Goal: Task Accomplishment & Management: Manage account settings

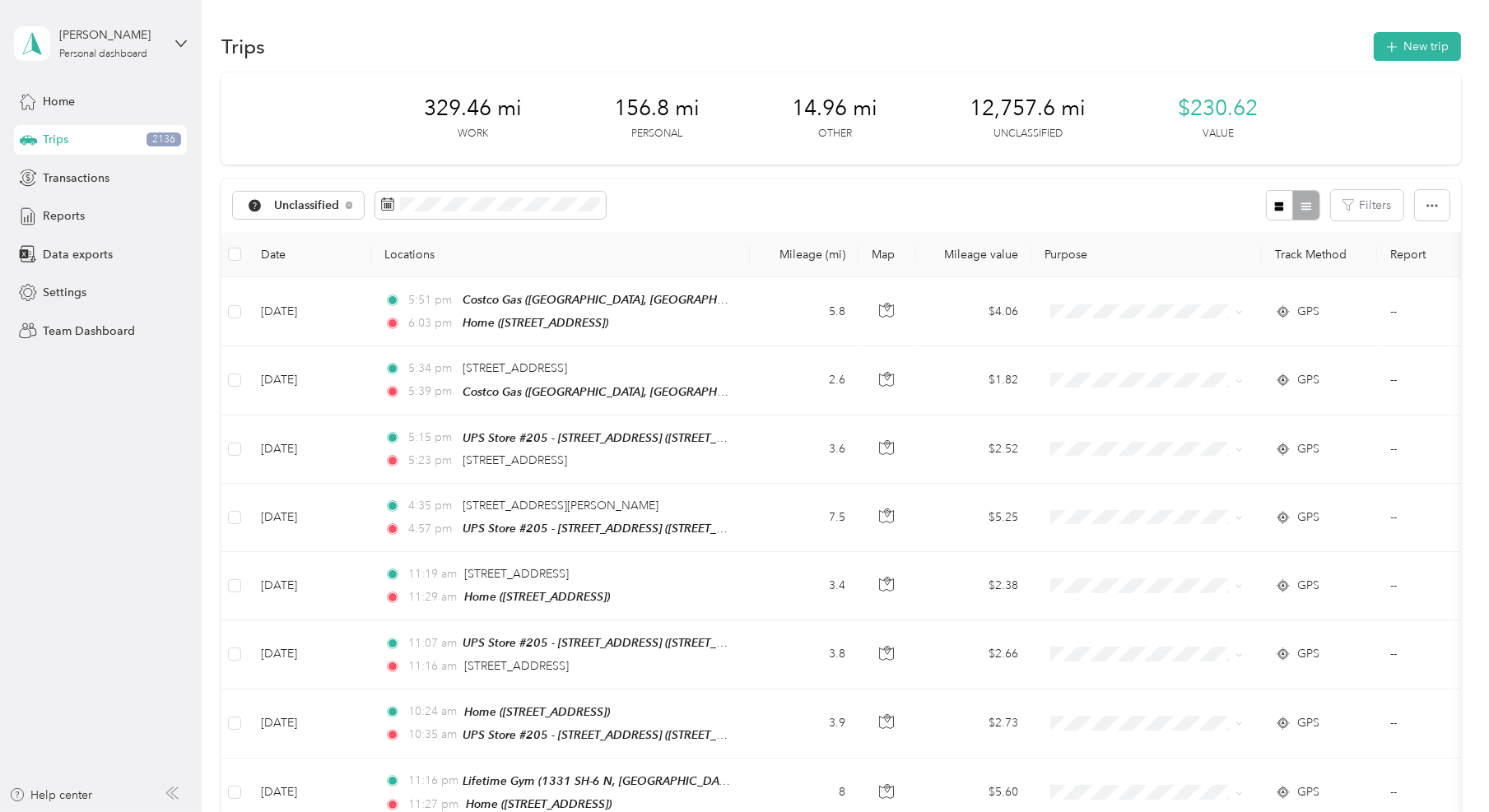
click at [841, 215] on div "Unclassified Filters" at bounding box center [841, 205] width 1239 height 54
click at [333, 209] on span "Unclassified" at bounding box center [307, 206] width 66 height 12
drag, startPoint x: 910, startPoint y: 171, endPoint x: 1144, endPoint y: 183, distance: 234.3
click at [1342, 209] on button "Filters" at bounding box center [1368, 205] width 72 height 30
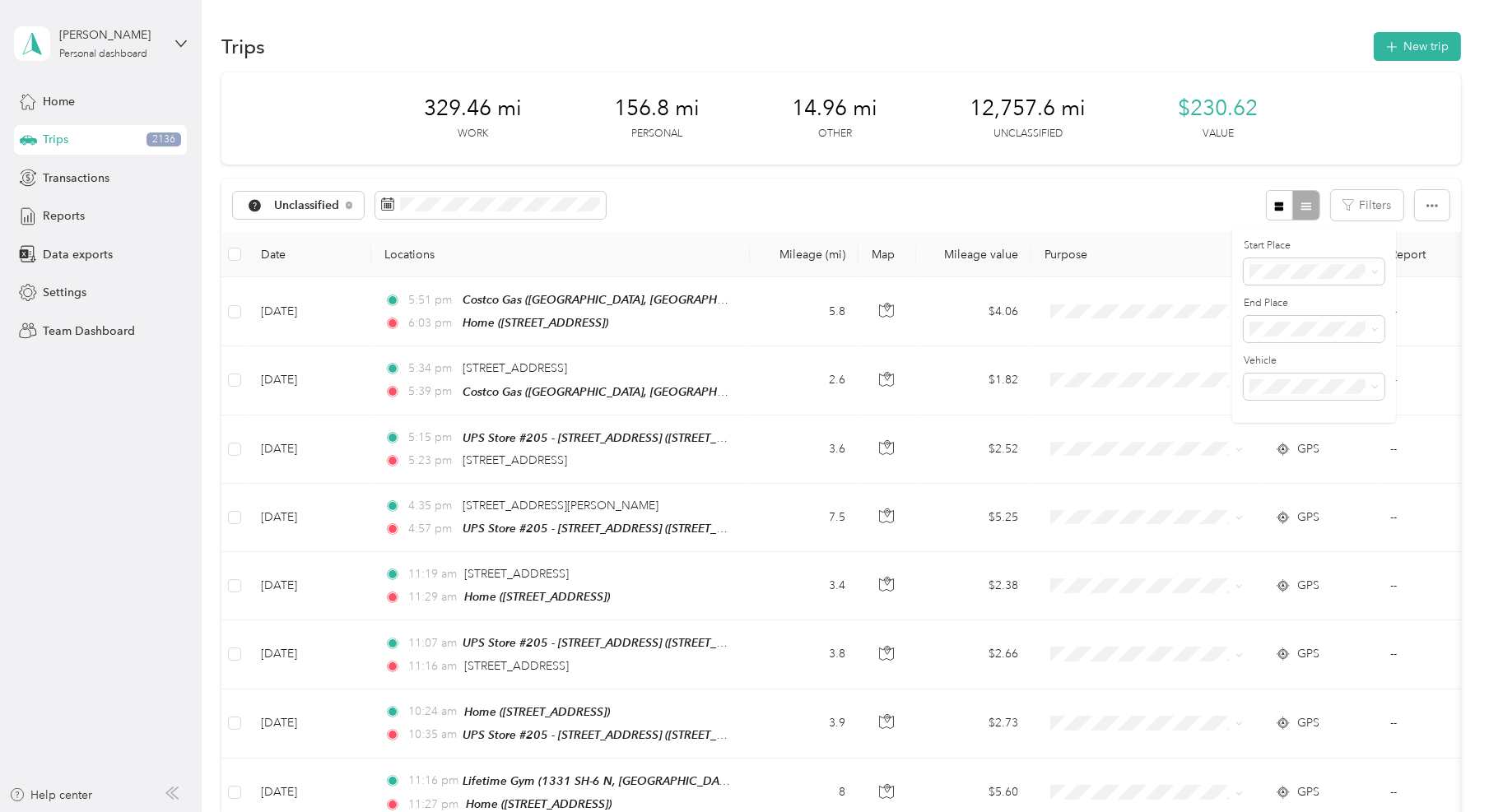
click at [1305, 289] on div "Start Place End Place Vehicle" at bounding box center [1314, 325] width 164 height 196
click at [1305, 208] on div at bounding box center [1293, 205] width 54 height 30
click at [1416, 200] on button "button" at bounding box center [1432, 205] width 34 height 30
click at [1352, 206] on button "Filters" at bounding box center [1368, 205] width 72 height 30
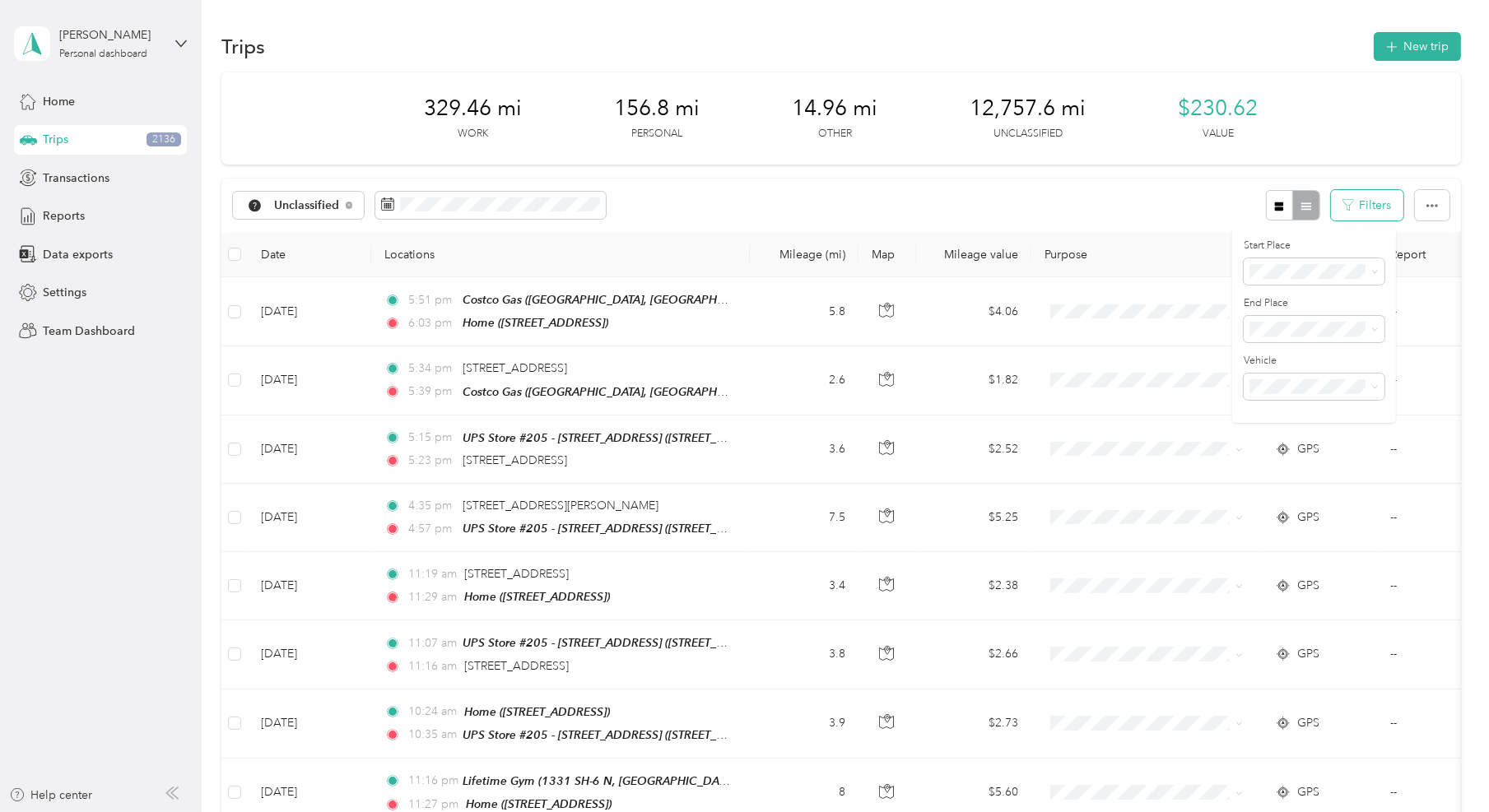
drag, startPoint x: 1352, startPoint y: 206, endPoint x: 1328, endPoint y: 208, distance: 24.1
click at [1350, 208] on button "Filters" at bounding box center [1368, 205] width 72 height 30
click at [1273, 208] on icon "button" at bounding box center [1279, 207] width 12 height 12
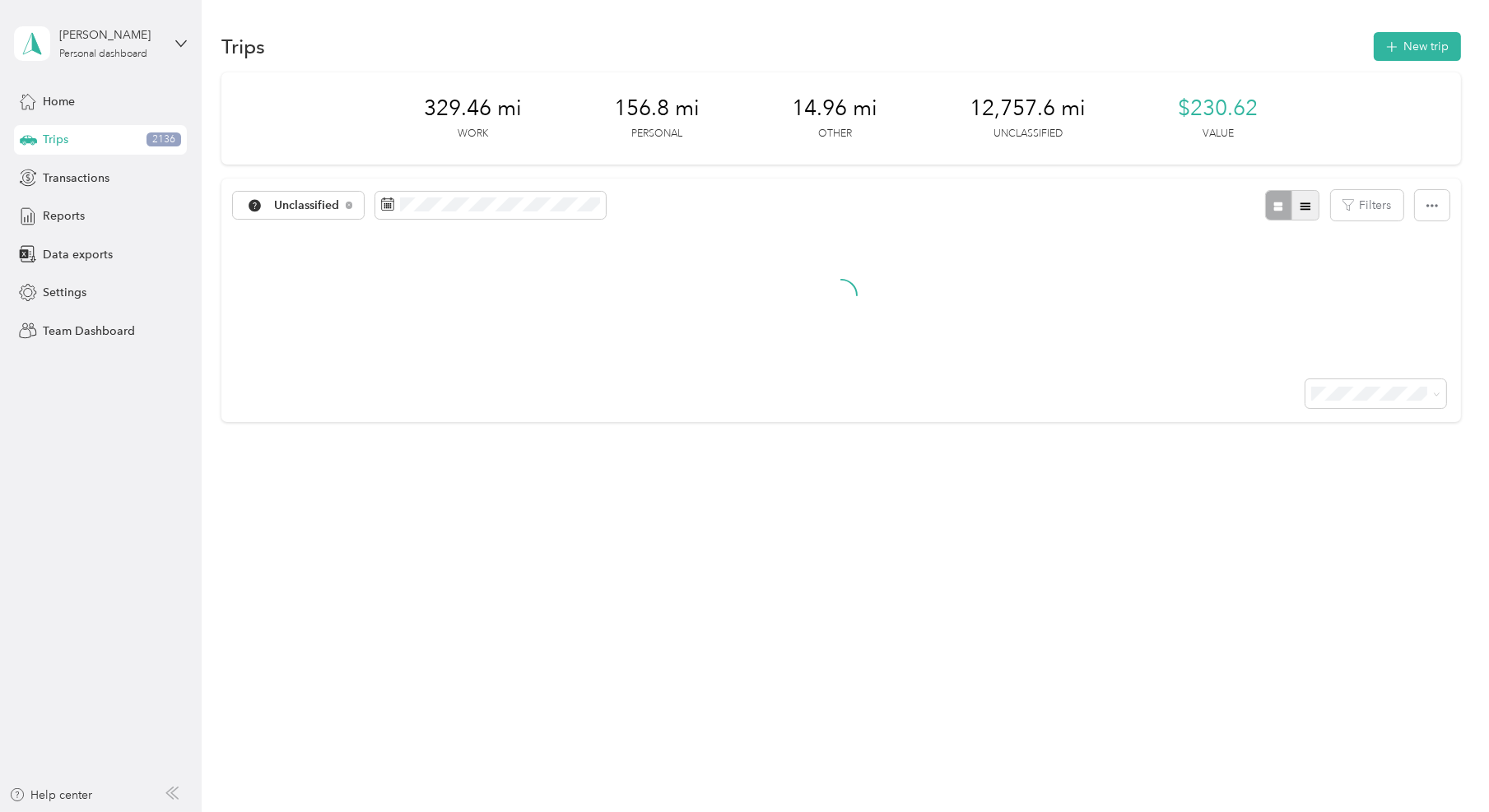
click at [1294, 202] on div at bounding box center [1293, 205] width 54 height 30
click at [1305, 203] on button "button" at bounding box center [1306, 205] width 28 height 30
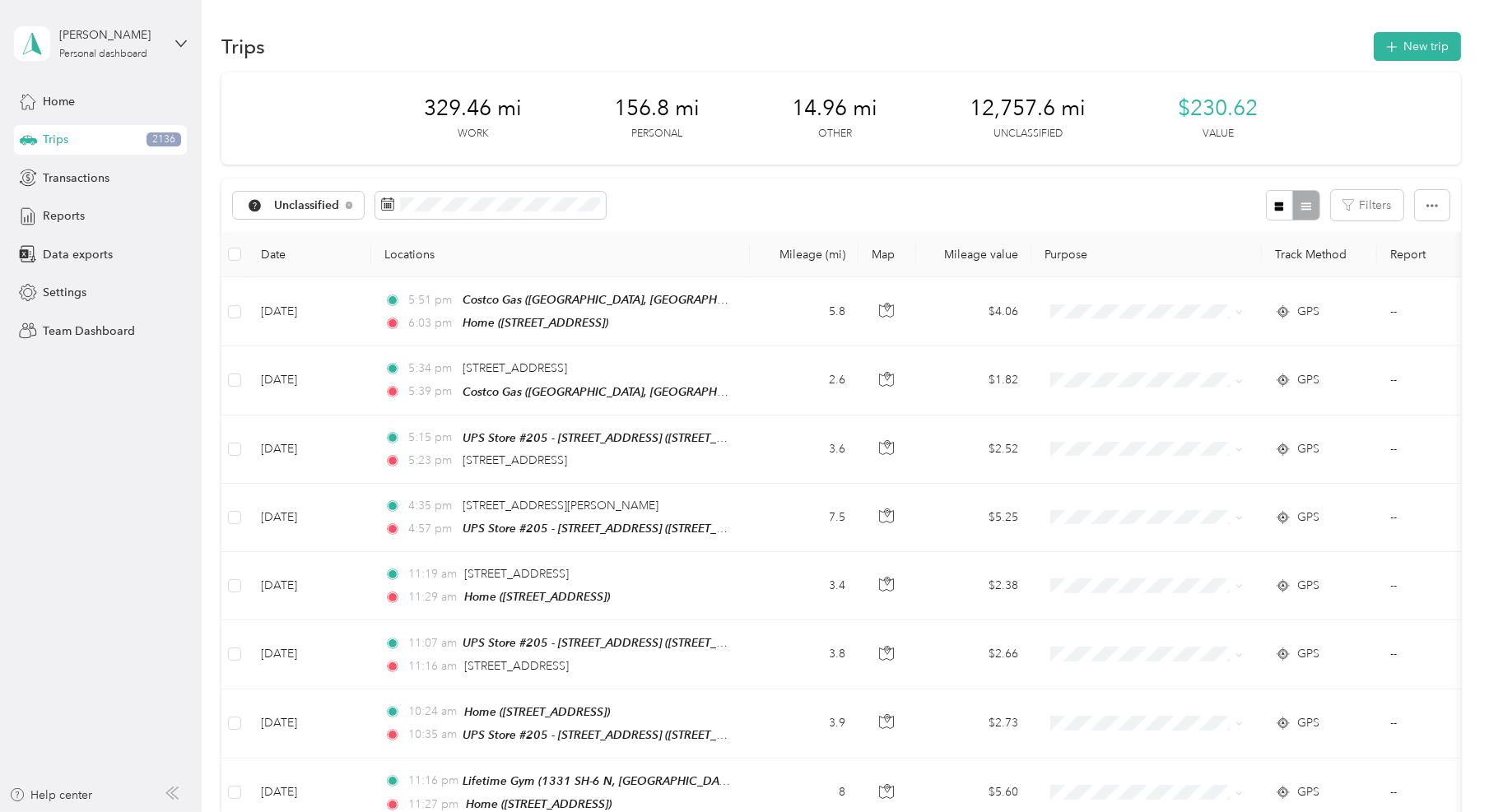
click at [582, 190] on div "Unclassified" at bounding box center [419, 205] width 373 height 30
click at [580, 195] on span at bounding box center [490, 206] width 230 height 28
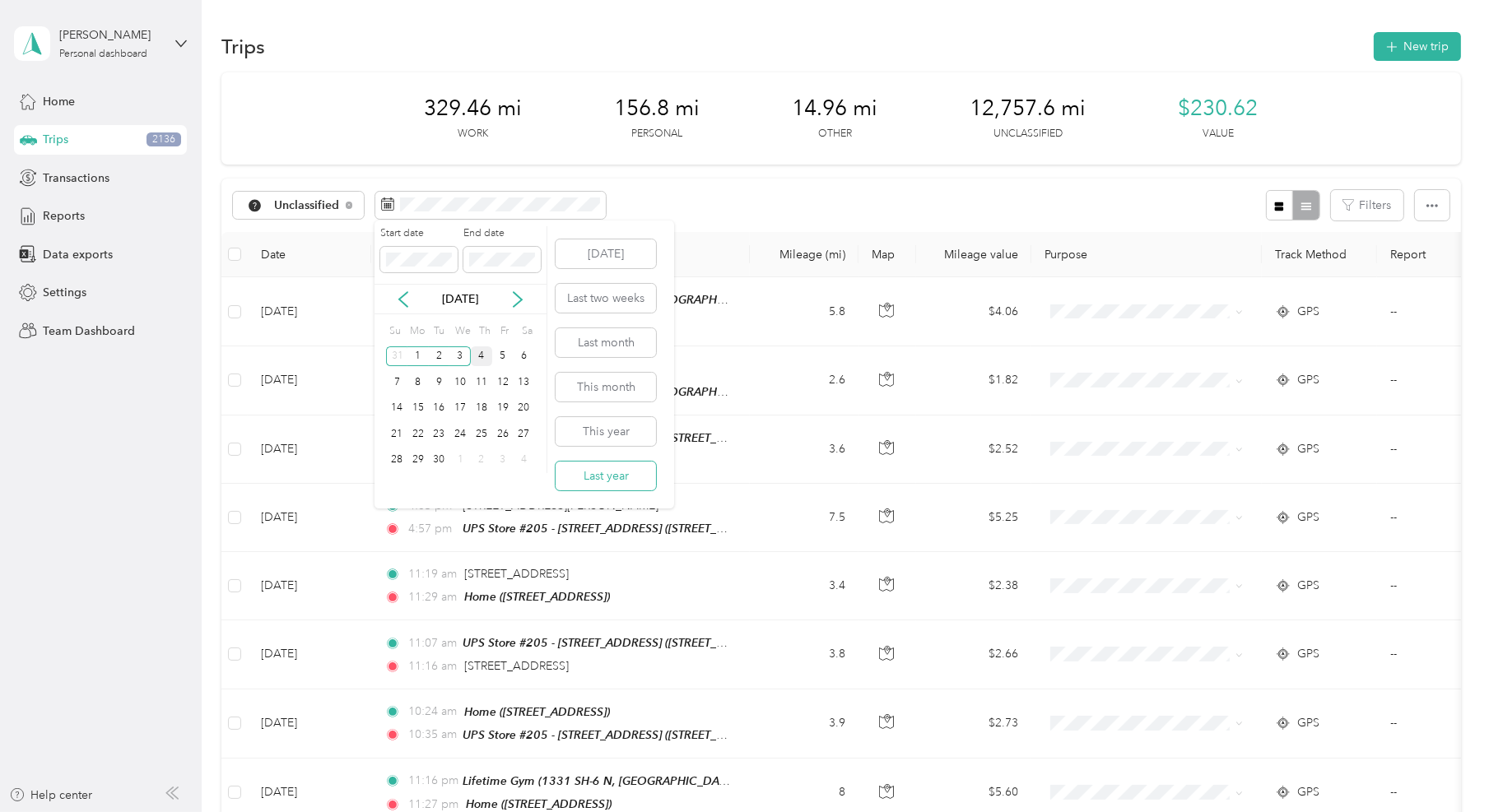
click at [633, 468] on button "Last year" at bounding box center [605, 475] width 101 height 28
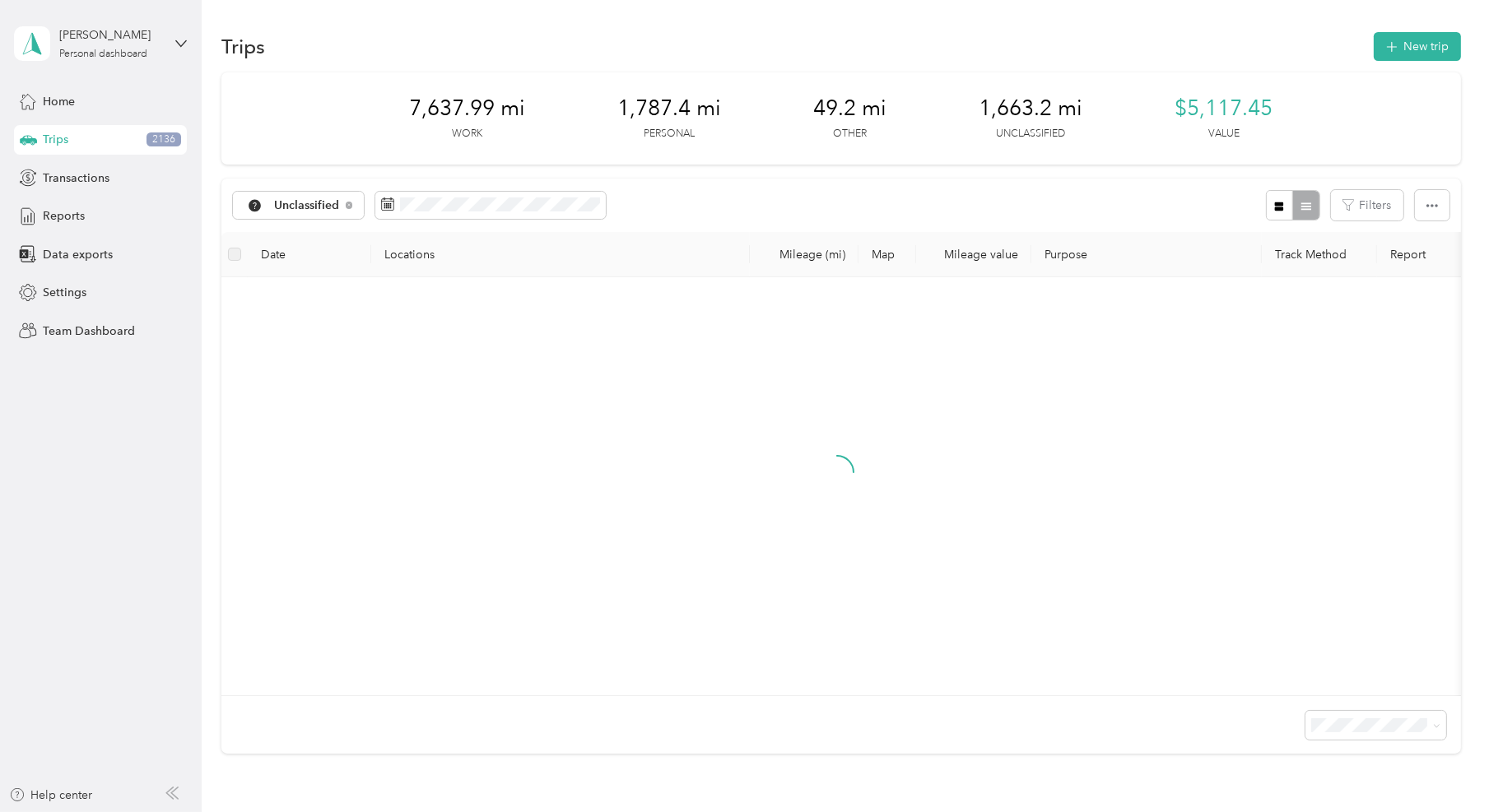
click at [833, 193] on div "Unclassified Filters" at bounding box center [841, 205] width 1239 height 54
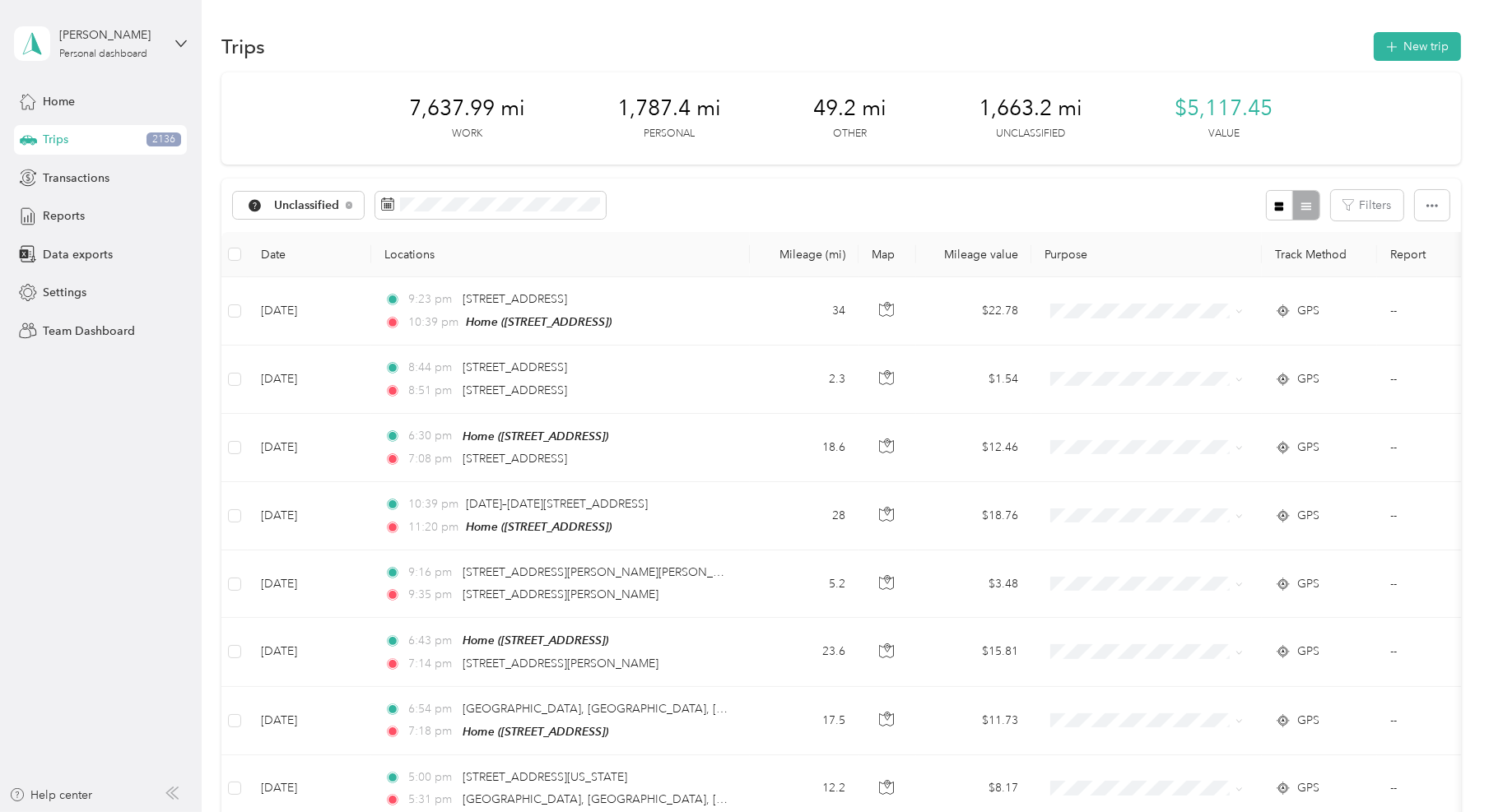
click at [1184, 132] on div "$5,117.45 Value" at bounding box center [1224, 118] width 98 height 46
click at [1292, 203] on div at bounding box center [1293, 205] width 54 height 30
click at [1275, 204] on icon "button" at bounding box center [1279, 206] width 9 height 9
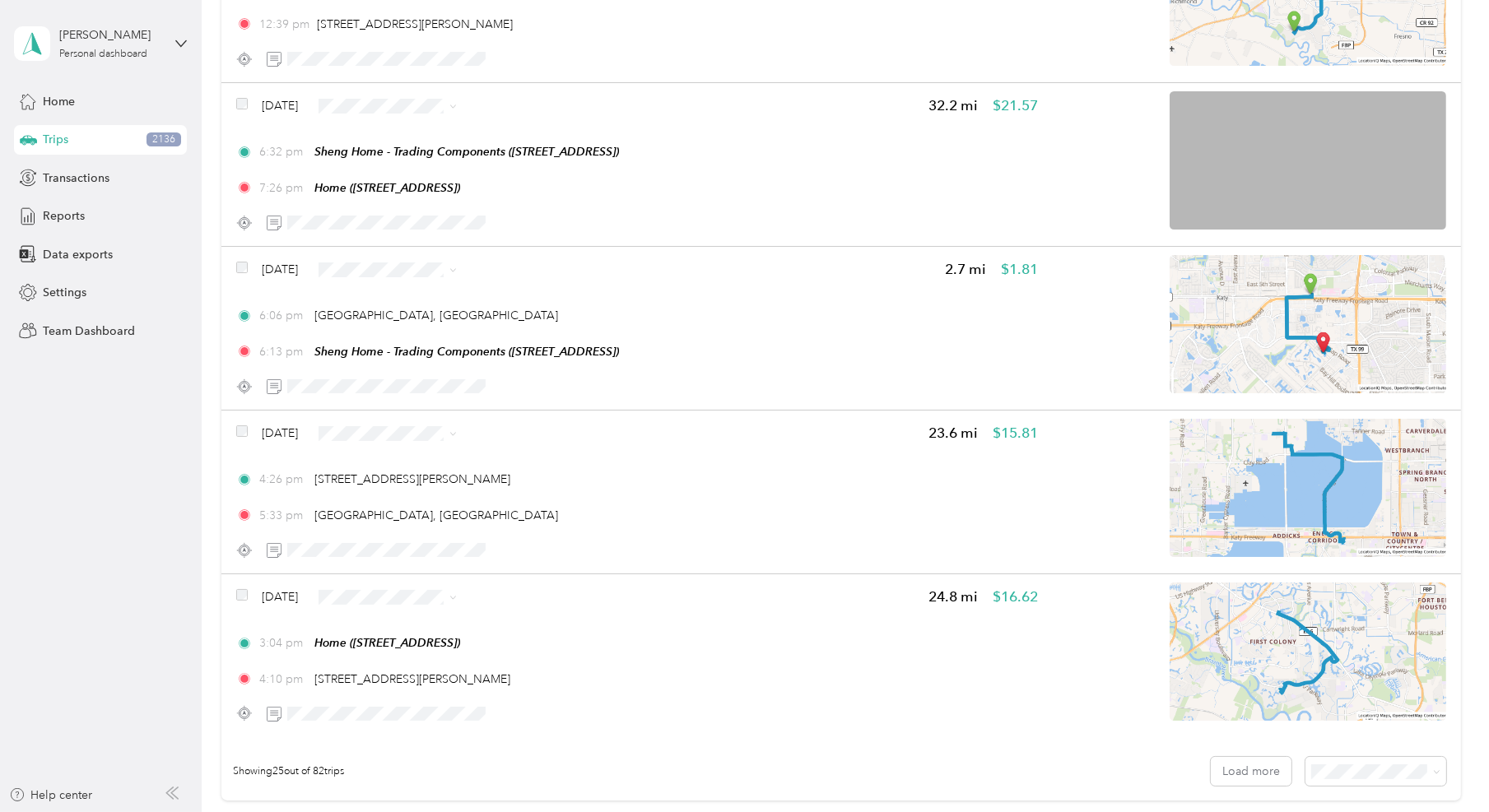
scroll to position [3799, 0]
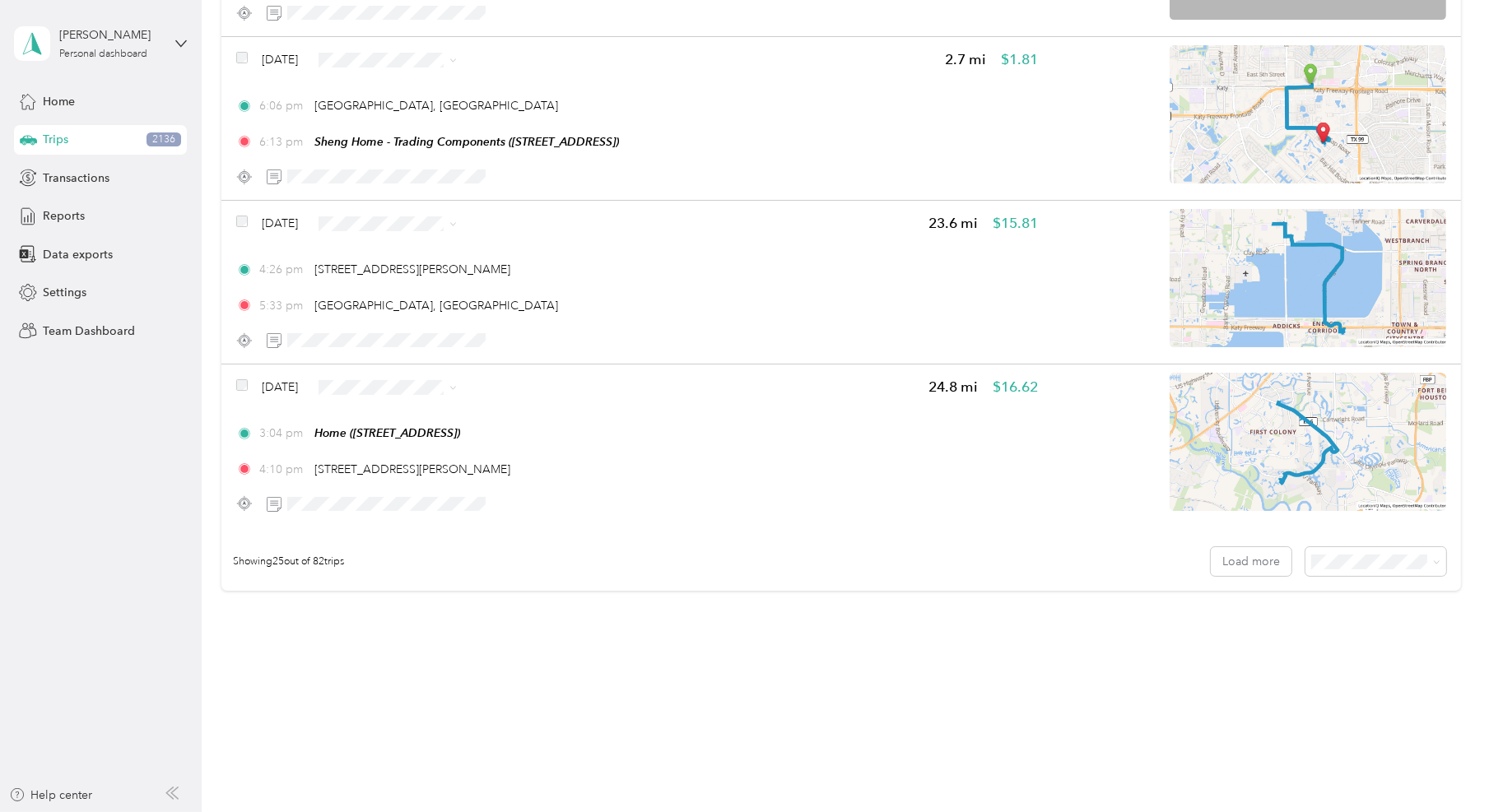
click at [1379, 536] on div "Showing 25 out of 82 trips Load more" at bounding box center [841, 562] width 1239 height 58
click at [1366, 649] on li "100 per load" at bounding box center [1369, 645] width 141 height 28
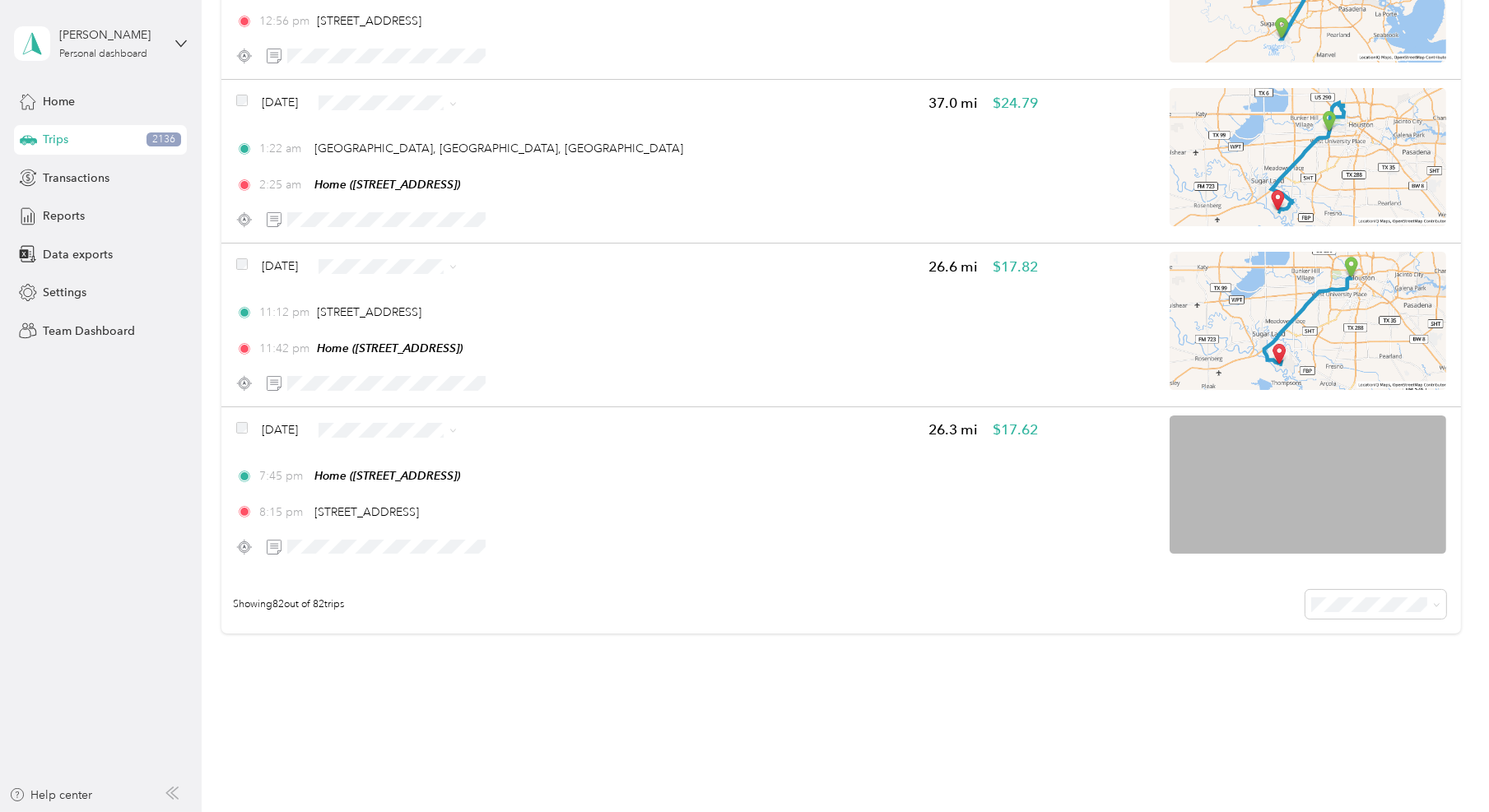
scroll to position [13124, 0]
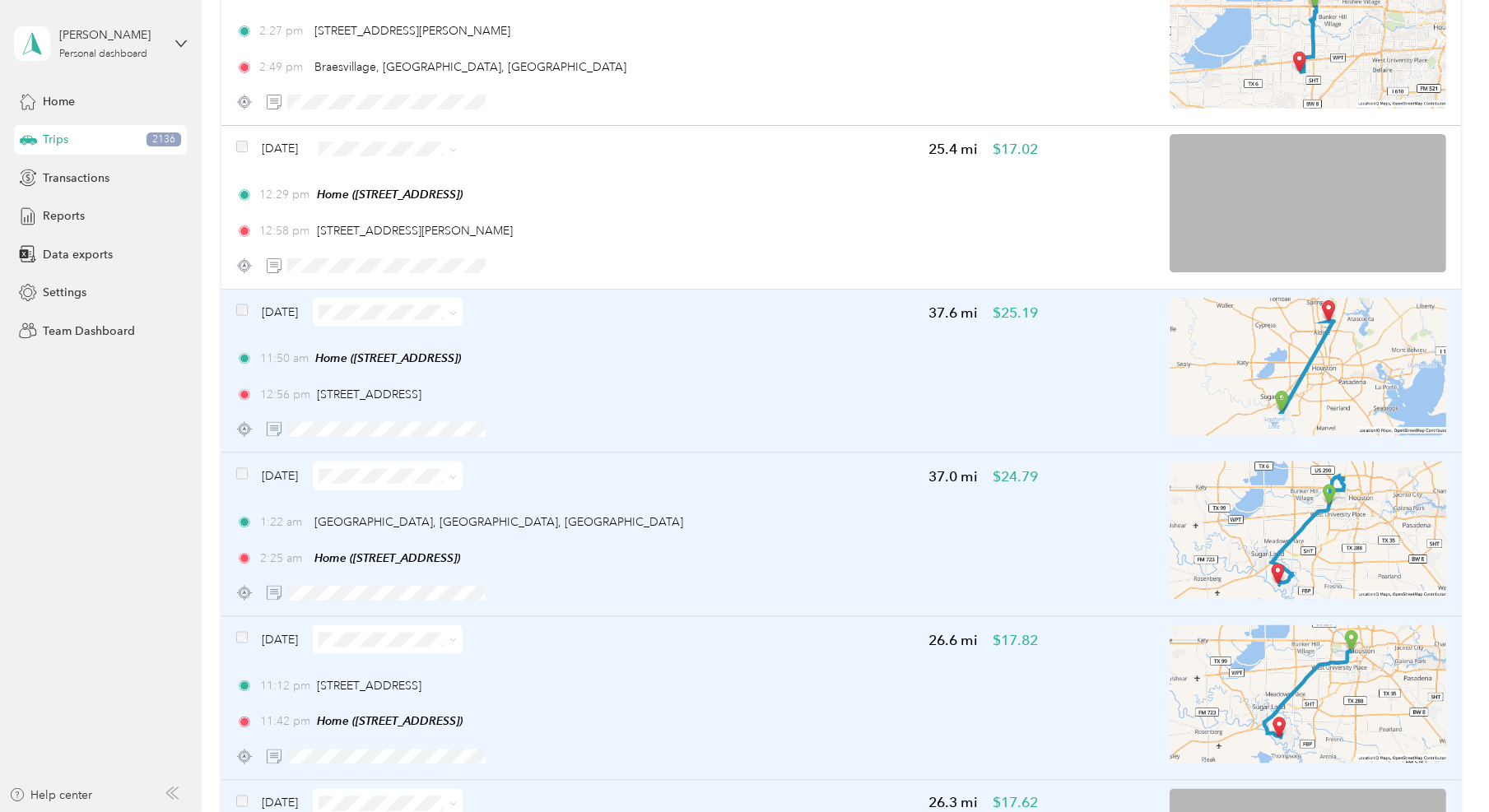
scroll to position [12711, 0]
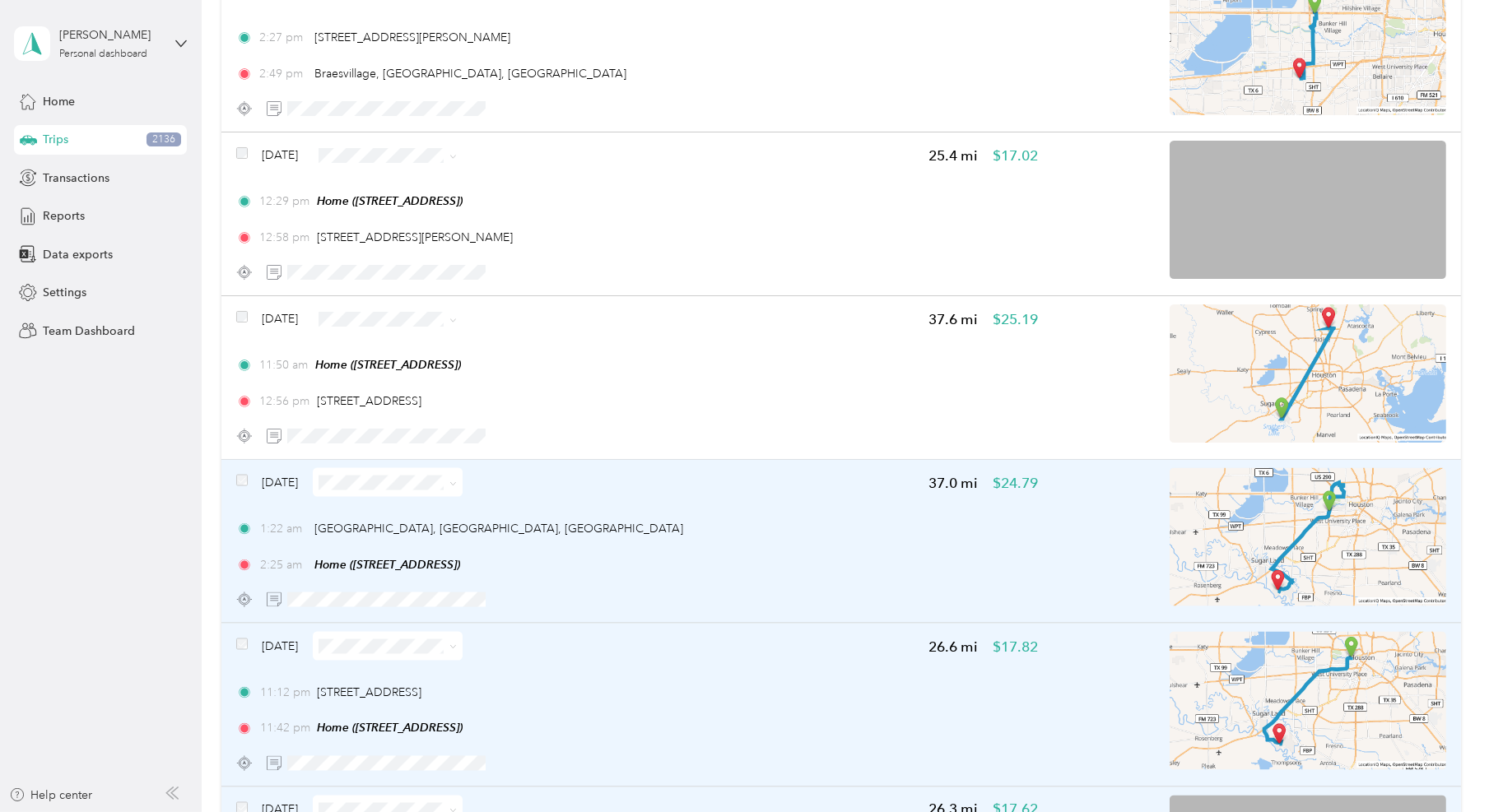
click at [428, 363] on span "Personal" at bounding box center [432, 361] width 97 height 18
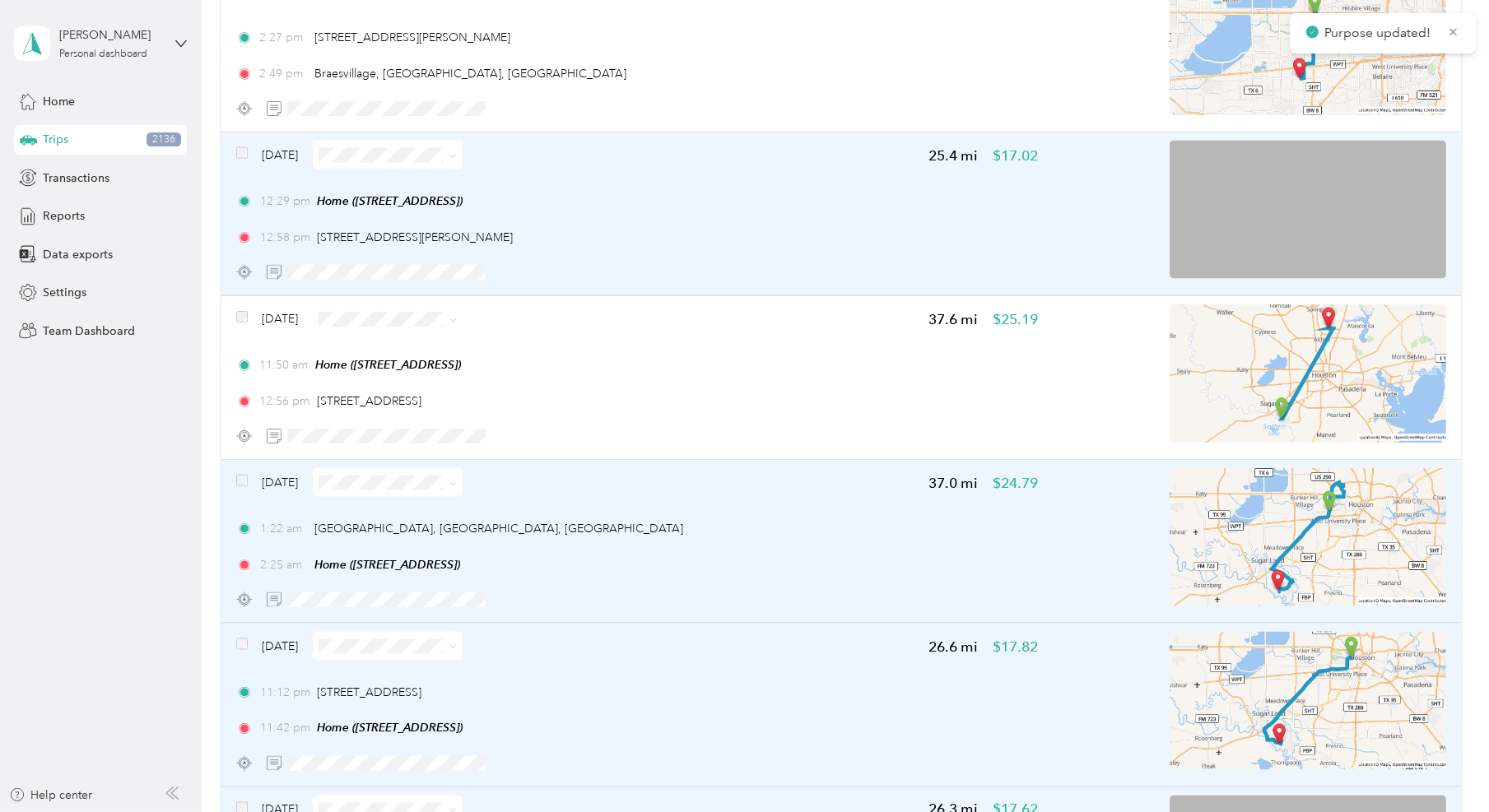
click at [432, 147] on span at bounding box center [387, 155] width 150 height 28
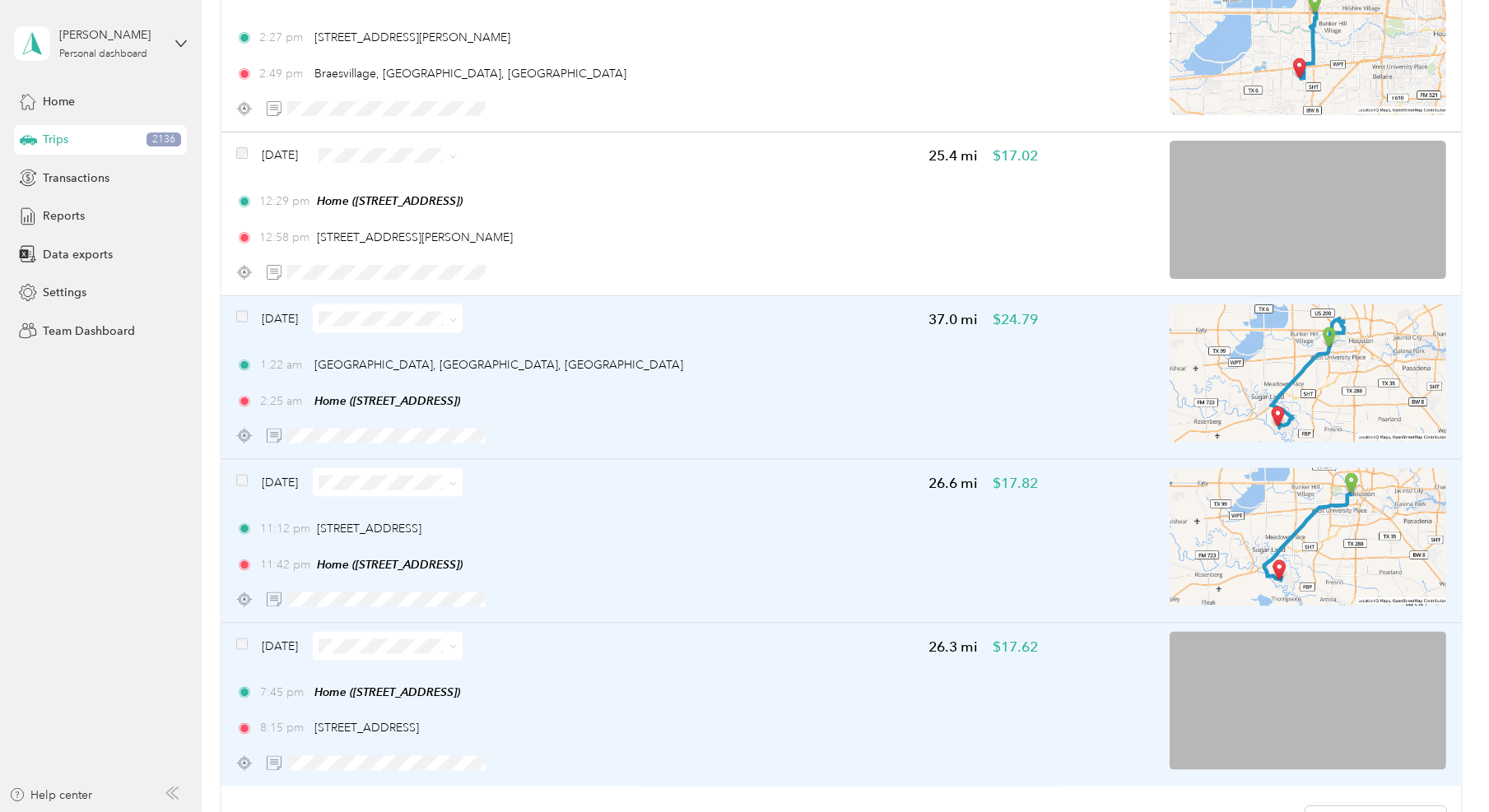
click at [620, 333] on div "[DATE] 37.0 mi $24.79 1:22 am [GEOGRAPHIC_DATA], [GEOGRAPHIC_DATA], [GEOGRAPHIC…" at bounding box center [637, 377] width 802 height 146
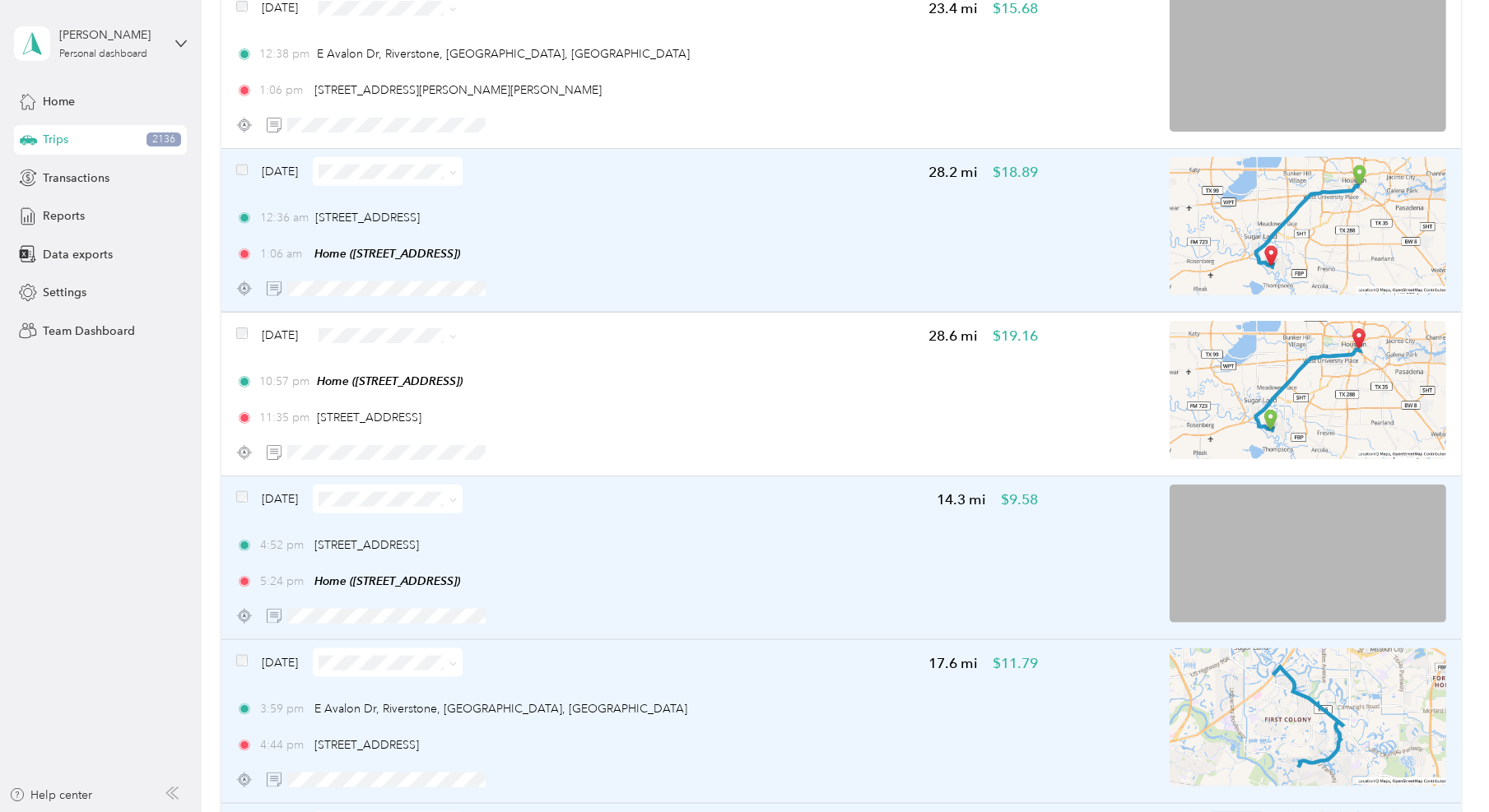
scroll to position [11681, 0]
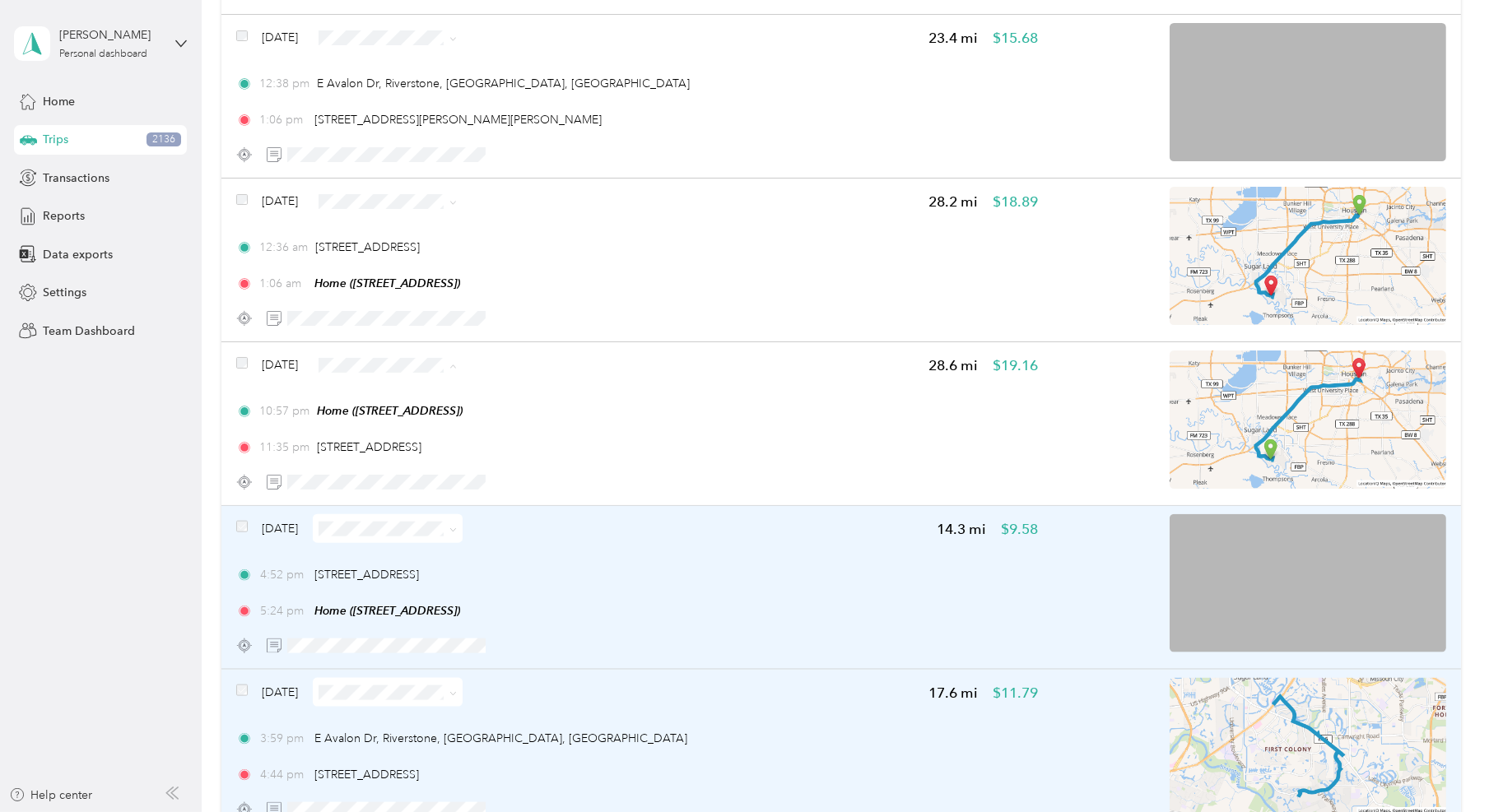
click at [411, 400] on li "Personal" at bounding box center [412, 408] width 150 height 28
click at [414, 187] on div "Click to name as a Favorite Place" at bounding box center [453, 197] width 192 height 40
click at [425, 183] on div "Click to name as a Favorite Place" at bounding box center [453, 198] width 192 height 40
click at [438, 241] on span "Personal" at bounding box center [433, 246] width 97 height 18
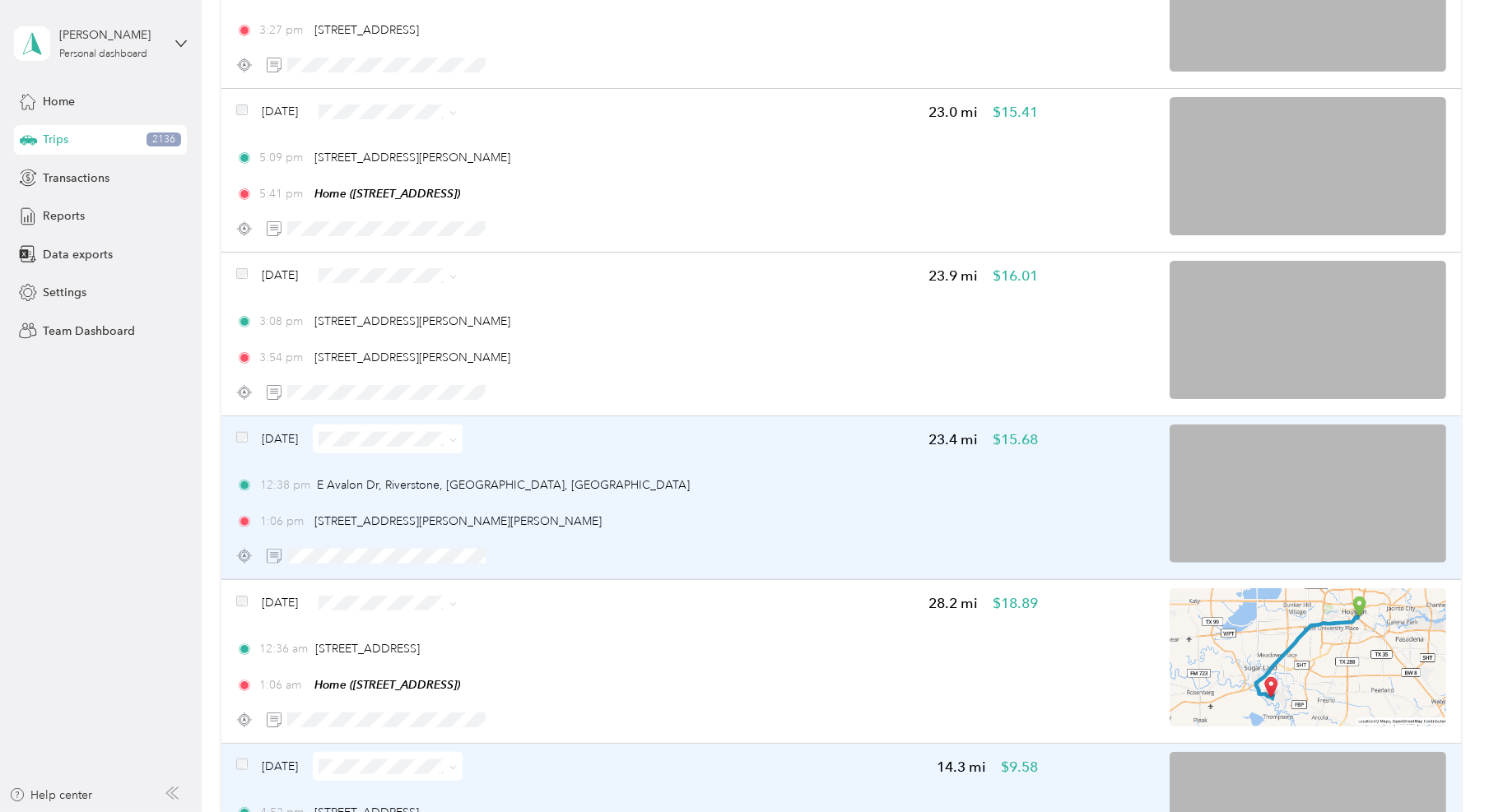
scroll to position [11270, 0]
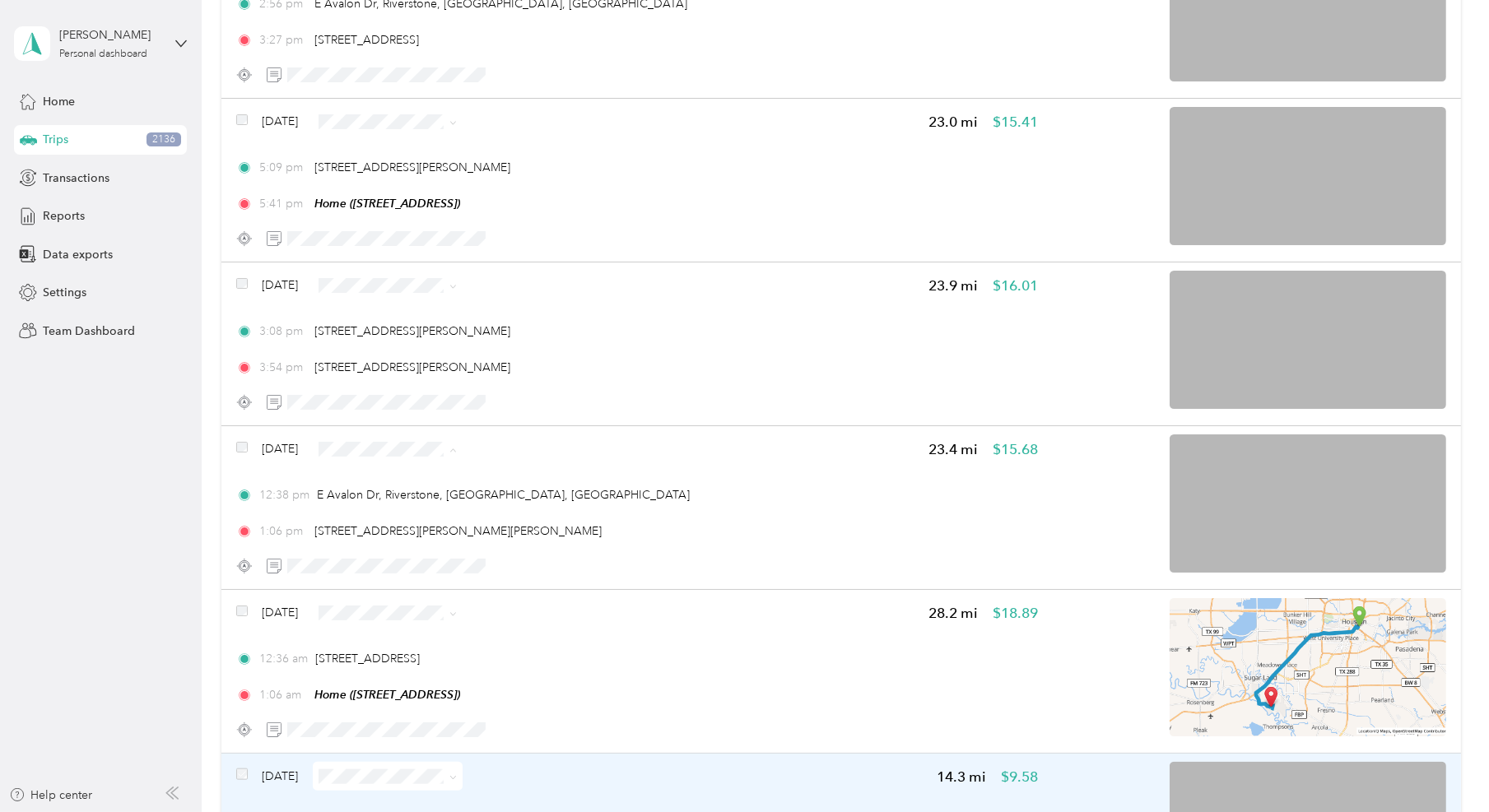
click at [406, 487] on span "Personal" at bounding box center [433, 494] width 97 height 18
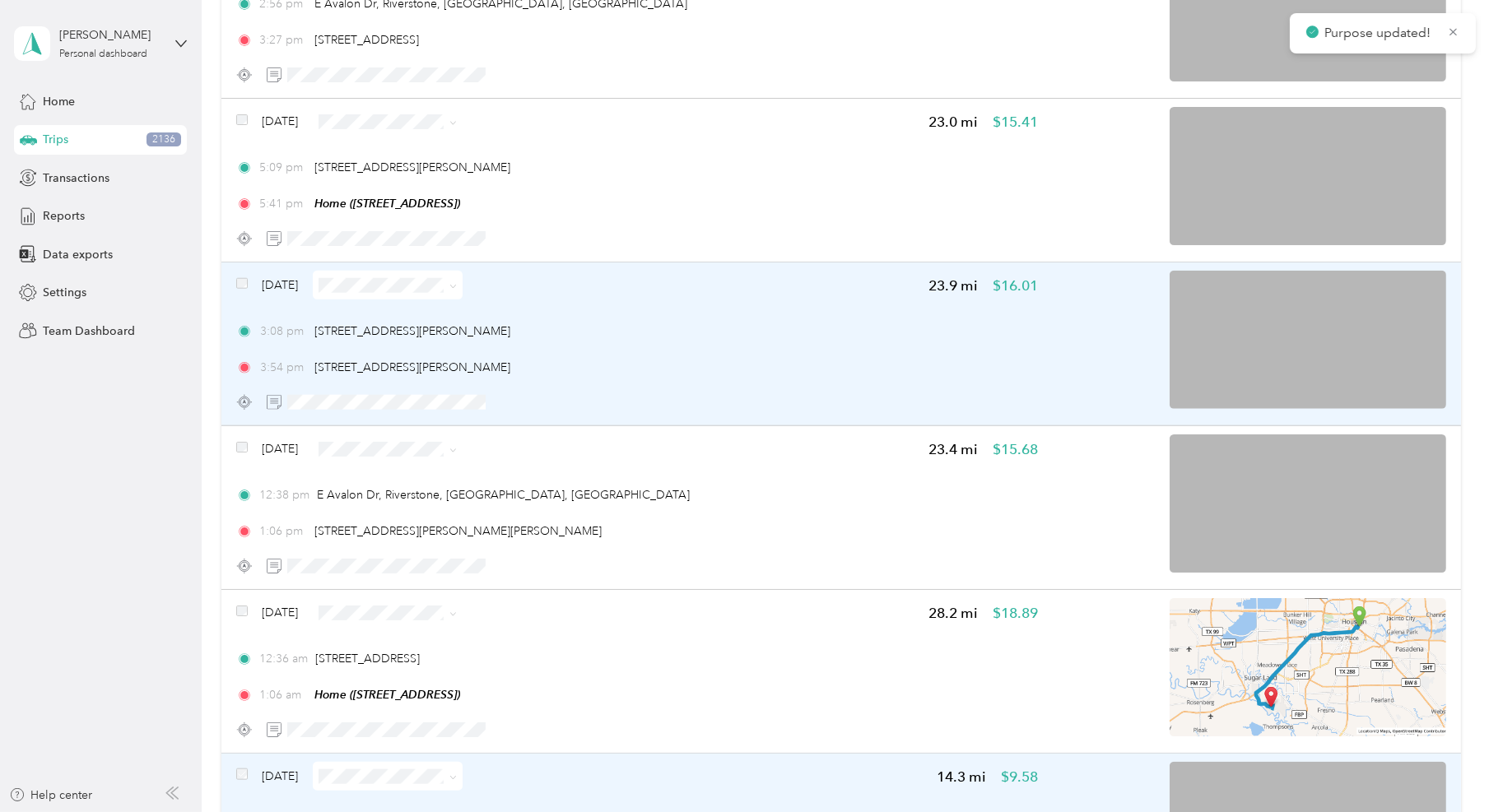
click at [408, 277] on span at bounding box center [387, 284] width 150 height 28
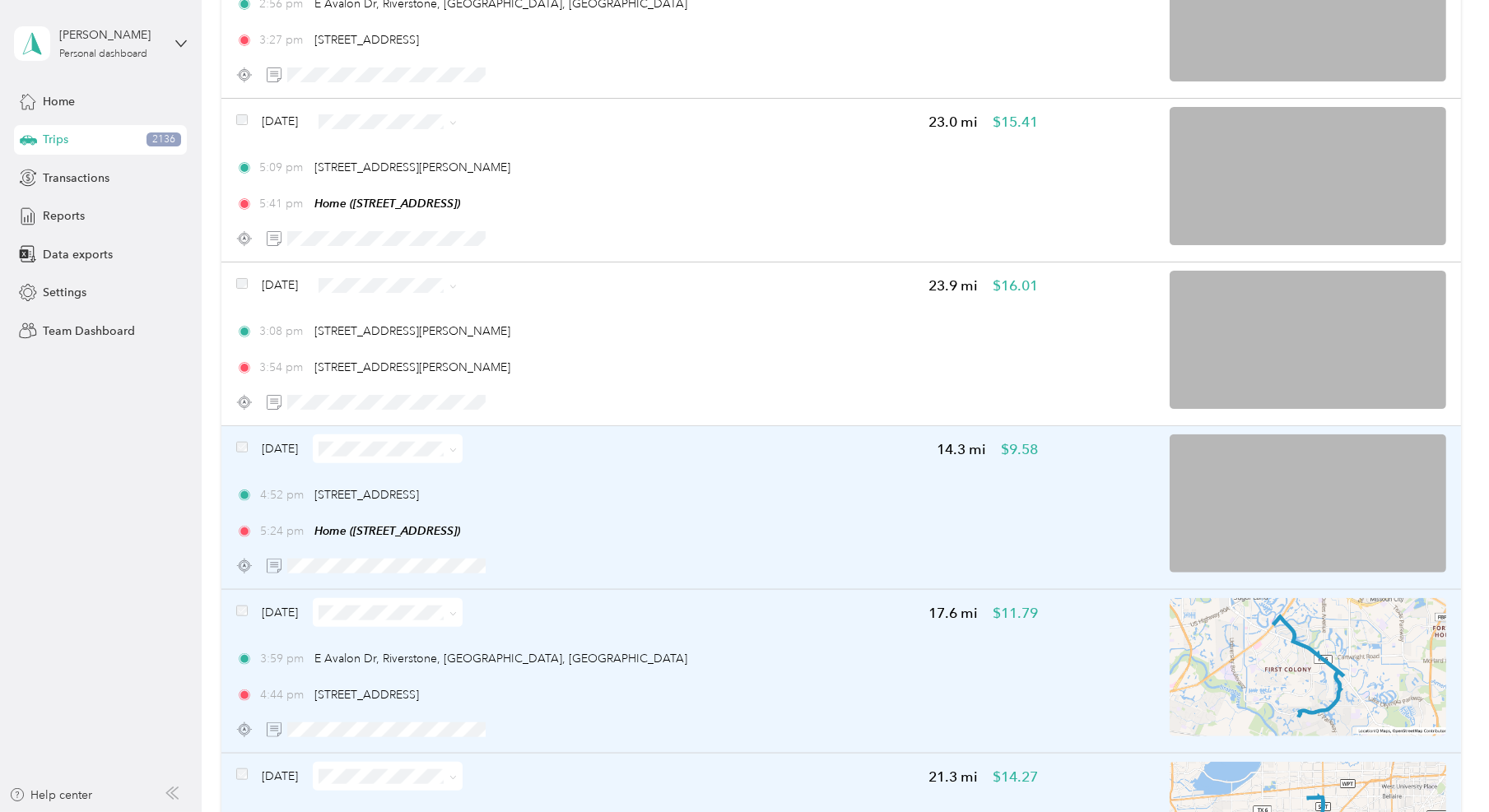
click at [423, 338] on ol "Work Personal Other Charity Medical Moving Commute" at bounding box center [418, 385] width 150 height 202
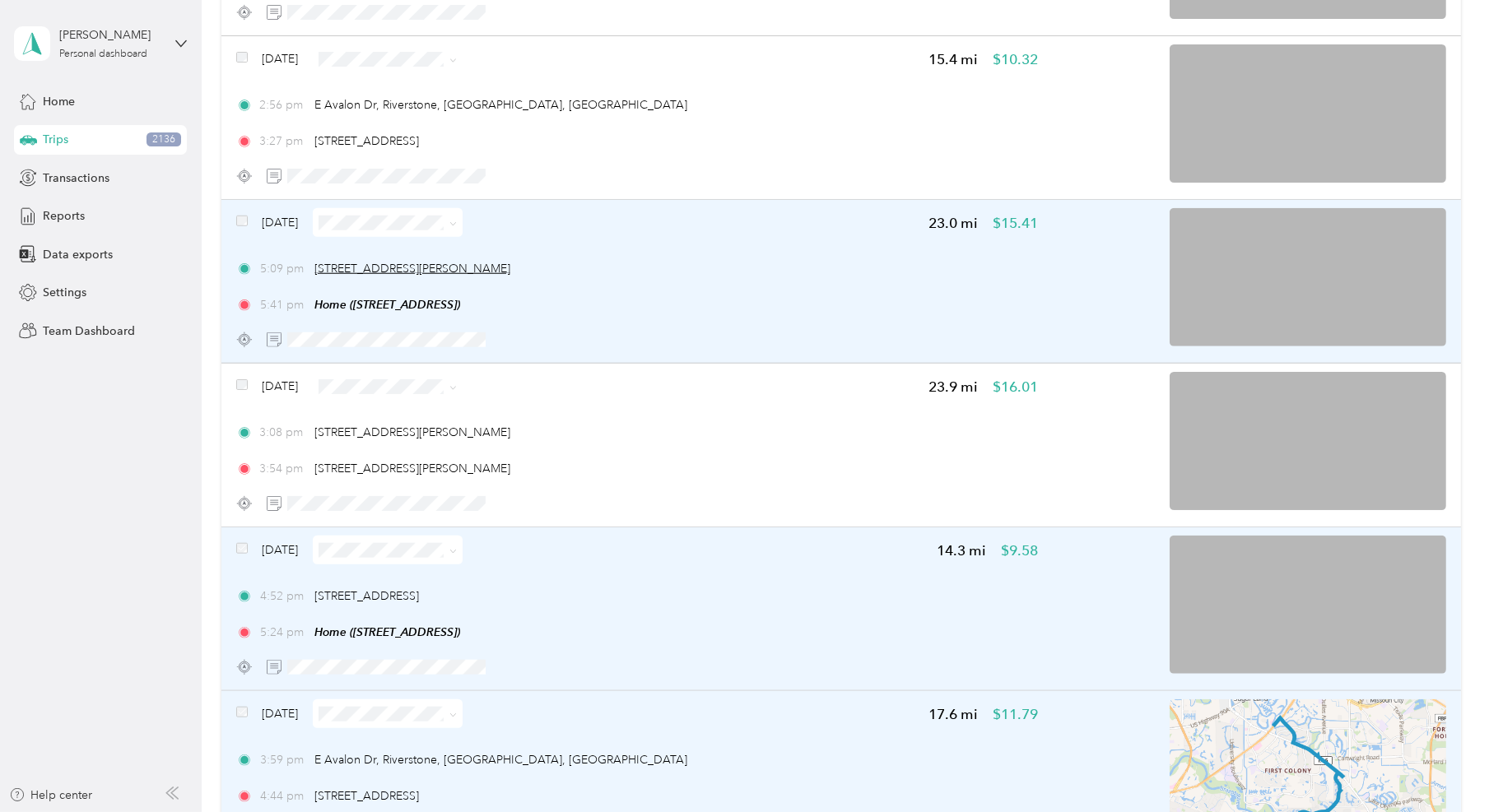
scroll to position [11167, 0]
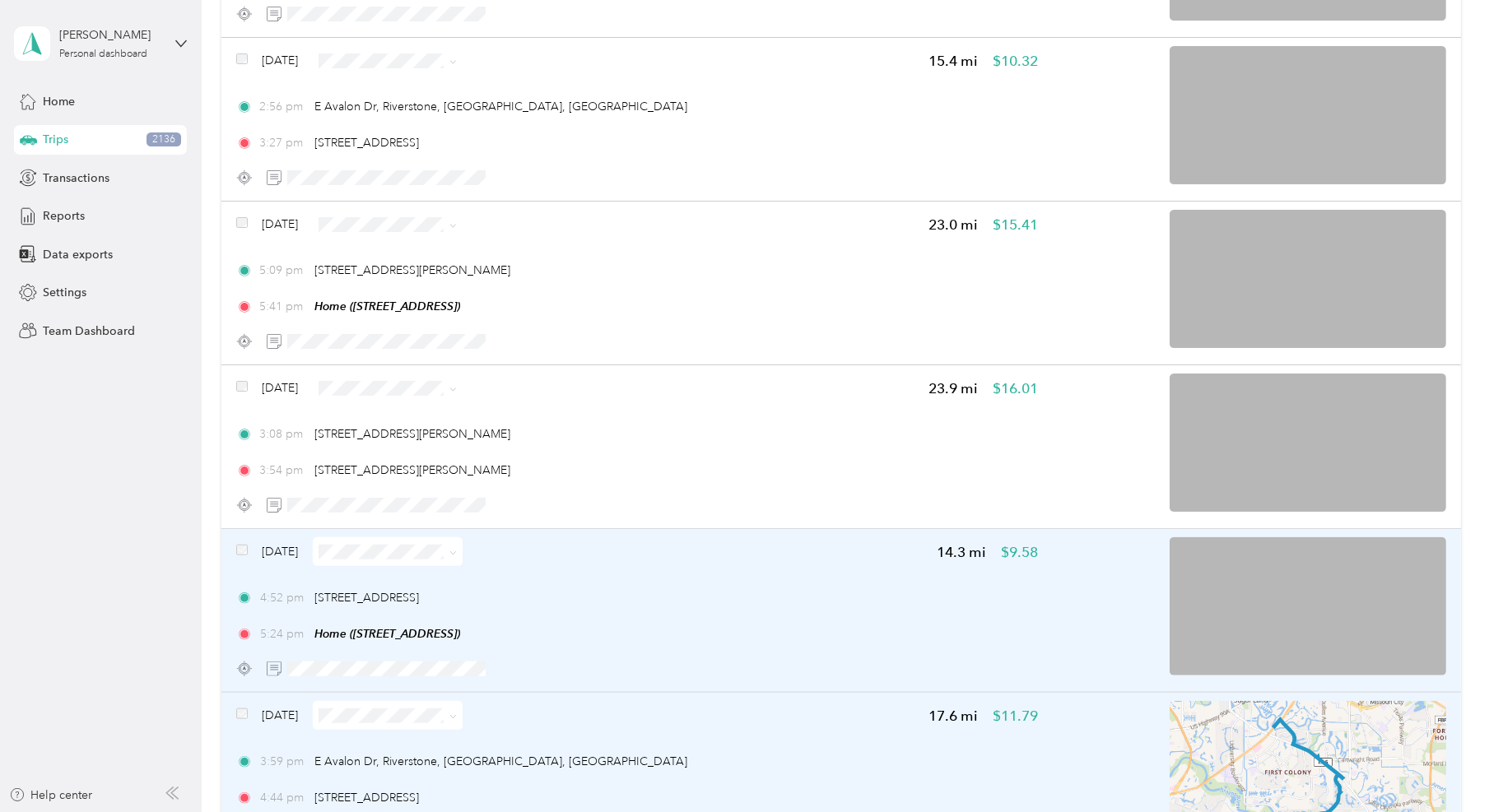
click at [409, 204] on div "Click to name as a Favorite Place" at bounding box center [394, 220] width 192 height 40
click at [429, 260] on li "Personal" at bounding box center [418, 269] width 150 height 28
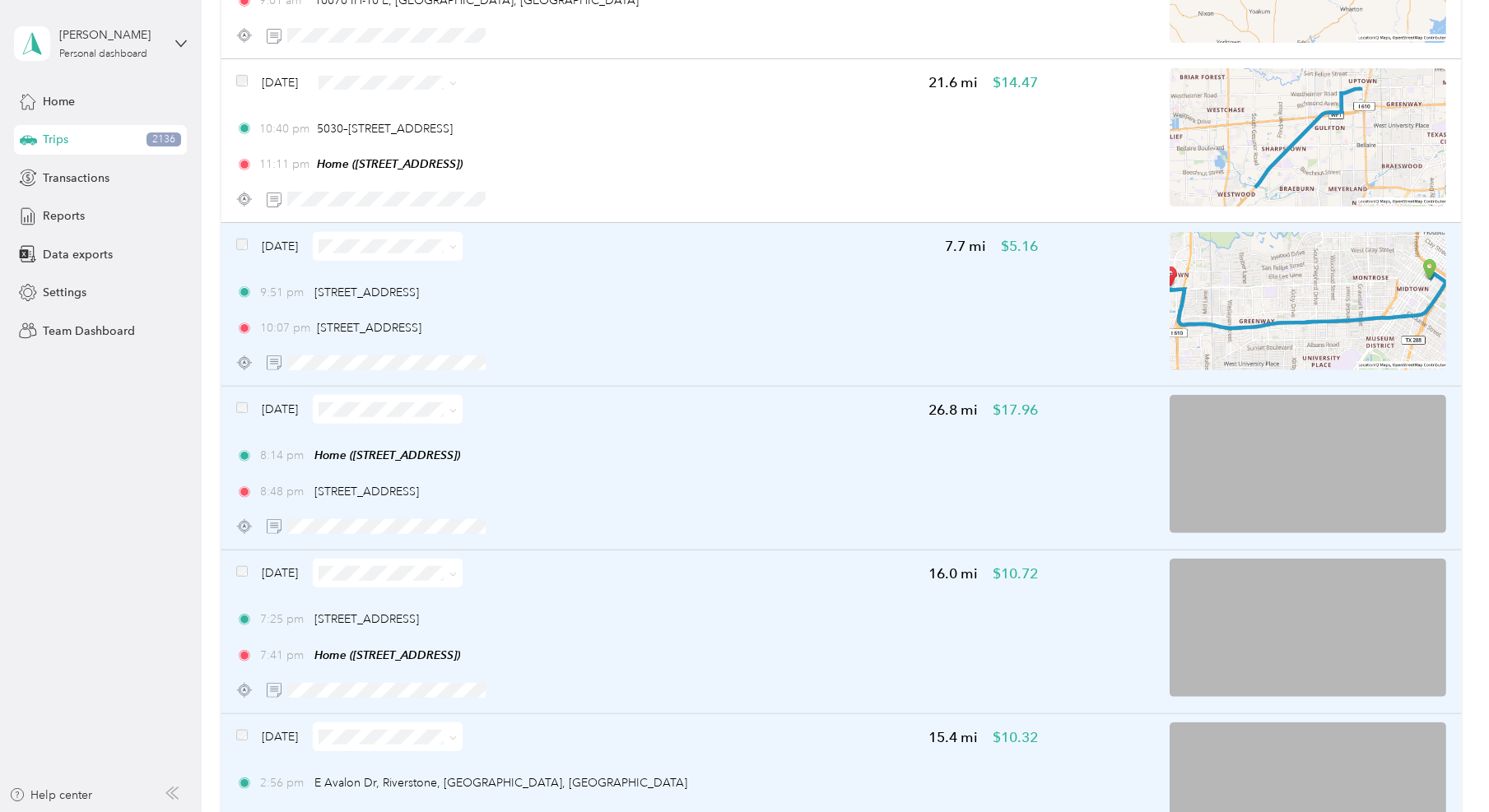
scroll to position [10447, 0]
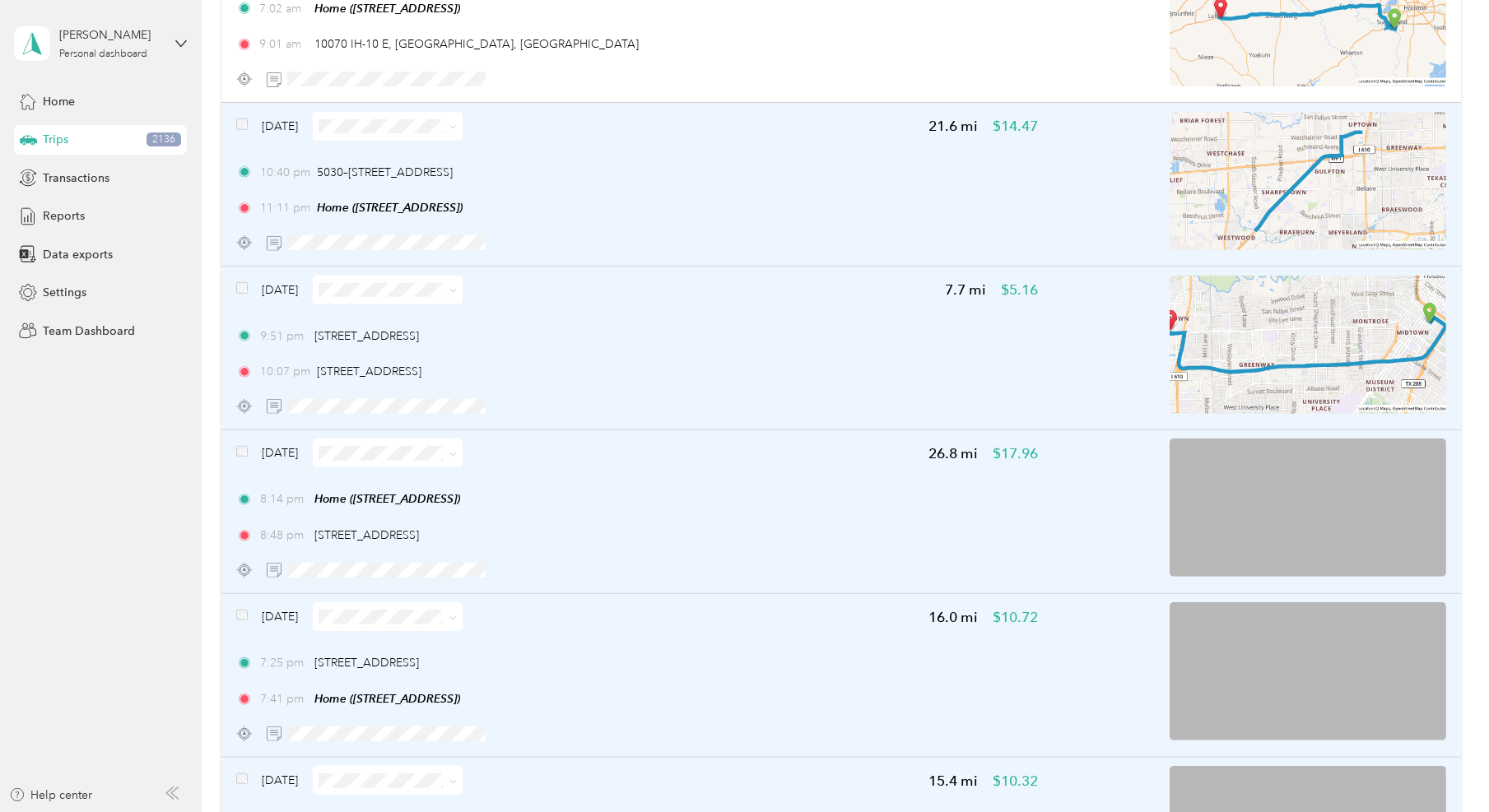
click at [243, 118] on span at bounding box center [242, 126] width 12 height 18
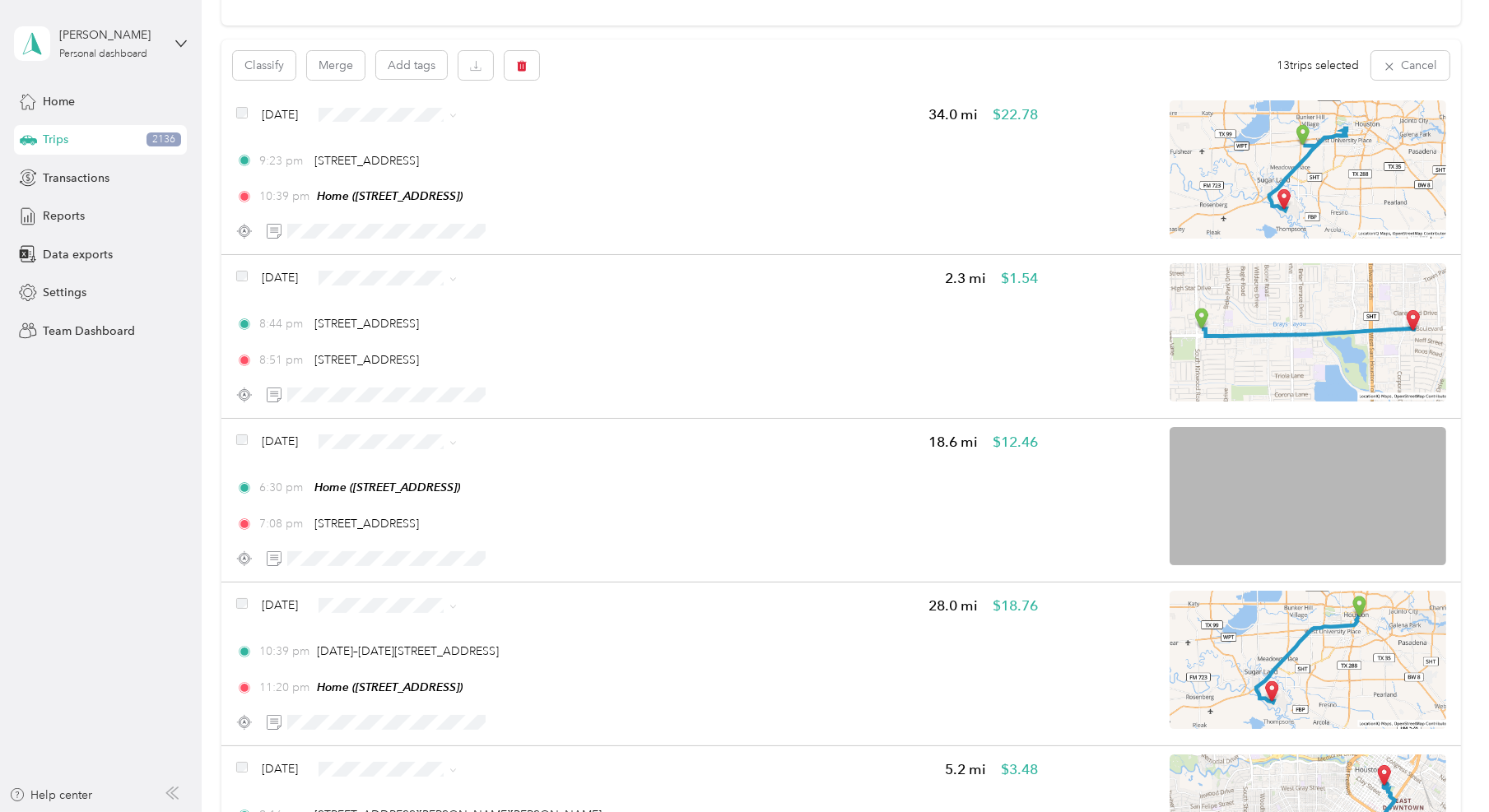
scroll to position [0, 0]
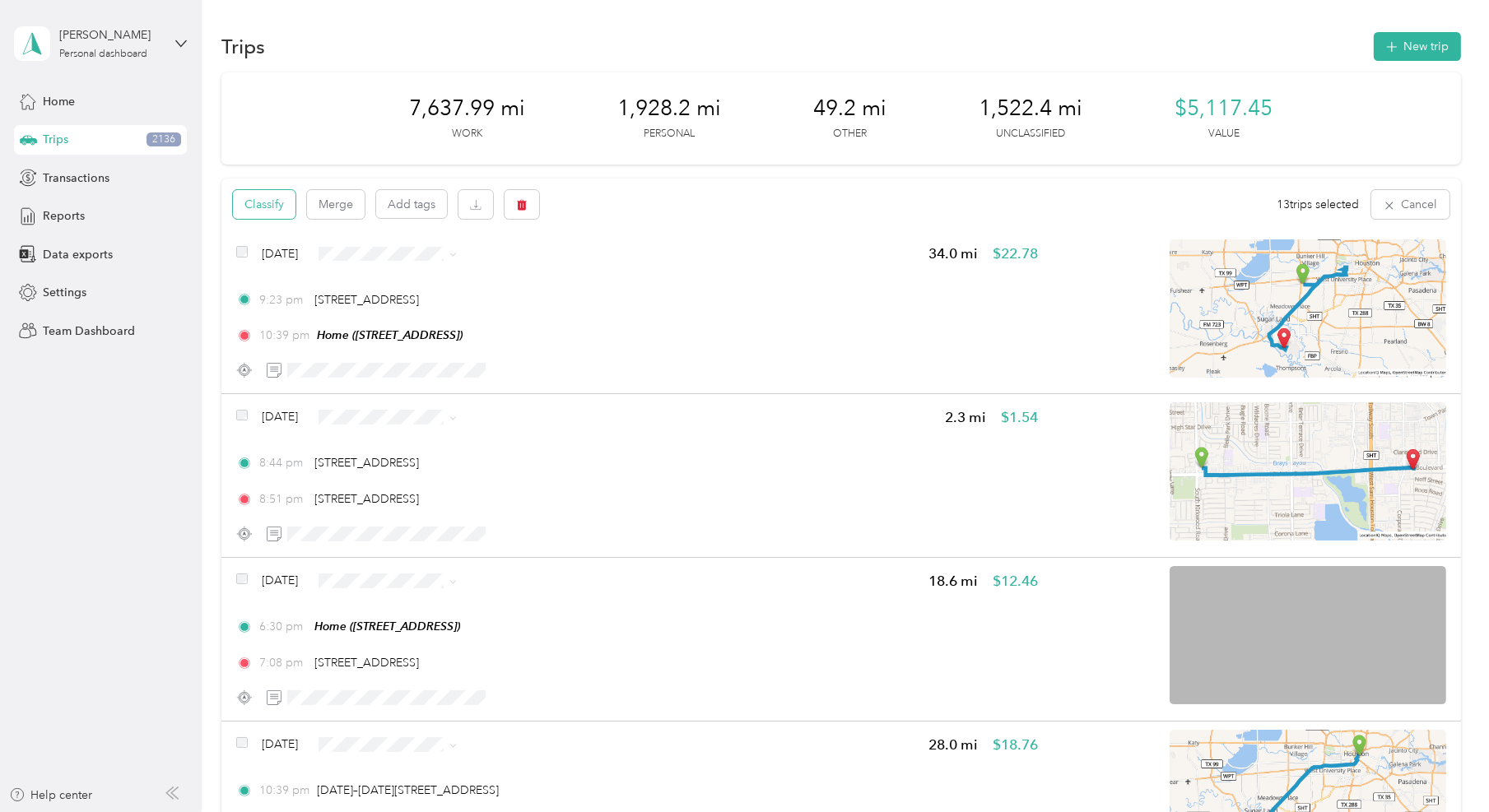
click at [265, 210] on button "Classify" at bounding box center [264, 204] width 63 height 28
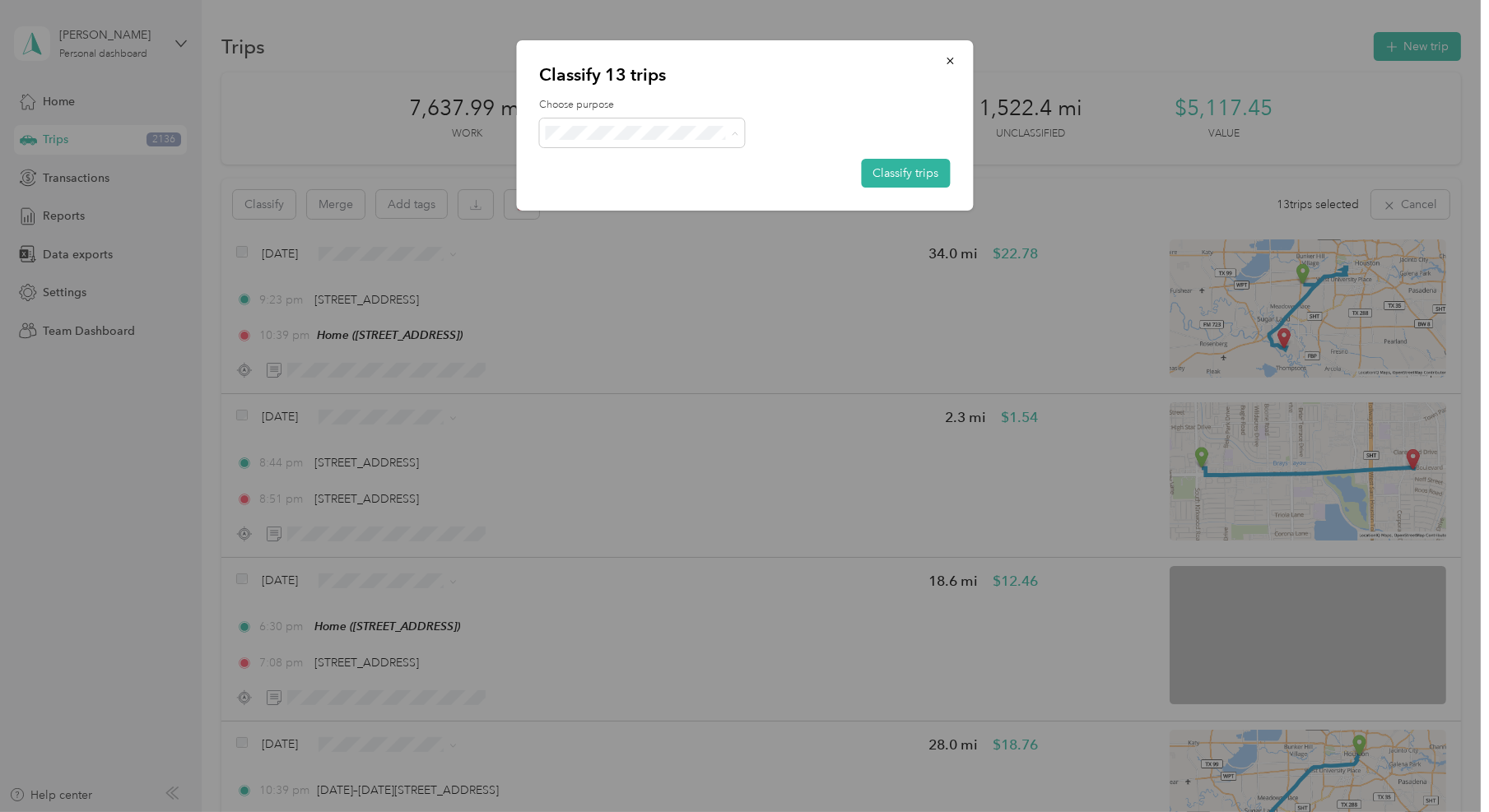
click at [637, 159] on span "Work" at bounding box center [656, 163] width 153 height 18
click at [906, 167] on button "Classify trips" at bounding box center [905, 172] width 89 height 28
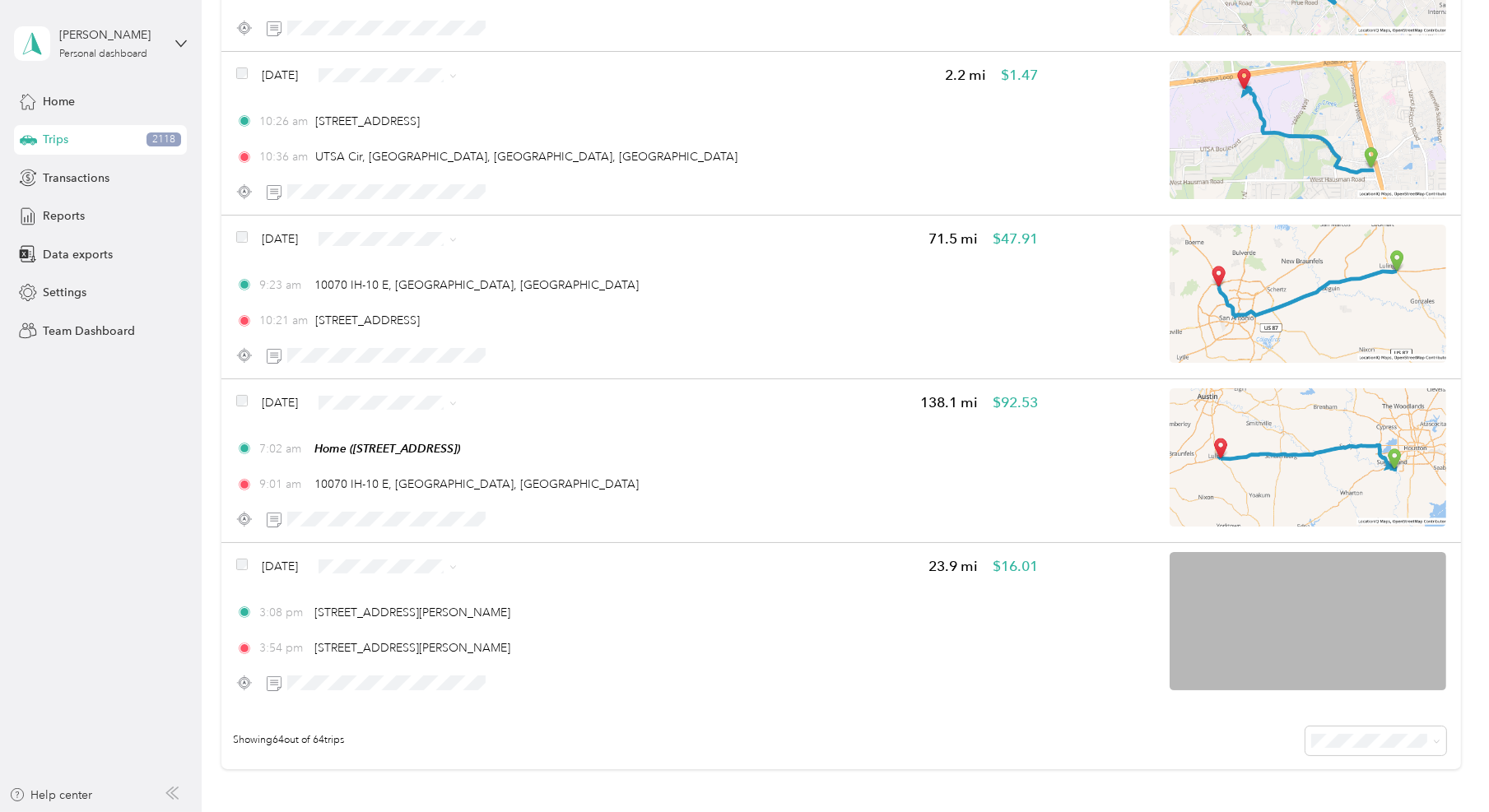
scroll to position [9973, 0]
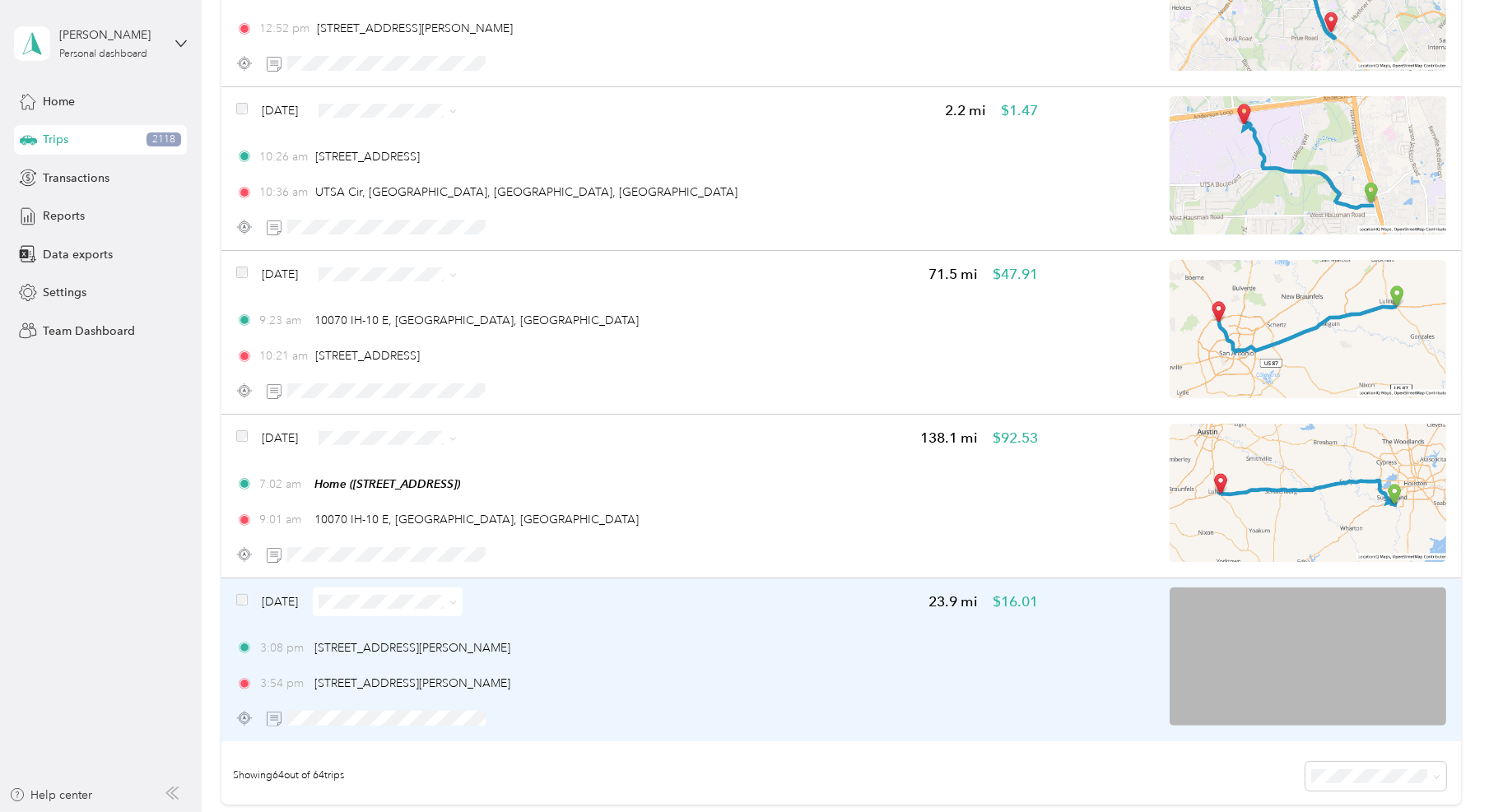
click at [420, 598] on span at bounding box center [387, 601] width 150 height 28
click at [638, 684] on div "[DATE] 23.9 mi $16.01 3:08 pm [STREET_ADDRESS][PERSON_NAME] 3:54 pm [STREET_ADD…" at bounding box center [637, 660] width 802 height 146
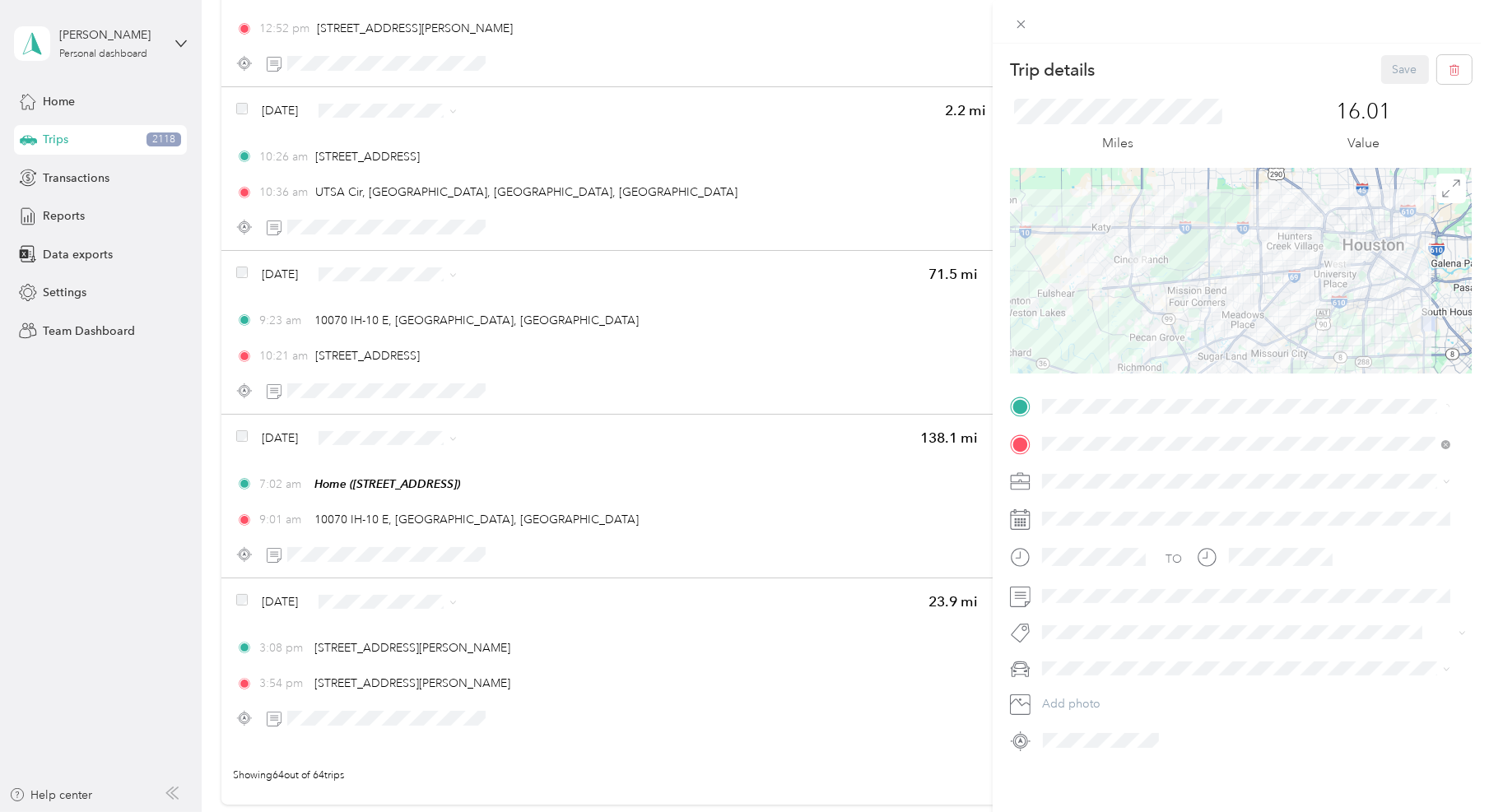
click at [516, 669] on div "Trip details Save This trip cannot be edited because it is either under review,…" at bounding box center [744, 406] width 1489 height 812
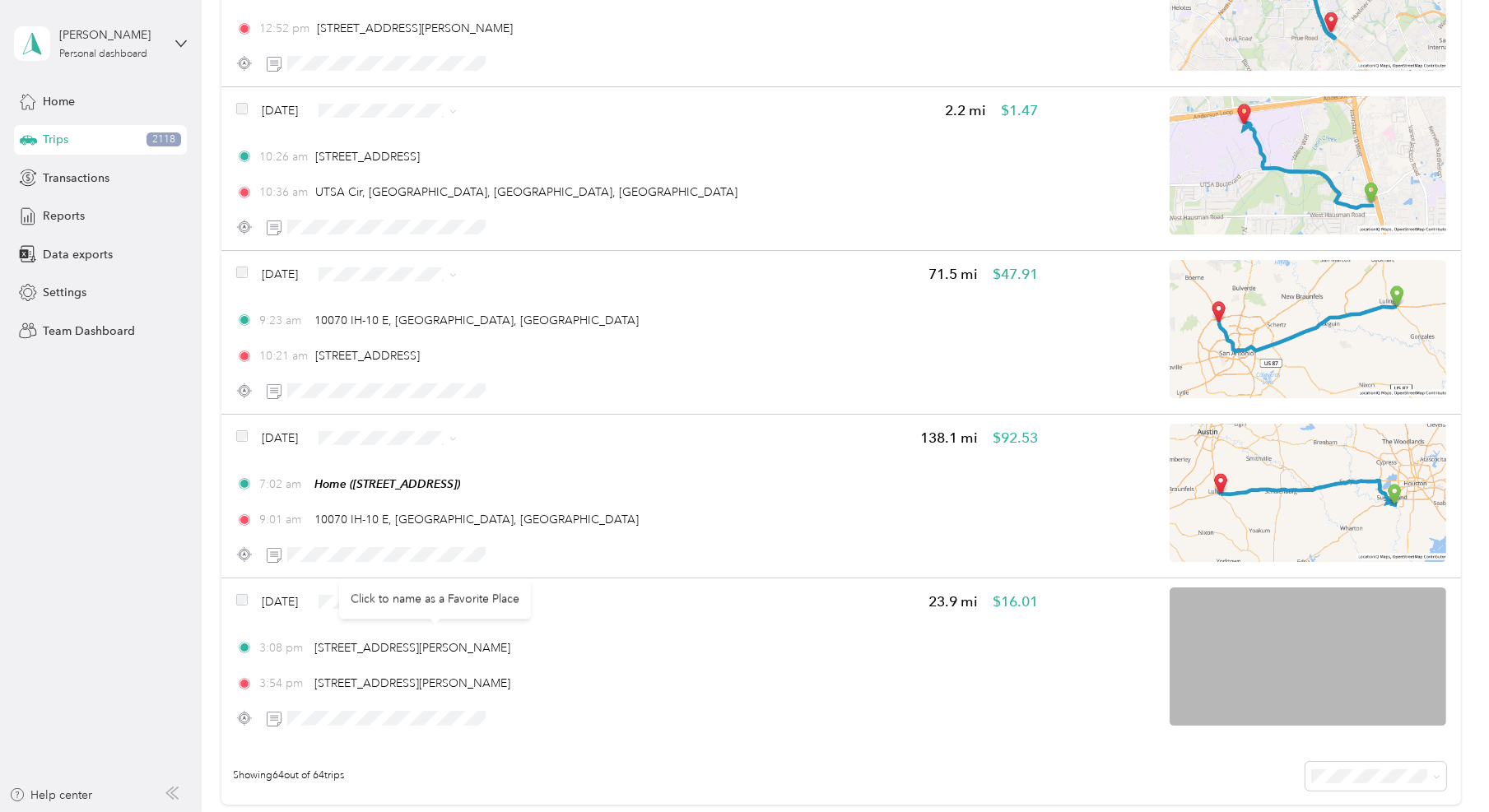
click at [401, 592] on div "Click to name as a Favorite Place" at bounding box center [435, 598] width 192 height 40
click at [425, 617] on span "Work" at bounding box center [433, 618] width 97 height 18
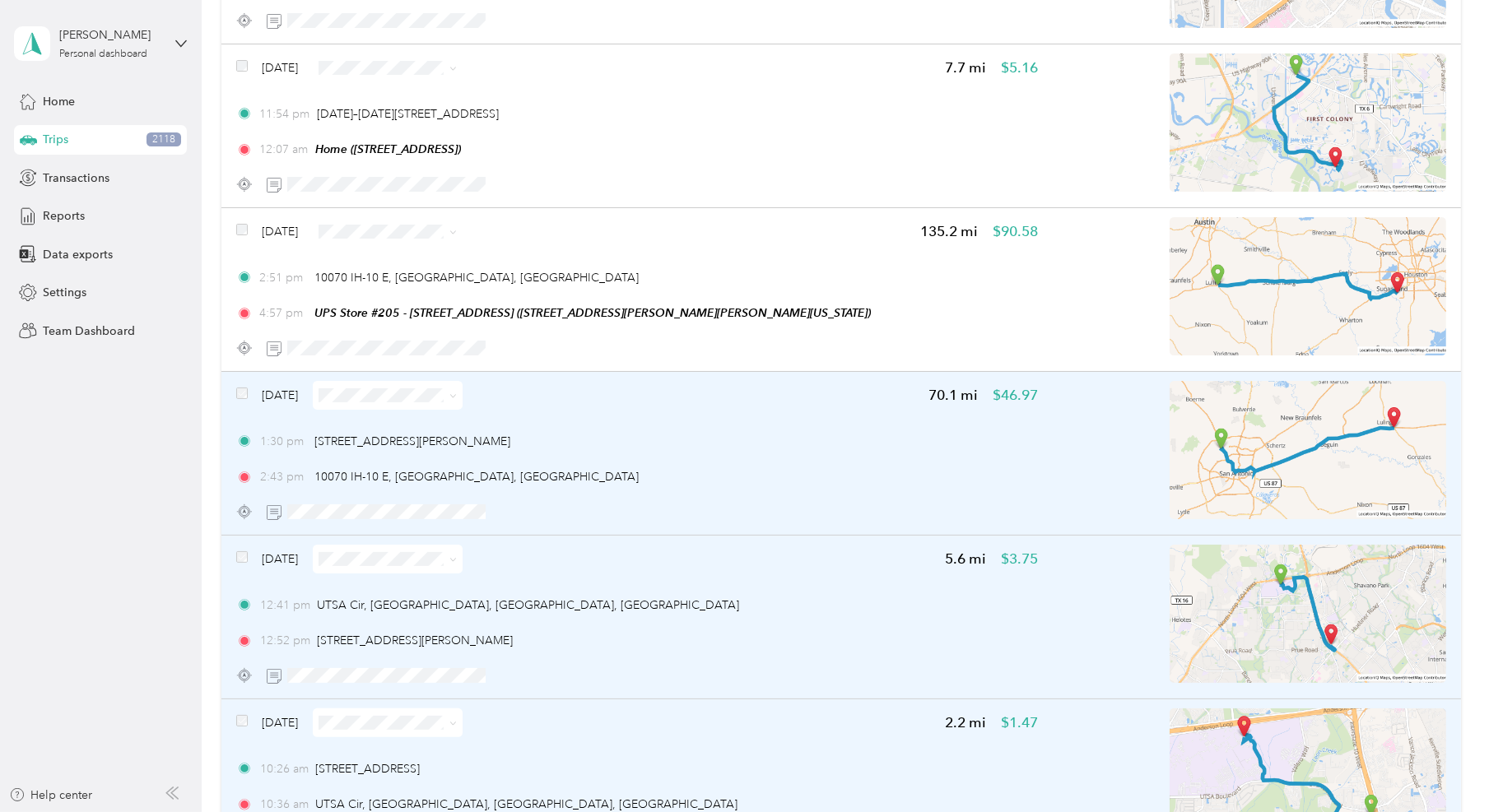
scroll to position [9355, 0]
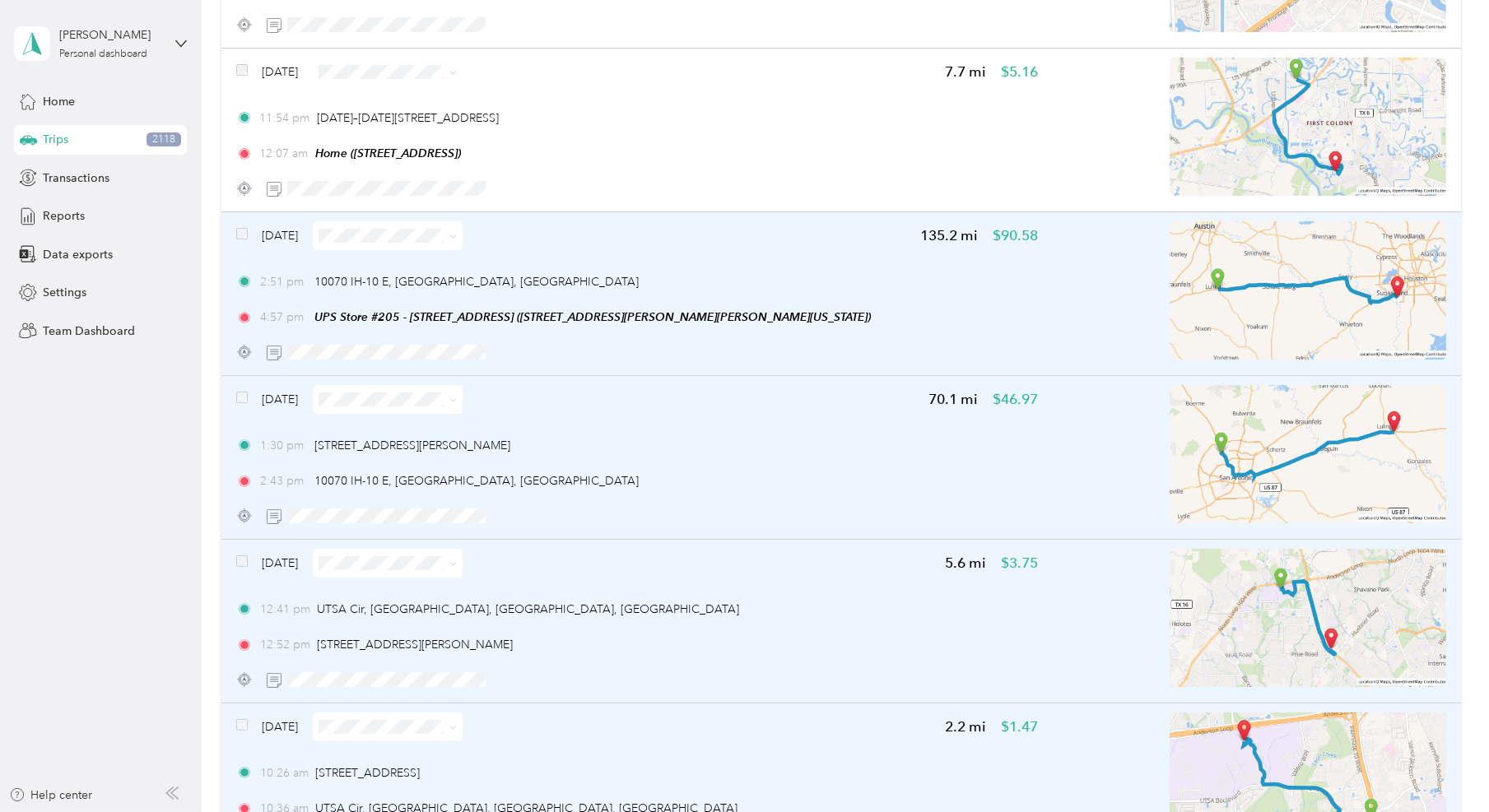
click at [235, 220] on div "[DATE] 135.2 mi $90.58 2:51 pm 10070 IH-[GEOGRAPHIC_DATA] 4:57 pm UPS Store #[S…" at bounding box center [841, 294] width 1239 height 164
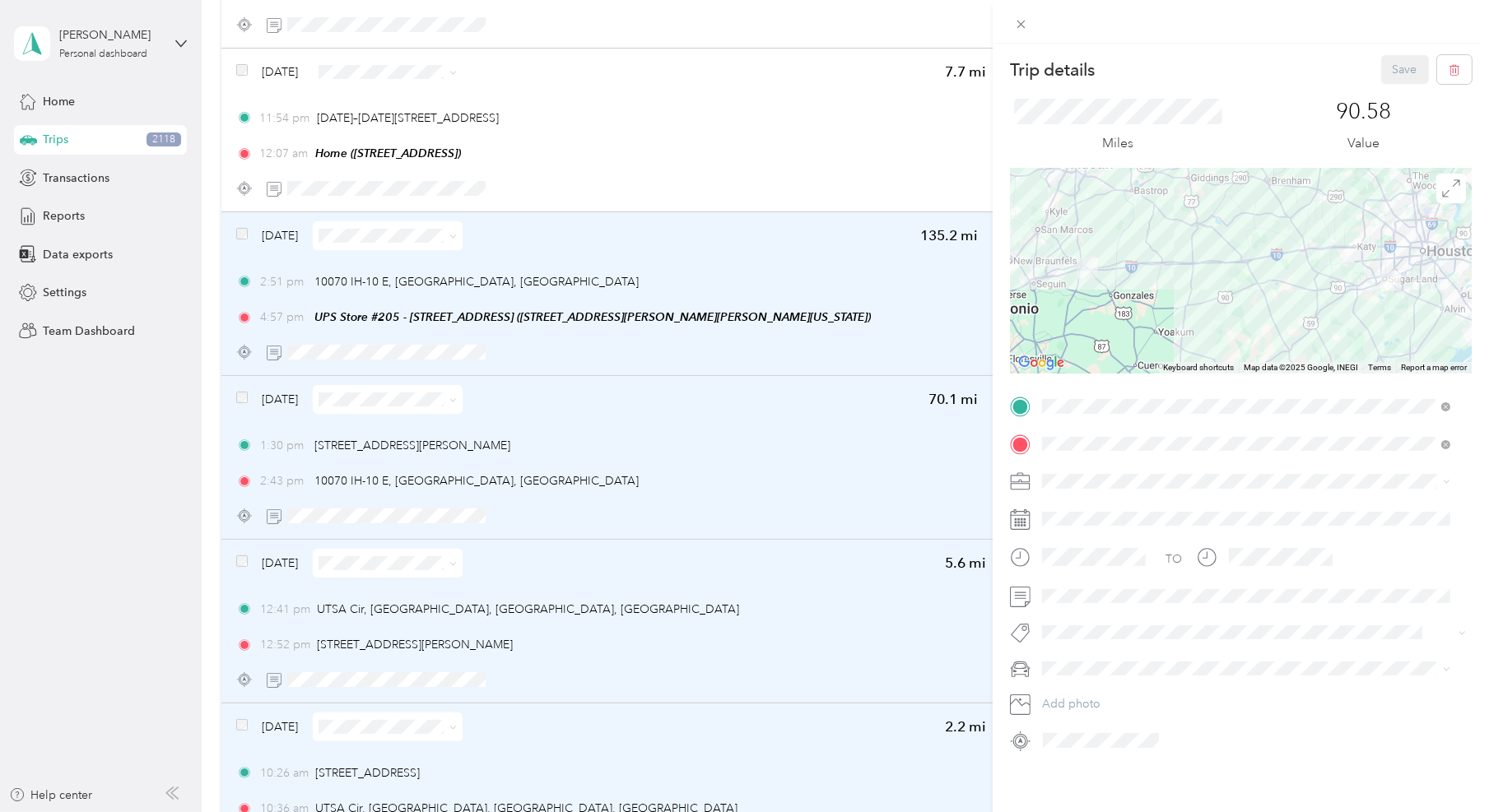
click at [235, 220] on div "Trip details Save This trip cannot be edited because it is either under review,…" at bounding box center [744, 406] width 1489 height 812
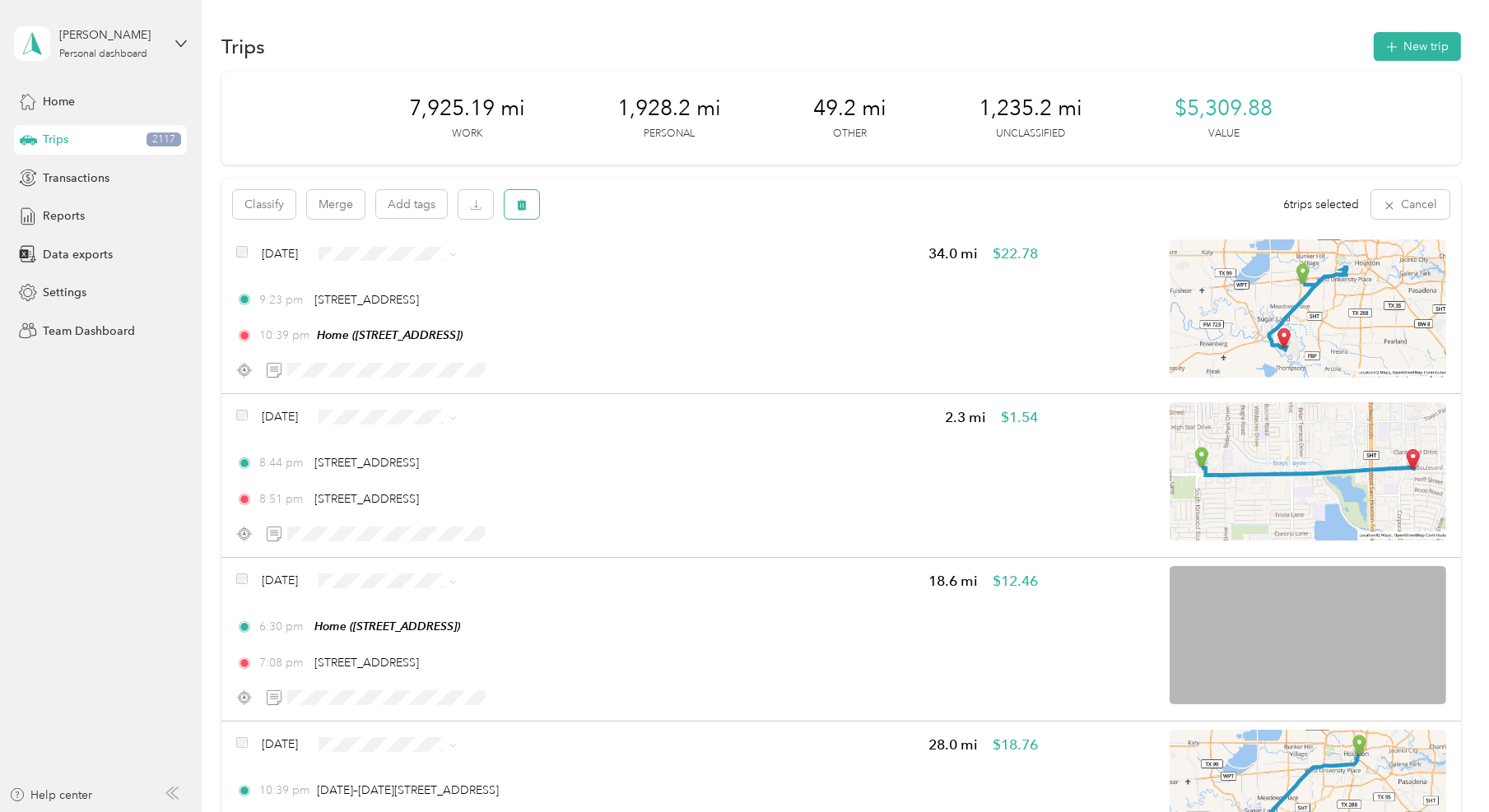
click at [535, 208] on button "button" at bounding box center [521, 204] width 34 height 28
click at [637, 270] on button "Yes" at bounding box center [645, 273] width 32 height 26
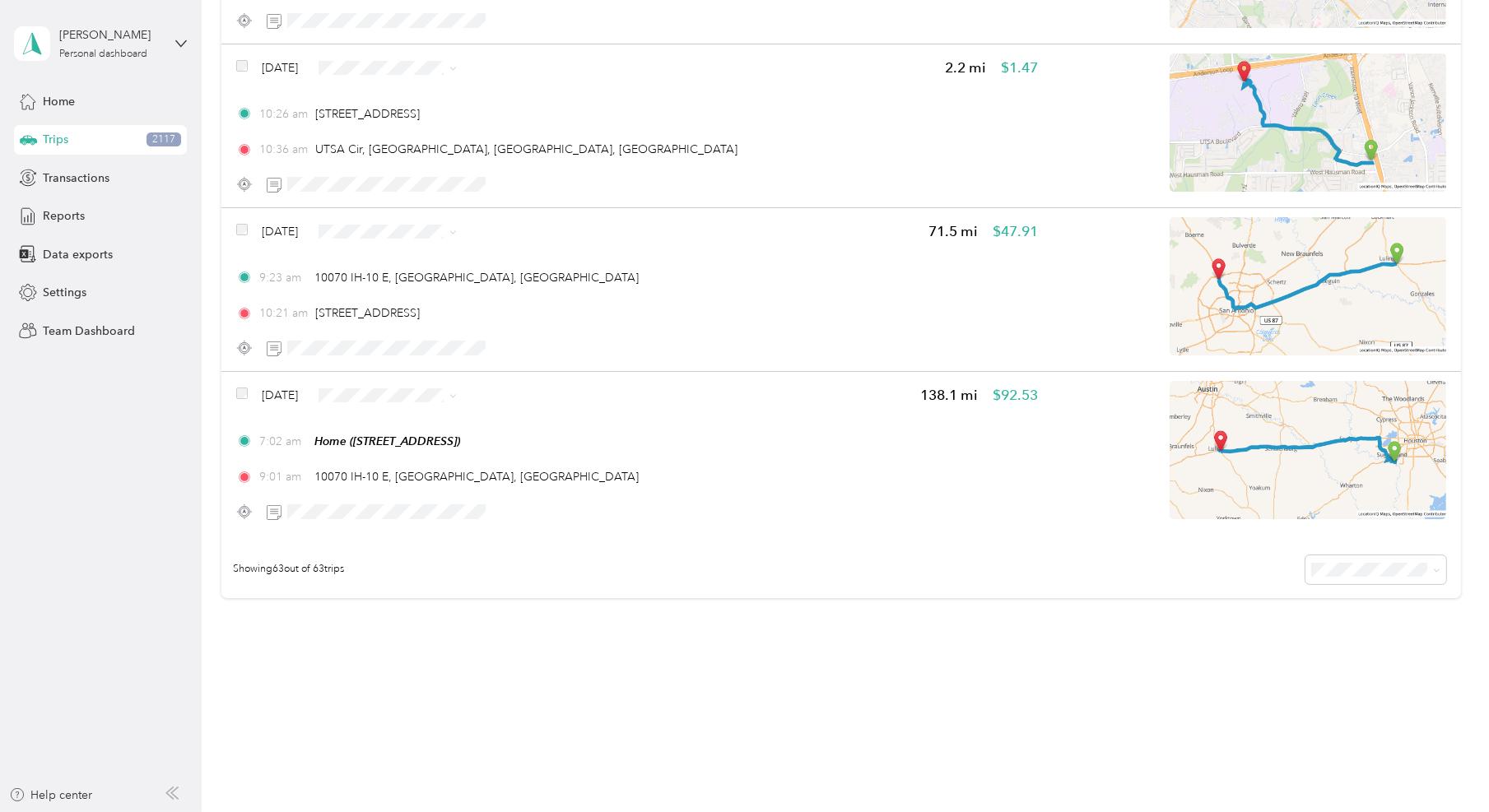
scroll to position [9035, 0]
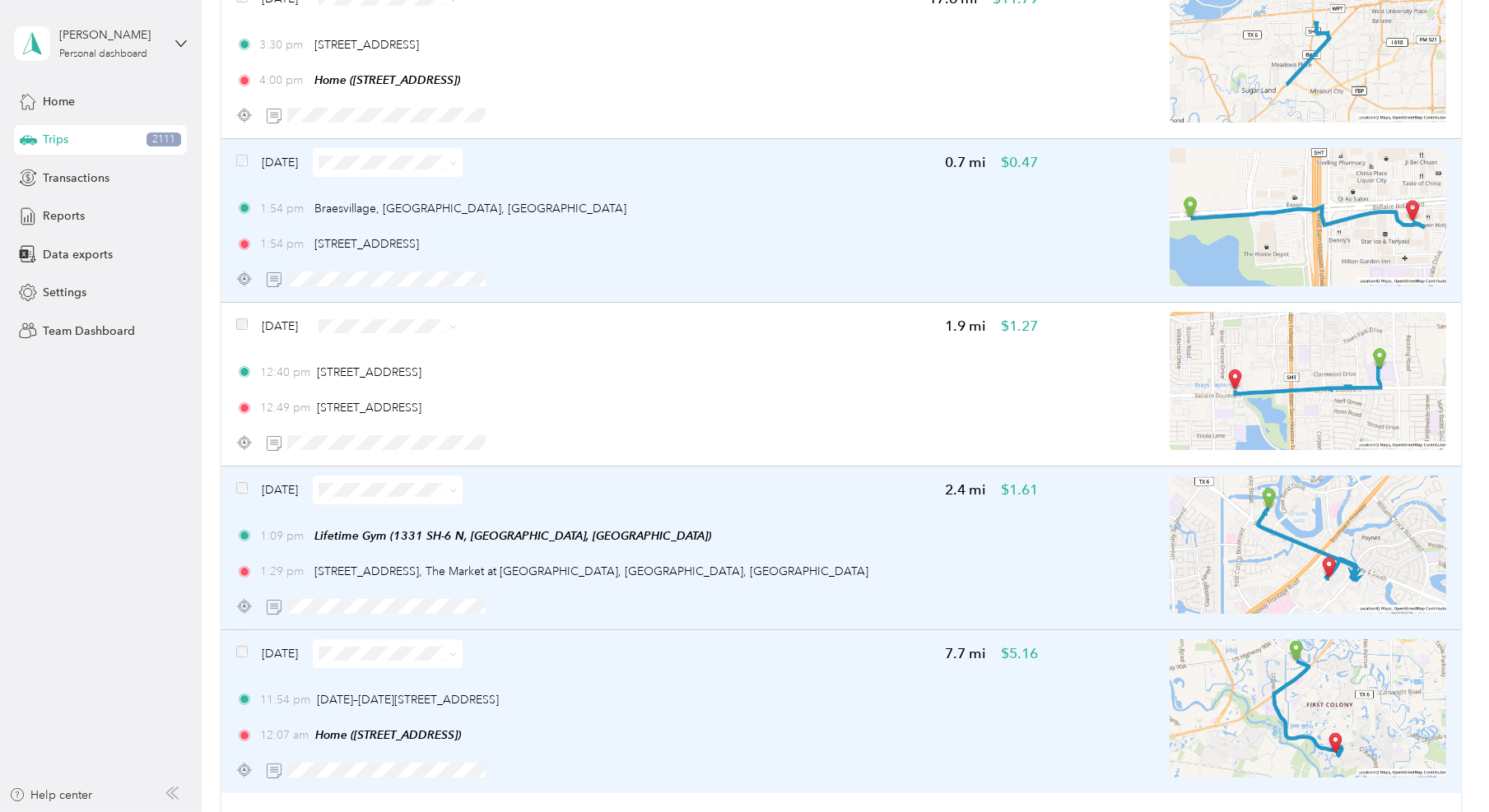
scroll to position [8724, 0]
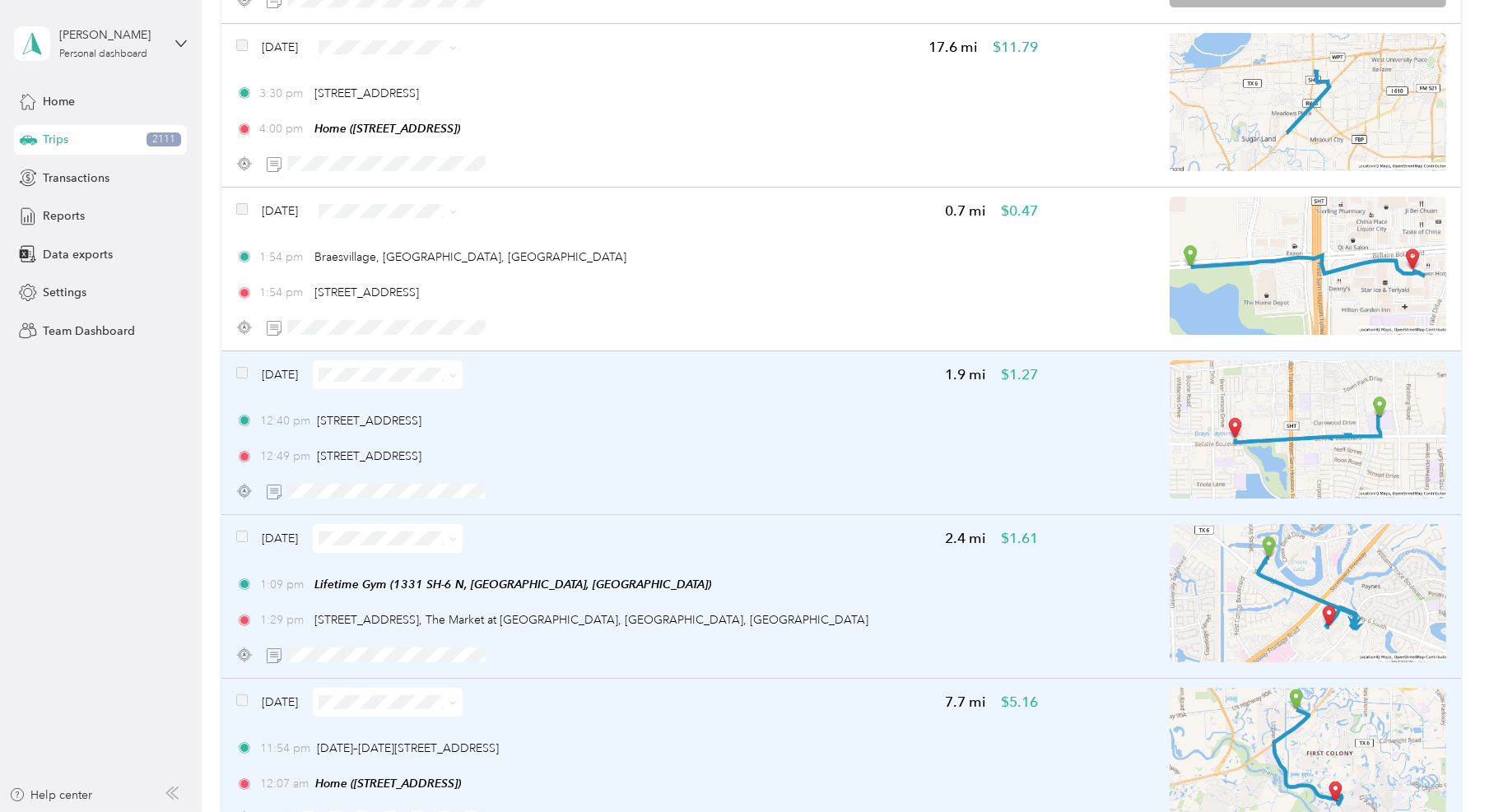
click at [553, 381] on div "[DATE] 1.9 mi $1.27 12:40 pm [STREET_ADDRESS] 12:49 pm [STREET_ADDRESS]" at bounding box center [637, 433] width 802 height 146
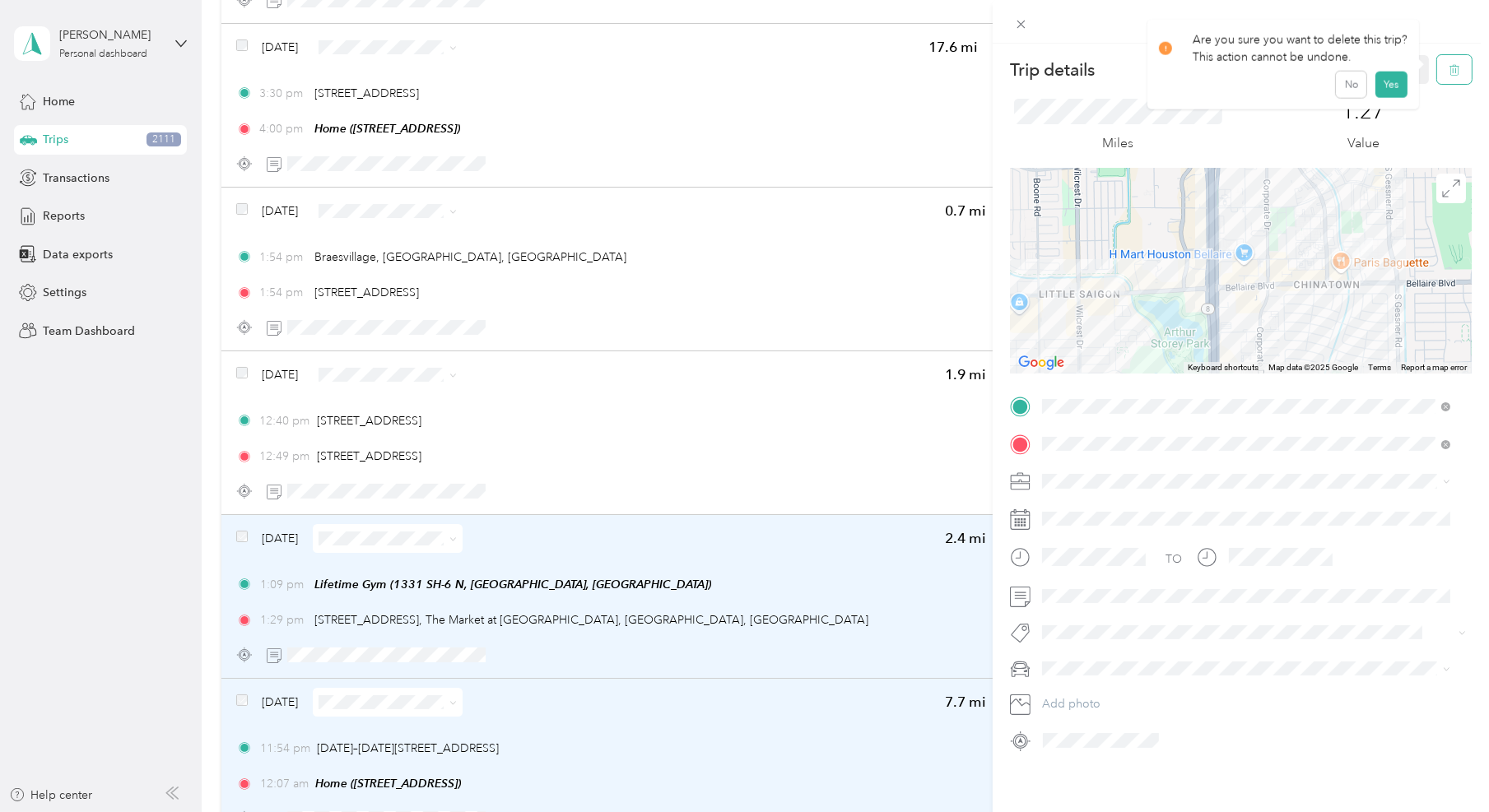
click at [1437, 78] on button "button" at bounding box center [1454, 69] width 34 height 28
click at [1390, 97] on button "Yes" at bounding box center [1391, 89] width 32 height 26
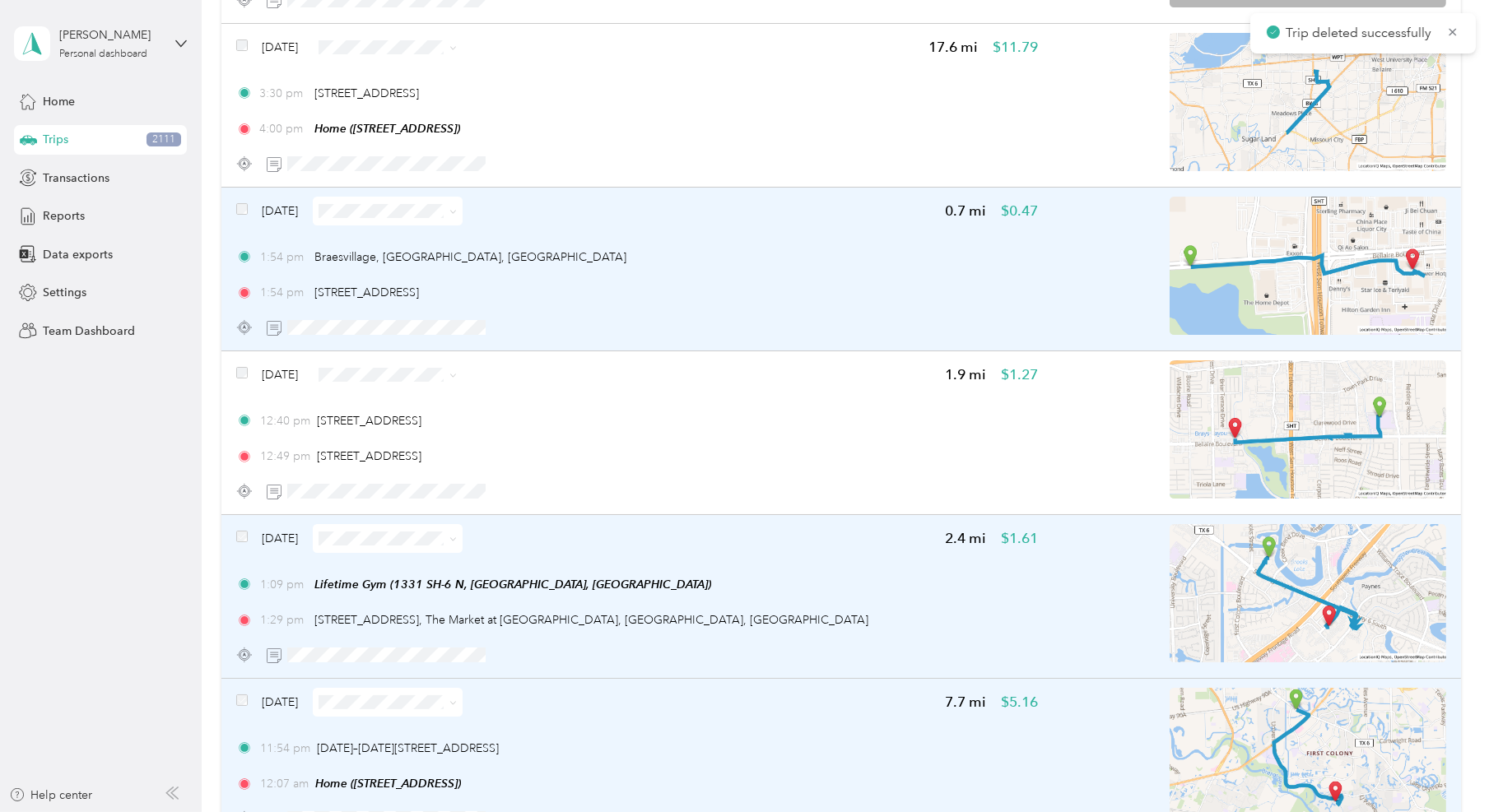
click at [885, 249] on div "1:54 pm Braesvillage, [GEOGRAPHIC_DATA], [GEOGRAPHIC_DATA]" at bounding box center [637, 258] width 802 height 18
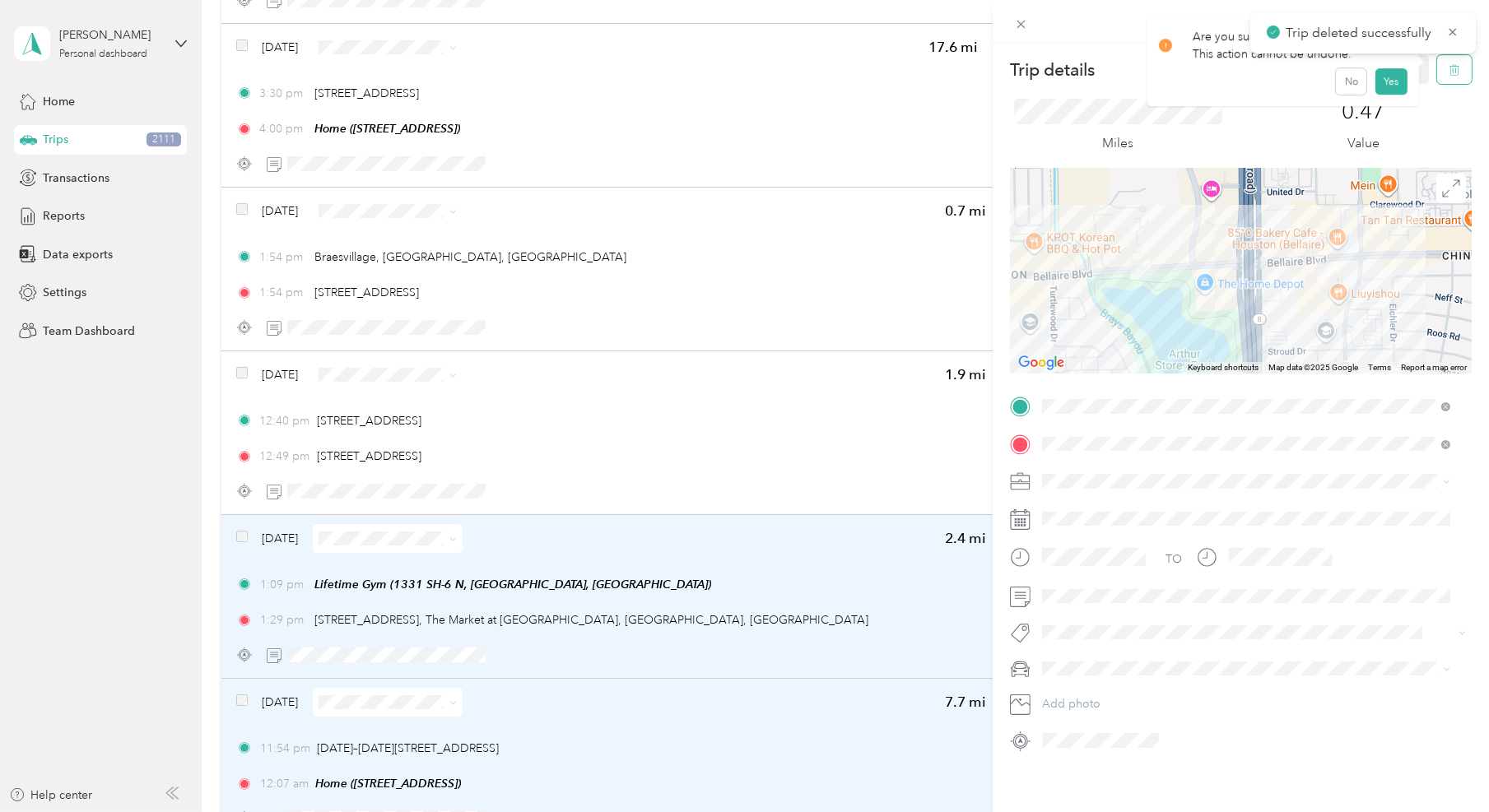
click at [1450, 73] on icon "button" at bounding box center [1455, 70] width 10 height 11
click at [1387, 95] on button "Yes" at bounding box center [1391, 89] width 32 height 26
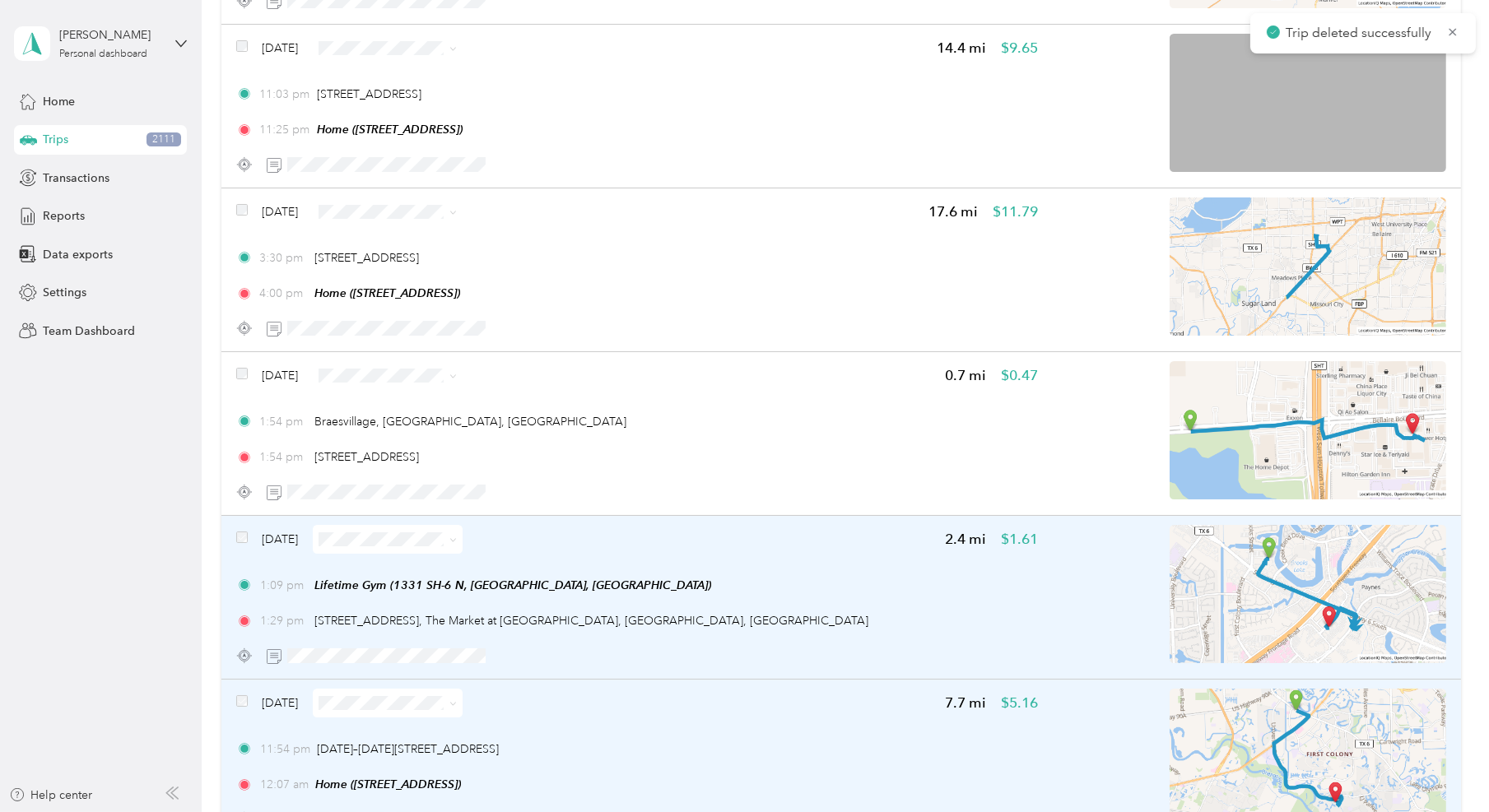
scroll to position [8519, 0]
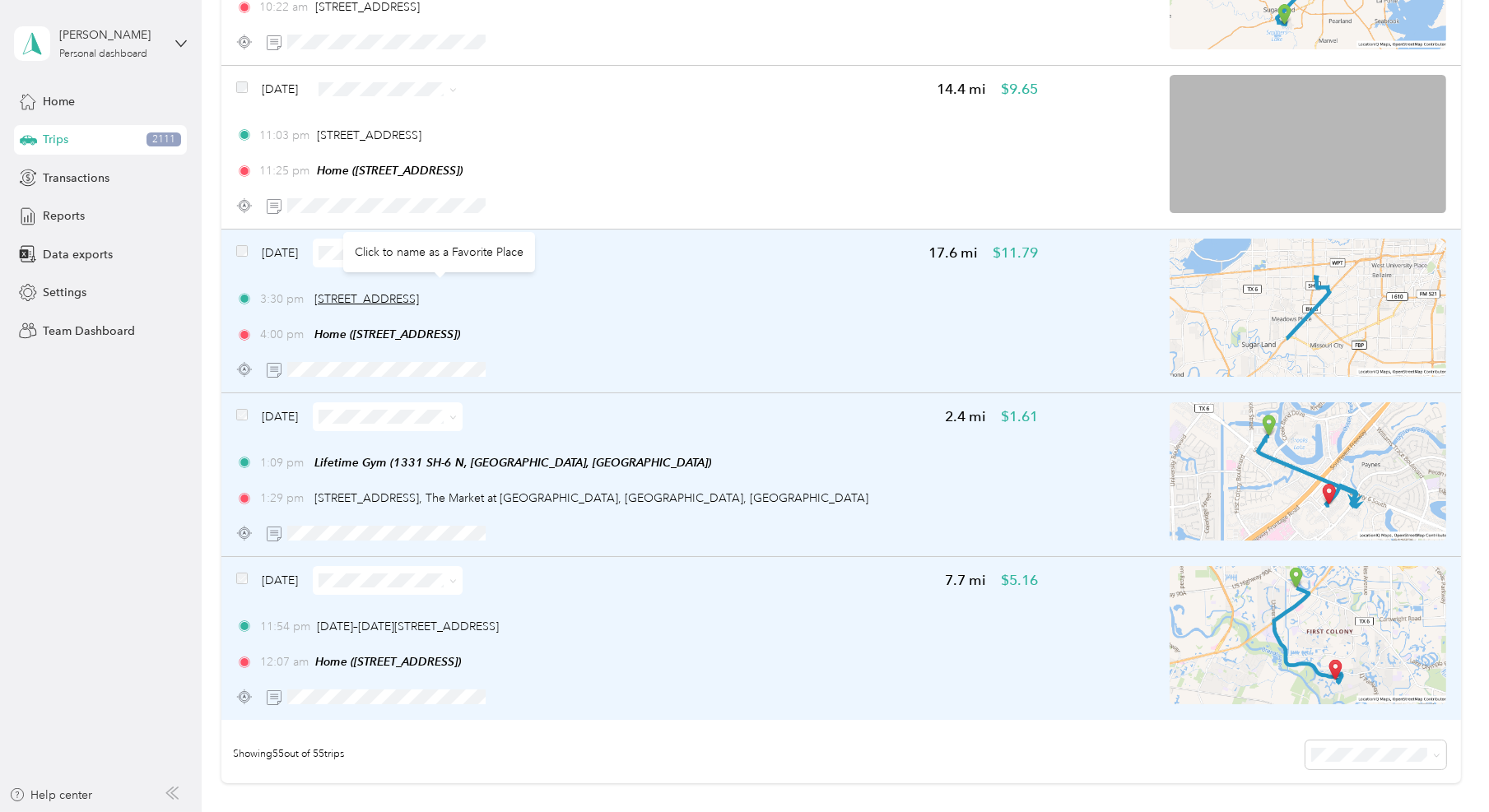
drag, startPoint x: 594, startPoint y: 287, endPoint x: 315, endPoint y: 281, distance: 279.1
click at [315, 291] on div "3:30 pm [STREET_ADDRESS]" at bounding box center [637, 300] width 802 height 18
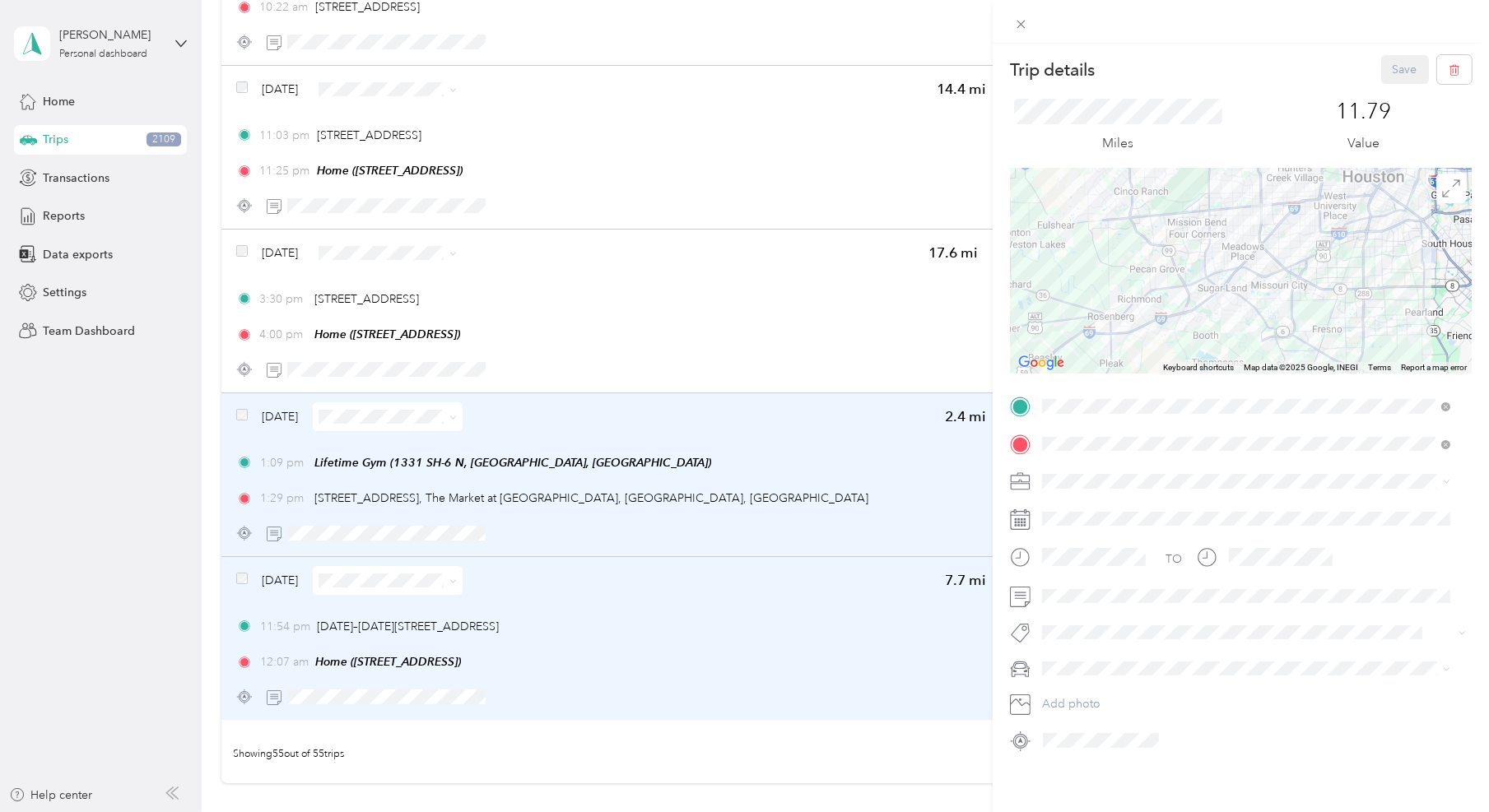
click at [745, 742] on div "Trip details Save This trip cannot be edited because it is either under review,…" at bounding box center [744, 406] width 1489 height 812
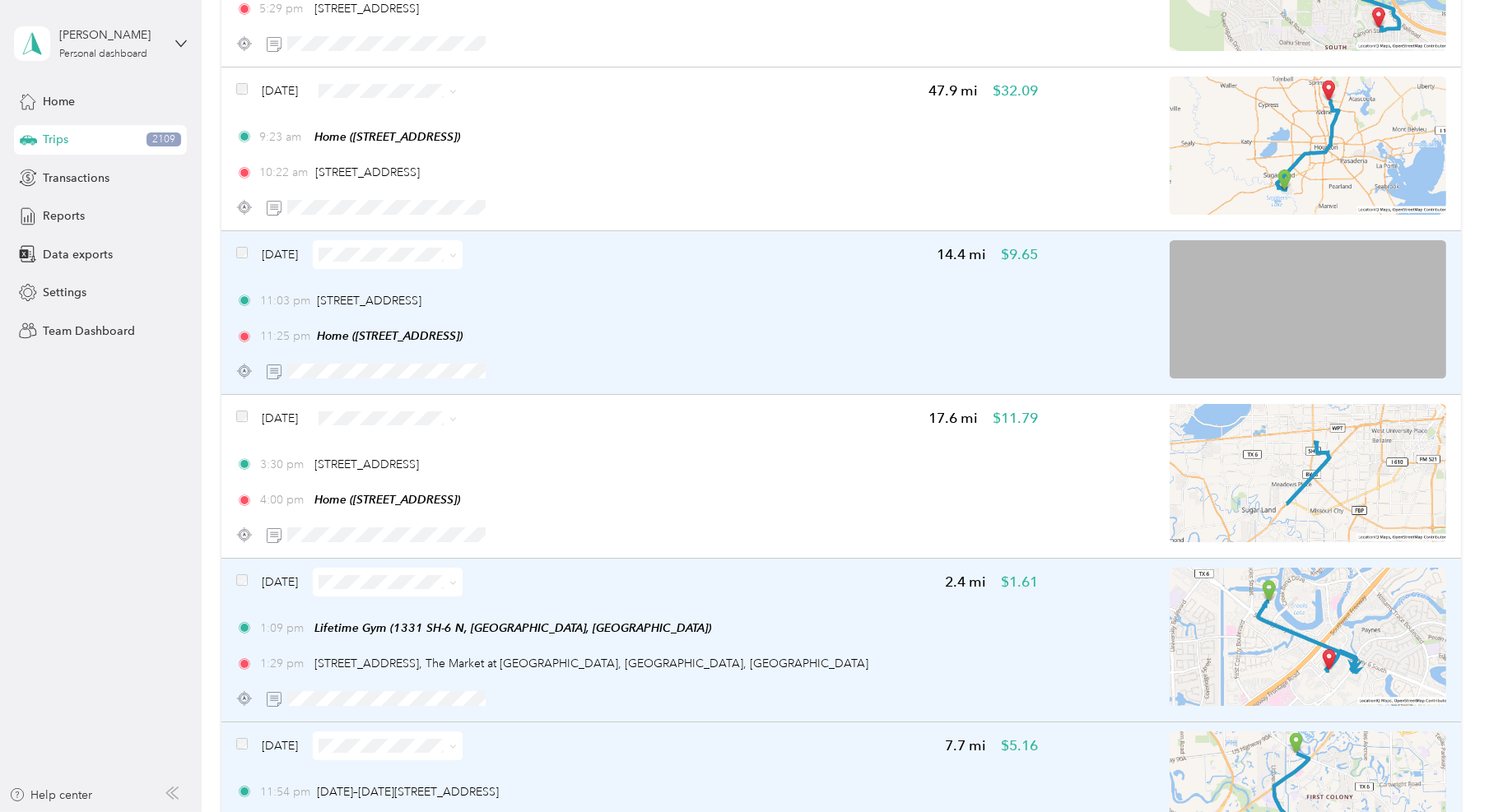
scroll to position [8416, 0]
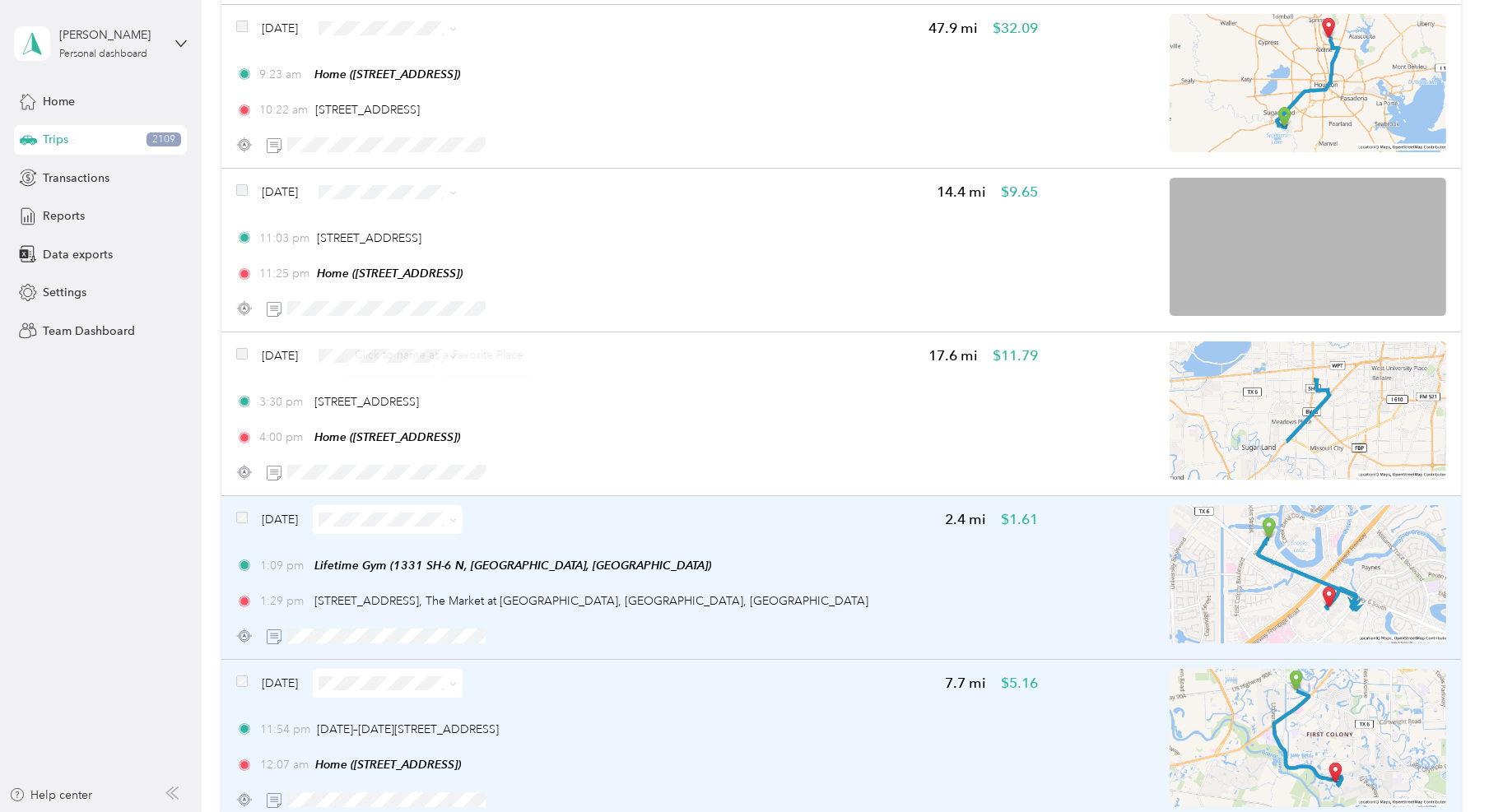
click at [411, 356] on div "Click to name as a Favorite Place" at bounding box center [439, 355] width 192 height 40
click at [434, 401] on span "Personal" at bounding box center [432, 404] width 97 height 18
click at [410, 178] on div "Click to name as a Favorite Place" at bounding box center [408, 192] width 192 height 40
click at [424, 235] on span "Personal" at bounding box center [432, 241] width 97 height 18
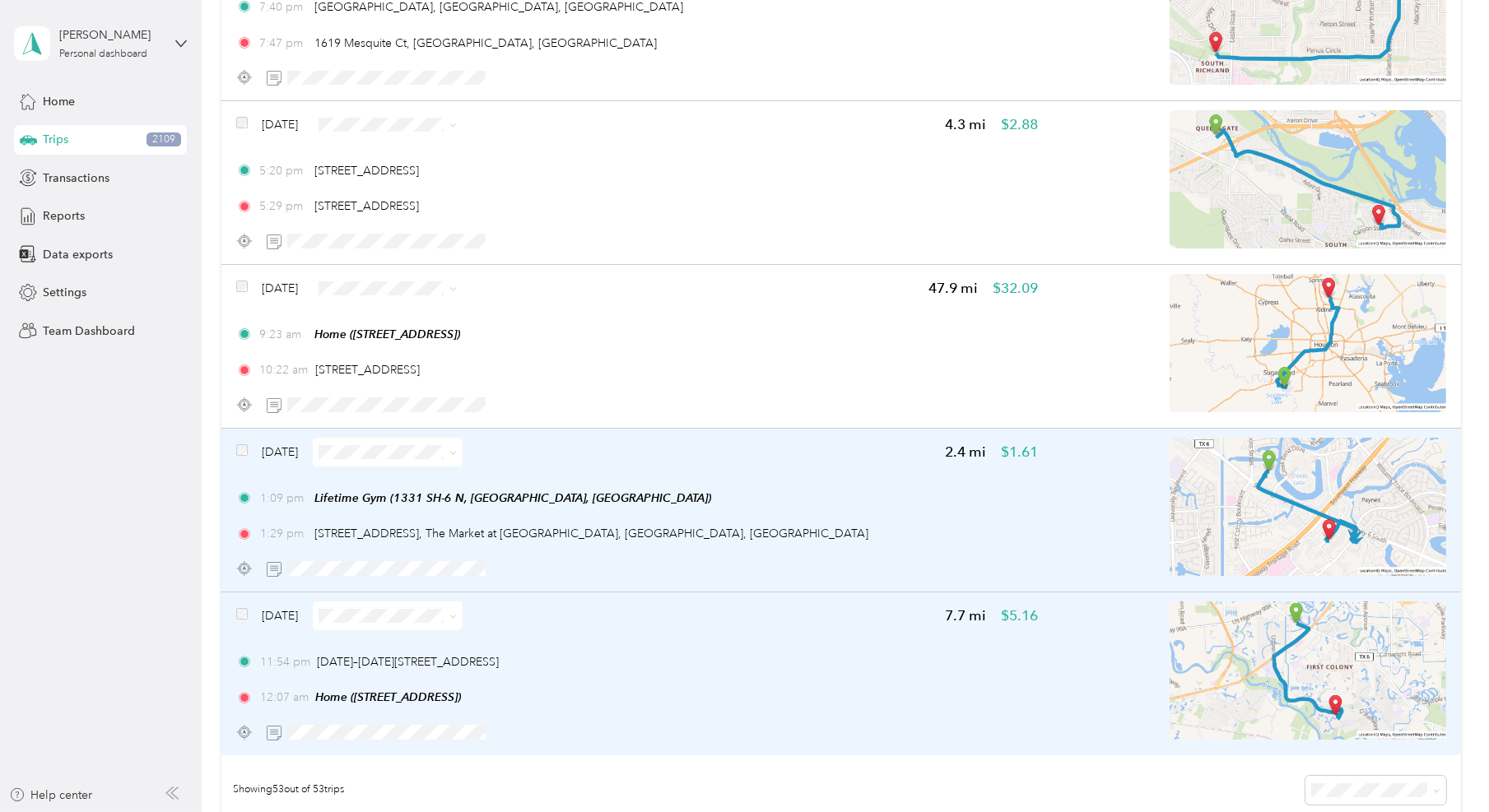
scroll to position [8106, 0]
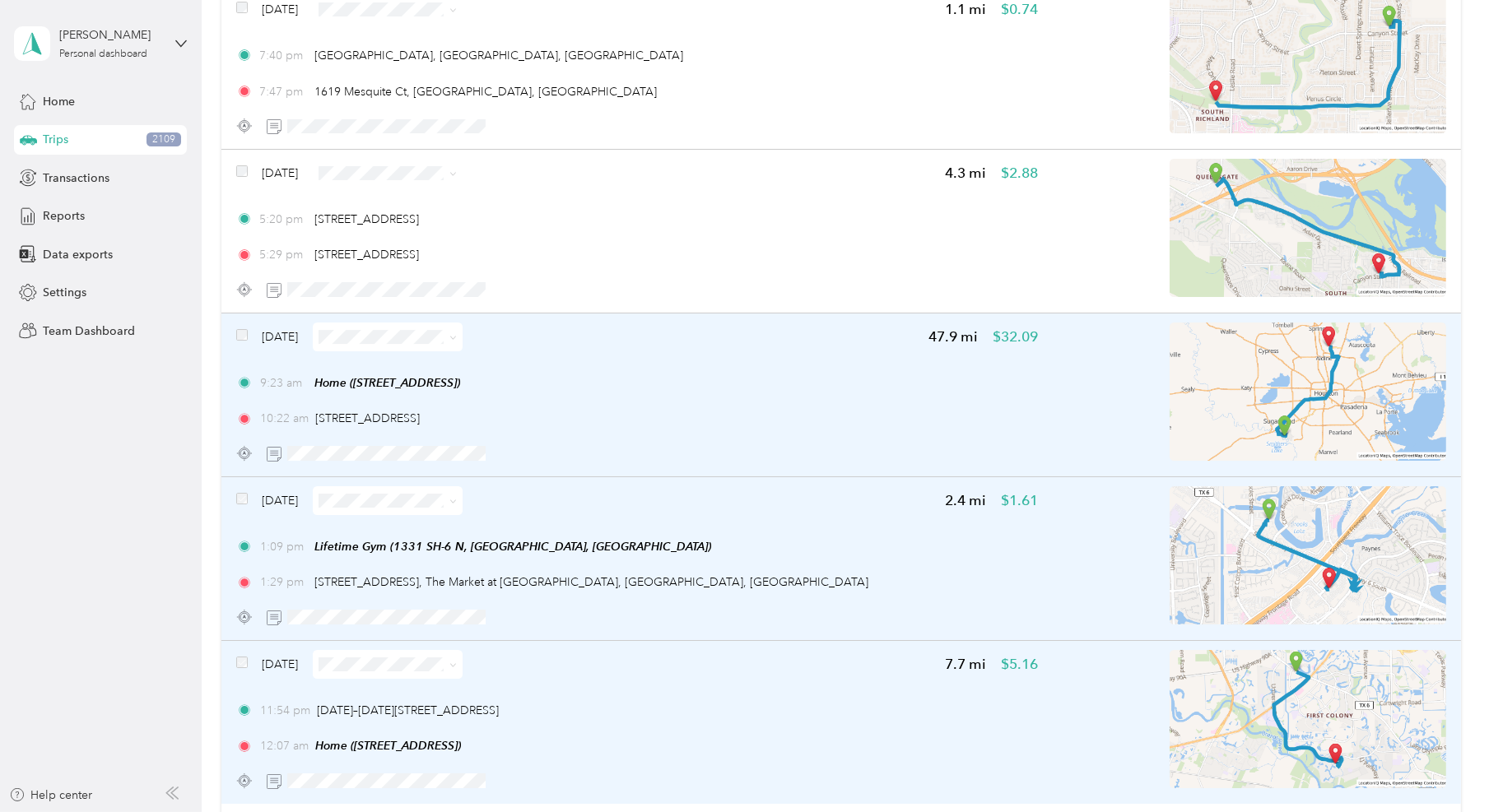
click at [751, 350] on div "[DATE] 47.9 mi $32.09 9:23 am Home ([STREET_ADDRESS]) 10:22 am [STREET_ADDRESS]" at bounding box center [637, 395] width 802 height 146
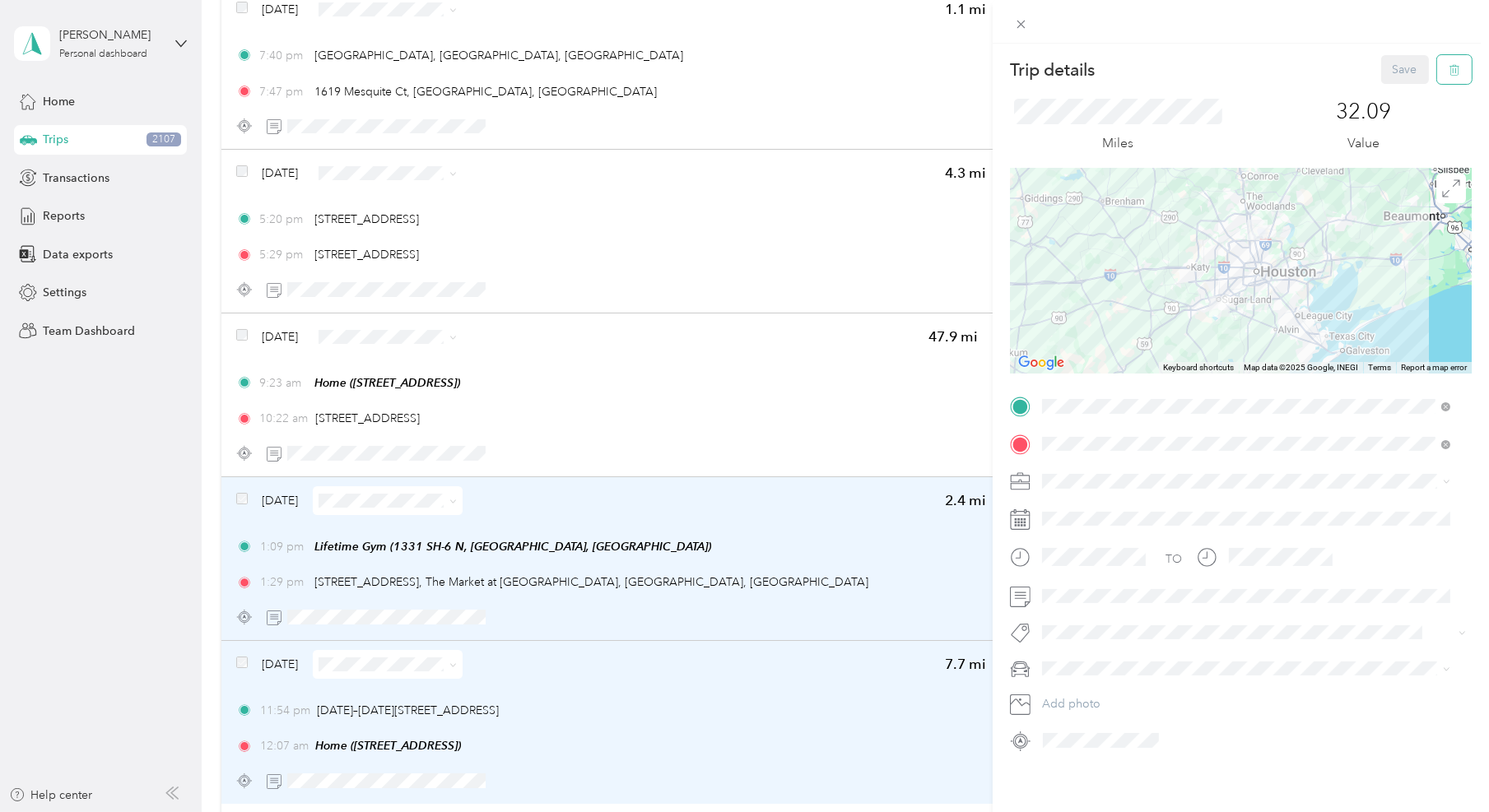
click at [1452, 75] on button "button" at bounding box center [1454, 69] width 34 height 28
click at [1396, 92] on button "Yes" at bounding box center [1391, 89] width 32 height 26
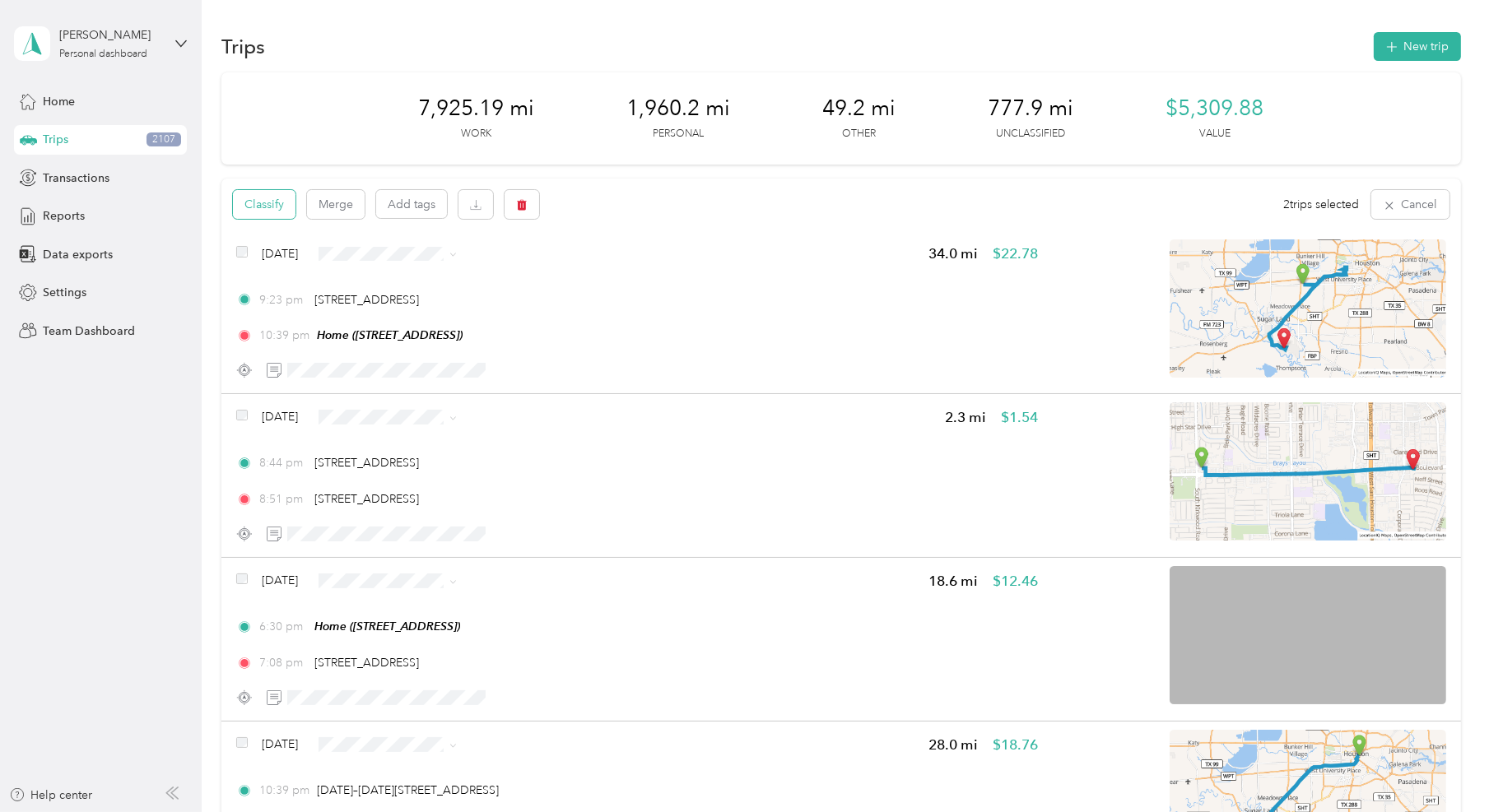
click at [289, 208] on button "Classify" at bounding box center [264, 204] width 63 height 28
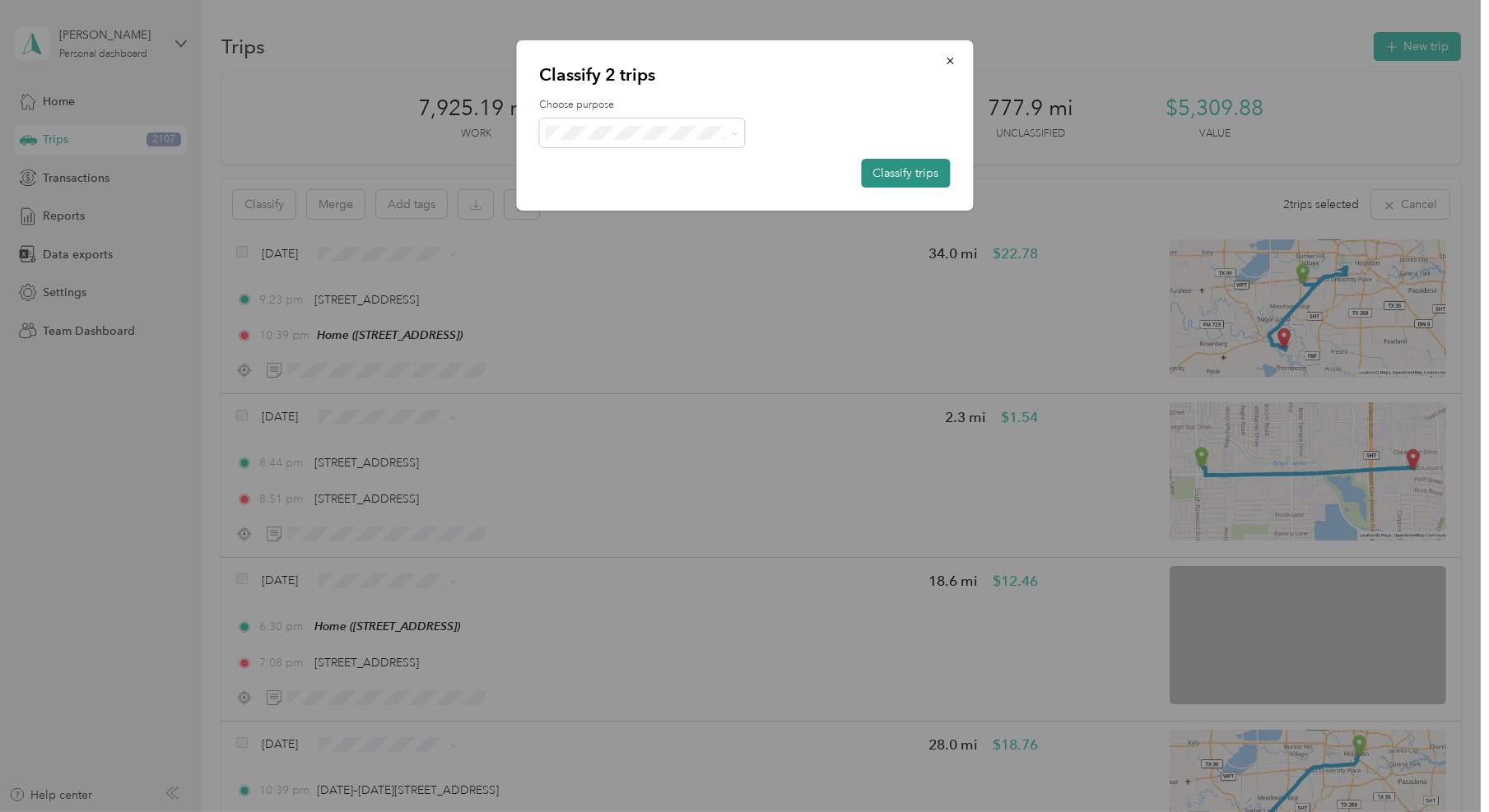
click at [897, 178] on button "Classify trips" at bounding box center [905, 172] width 89 height 28
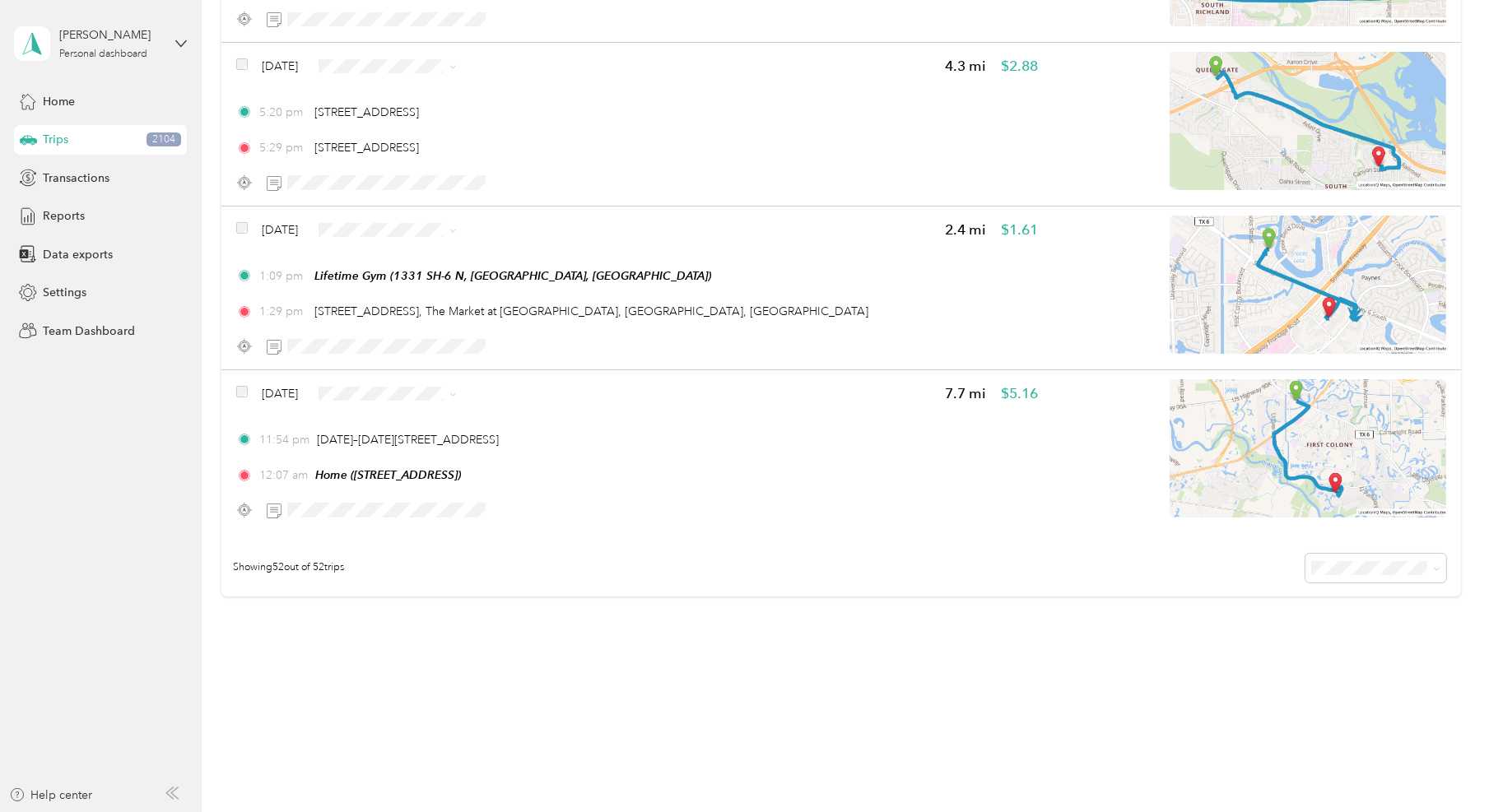
scroll to position [7889, 0]
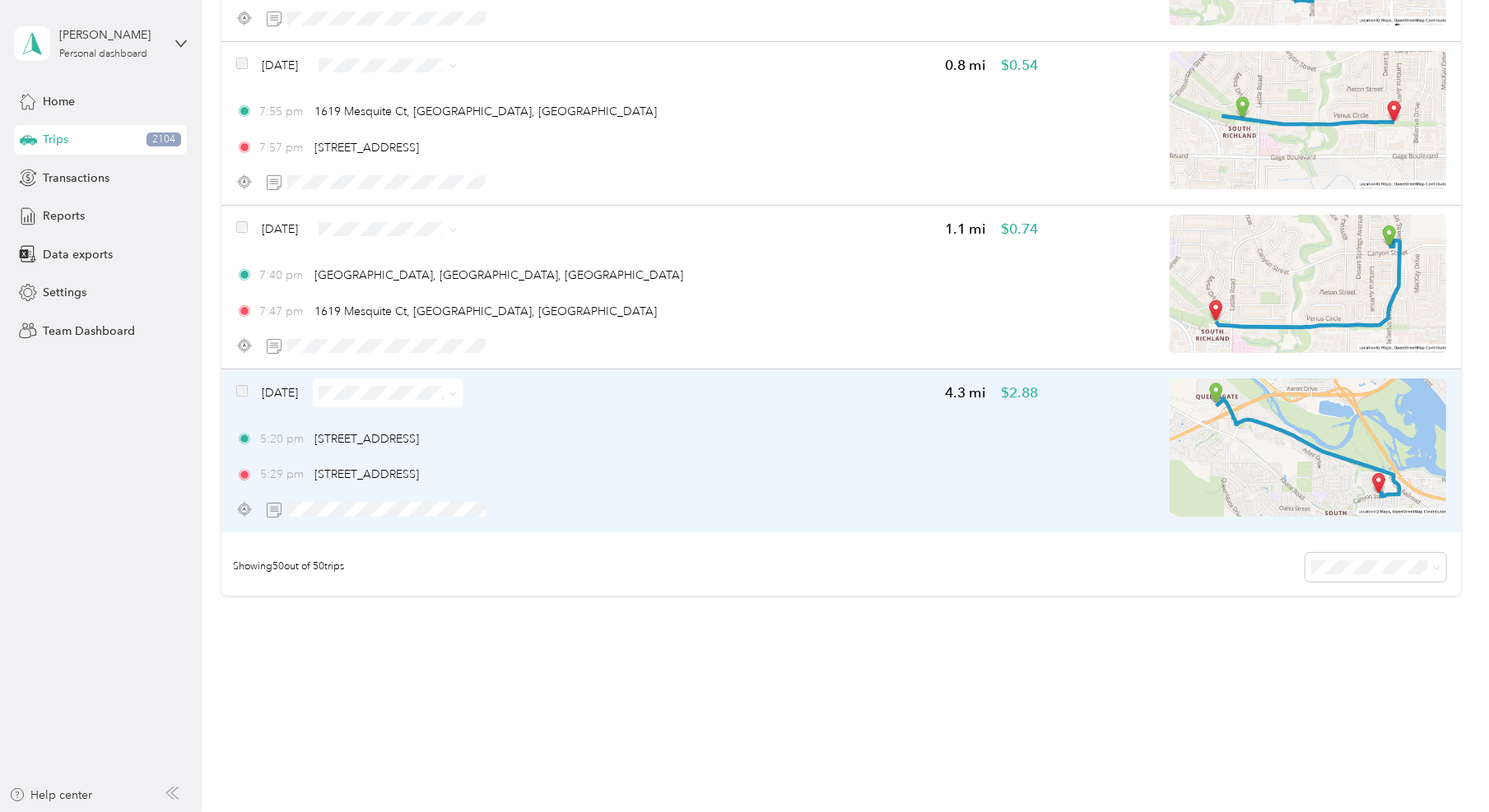
click at [253, 379] on div "[DATE]" at bounding box center [349, 393] width 226 height 28
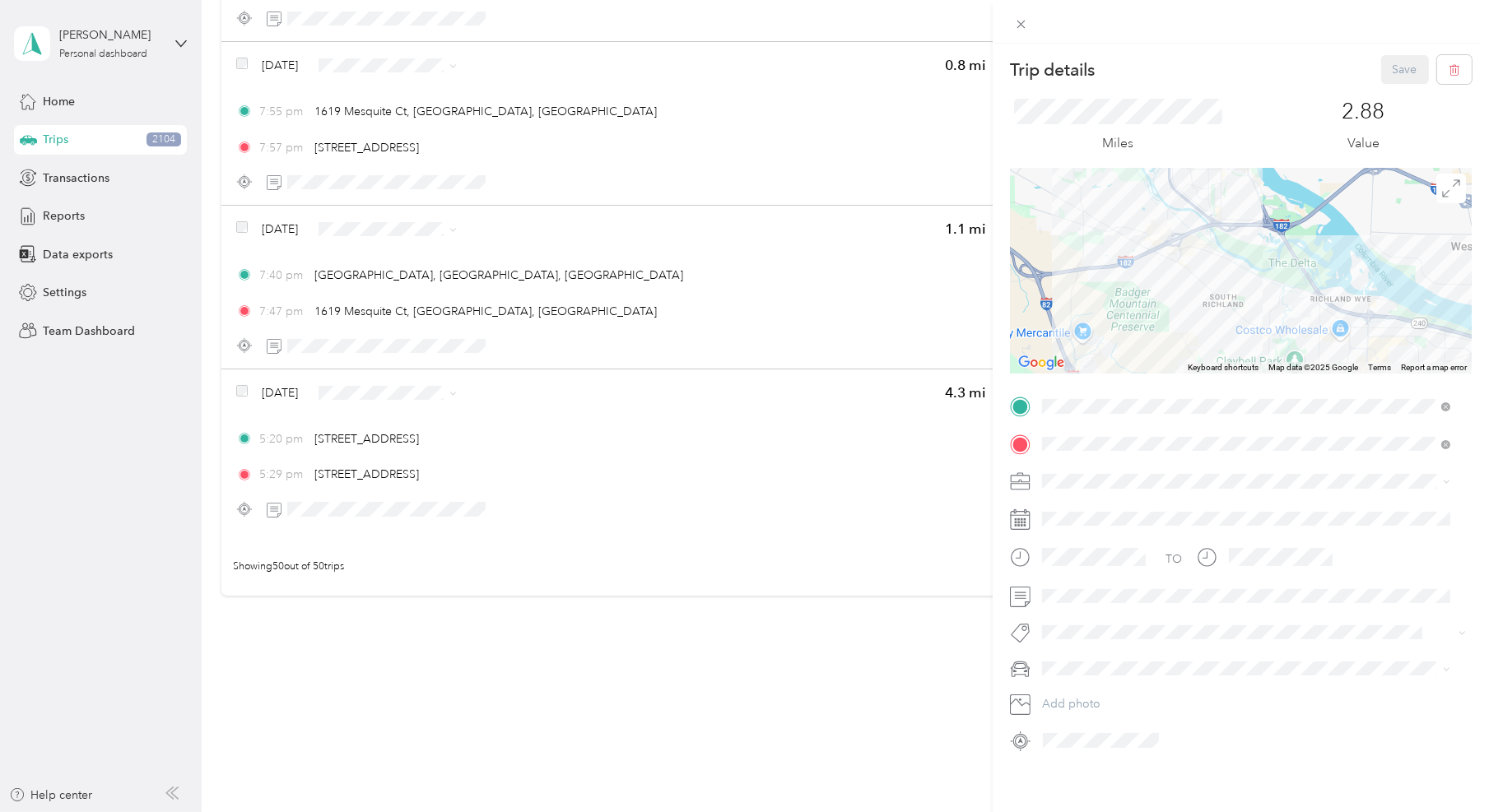
click at [257, 395] on div "Trip details Save This trip cannot be edited because it is either under review,…" at bounding box center [744, 406] width 1489 height 812
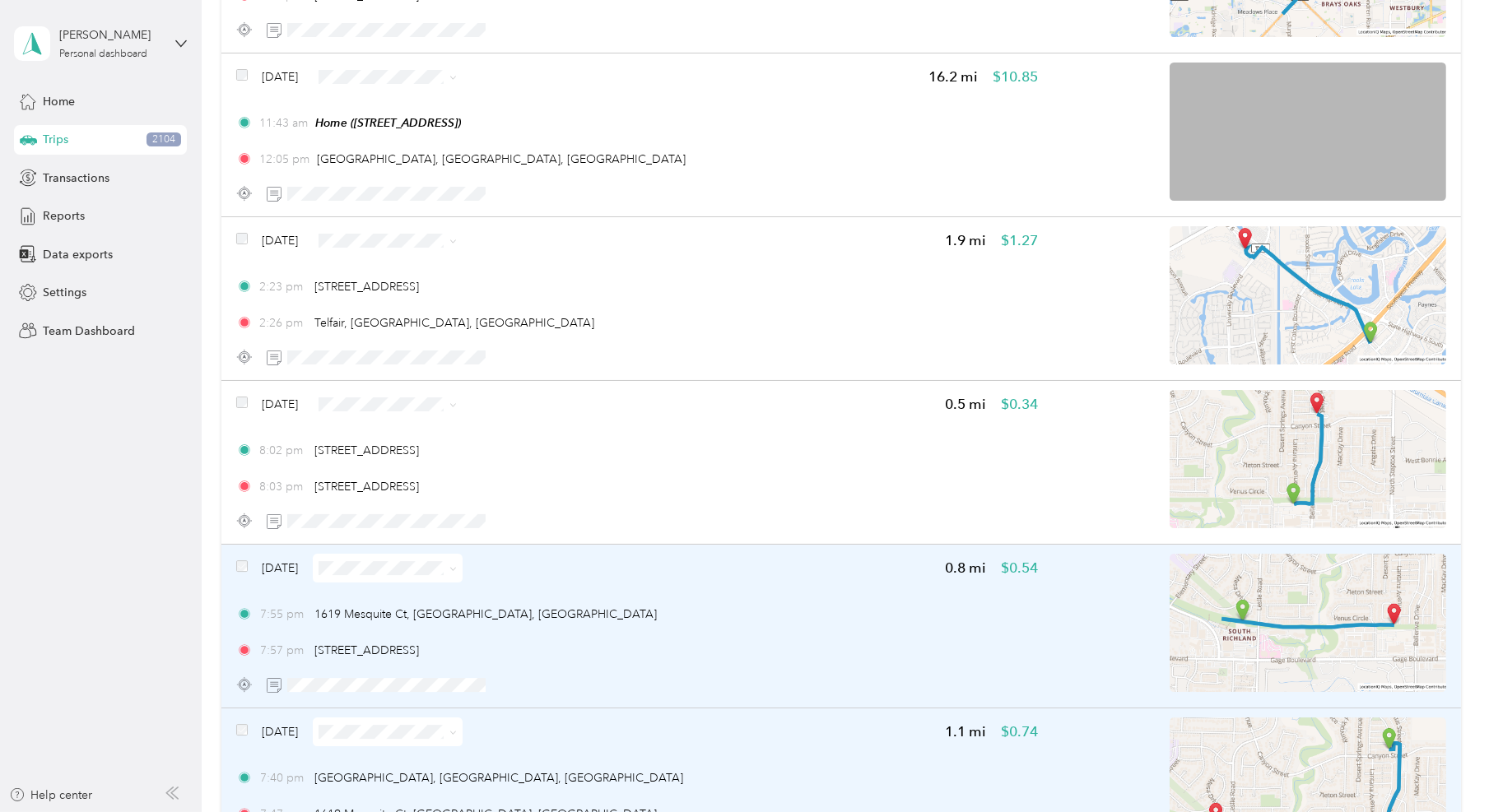
scroll to position [7373, 0]
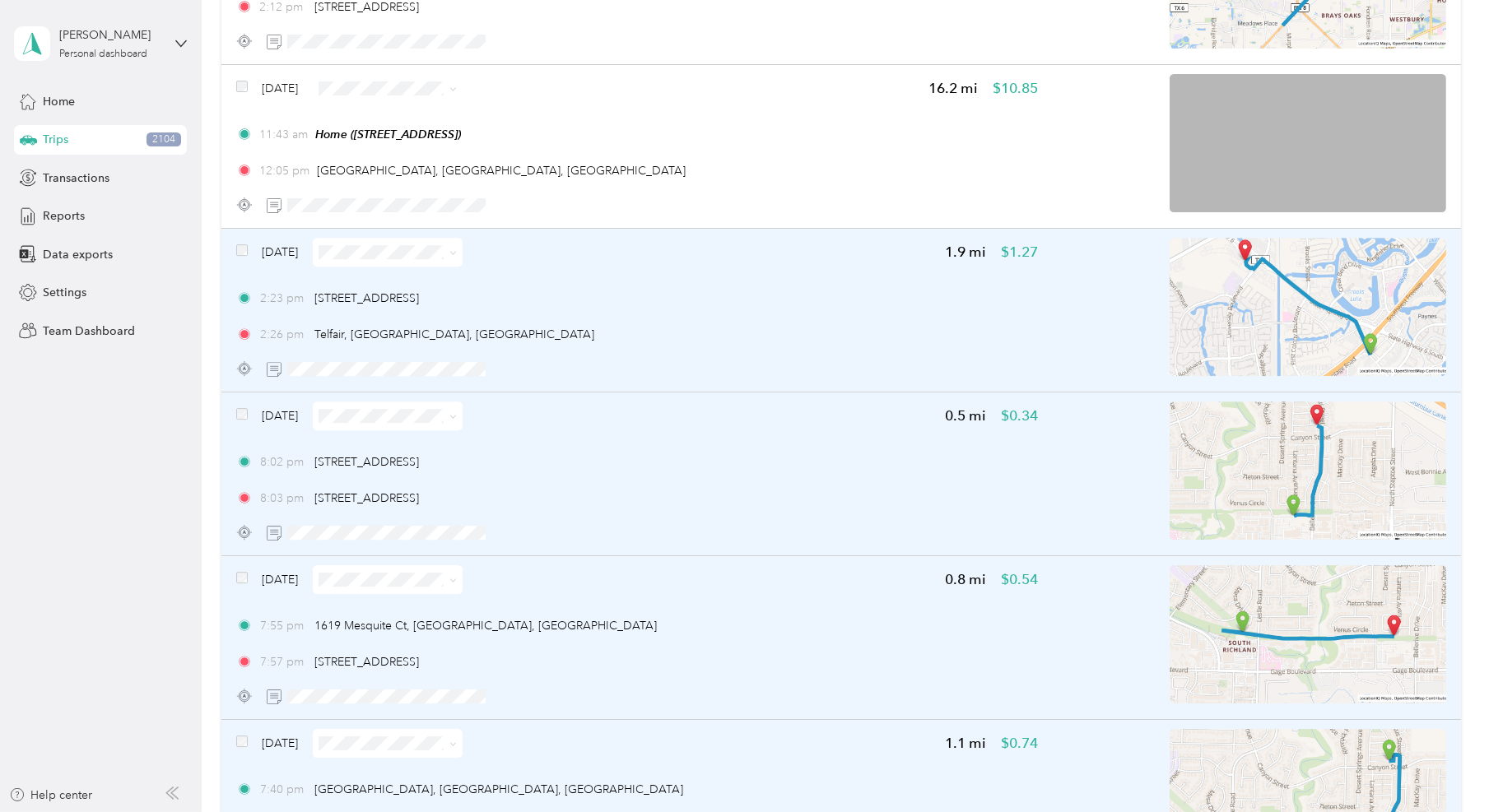
click at [235, 237] on div "[DATE] 1.9 mi $1.27 2:23 pm [STREET_ADDRESS] 2:26 pm [GEOGRAPHIC_DATA], [GEOGRA…" at bounding box center [841, 310] width 1239 height 164
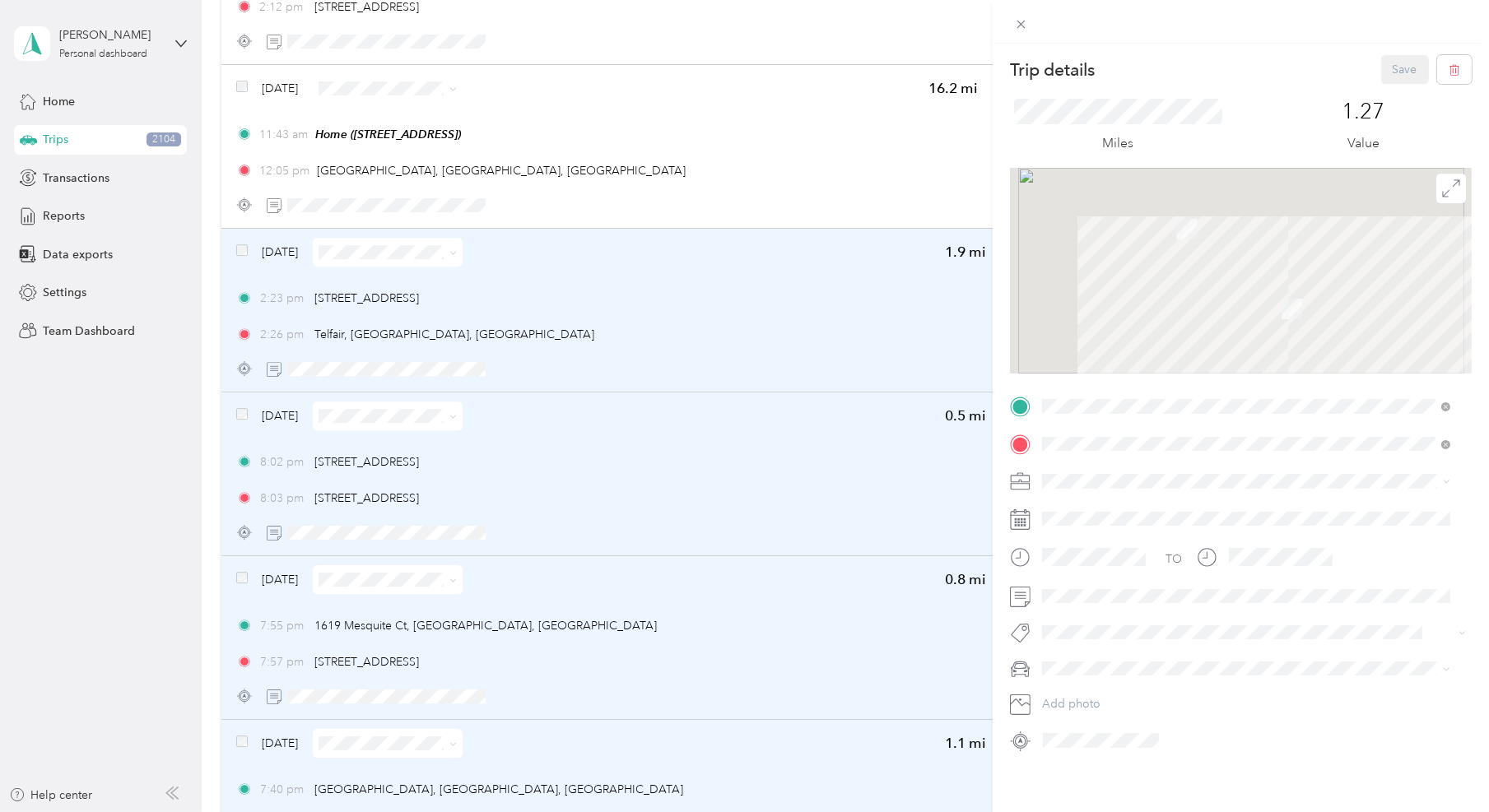
click at [240, 235] on div "Trip details Save This trip cannot be edited because it is either under review,…" at bounding box center [744, 406] width 1489 height 812
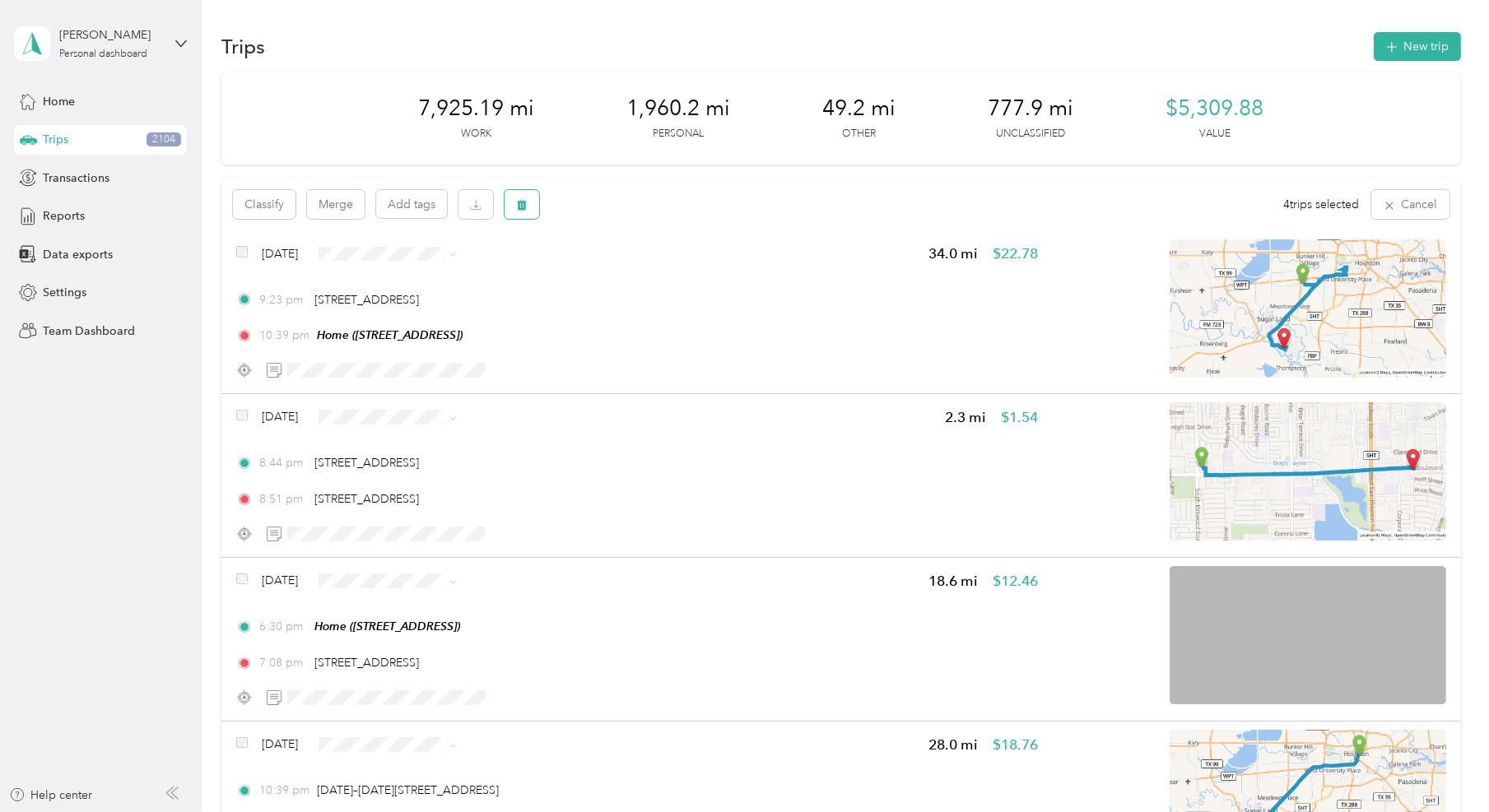
click at [516, 211] on span "button" at bounding box center [522, 205] width 12 height 14
click at [638, 269] on button "Yes" at bounding box center [645, 273] width 32 height 26
click at [1117, 198] on div "Unclassified Filters" at bounding box center [841, 205] width 1239 height 54
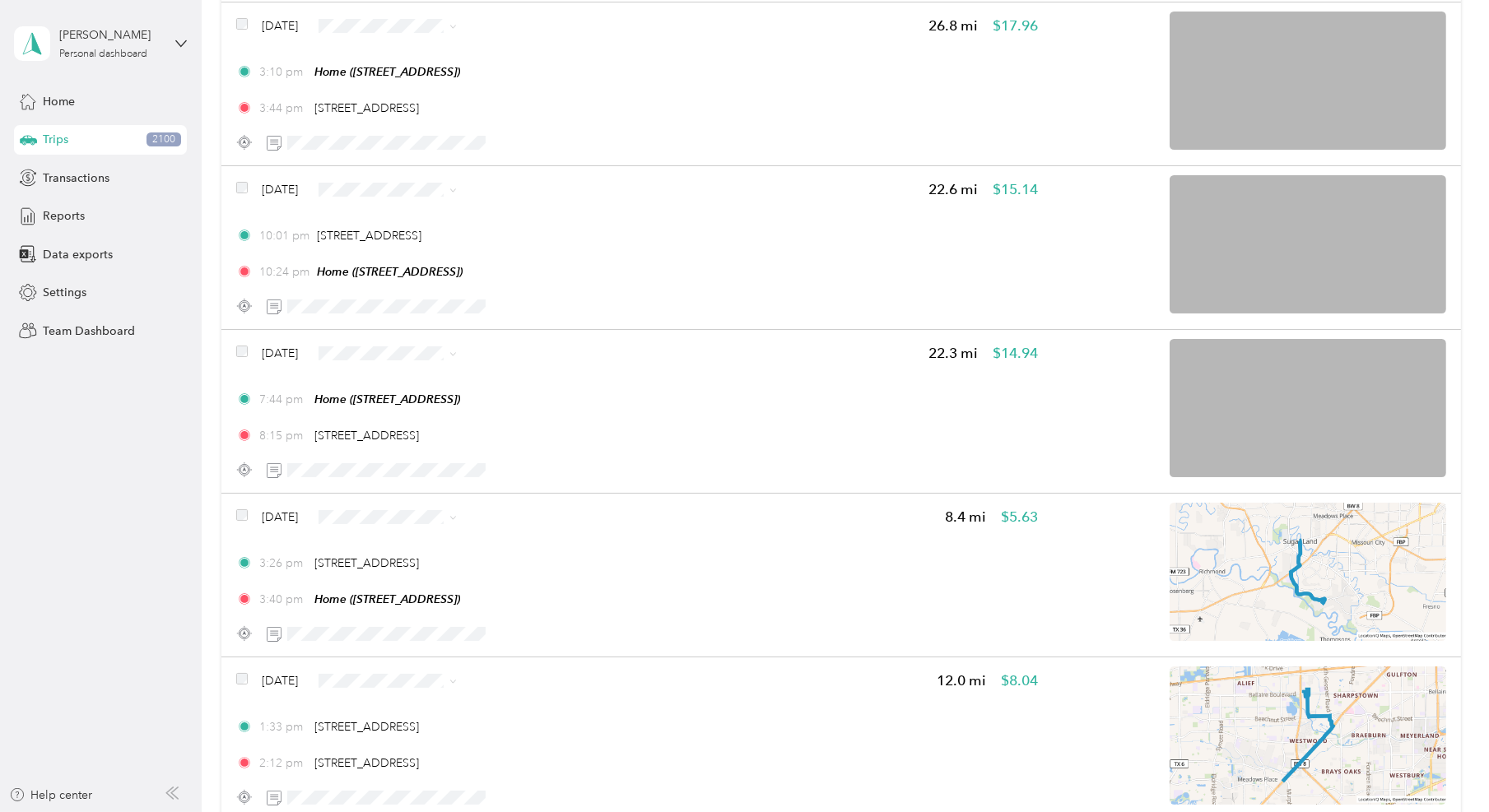
scroll to position [6616, 0]
click at [148, 606] on aside "[PERSON_NAME] Personal dashboard Home Trips 2100 Transactions Reports Data expo…" at bounding box center [101, 406] width 202 height 812
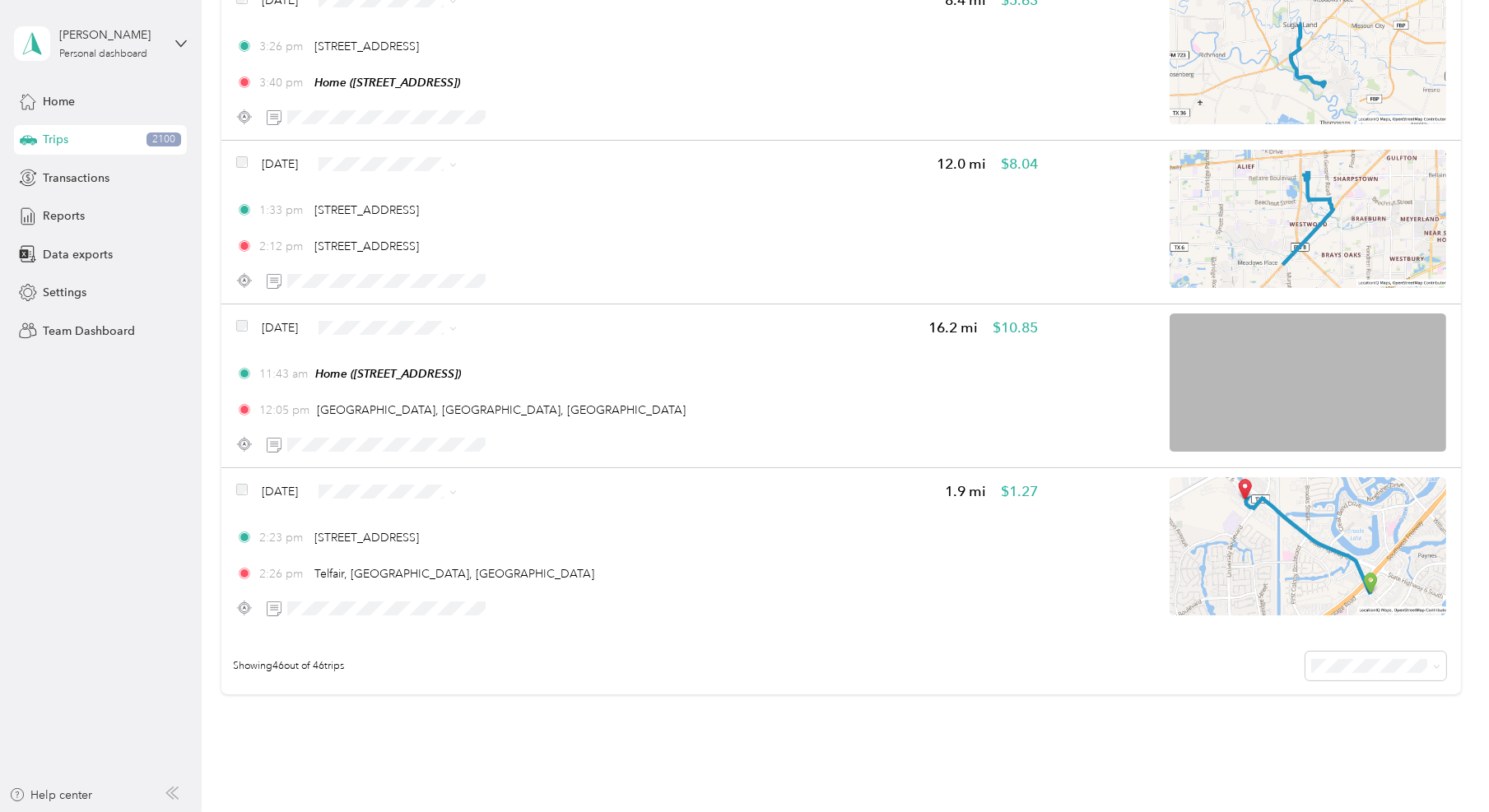
scroll to position [7132, 0]
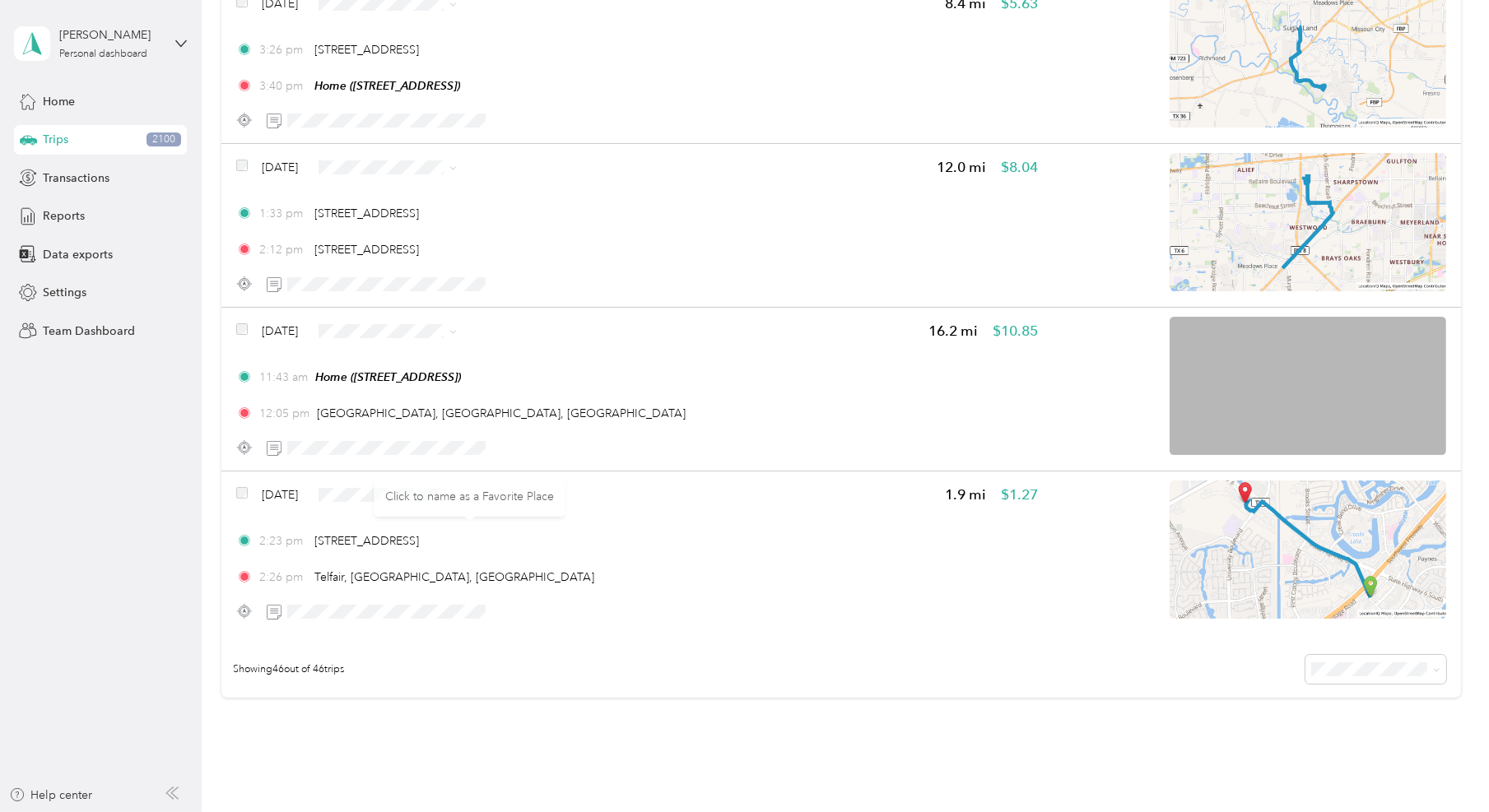
click at [379, 477] on div "Click to name as a Favorite Place" at bounding box center [470, 497] width 192 height 40
click at [388, 514] on span "Work" at bounding box center [435, 513] width 97 height 18
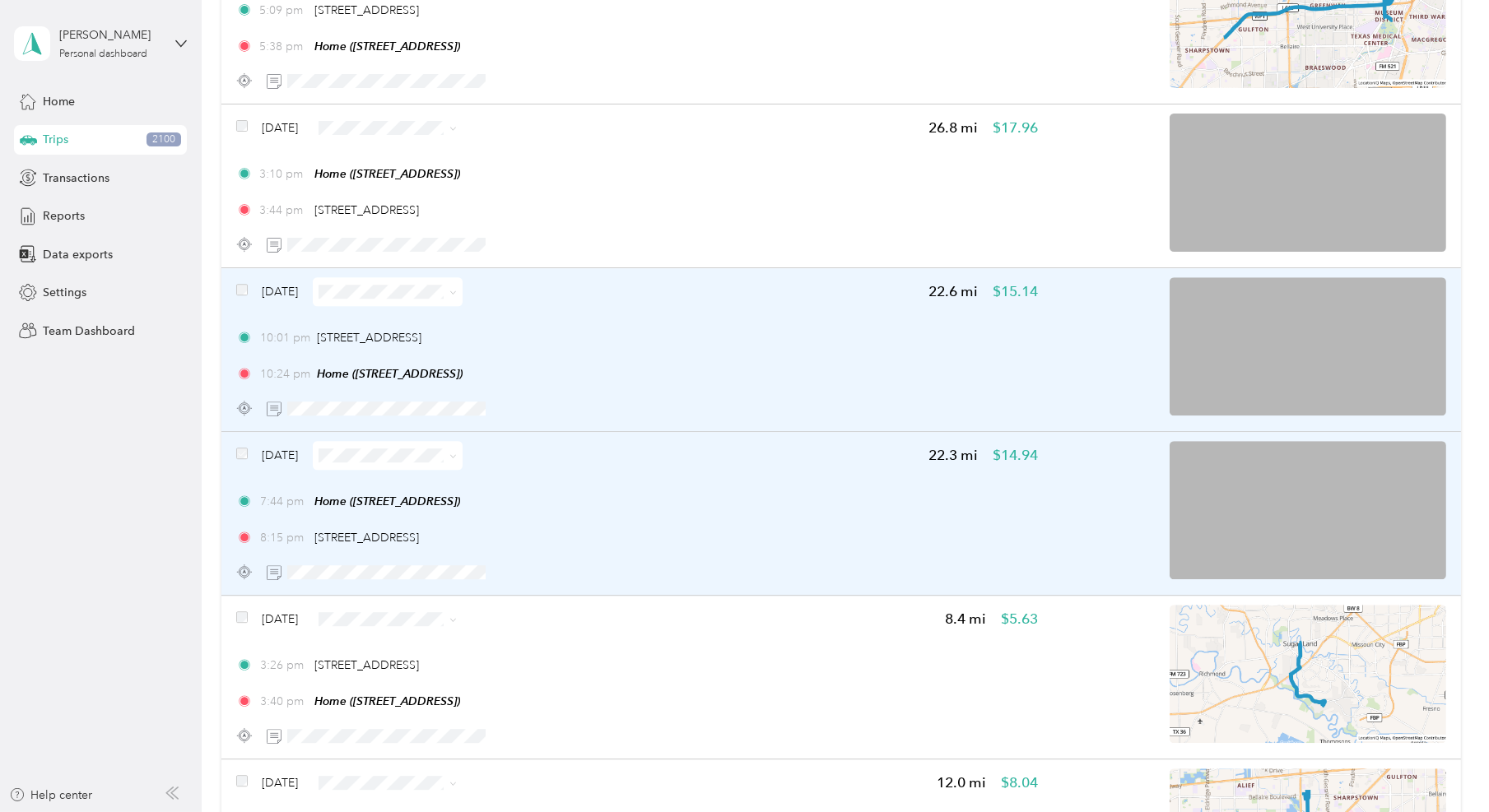
scroll to position [6513, 0]
click at [529, 311] on div "[DATE] 22.6 mi $15.14 10:01 pm [STREET_ADDRESS] 10:24 pm Home ([STREET_ADDRESS])" at bounding box center [637, 352] width 802 height 146
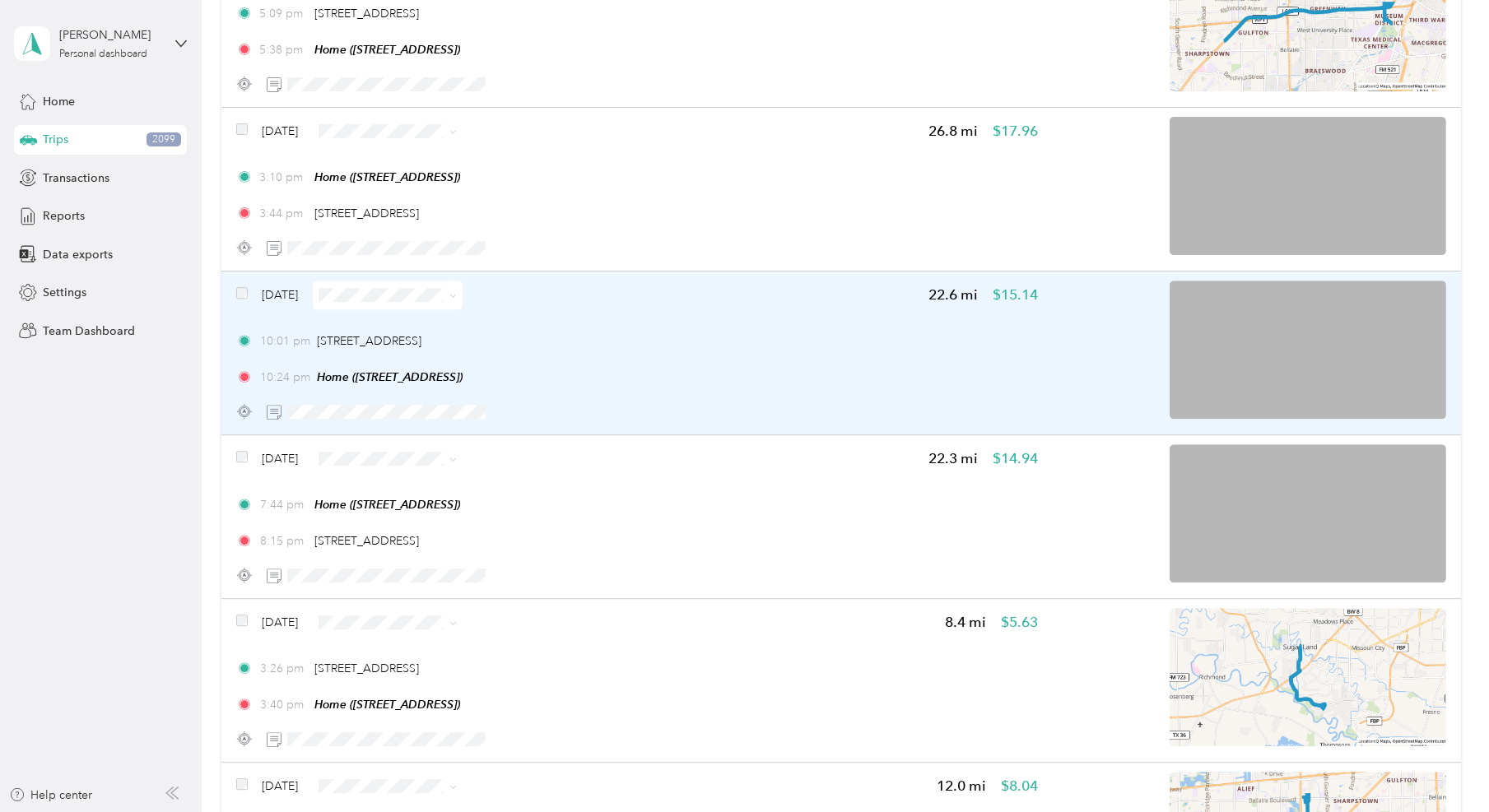
scroll to position [6514, 0]
click at [586, 289] on div "[DATE] 22.6 mi $15.14" at bounding box center [637, 293] width 802 height 28
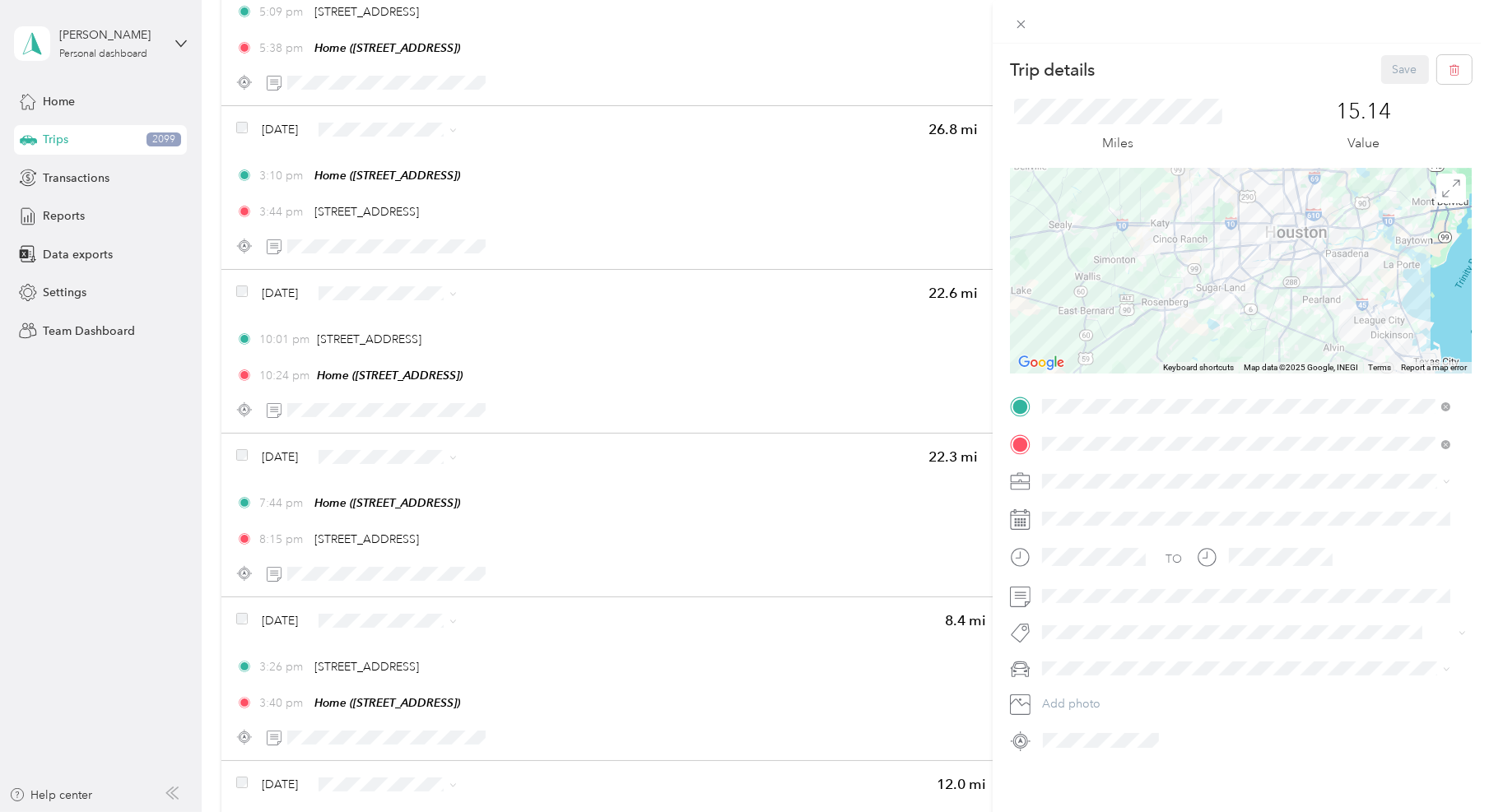
click at [1119, 496] on div "TO Add photo" at bounding box center [1240, 574] width 461 height 360
click at [1096, 504] on div "Work" at bounding box center [1246, 510] width 397 height 18
click at [1082, 716] on li "M3" at bounding box center [1246, 724] width 420 height 28
click at [1385, 61] on button "Save" at bounding box center [1405, 69] width 48 height 28
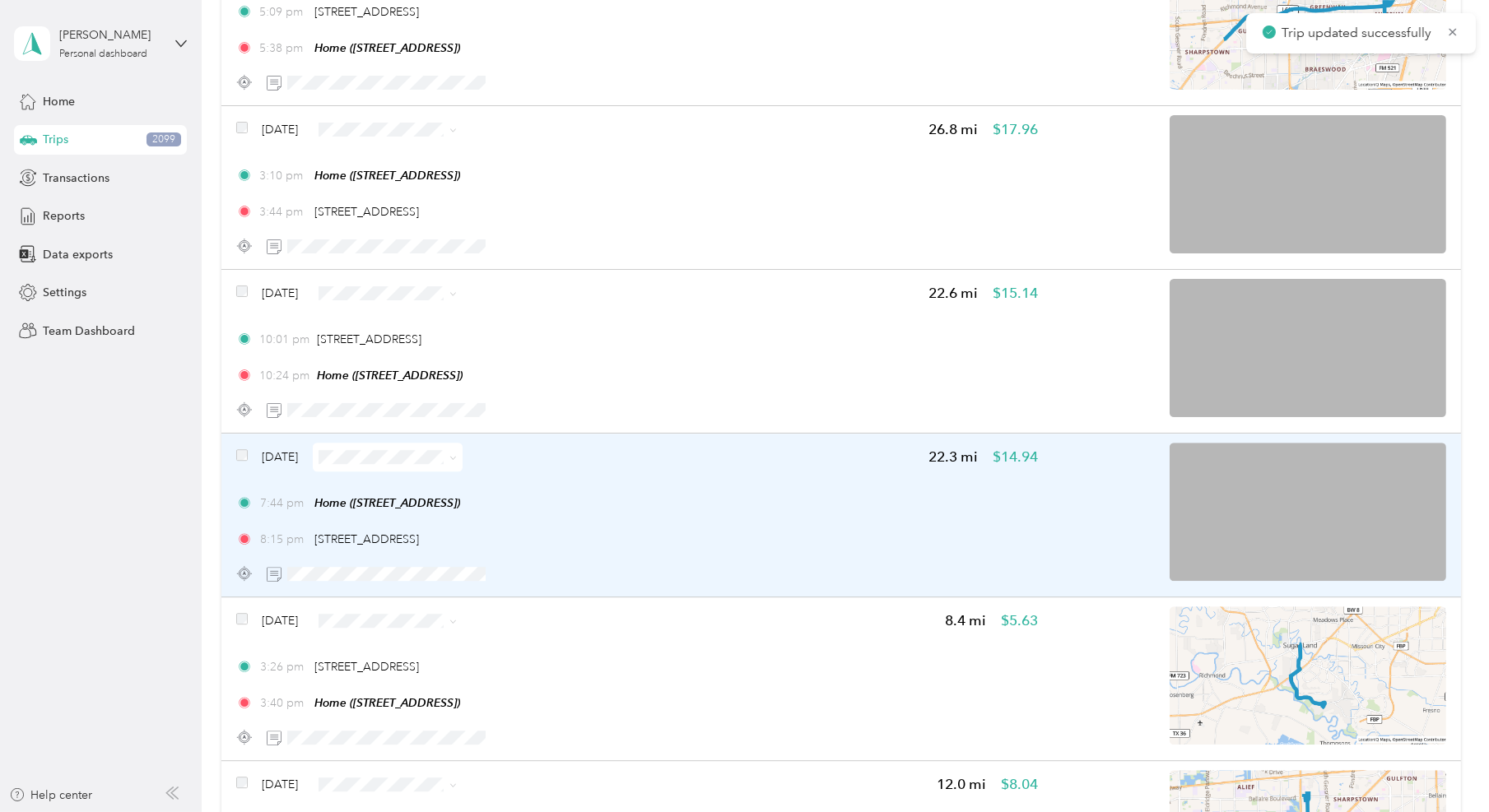
click at [819, 462] on div "[DATE] 22.3 mi $14.94 7:44 pm Home ([STREET_ADDRESS]) 8:15 pm [STREET_ADDRESS]" at bounding box center [637, 515] width 802 height 146
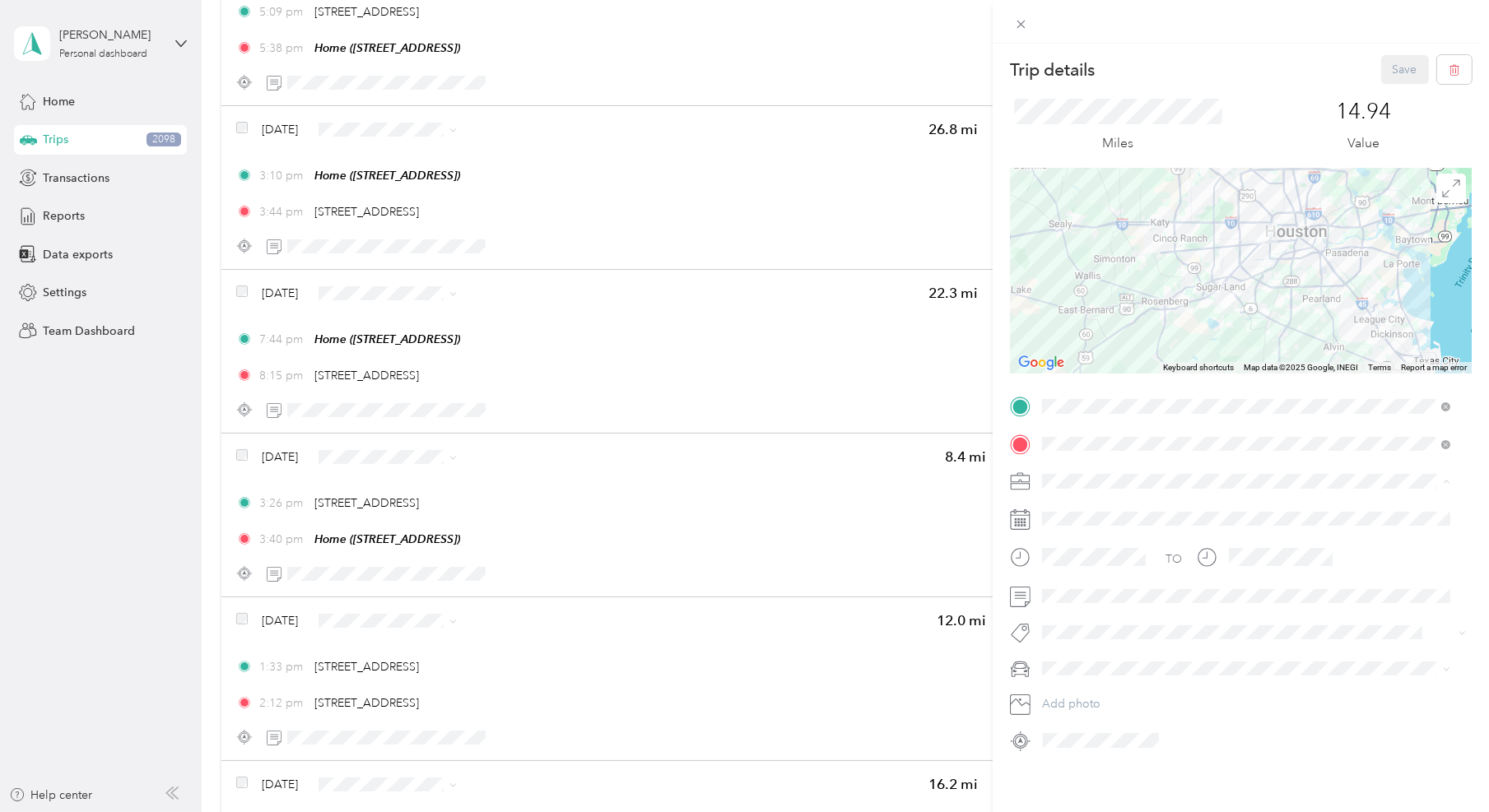
click at [1083, 512] on div "Work" at bounding box center [1246, 510] width 397 height 18
click at [1089, 719] on div "M3" at bounding box center [1246, 727] width 397 height 18
click at [1398, 70] on button "Save" at bounding box center [1405, 69] width 48 height 28
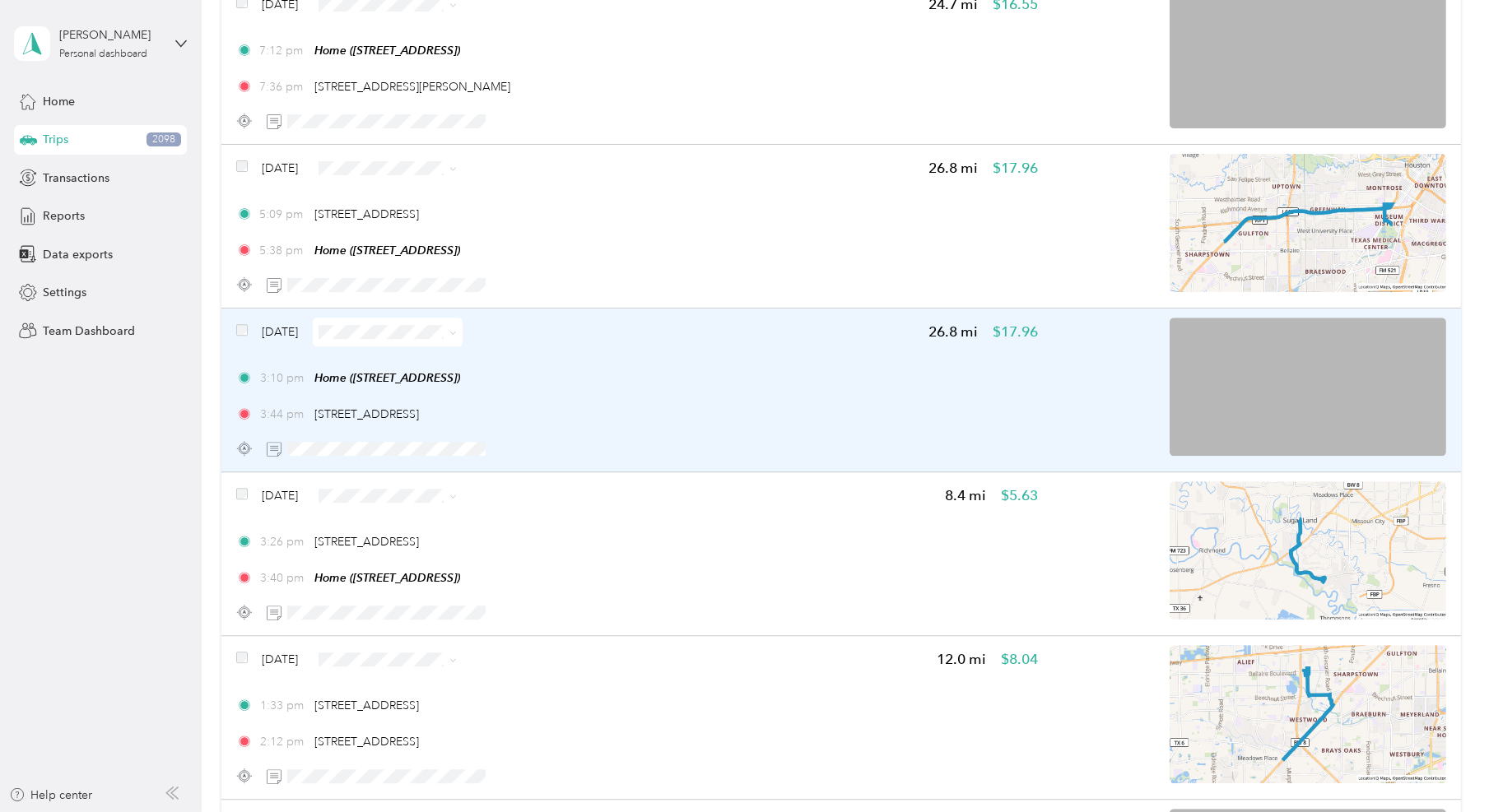
scroll to position [6308, 0]
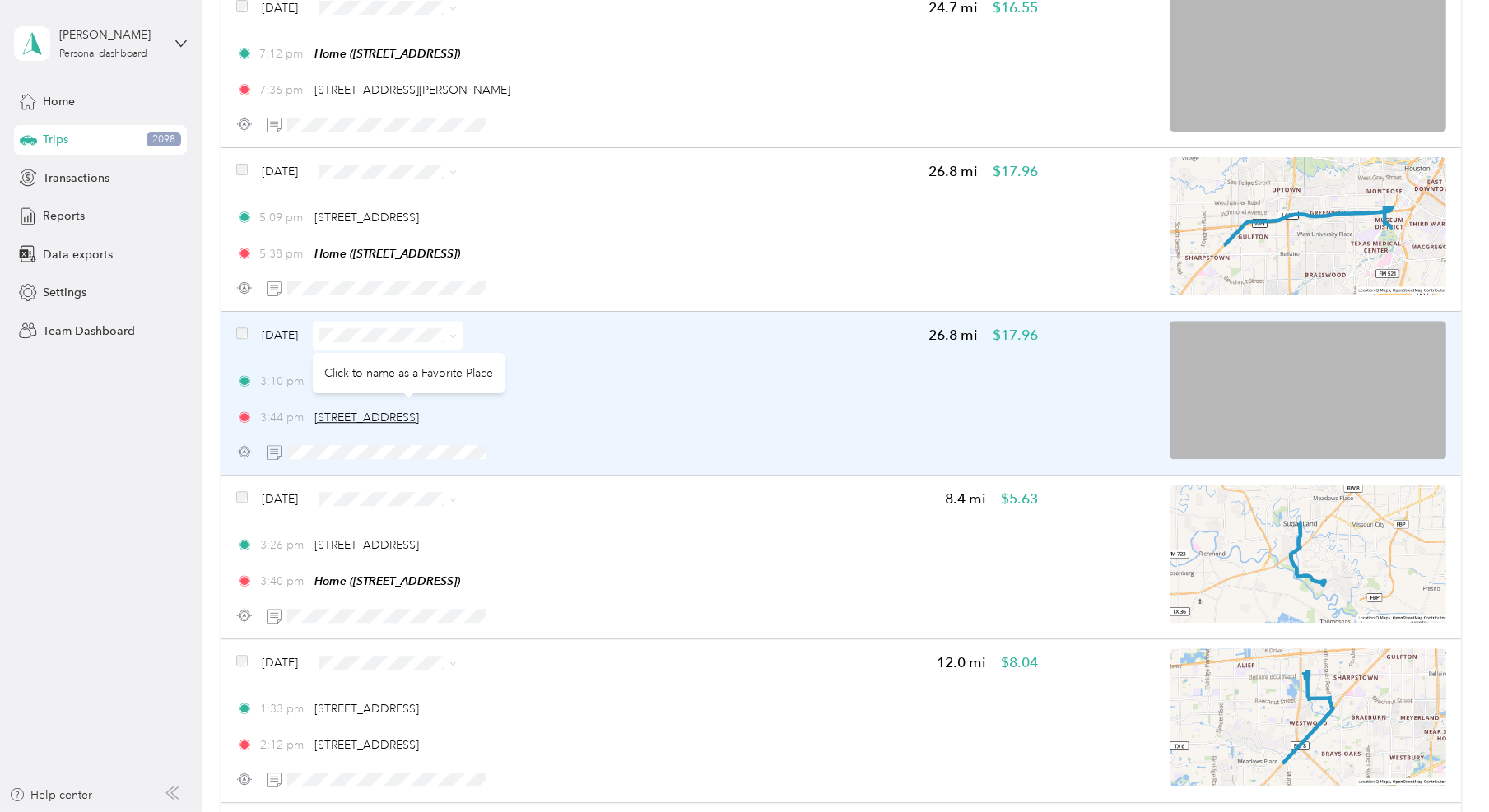
drag, startPoint x: 539, startPoint y: 409, endPoint x: 317, endPoint y: 412, distance: 222.0
click at [317, 412] on div "3:44 pm [STREET_ADDRESS]" at bounding box center [637, 418] width 802 height 18
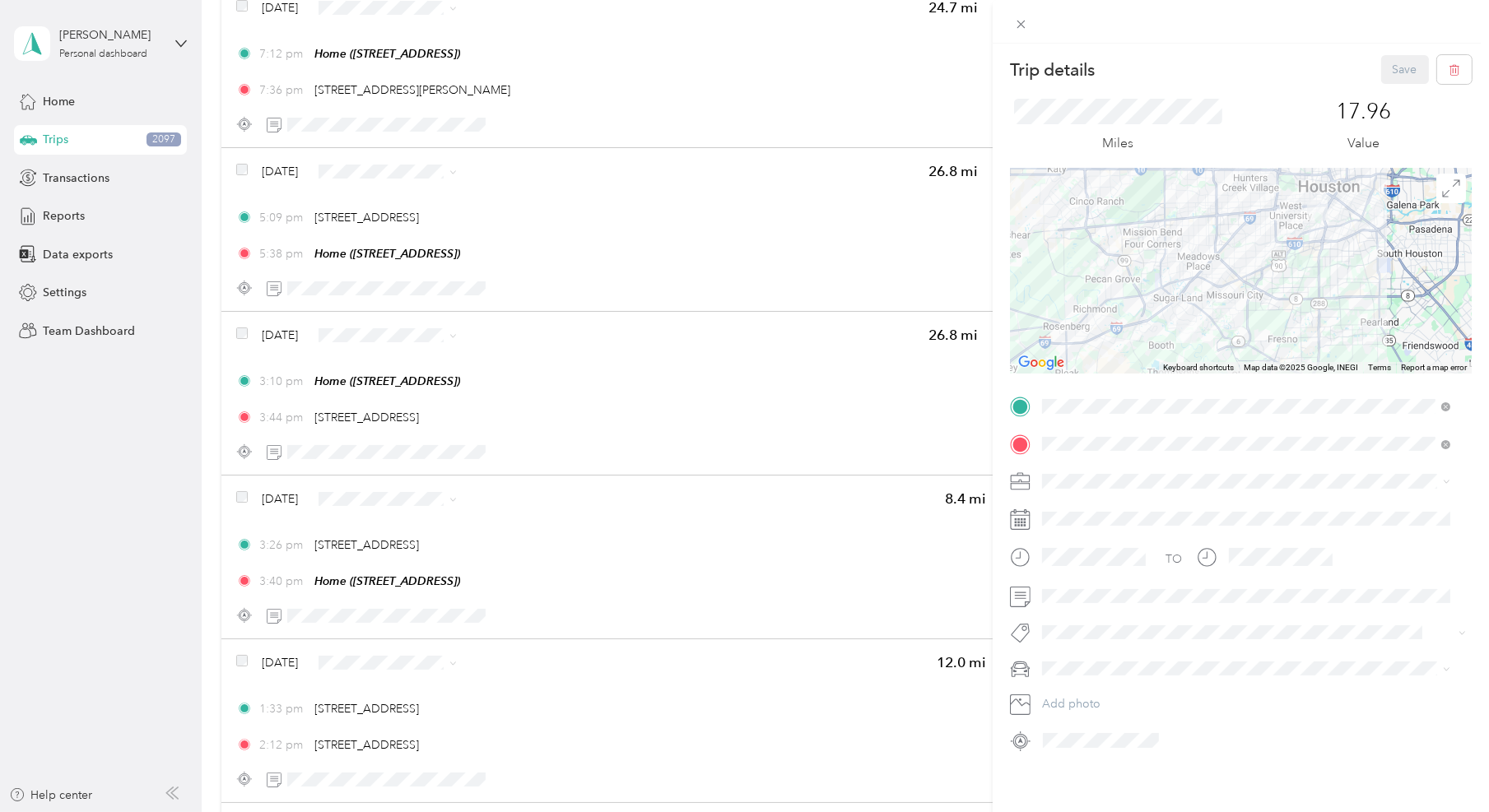
click at [1194, 380] on div "Trip details Save This trip cannot be edited because it is either under review,…" at bounding box center [1240, 405] width 461 height 699
click at [99, 515] on div "Trip details Save This trip cannot be edited because it is either under review,…" at bounding box center [744, 406] width 1489 height 812
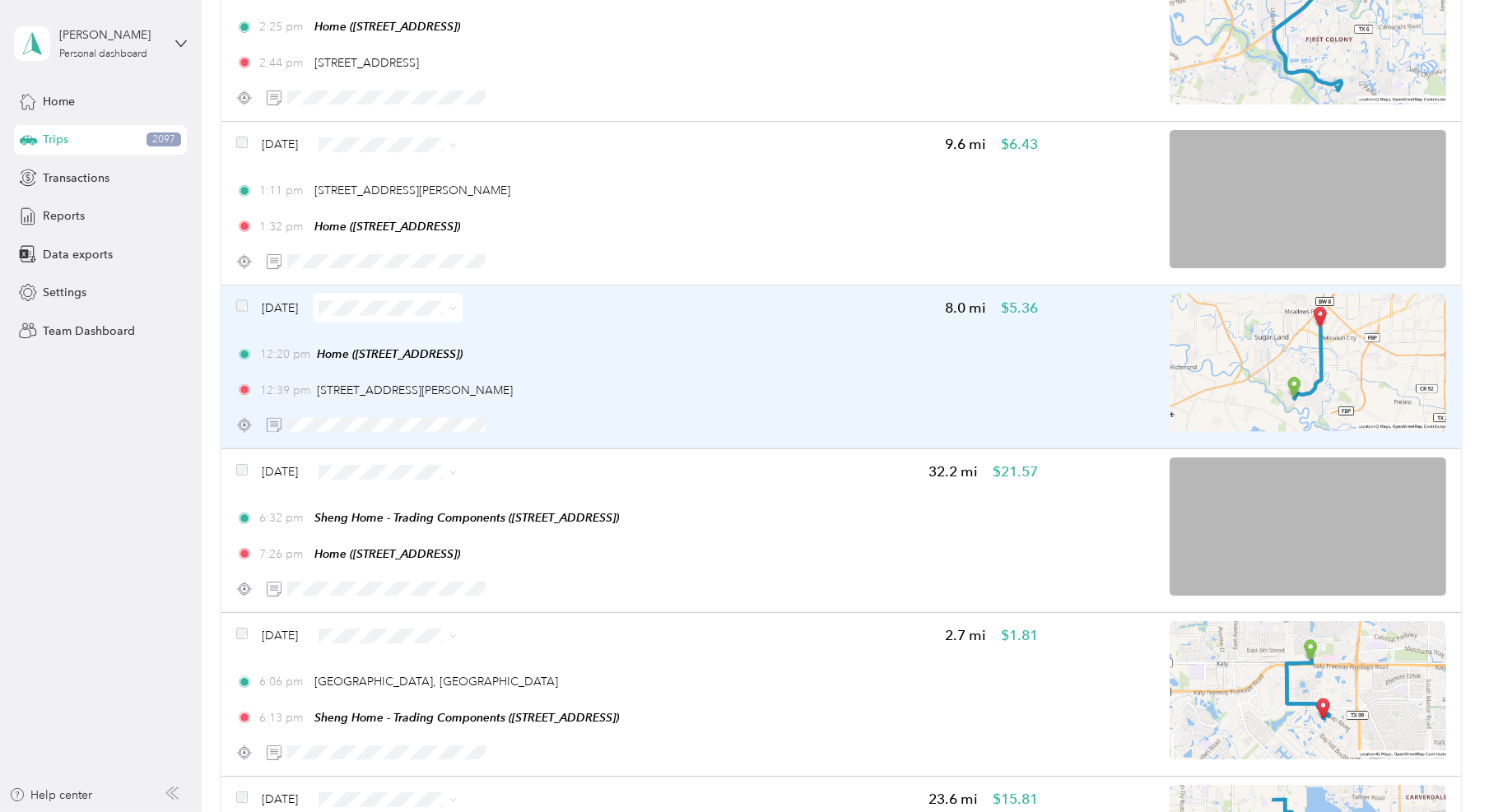
scroll to position [3220, 0]
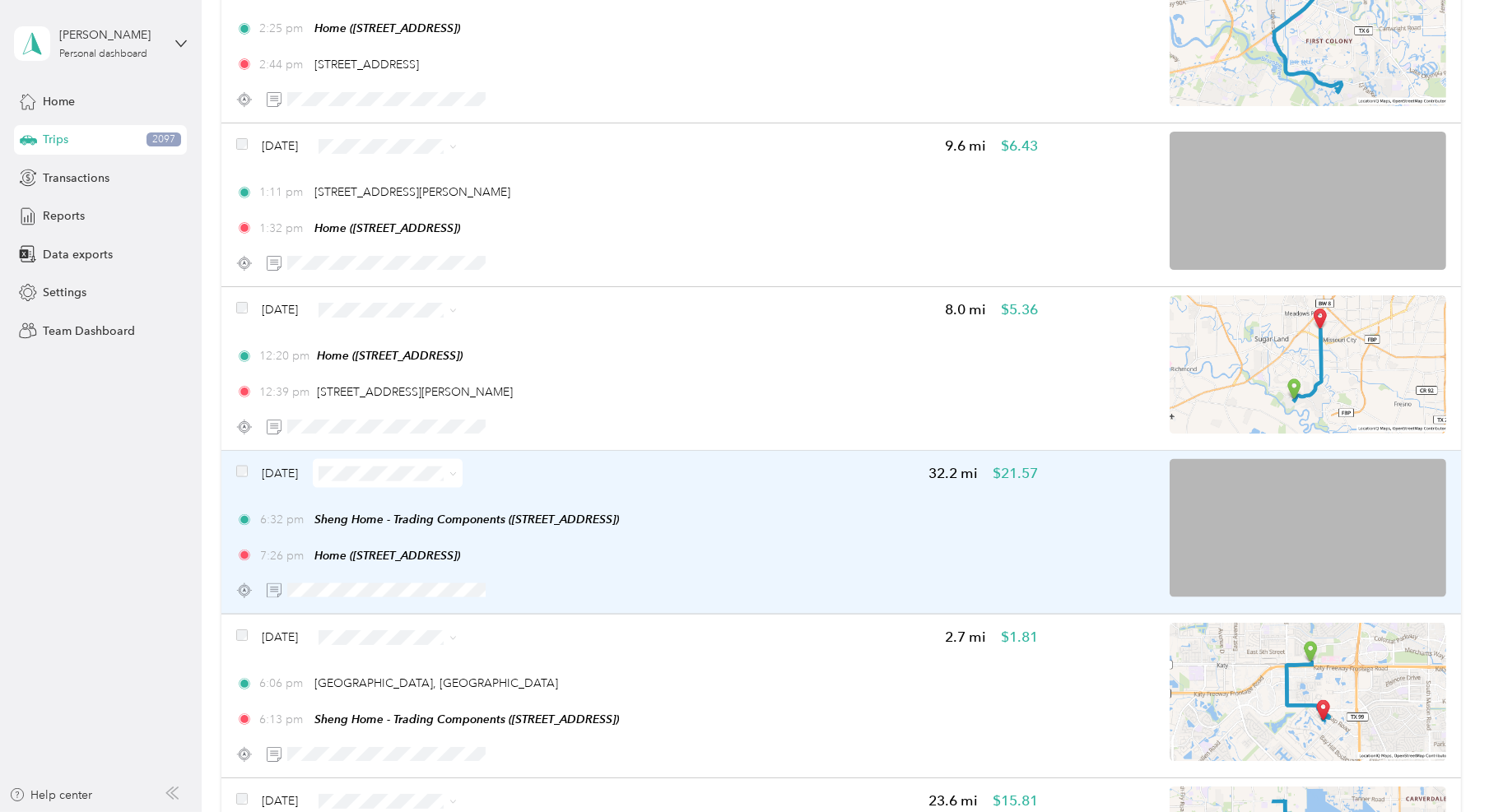
click at [408, 500] on span "Work" at bounding box center [428, 499] width 97 height 18
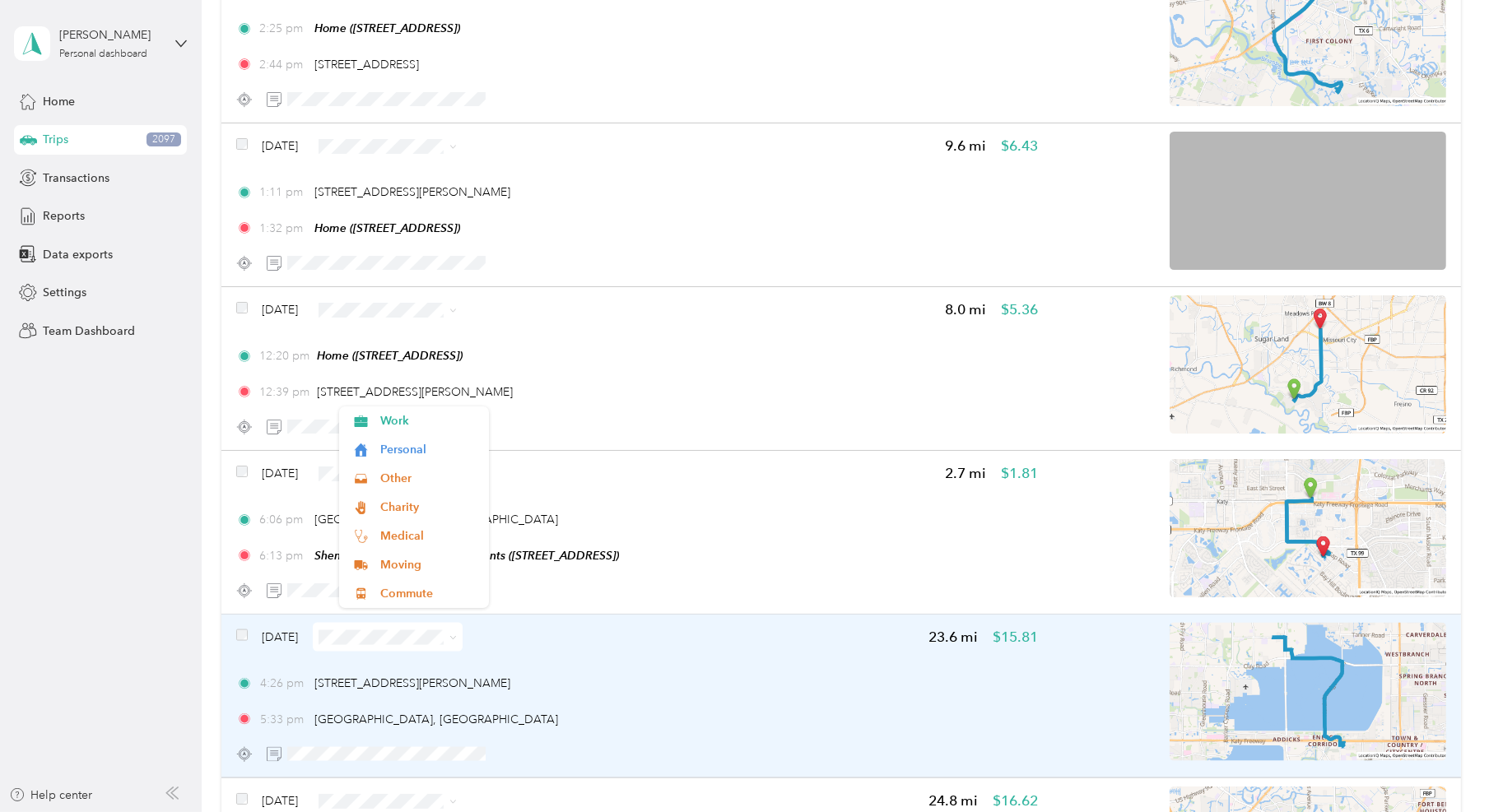
click at [662, 639] on div "[DATE] 23.6 mi $15.81" at bounding box center [637, 637] width 802 height 28
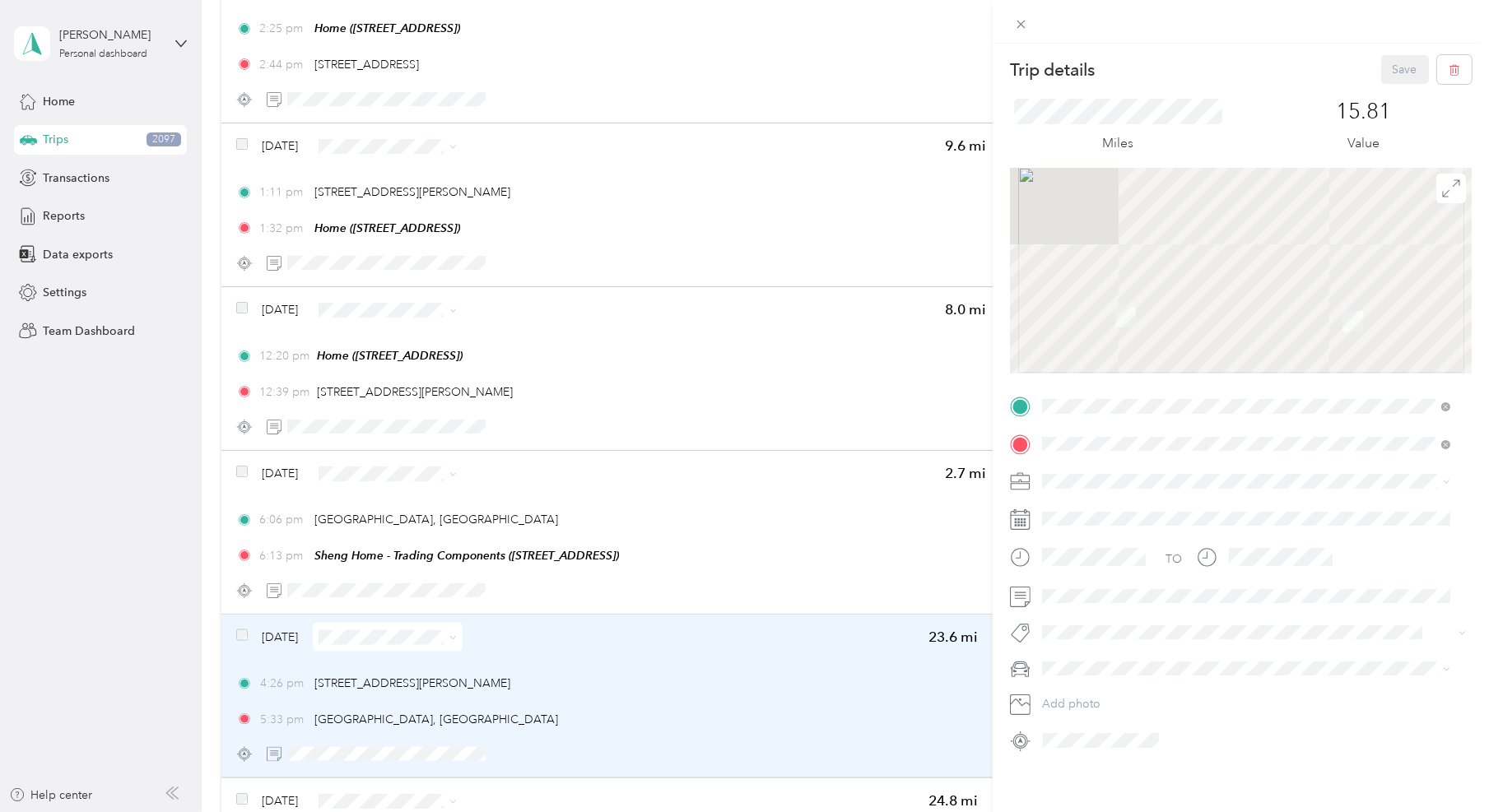
click at [662, 639] on div "Trip details Save This trip cannot be edited because it is either under review,…" at bounding box center [744, 406] width 1489 height 812
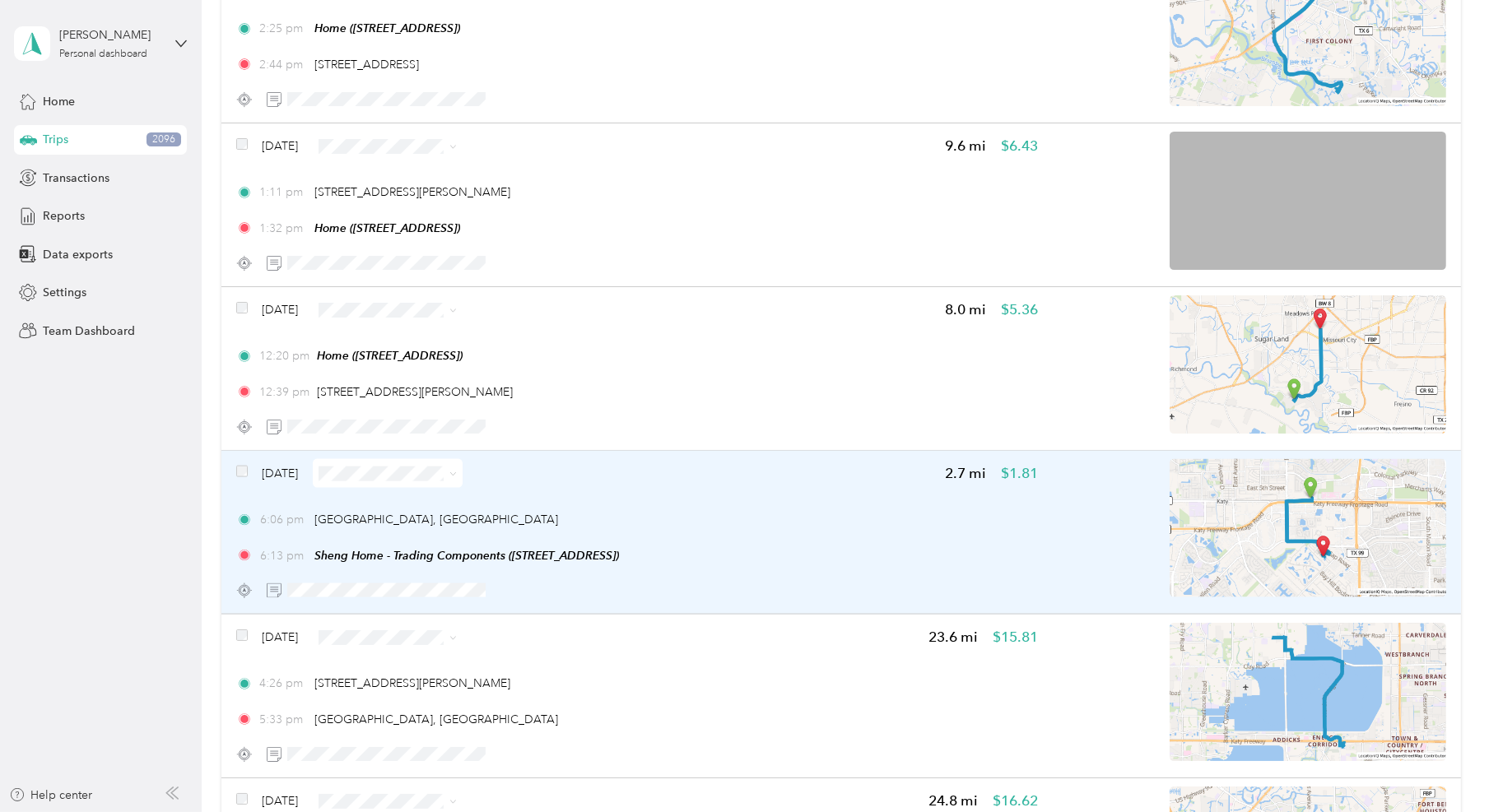
click at [622, 498] on div "[DATE] 2.7 mi $1.81 6:06 pm [GEOGRAPHIC_DATA], [GEOGRAPHIC_DATA] 6:13 pm Sheng …" at bounding box center [637, 532] width 802 height 146
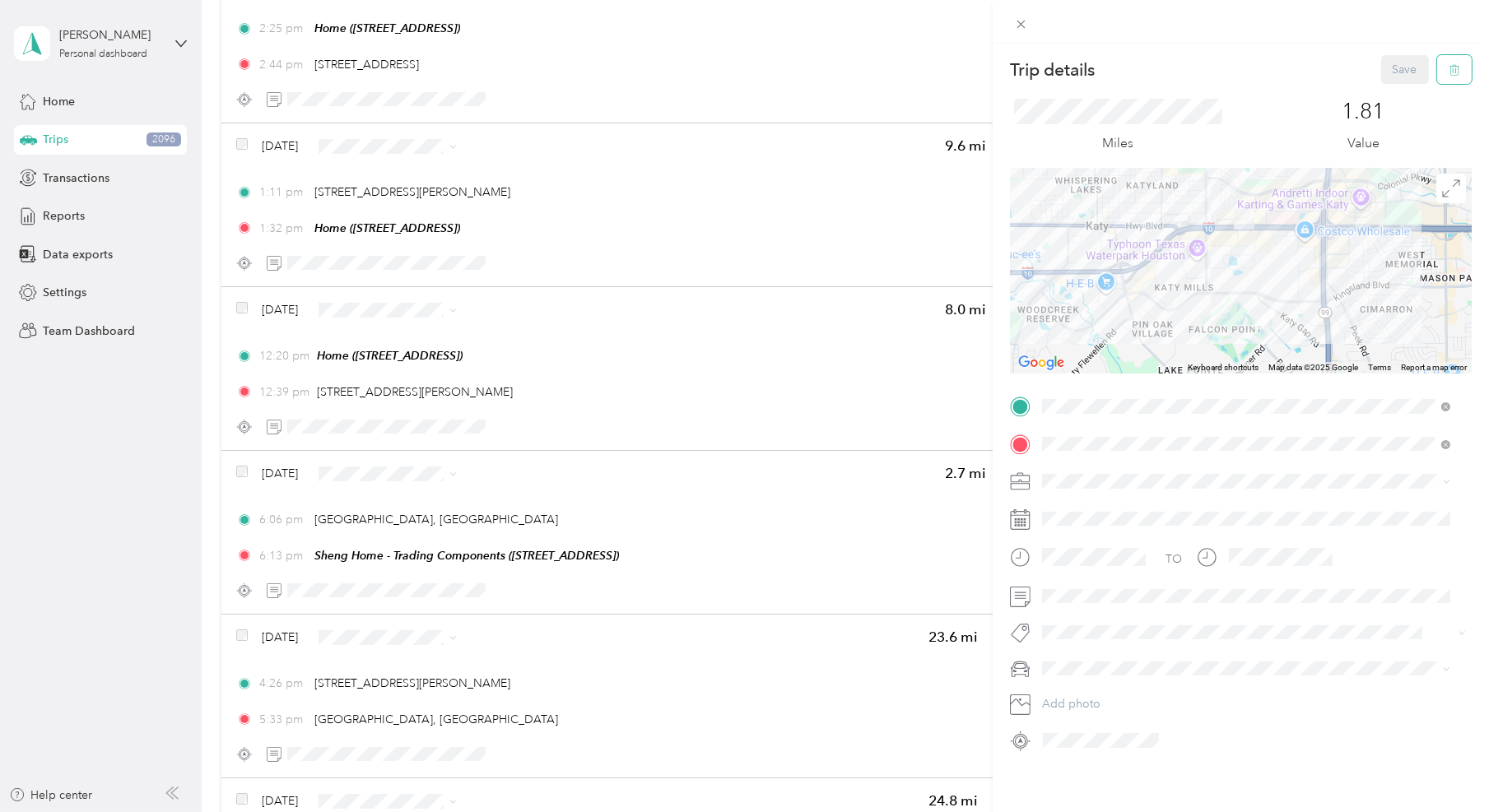
click at [1437, 72] on button "button" at bounding box center [1454, 69] width 34 height 28
click at [1389, 86] on button "Yes" at bounding box center [1391, 89] width 32 height 26
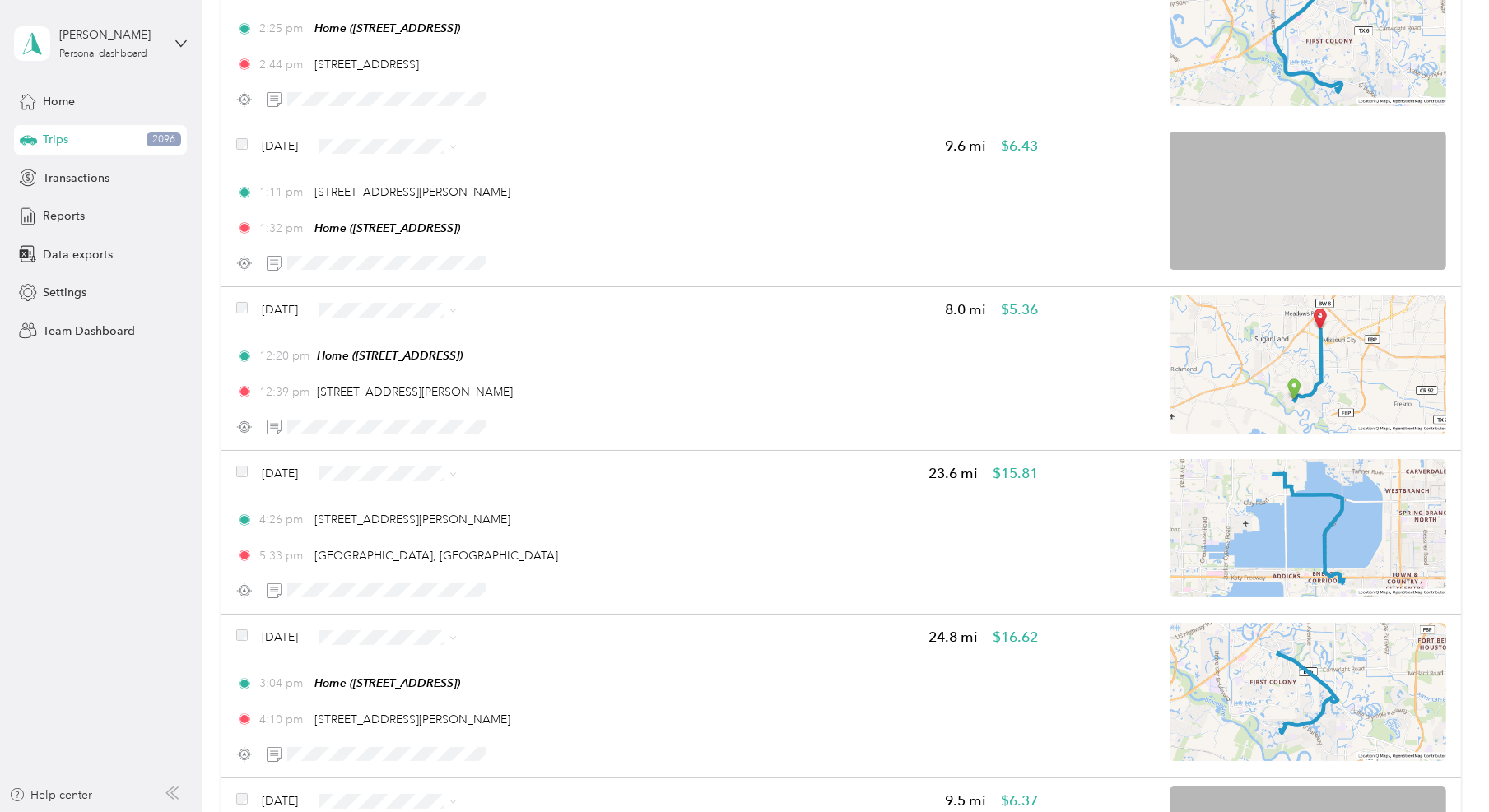
click at [442, 503] on li "Work" at bounding box center [413, 494] width 150 height 28
click at [425, 427] on span "Work" at bounding box center [428, 429] width 97 height 18
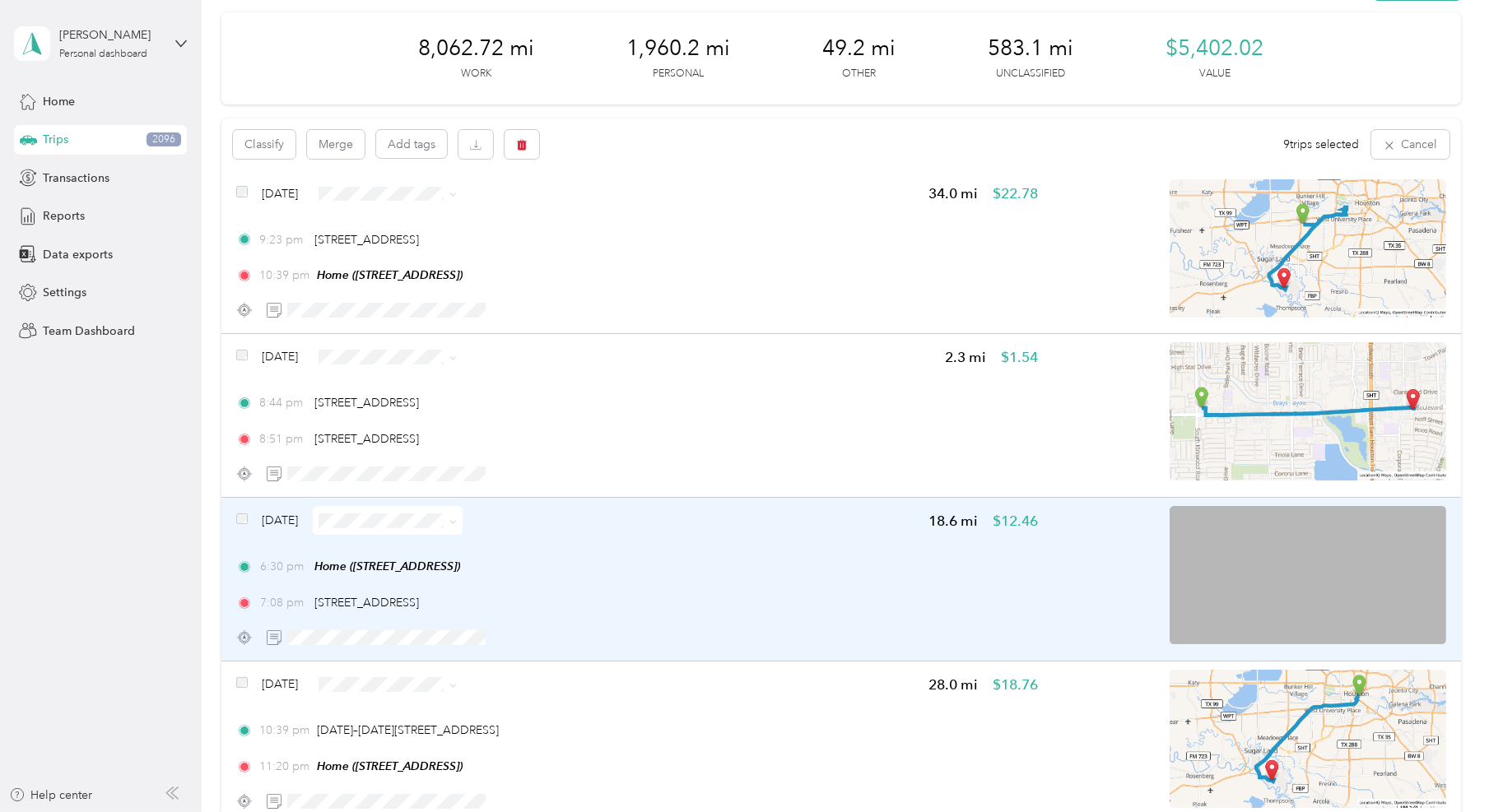
scroll to position [29, 0]
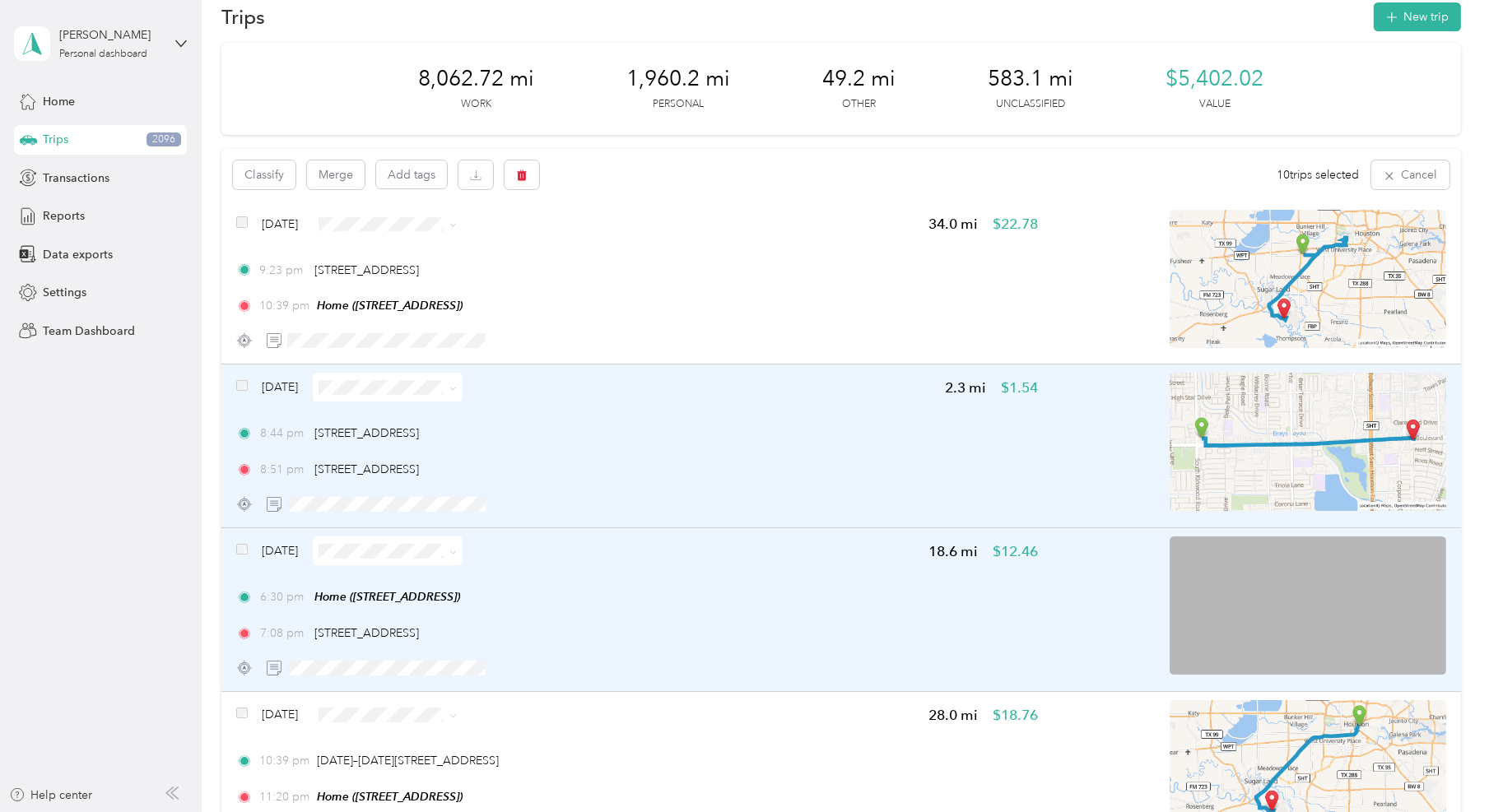
click at [247, 390] on div at bounding box center [242, 386] width 12 height 12
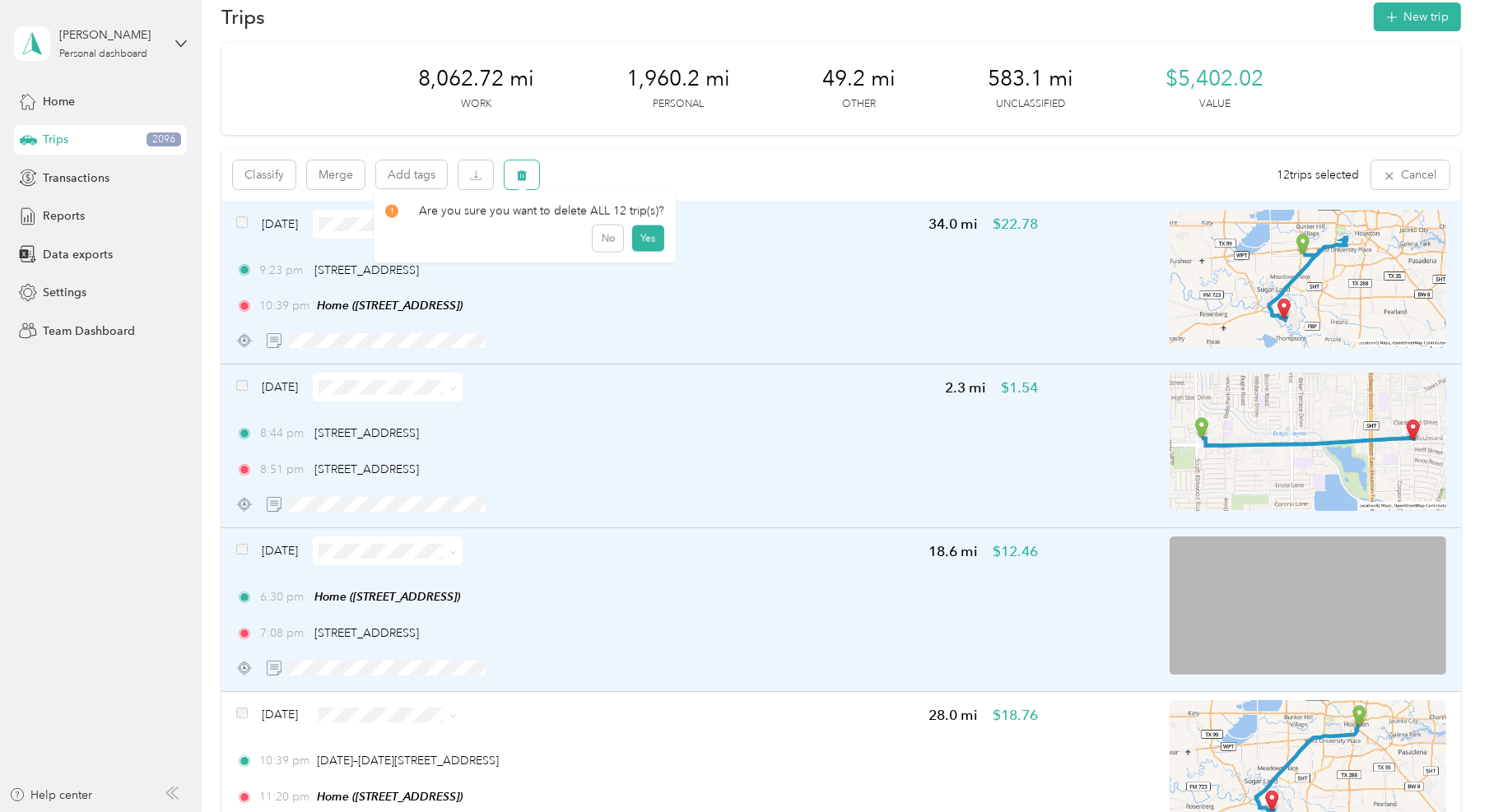
click at [523, 170] on icon "button" at bounding box center [522, 175] width 10 height 11
click at [646, 245] on button "Yes" at bounding box center [648, 242] width 32 height 26
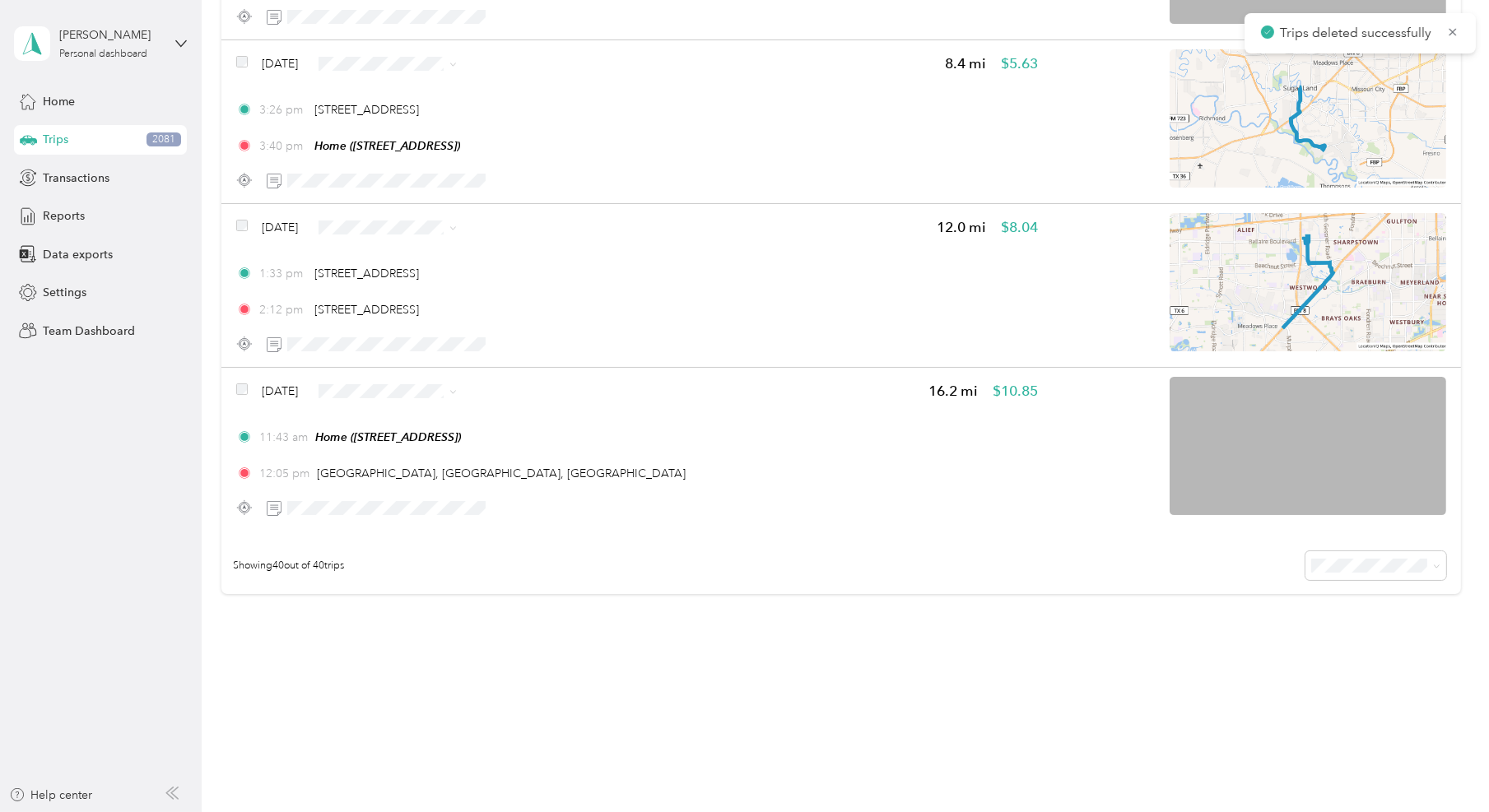
scroll to position [4126, 0]
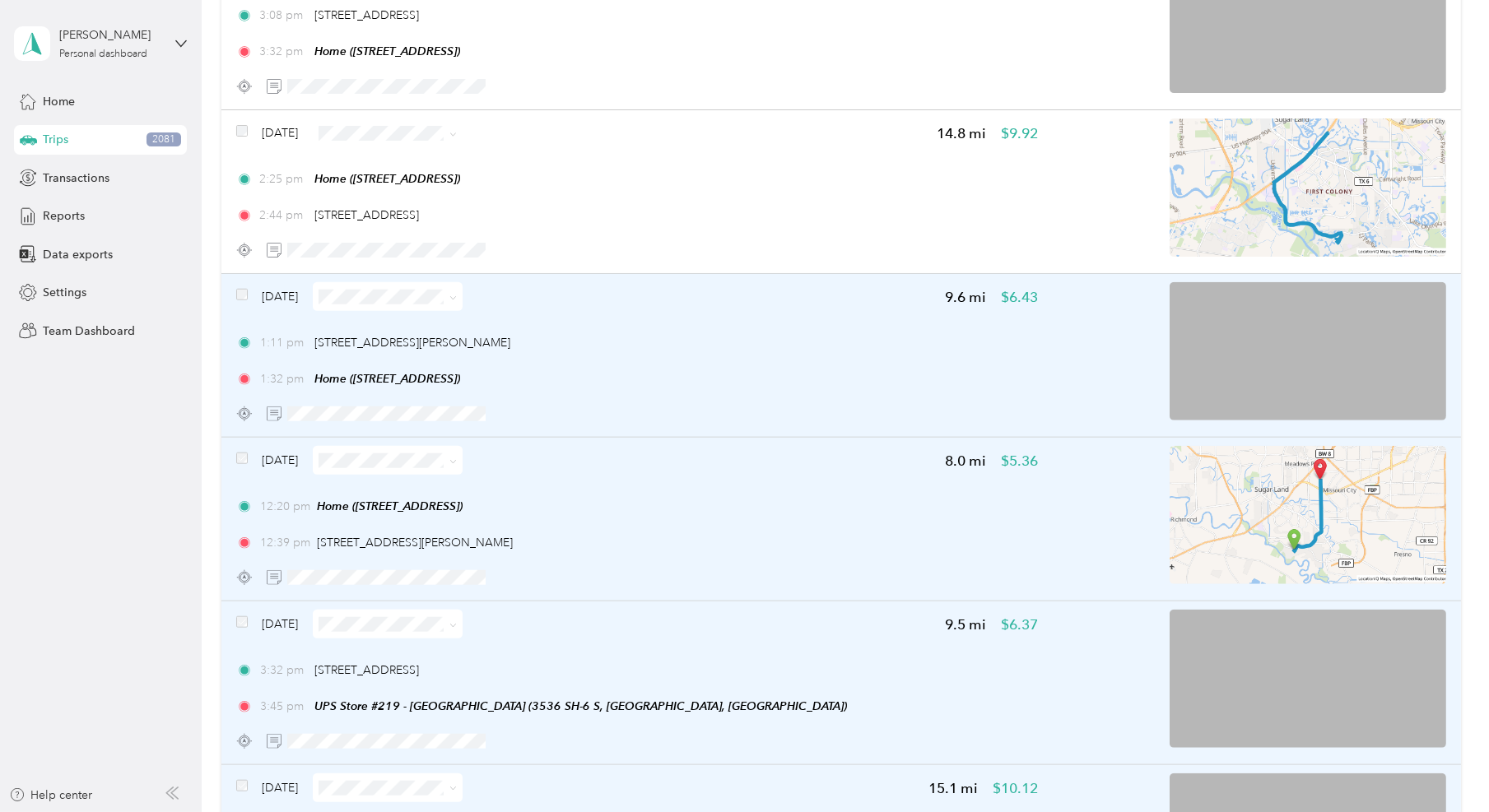
scroll to position [2066, 0]
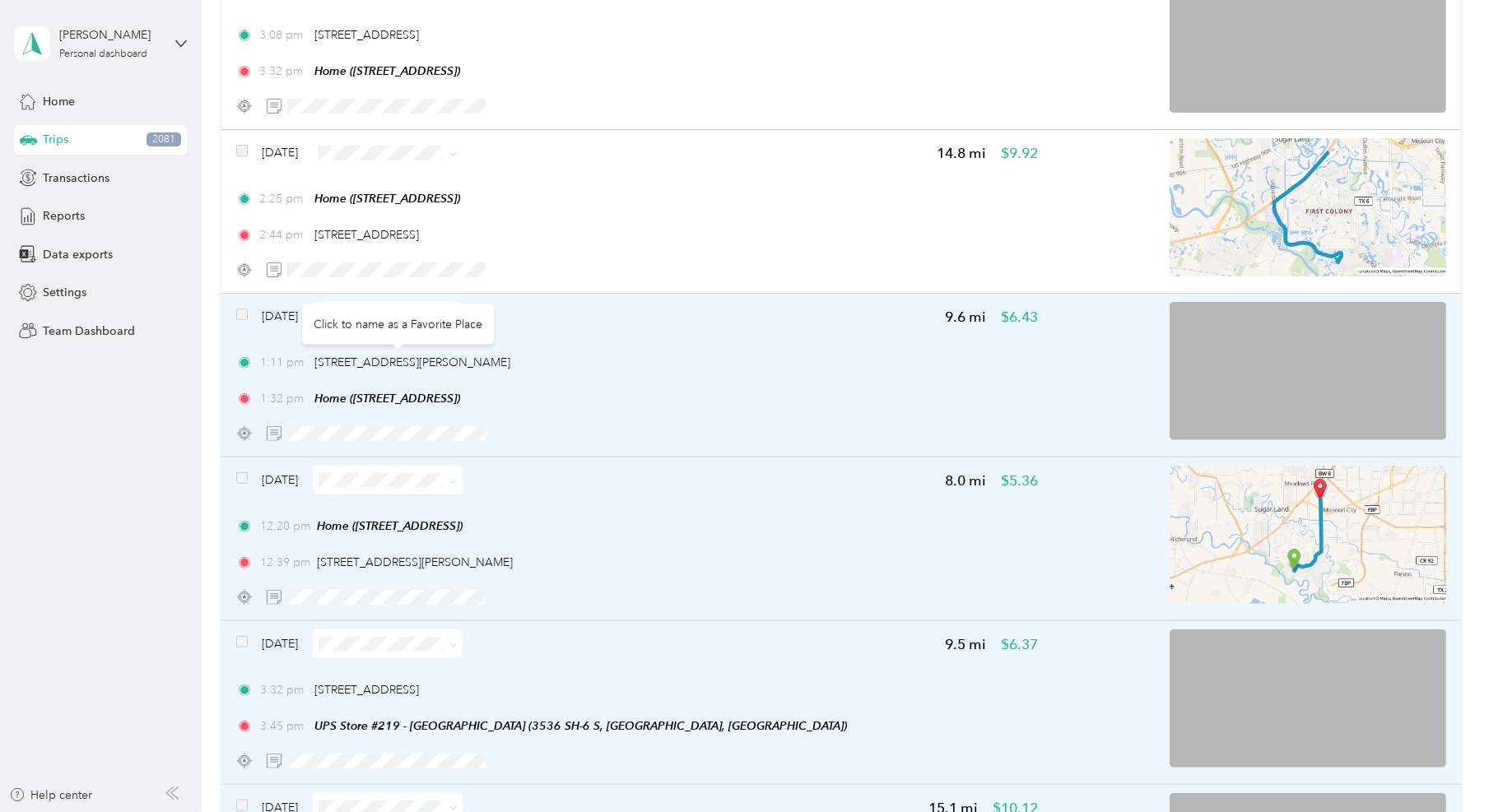
drag, startPoint x: 410, startPoint y: 358, endPoint x: 315, endPoint y: 367, distance: 95.4
click at [315, 367] on div "1:11 pm [STREET_ADDRESS][PERSON_NAME]" at bounding box center [637, 362] width 802 height 18
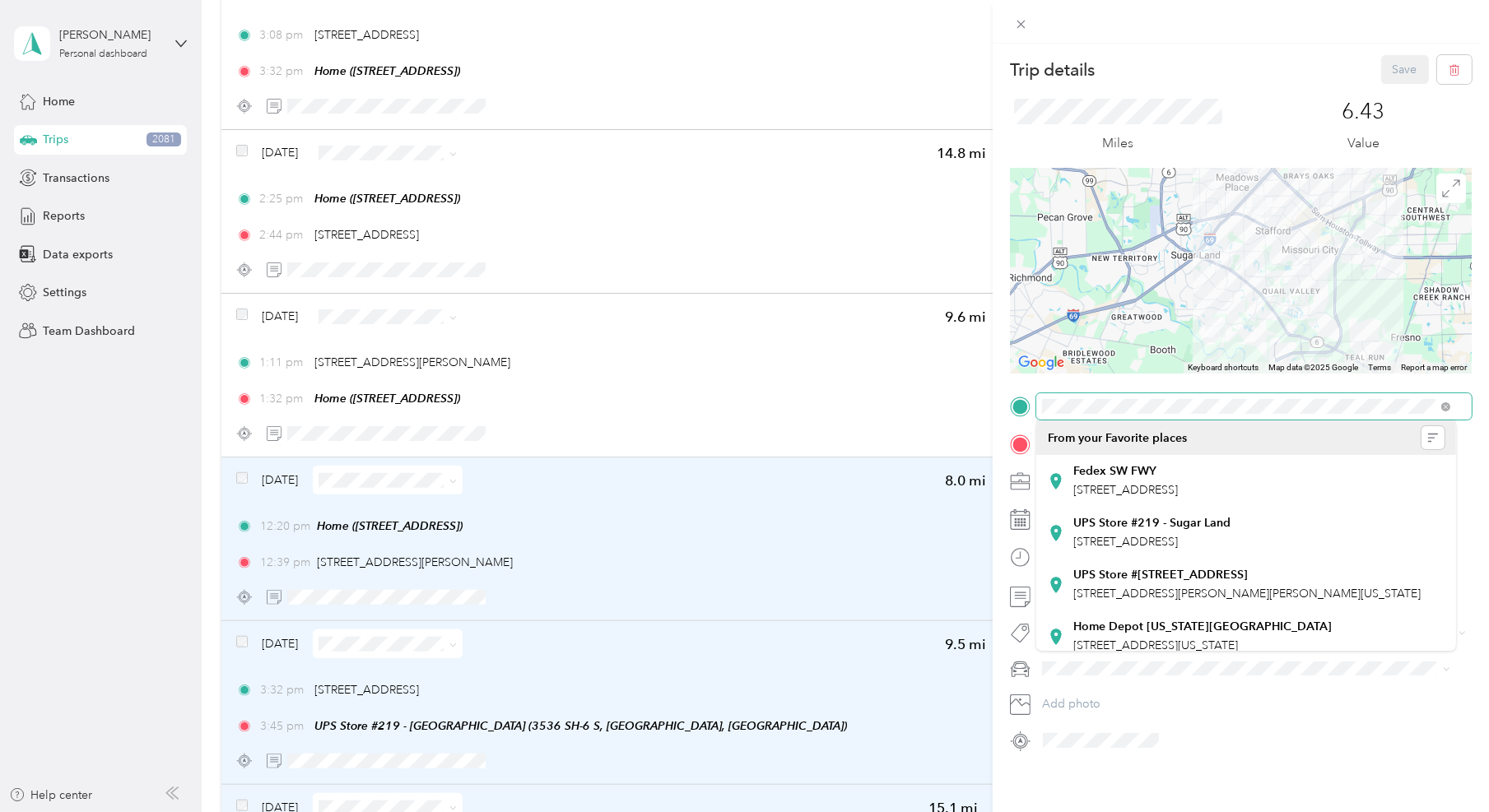
click at [1041, 406] on span at bounding box center [1254, 406] width 436 height 26
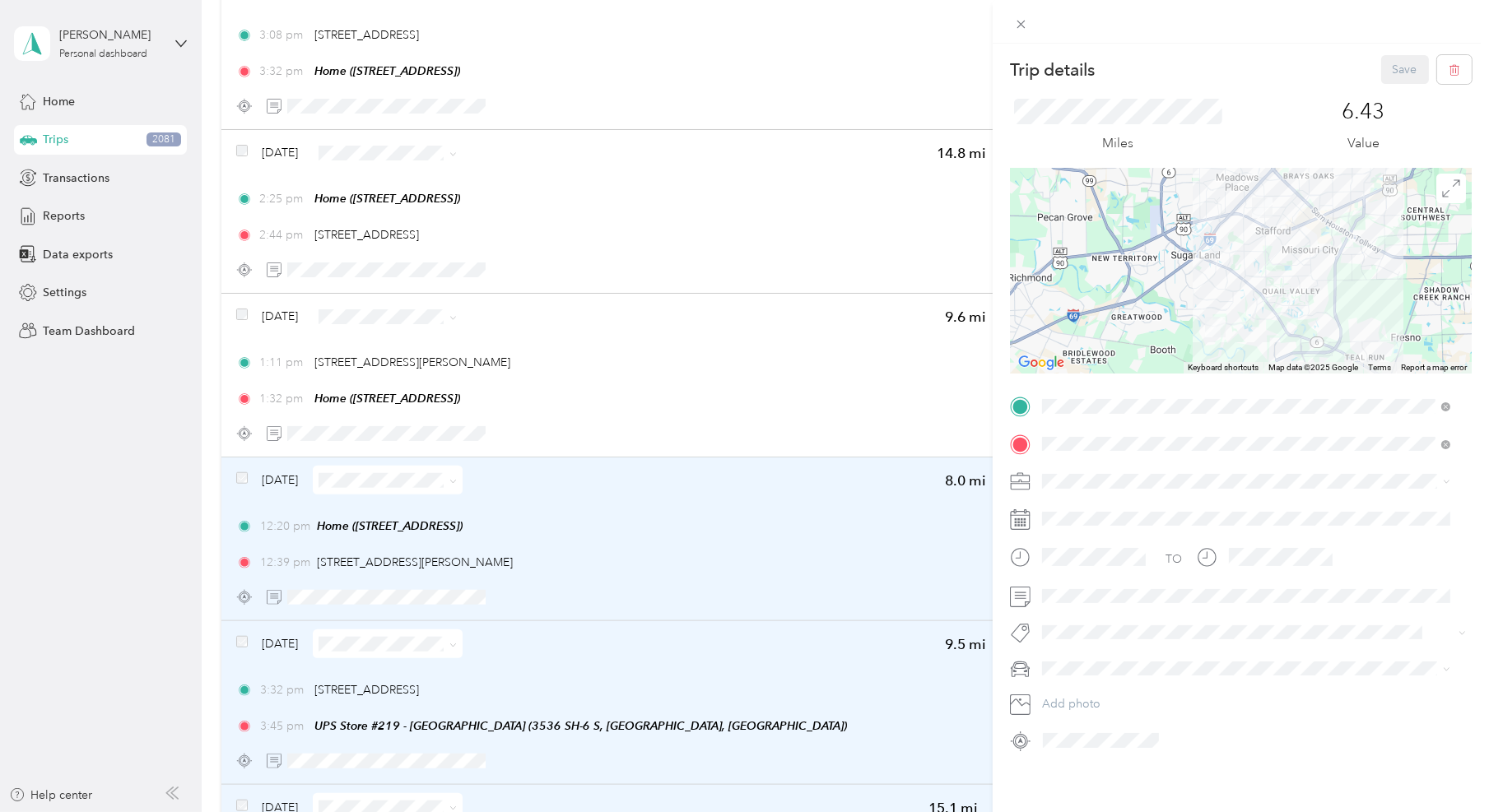
click at [661, 348] on div "Trip details Save This trip cannot be edited because it is either under review,…" at bounding box center [744, 406] width 1489 height 812
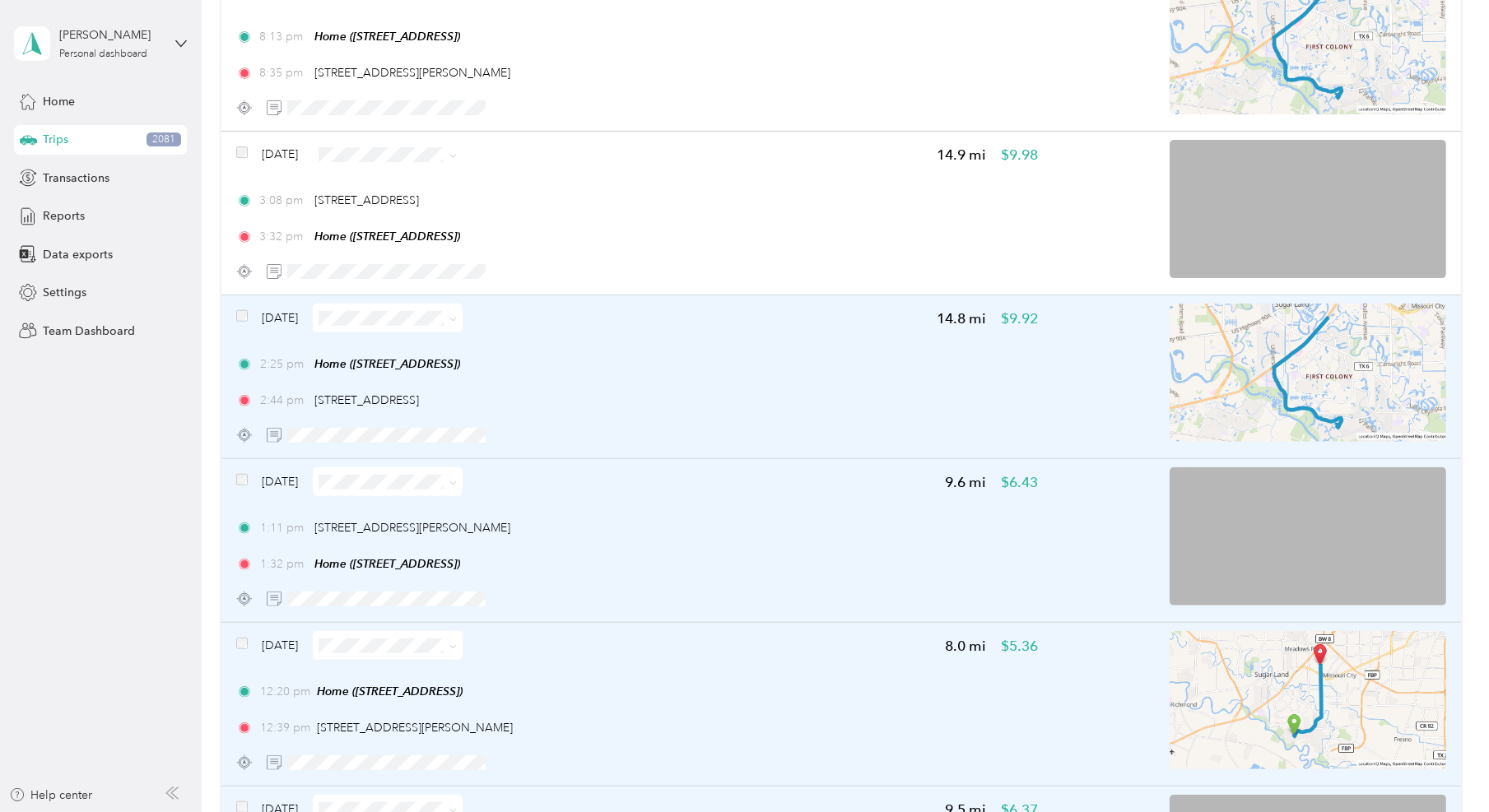
scroll to position [1860, 0]
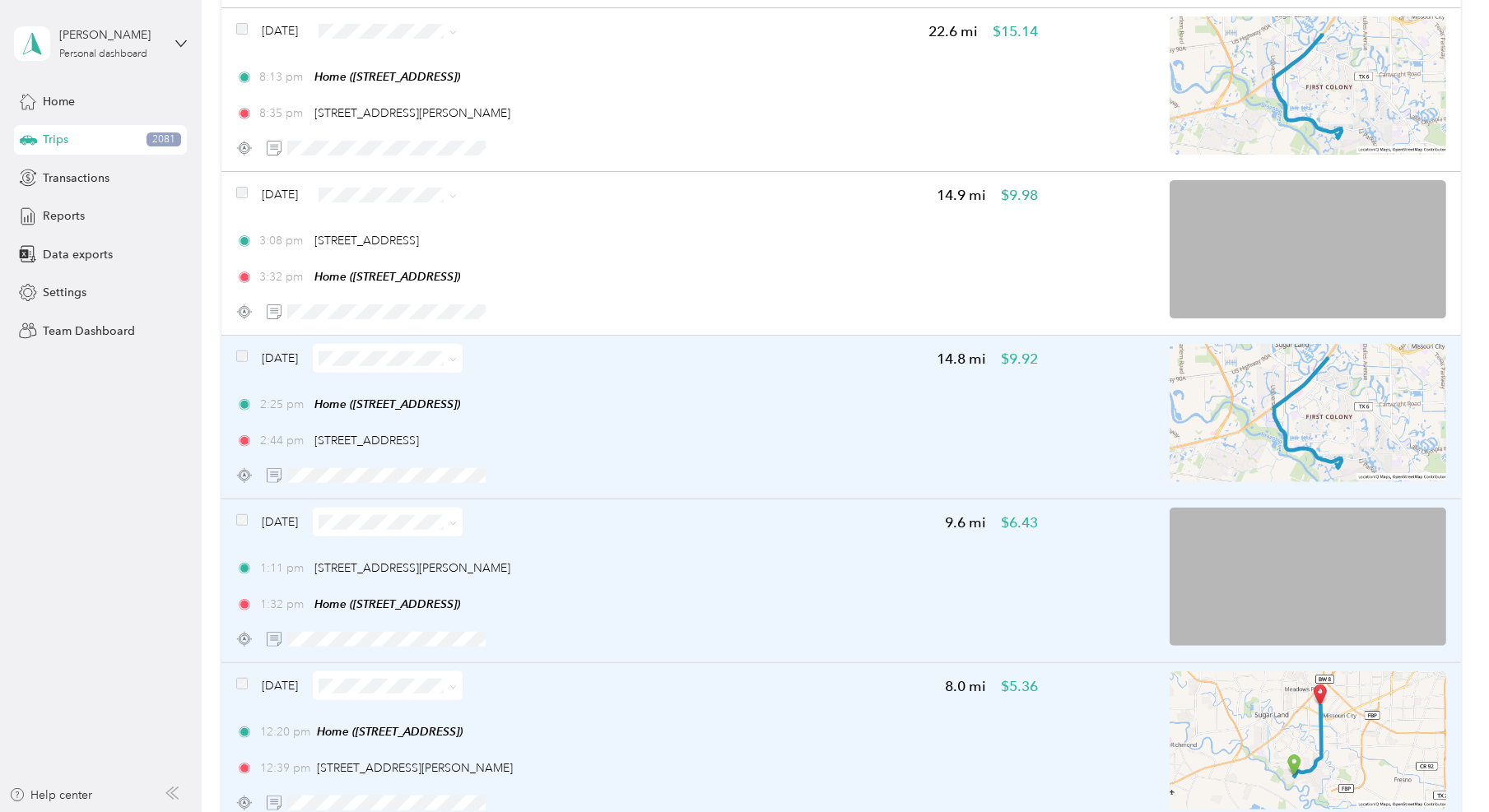
click at [239, 347] on div "[DATE]" at bounding box center [349, 358] width 226 height 28
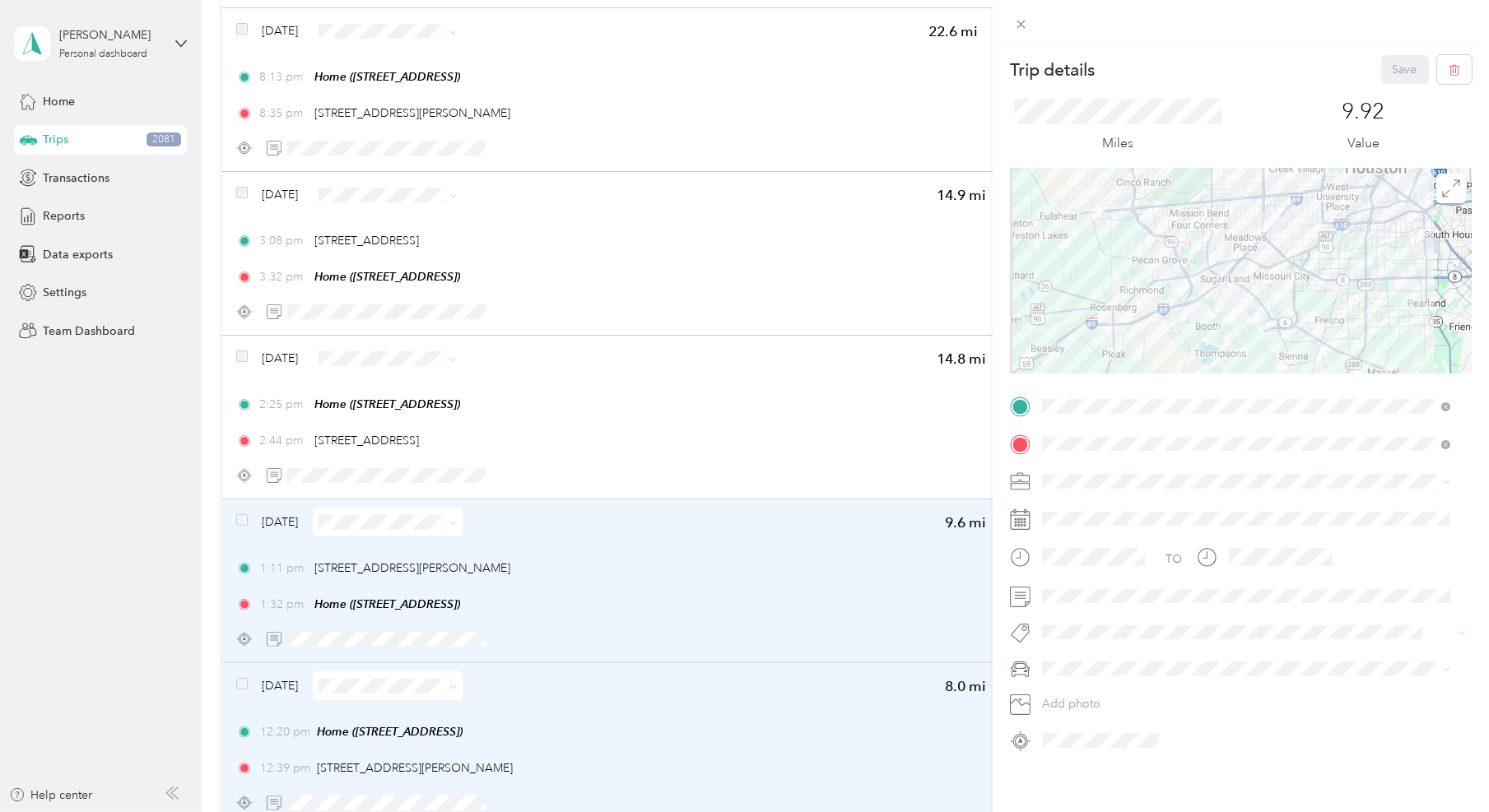
click at [243, 355] on div "Trip details Save This trip cannot be edited because it is either under review,…" at bounding box center [744, 406] width 1489 height 812
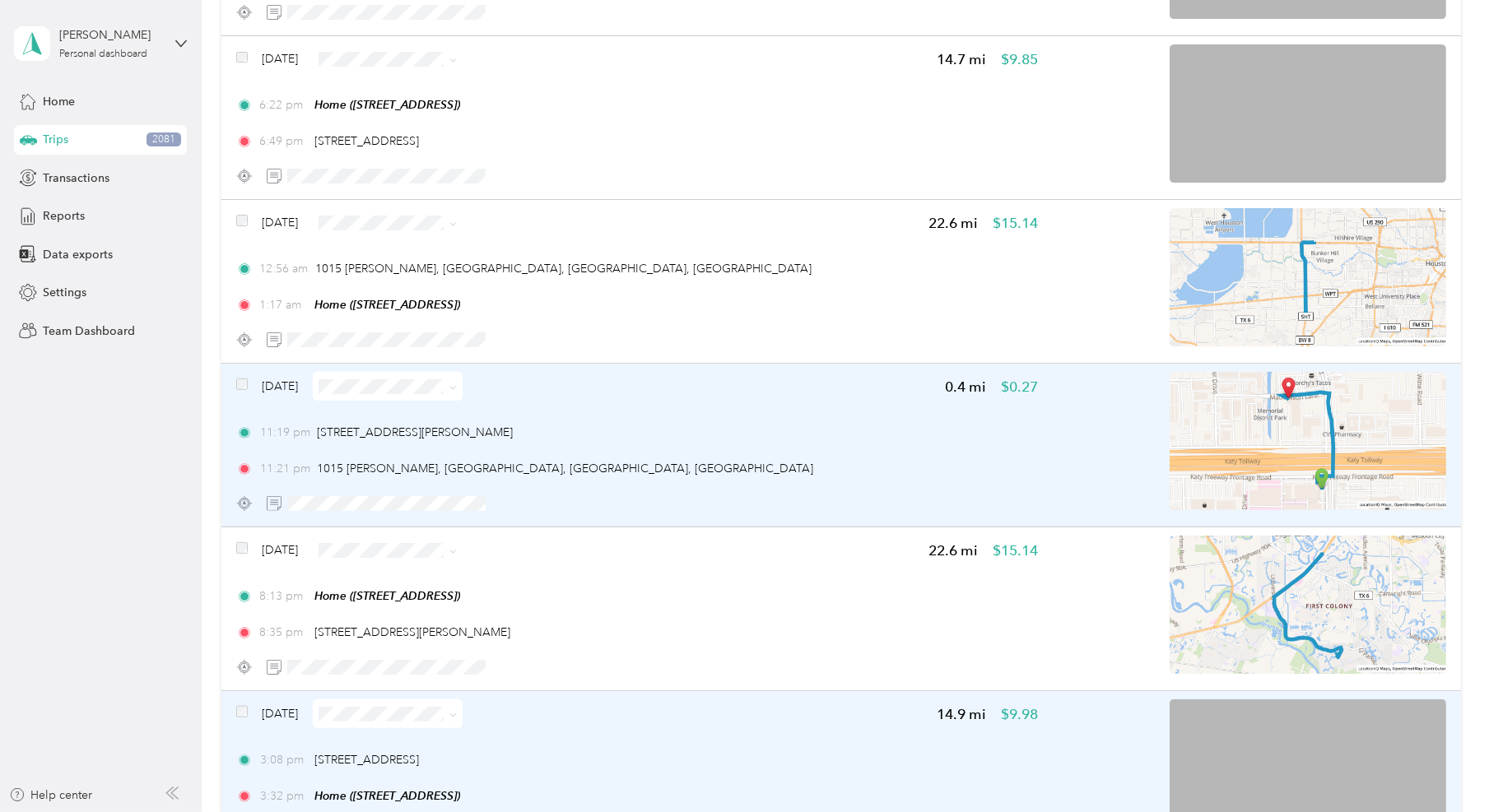
scroll to position [1346, 0]
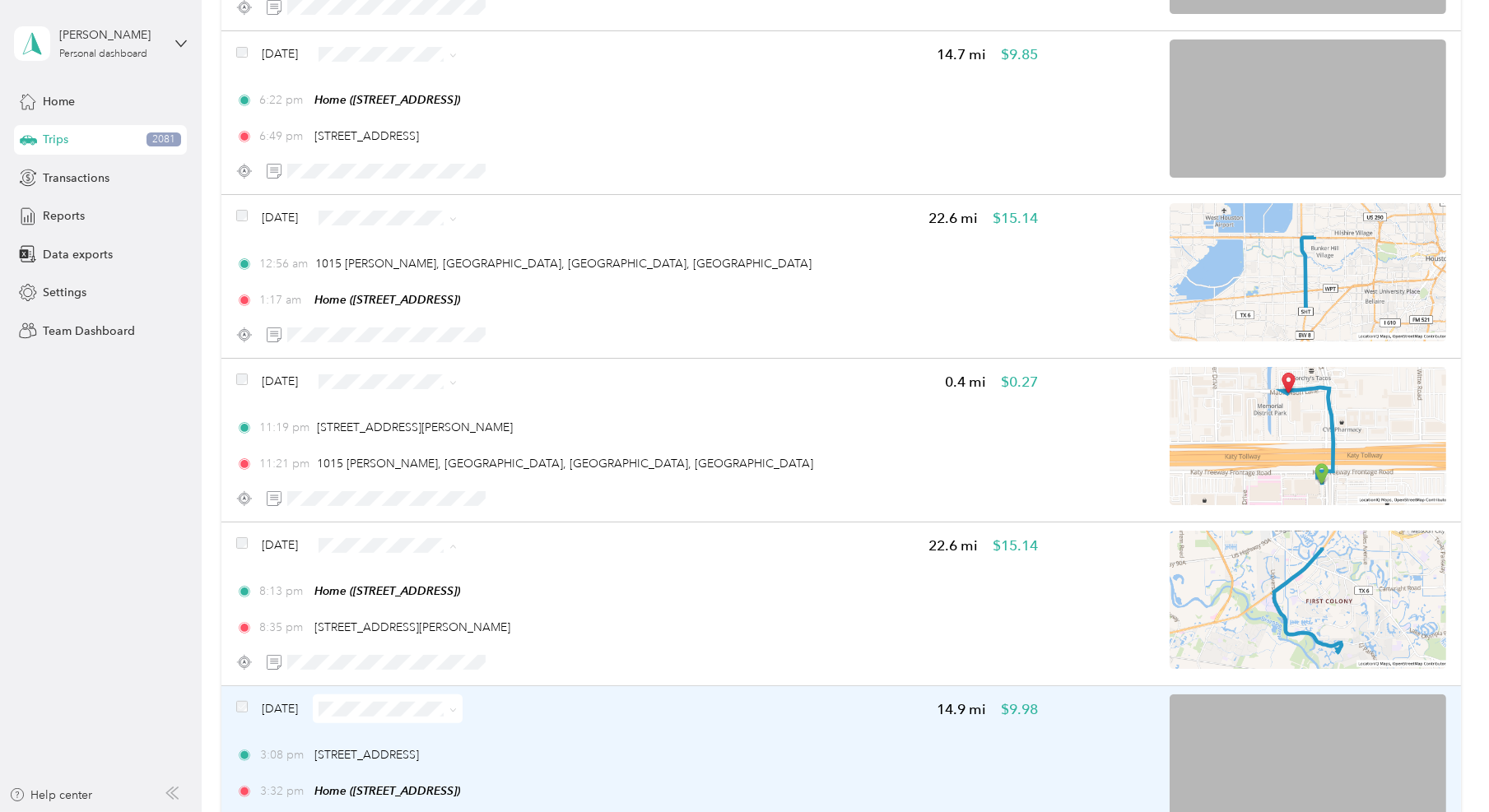
click at [410, 595] on span "Personal" at bounding box center [428, 602] width 97 height 18
click at [422, 443] on li "Personal" at bounding box center [413, 438] width 150 height 28
click at [420, 219] on div "Click to name as a Favorite Place" at bounding box center [450, 225] width 192 height 40
click at [384, 213] on div "Click to name as a Favorite Place" at bounding box center [450, 225] width 192 height 40
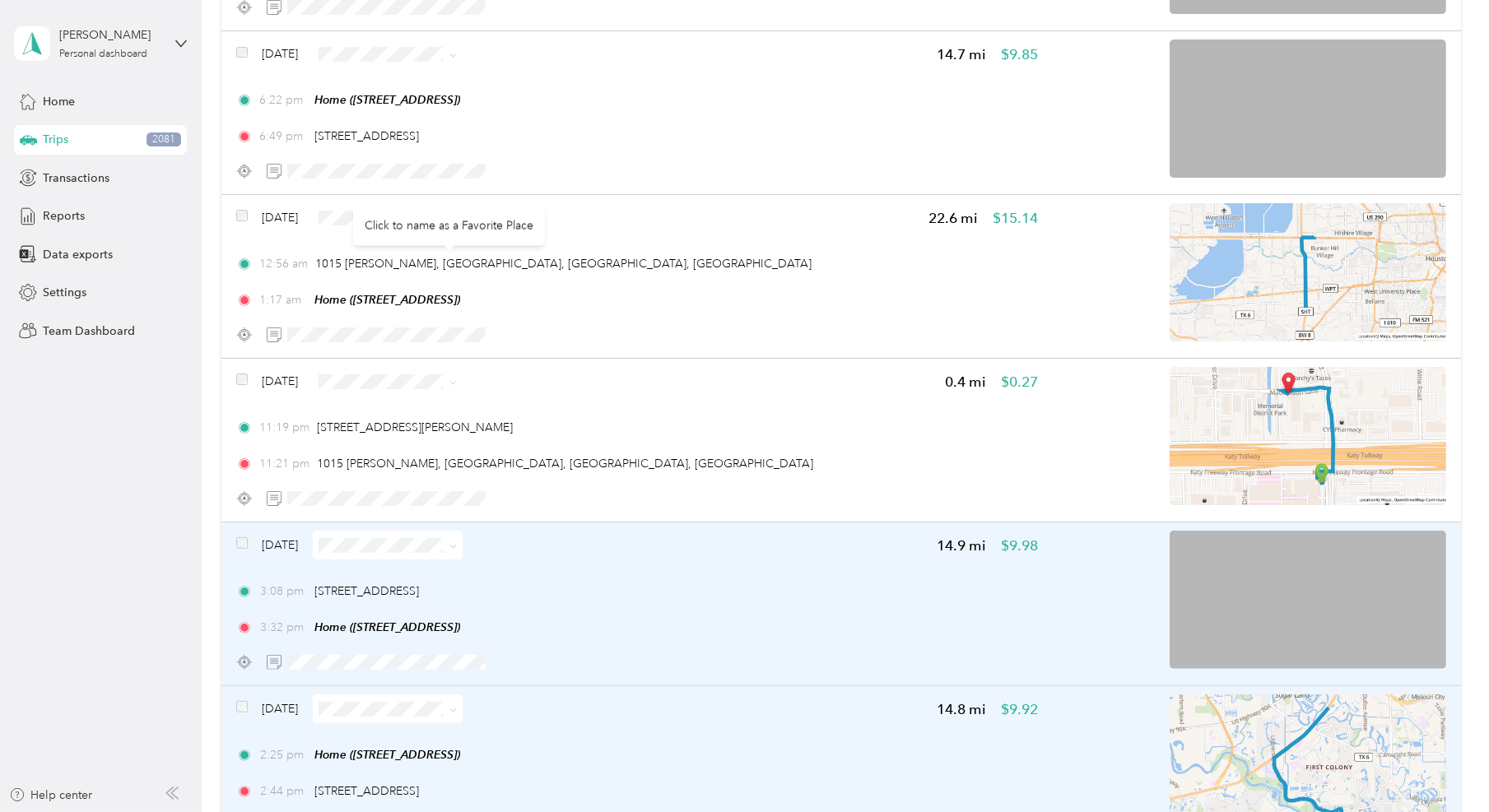
click at [368, 205] on body "Purpose updated! [PERSON_NAME] Personal dashboard Home Trips 2081 Transactions …" at bounding box center [741, 406] width 1481 height 812
click at [453, 269] on span "Personal" at bounding box center [435, 274] width 97 height 18
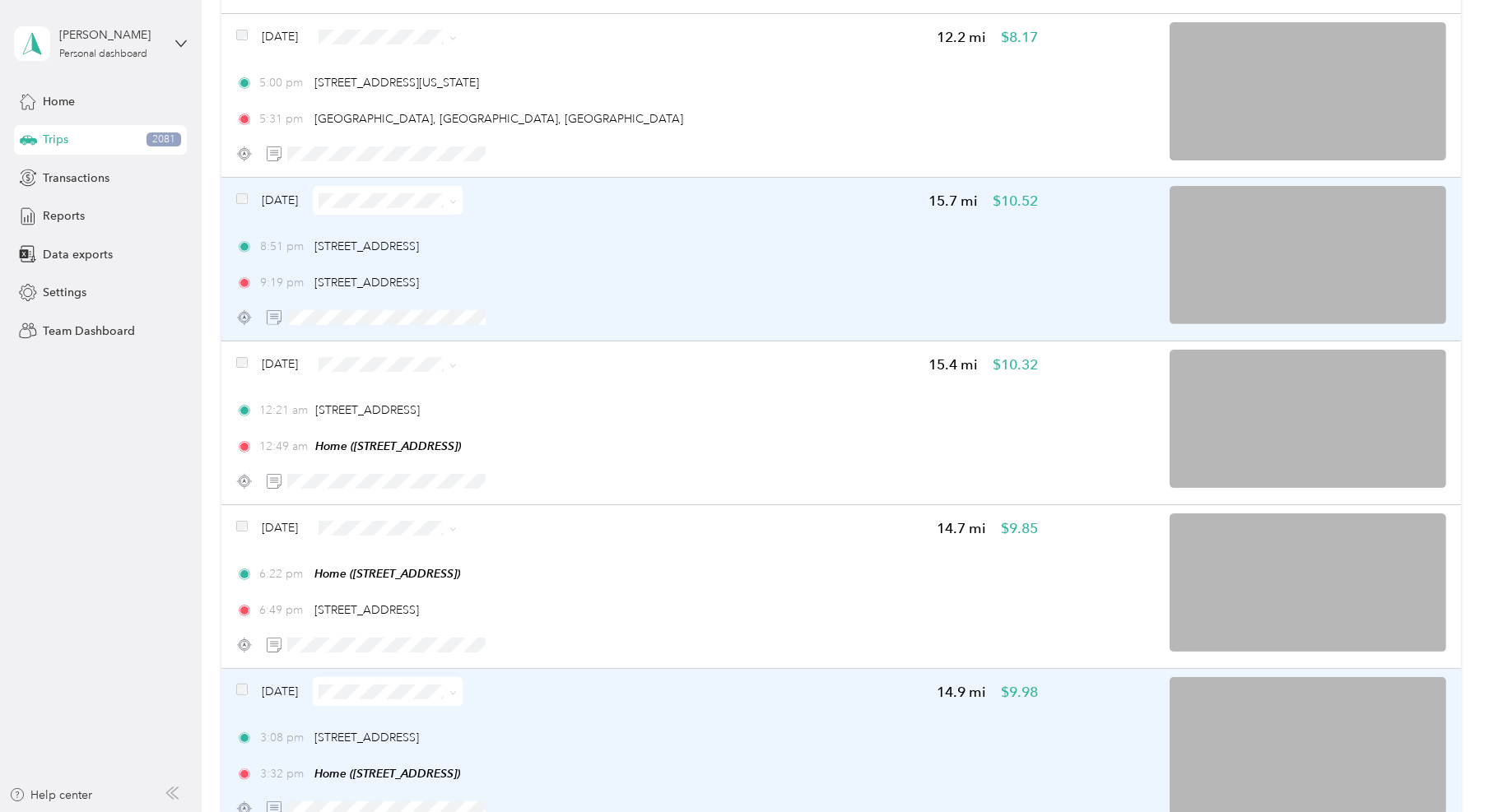
scroll to position [832, 0]
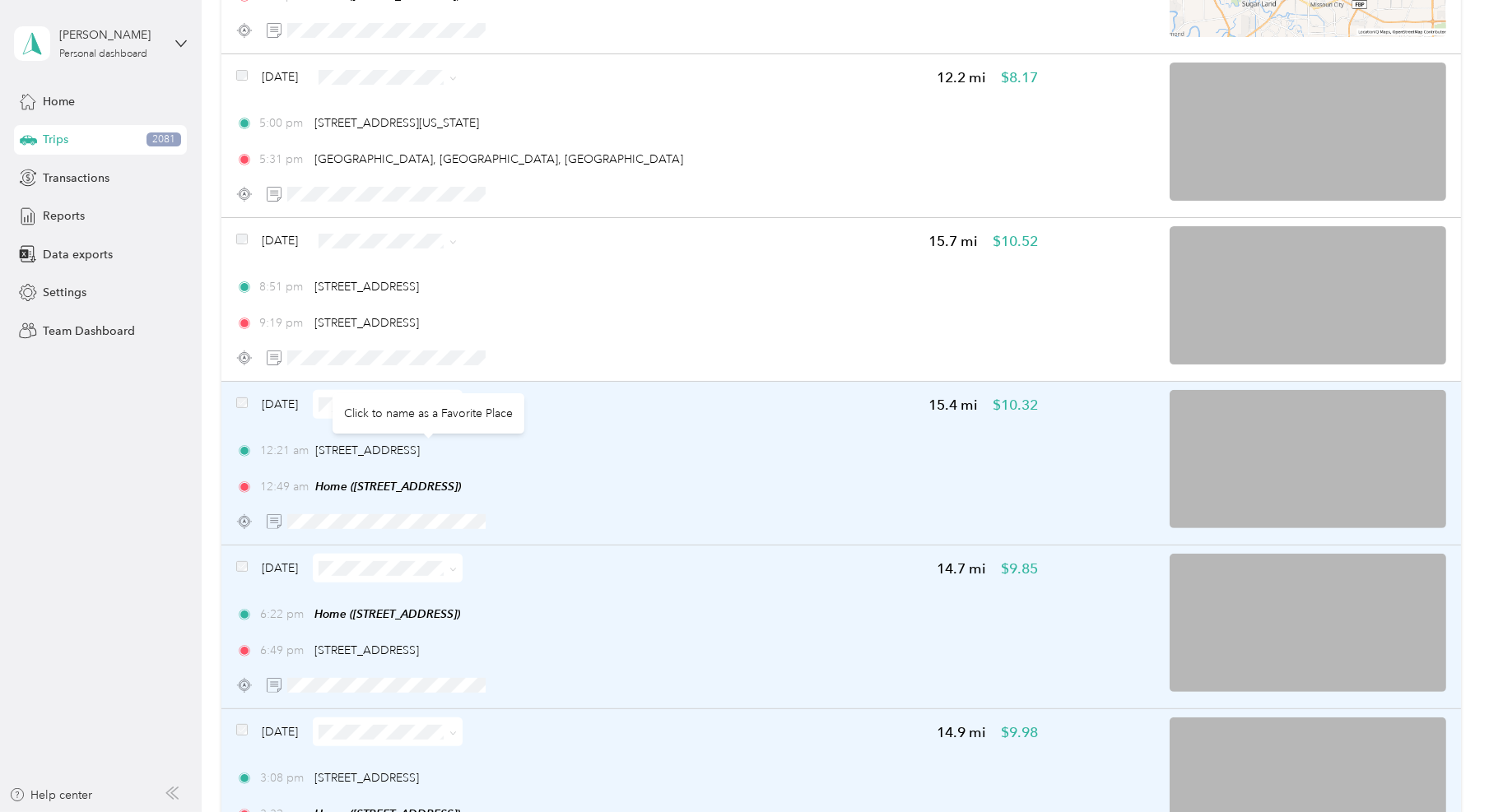
drag, startPoint x: 569, startPoint y: 452, endPoint x: 317, endPoint y: 456, distance: 252.0
click at [317, 456] on div "12:21 am [STREET_ADDRESS]" at bounding box center [637, 451] width 802 height 18
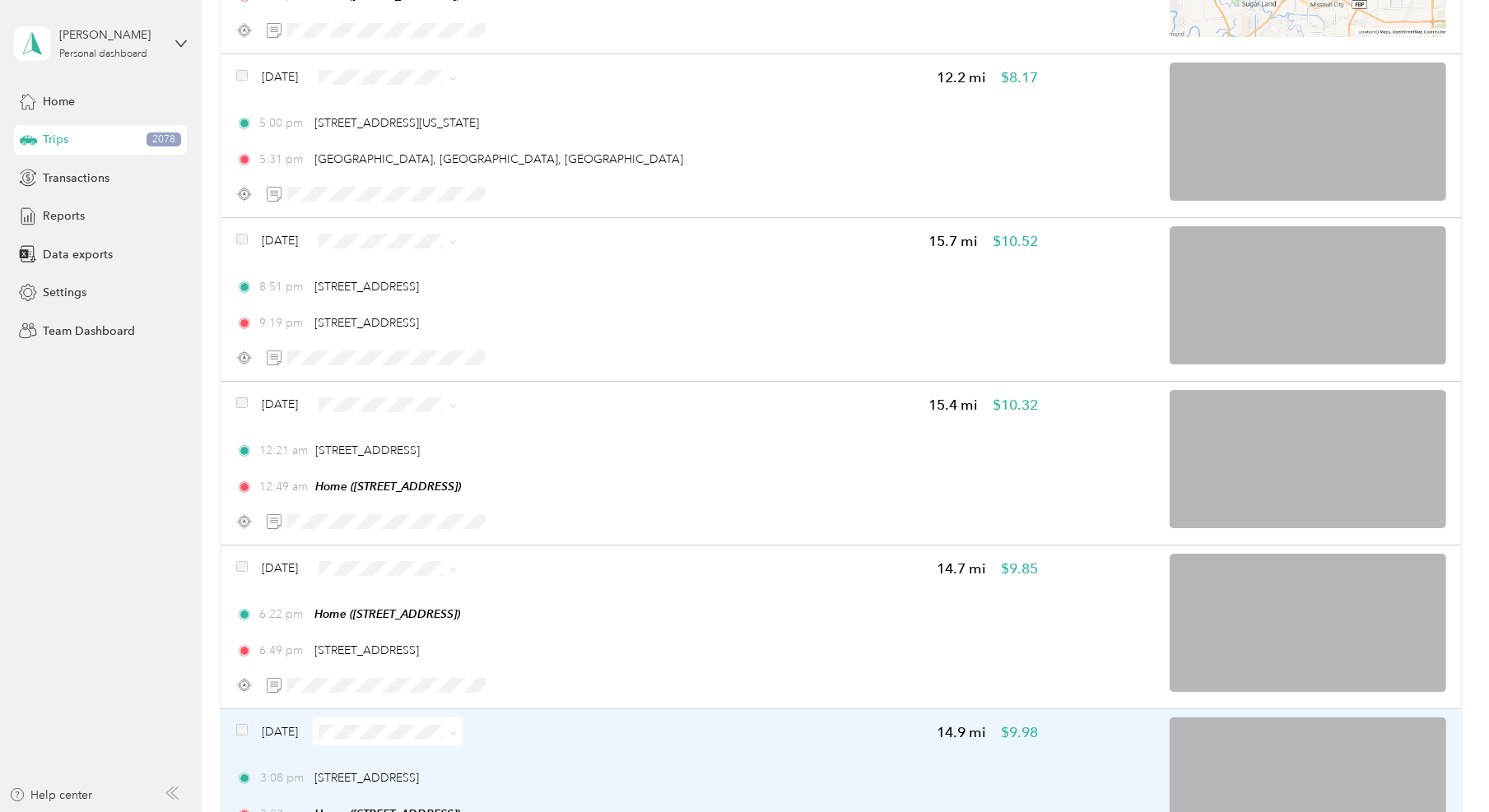
drag, startPoint x: 404, startPoint y: 614, endPoint x: 396, endPoint y: 581, distance: 34.0
click at [404, 615] on li "Personal" at bounding box center [420, 625] width 150 height 28
click at [400, 454] on span "Personal" at bounding box center [435, 462] width 97 height 18
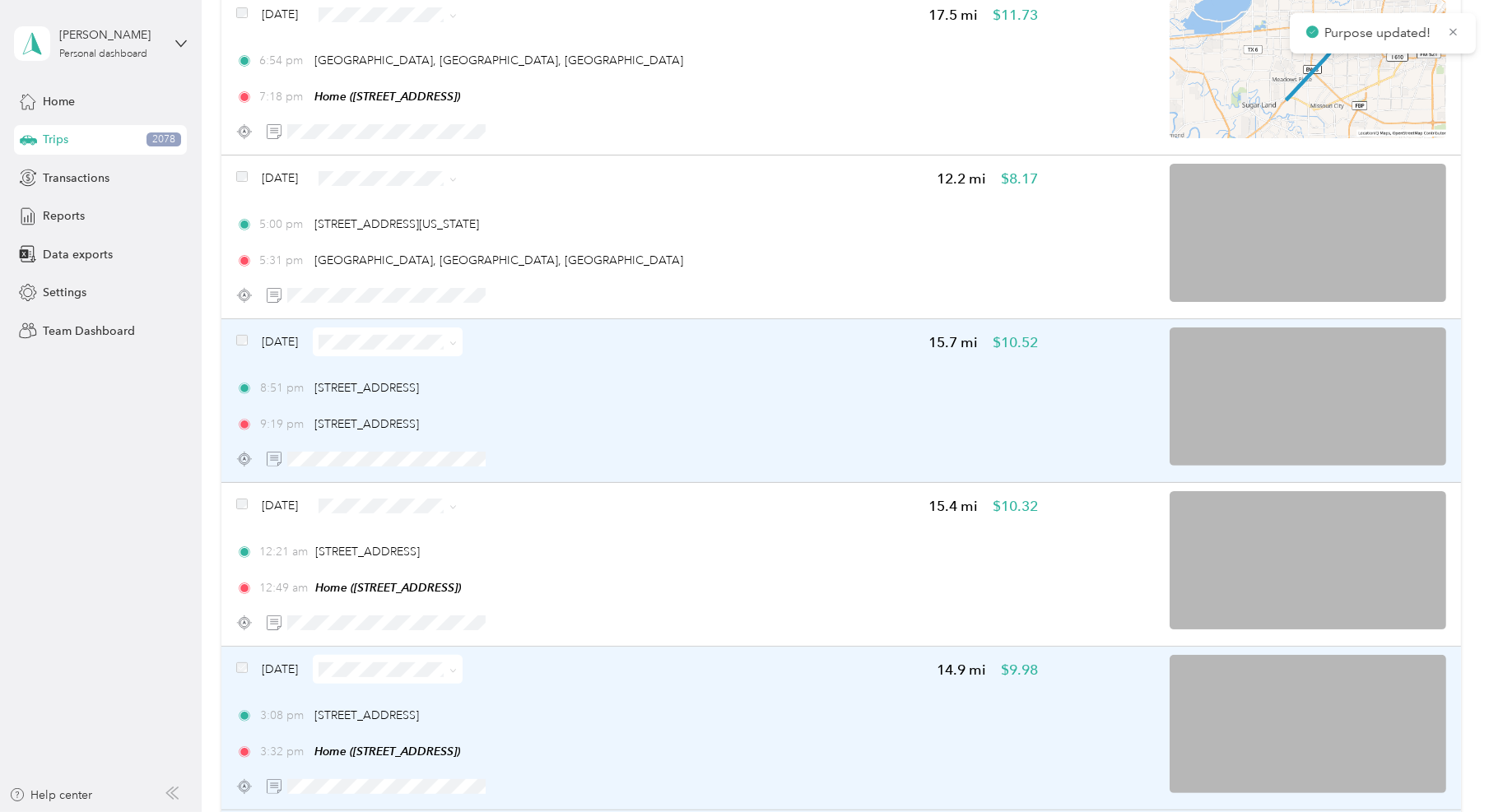
scroll to position [729, 0]
drag, startPoint x: 517, startPoint y: 385, endPoint x: 317, endPoint y: 391, distance: 200.1
click at [317, 391] on div "8:51 pm [STREET_ADDRESS]" at bounding box center [637, 390] width 802 height 18
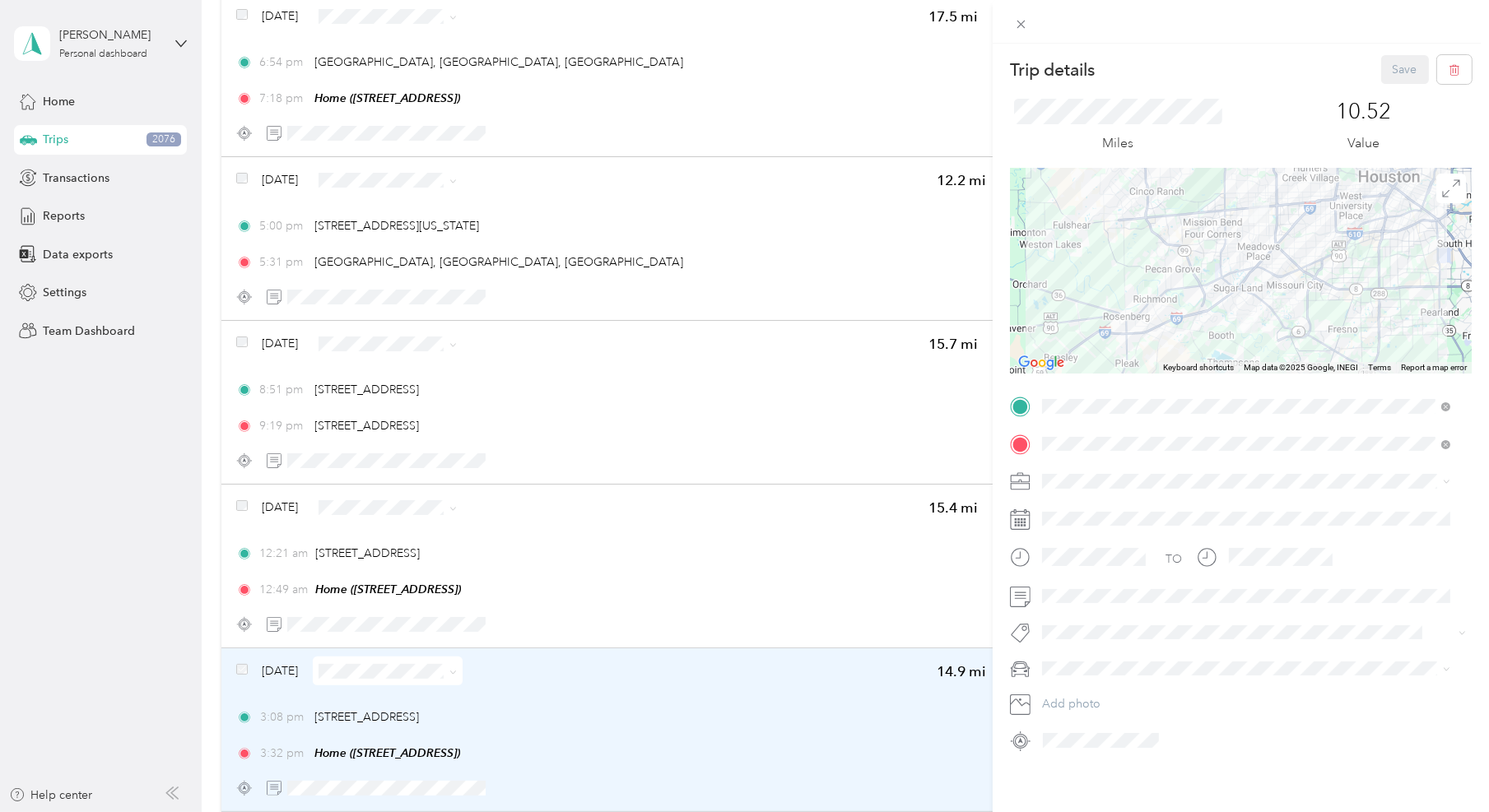
click at [148, 591] on div "Trip details Save This trip cannot be edited because it is either under review,…" at bounding box center [744, 406] width 1489 height 812
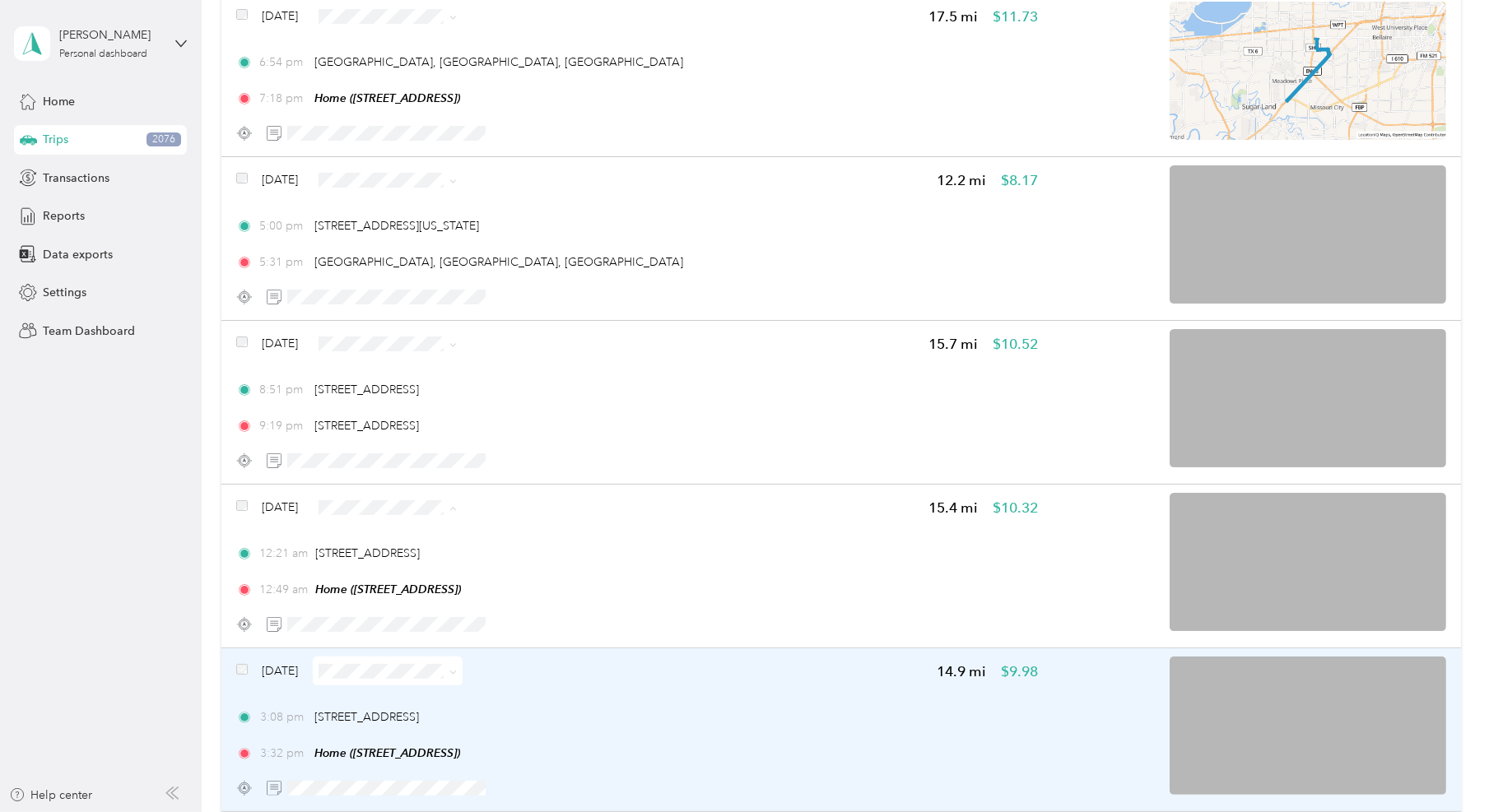
click at [415, 559] on span "Personal" at bounding box center [435, 565] width 97 height 18
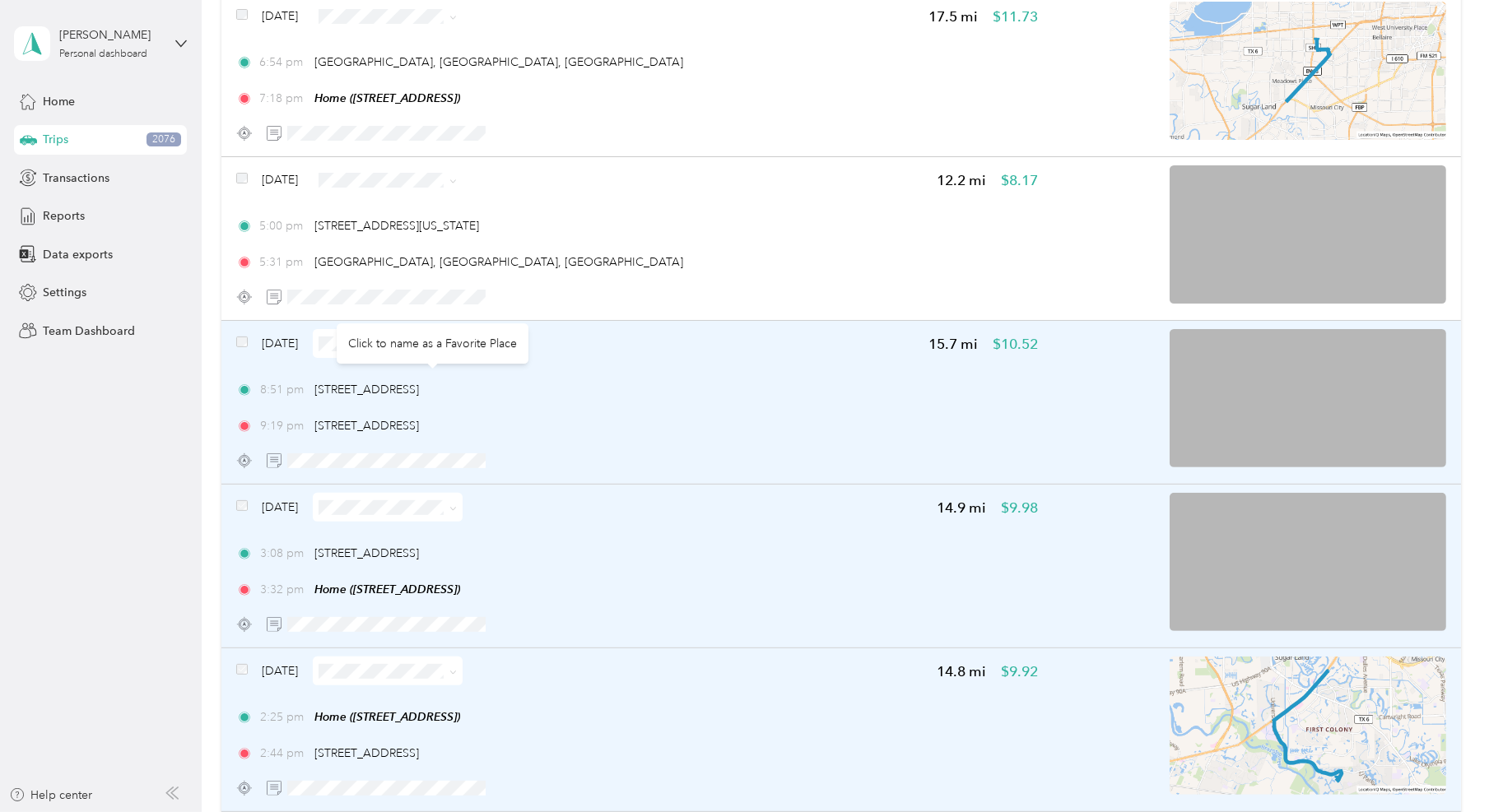
drag, startPoint x: 569, startPoint y: 384, endPoint x: 312, endPoint y: 396, distance: 257.3
click at [312, 396] on div "8:51 pm [STREET_ADDRESS]" at bounding box center [637, 390] width 802 height 18
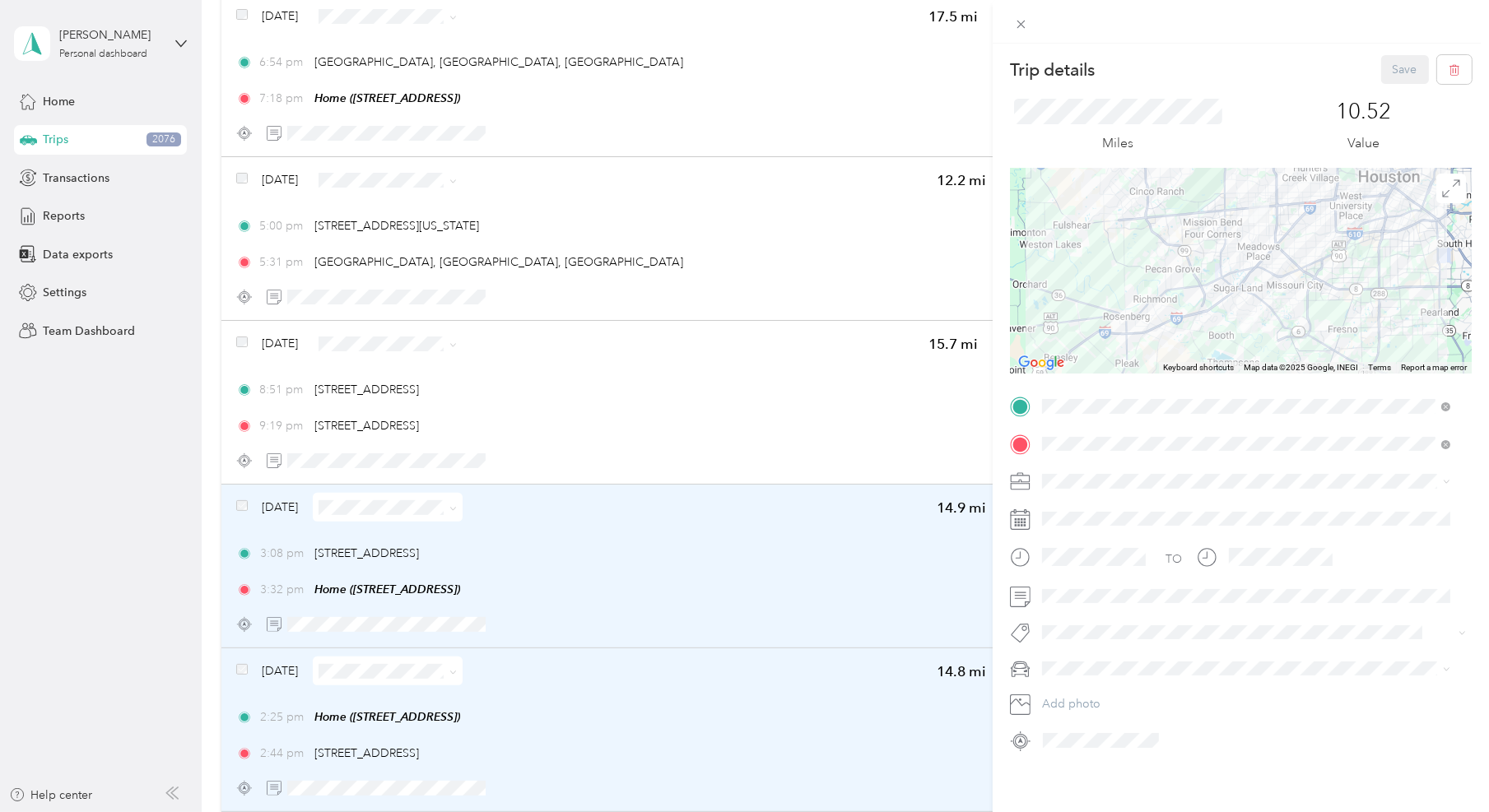
click at [807, 503] on div "Trip details Save This trip cannot be edited because it is either under review,…" at bounding box center [744, 406] width 1489 height 812
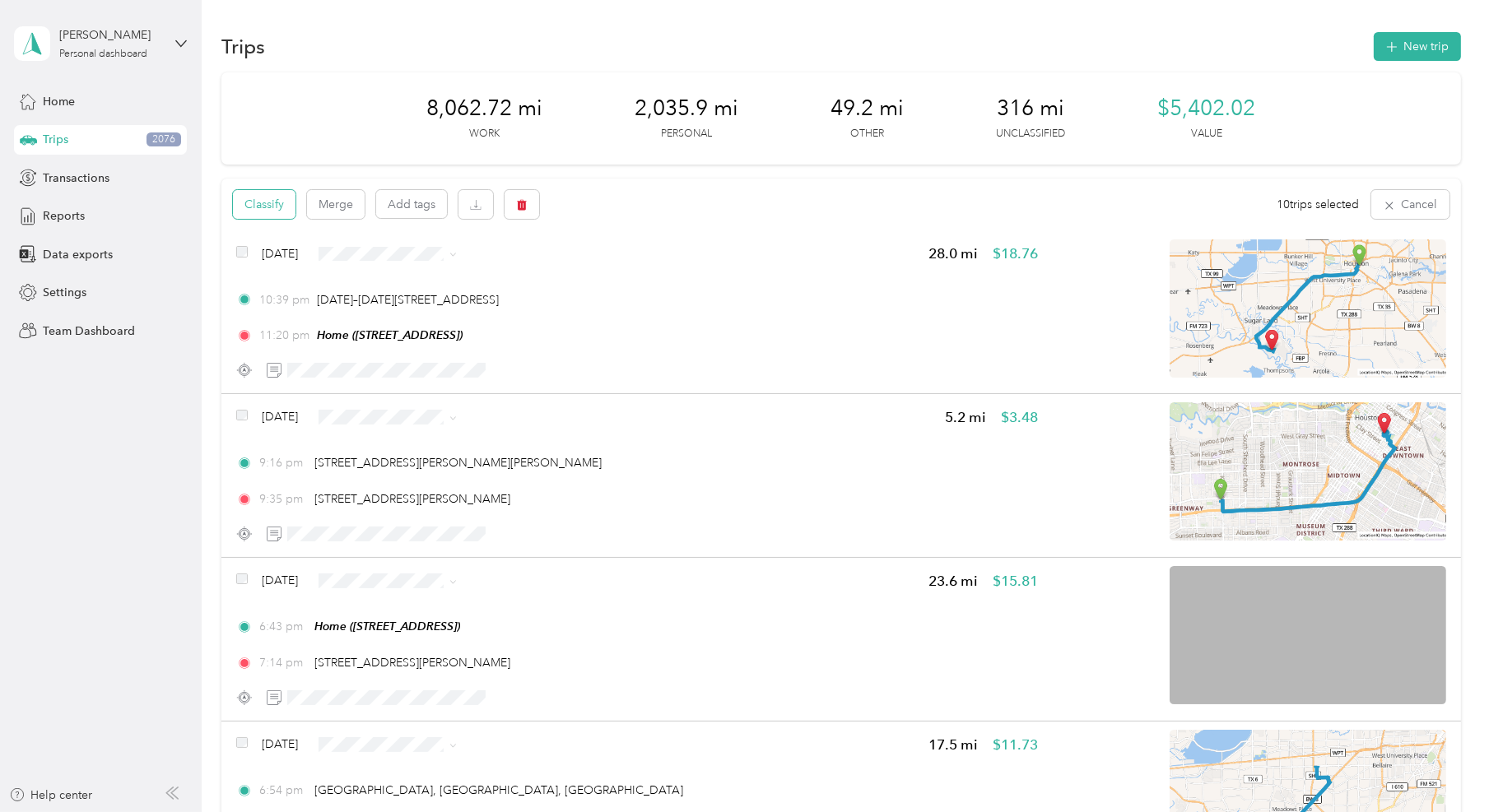
click at [276, 207] on button "Classify" at bounding box center [264, 204] width 63 height 28
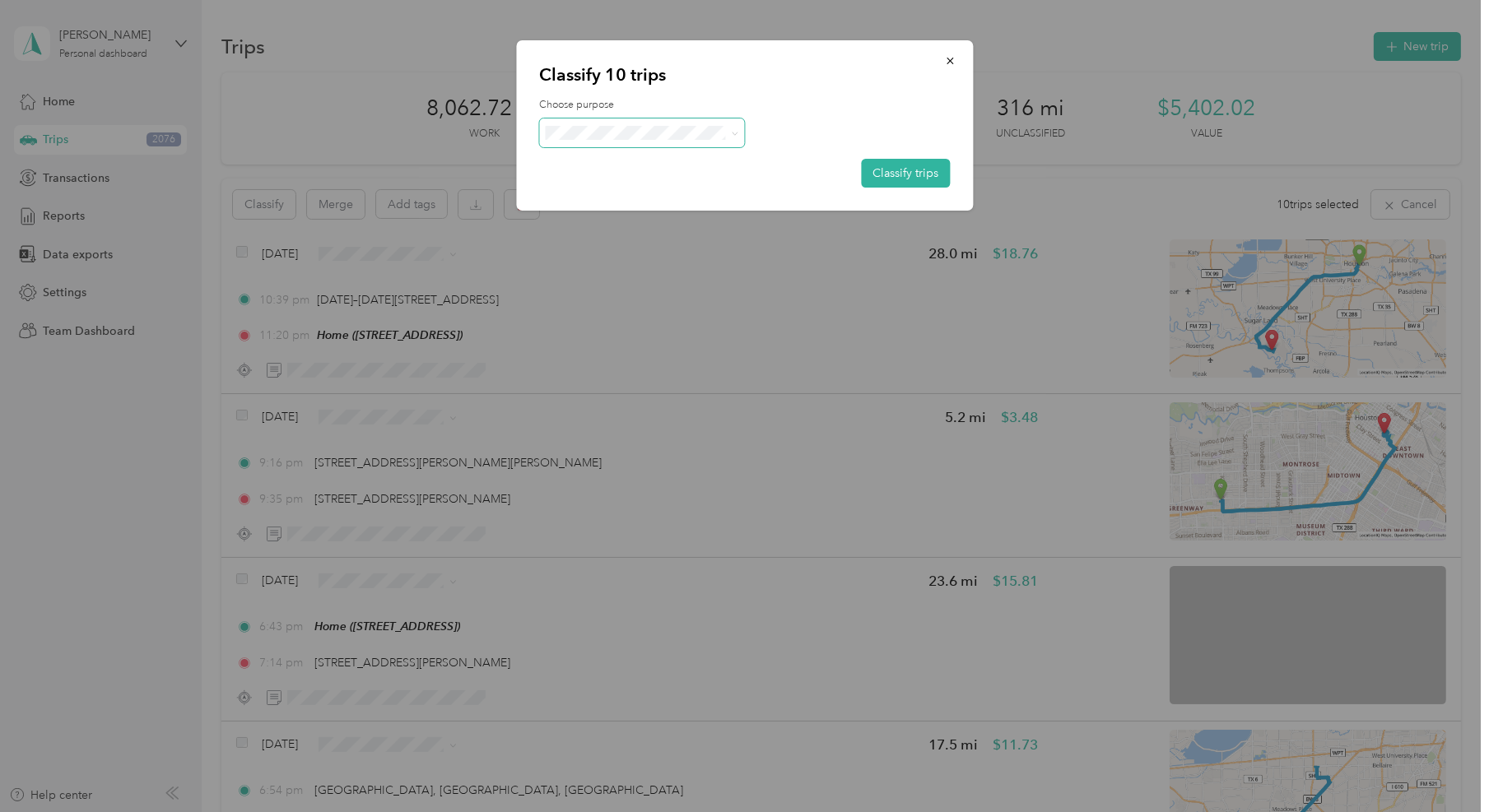
click at [592, 141] on span at bounding box center [642, 132] width 206 height 28
click at [885, 173] on button "Classify trips" at bounding box center [905, 172] width 89 height 28
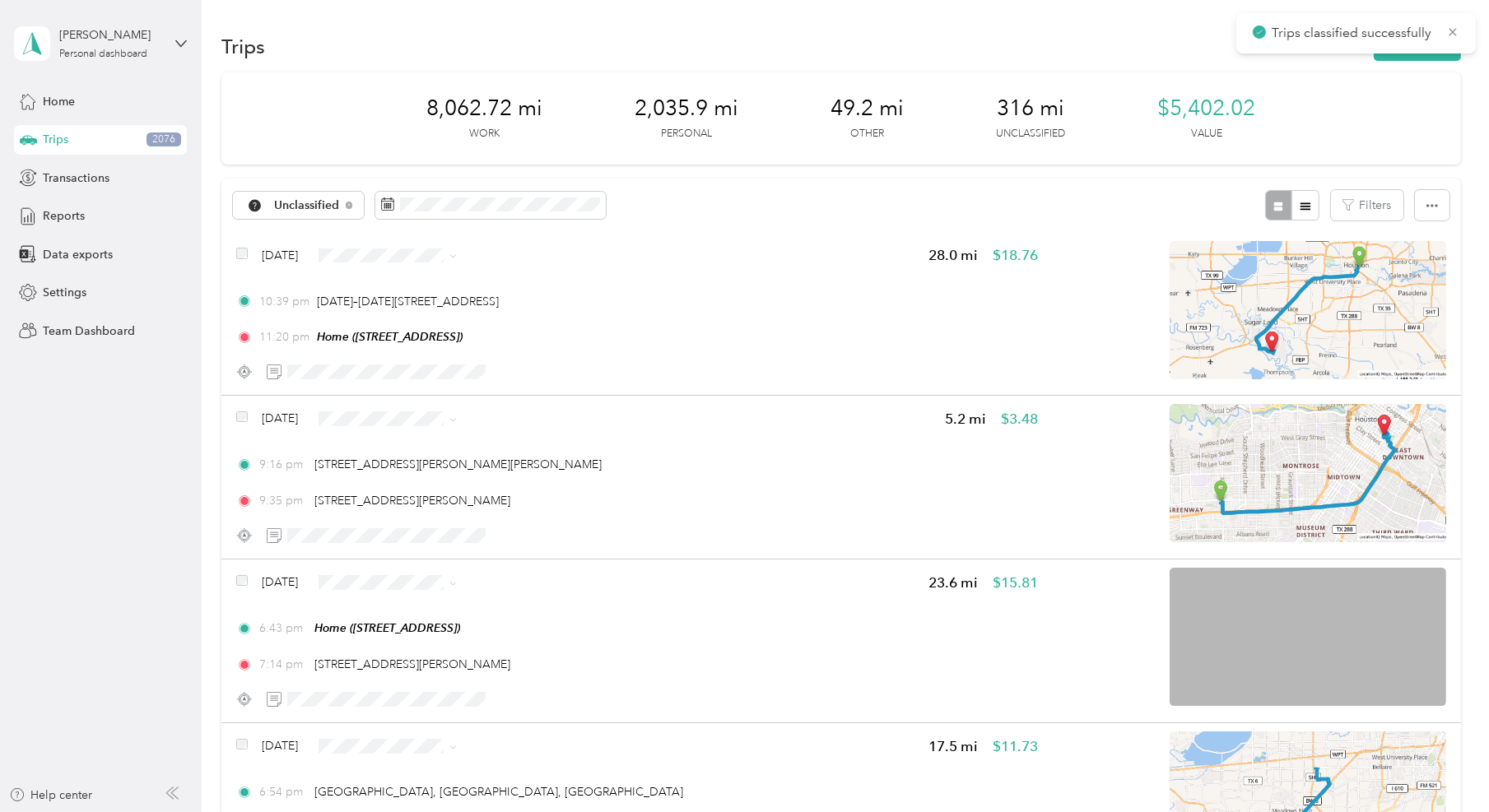
click at [908, 159] on div "Classify 10 trips Choose purpose Classify trips" at bounding box center [744, 88] width 456 height 170
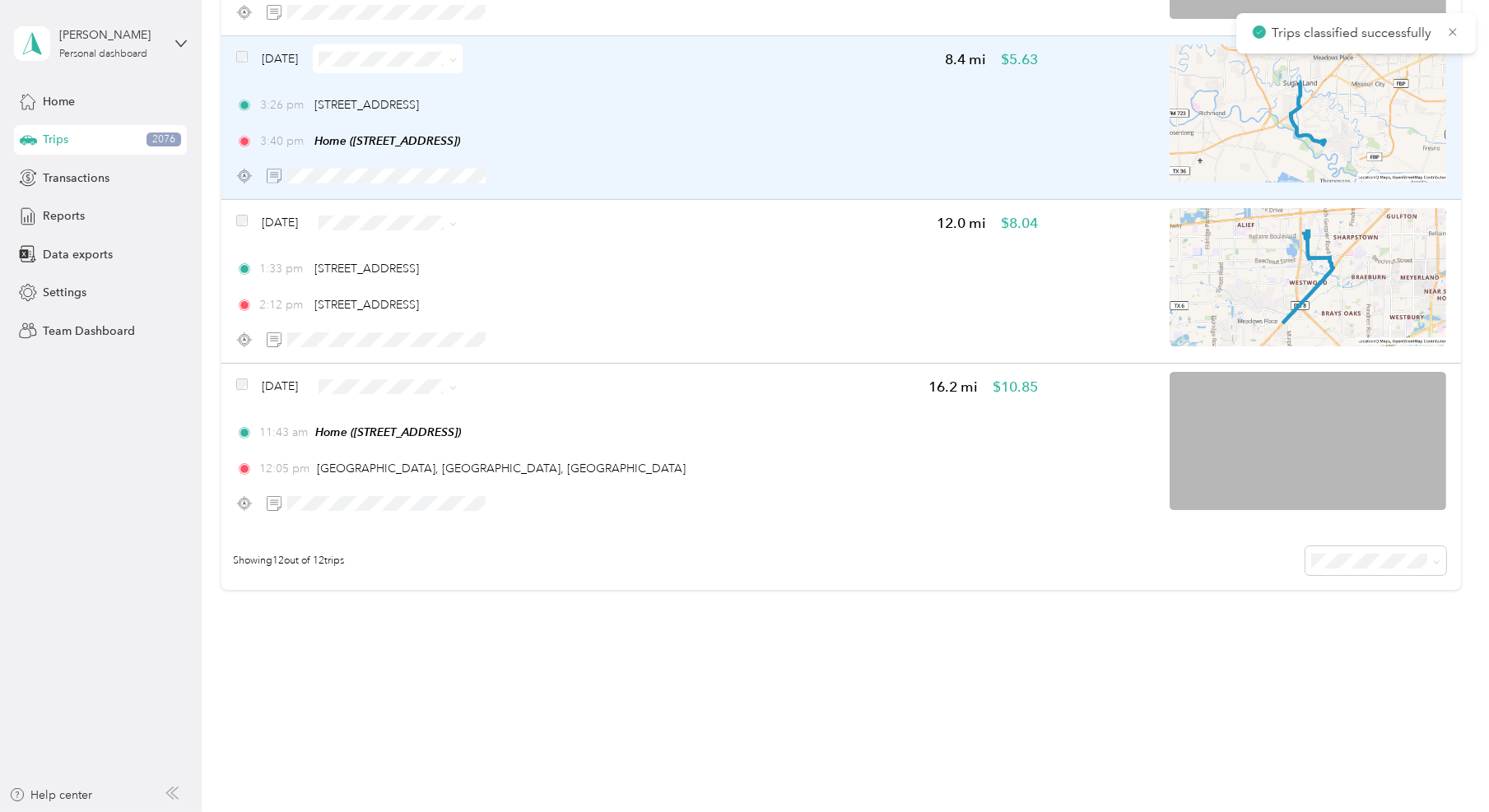
scroll to position [1672, 0]
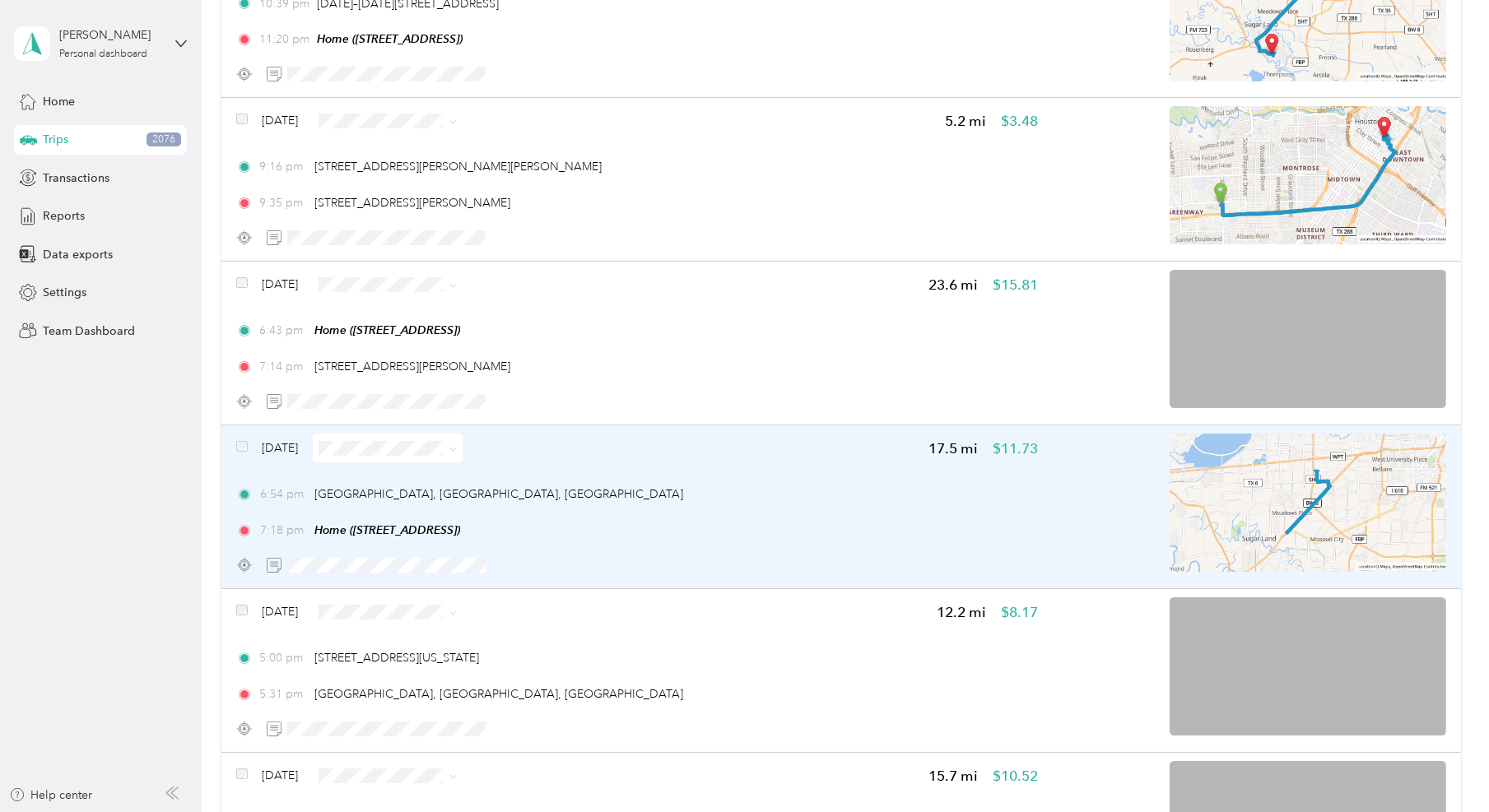
scroll to position [334, 0]
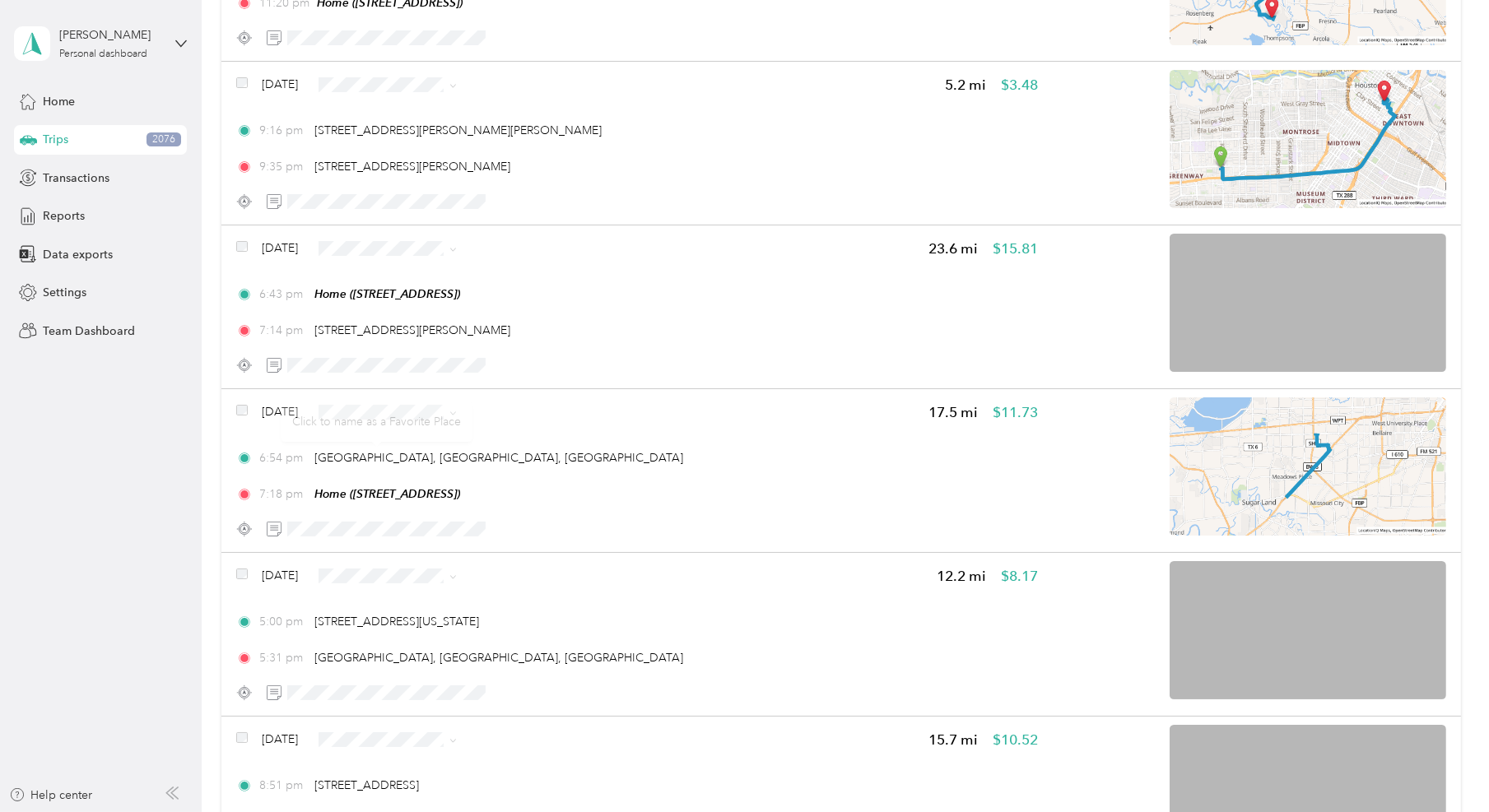
click at [400, 409] on div "Click to name as a Favorite Place" at bounding box center [377, 421] width 192 height 40
click at [461, 462] on span "Personal" at bounding box center [434, 464] width 97 height 18
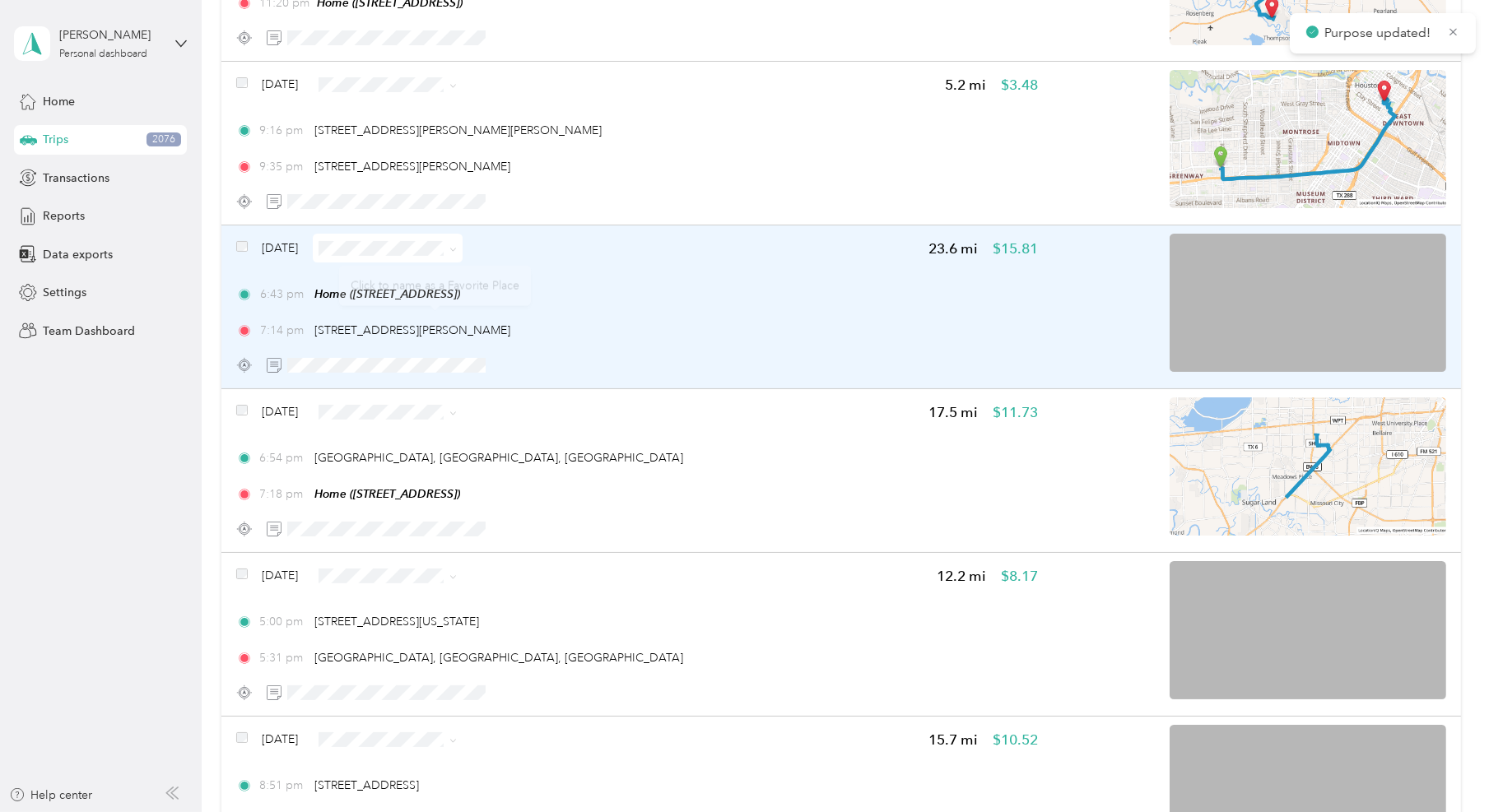
click at [425, 236] on span at bounding box center [387, 248] width 150 height 28
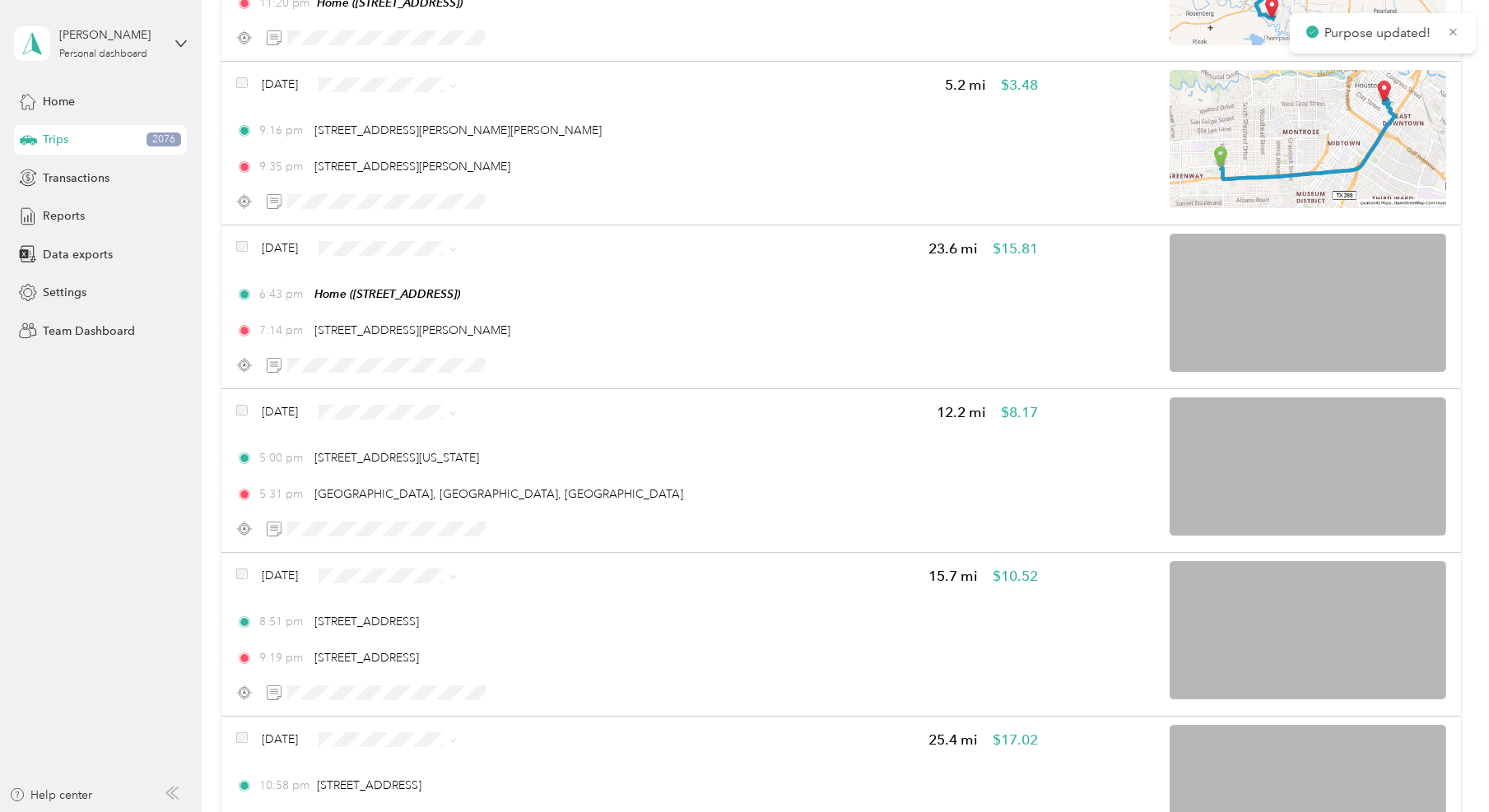
click at [424, 298] on span "Personal" at bounding box center [434, 306] width 97 height 18
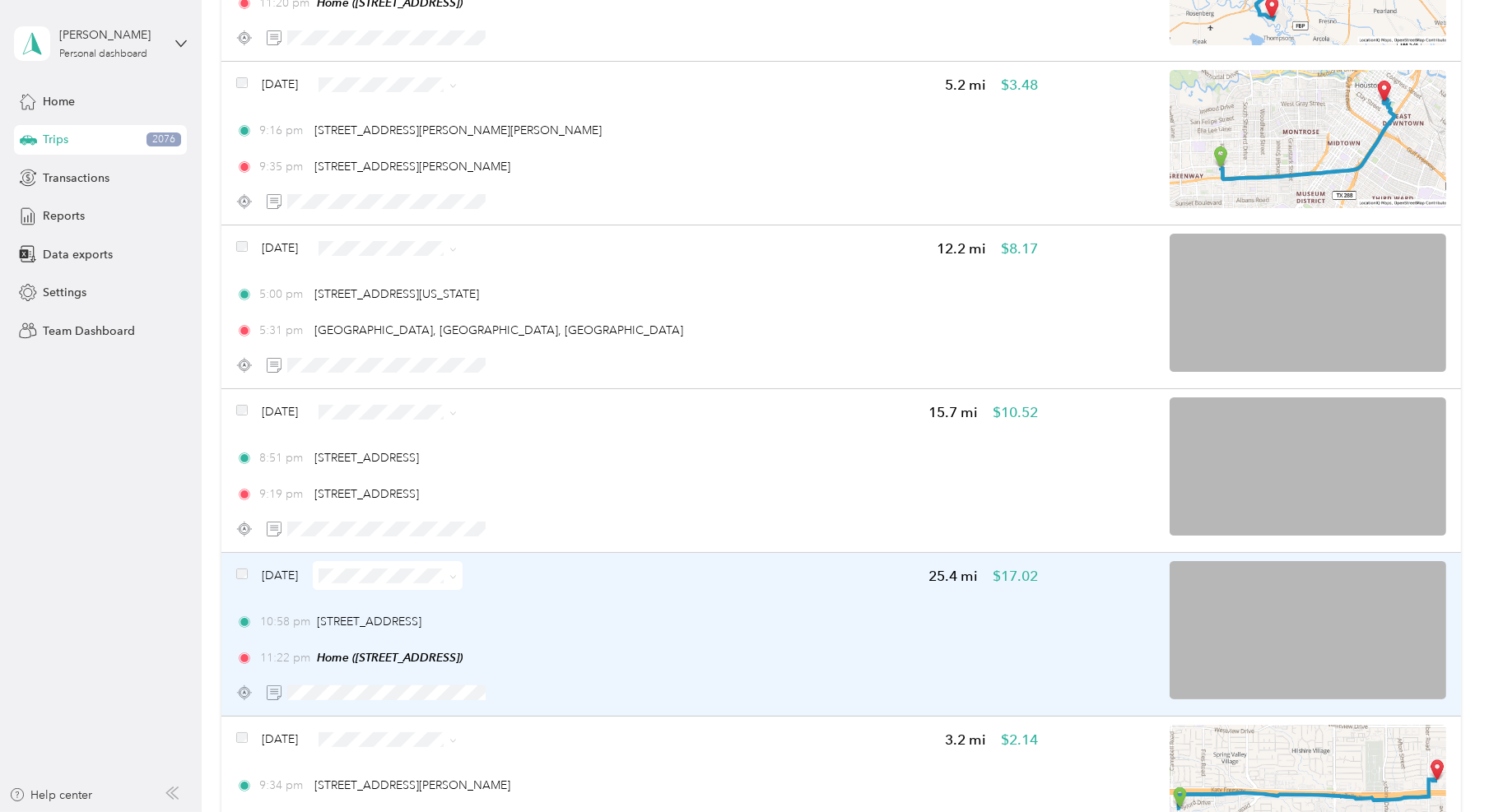
click at [420, 582] on span at bounding box center [387, 575] width 150 height 28
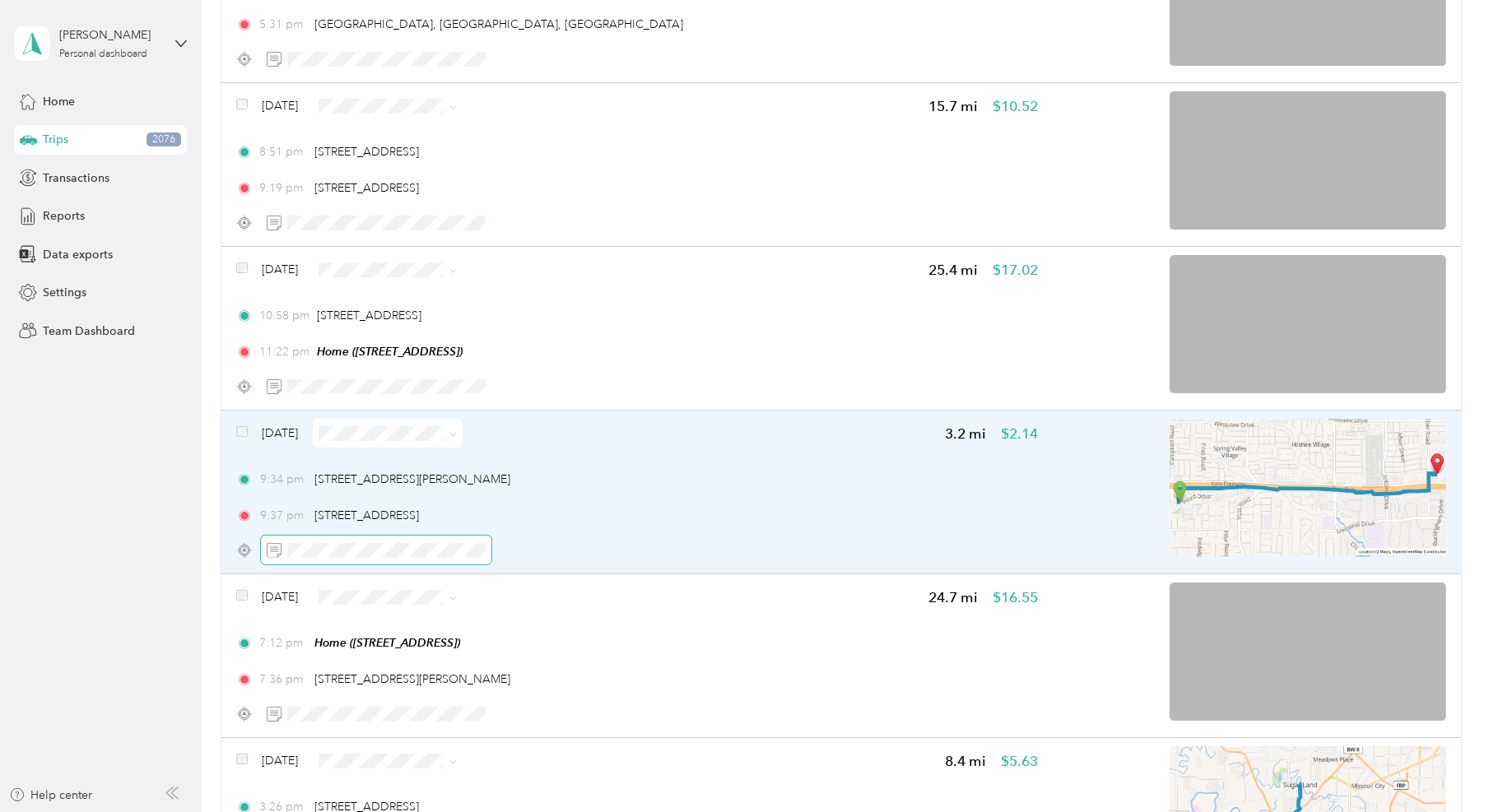
scroll to position [643, 0]
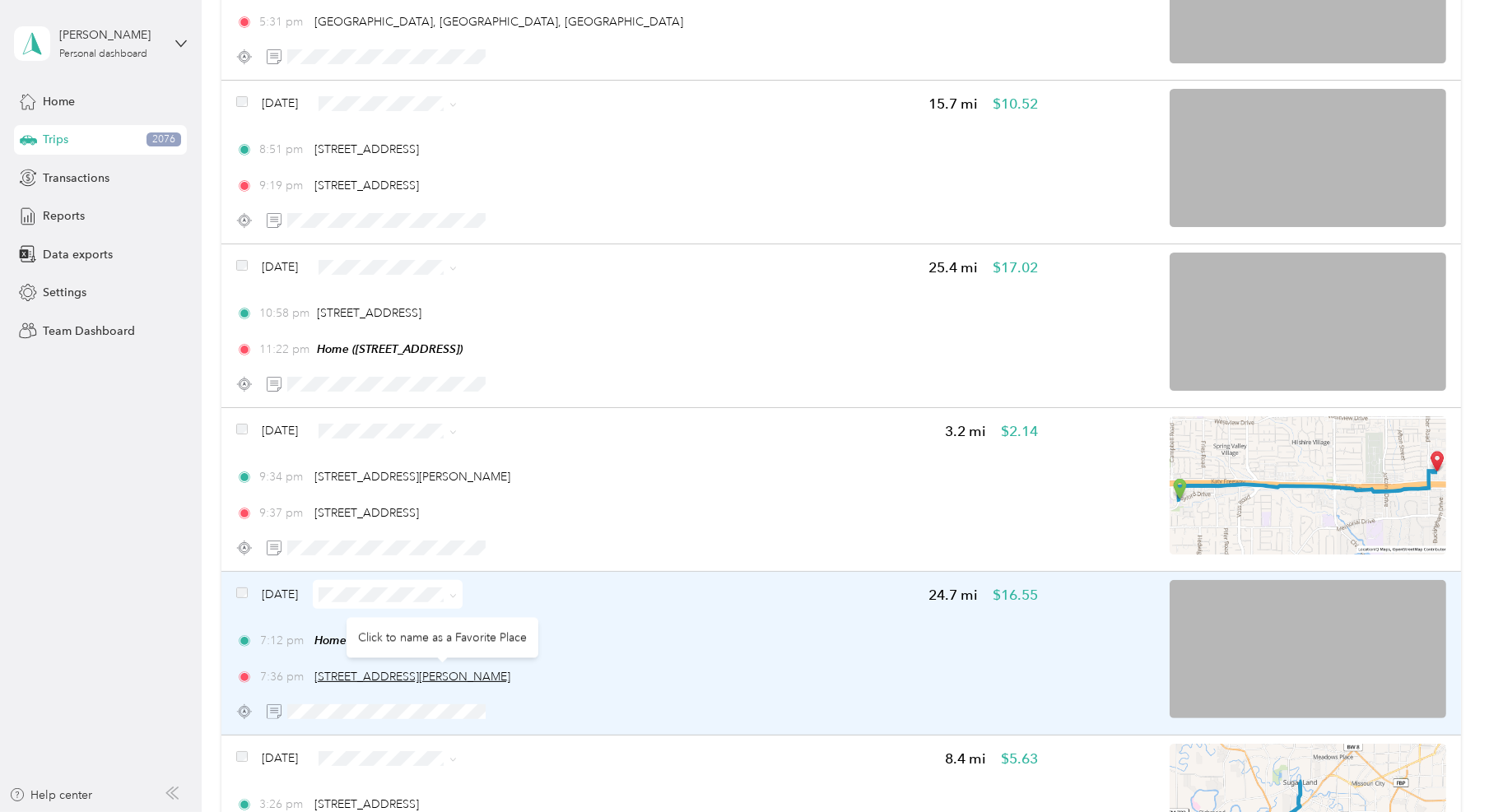
click at [510, 675] on span "[STREET_ADDRESS][PERSON_NAME]" at bounding box center [412, 677] width 196 height 14
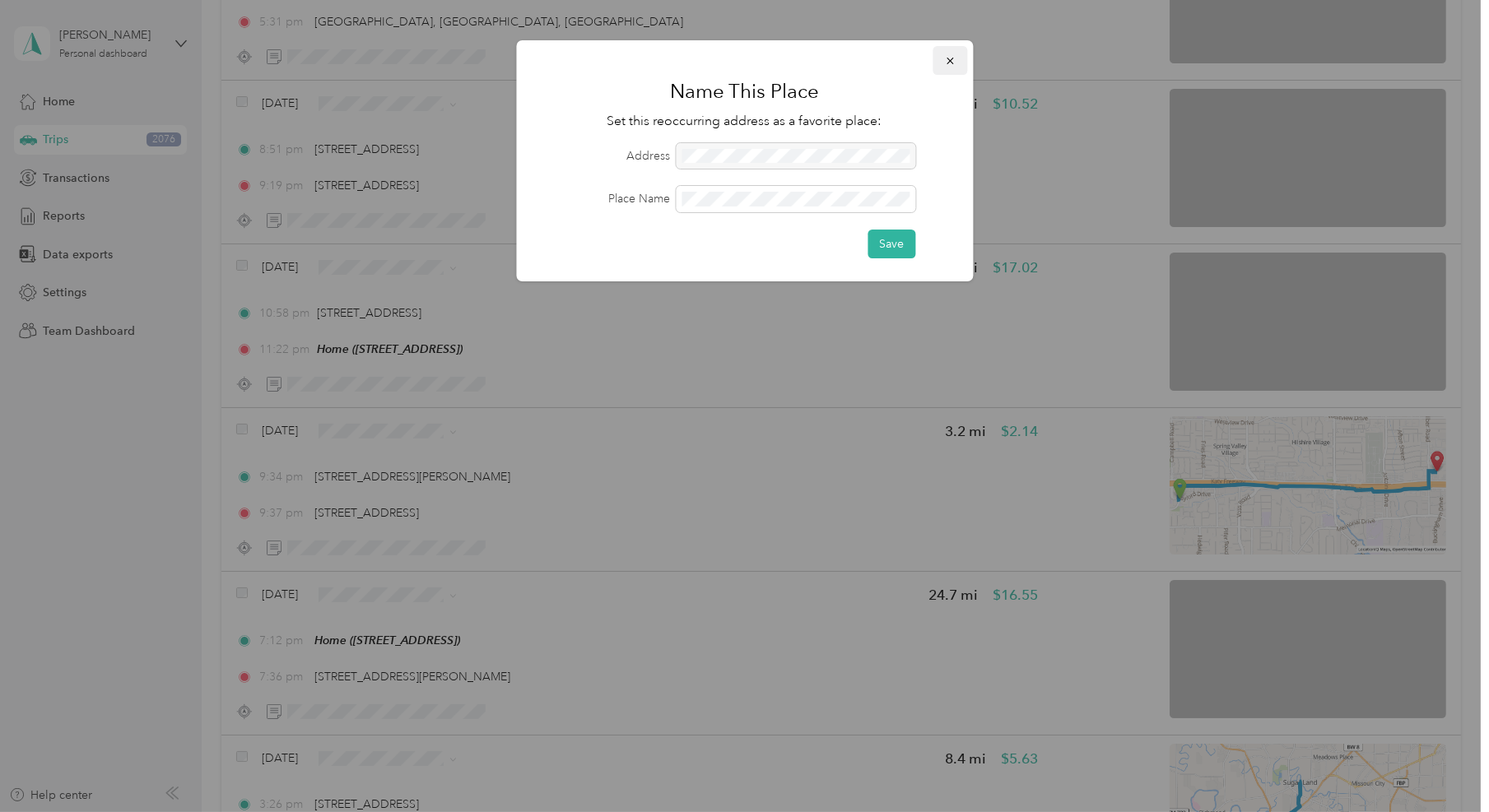
click at [951, 63] on icon "button" at bounding box center [950, 61] width 12 height 12
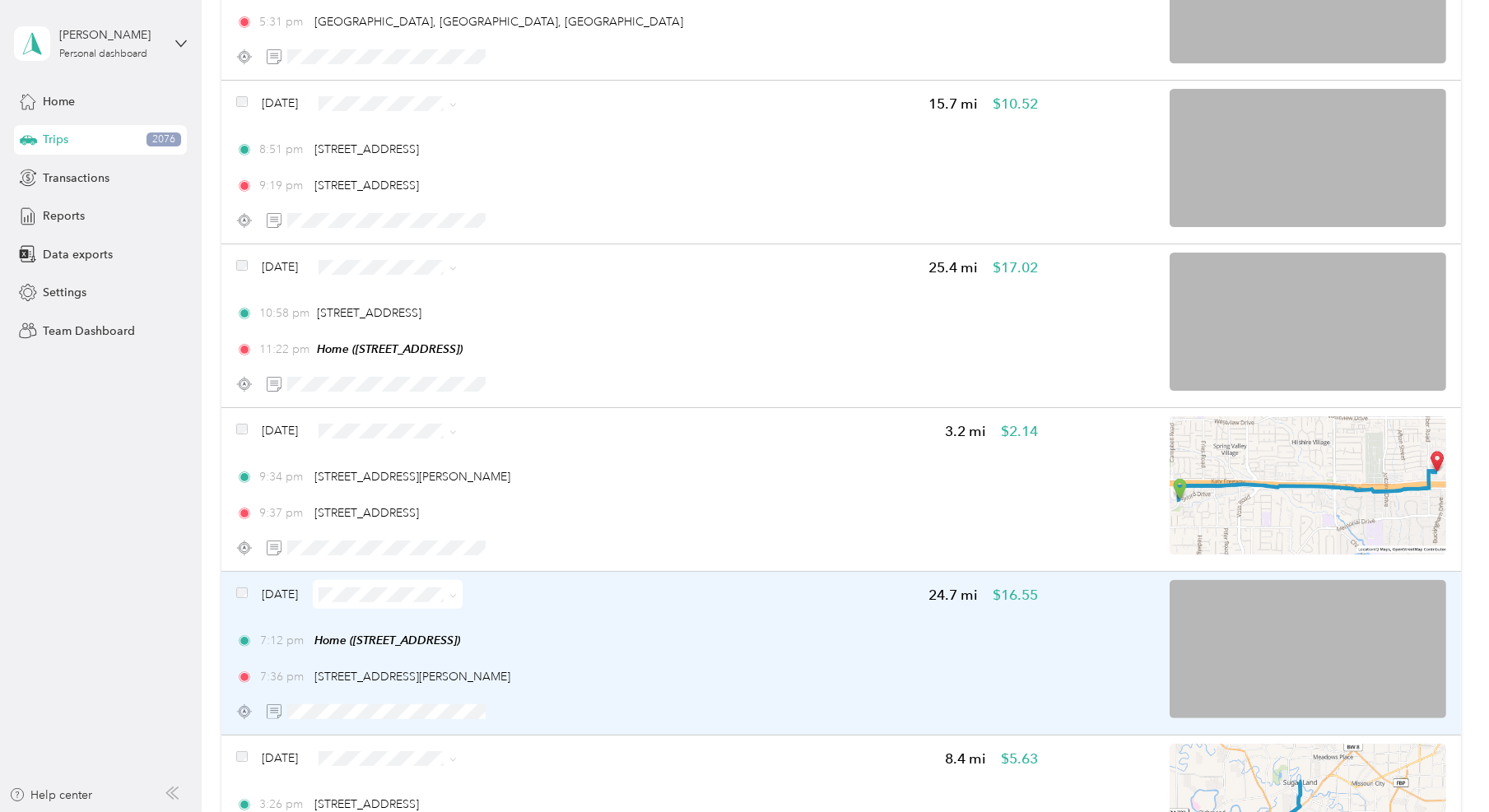
click at [701, 657] on div "7:12 pm Home ([STREET_ADDRESS]) 7:36 pm [STREET_ADDRESS][PERSON_NAME]" at bounding box center [637, 658] width 802 height 54
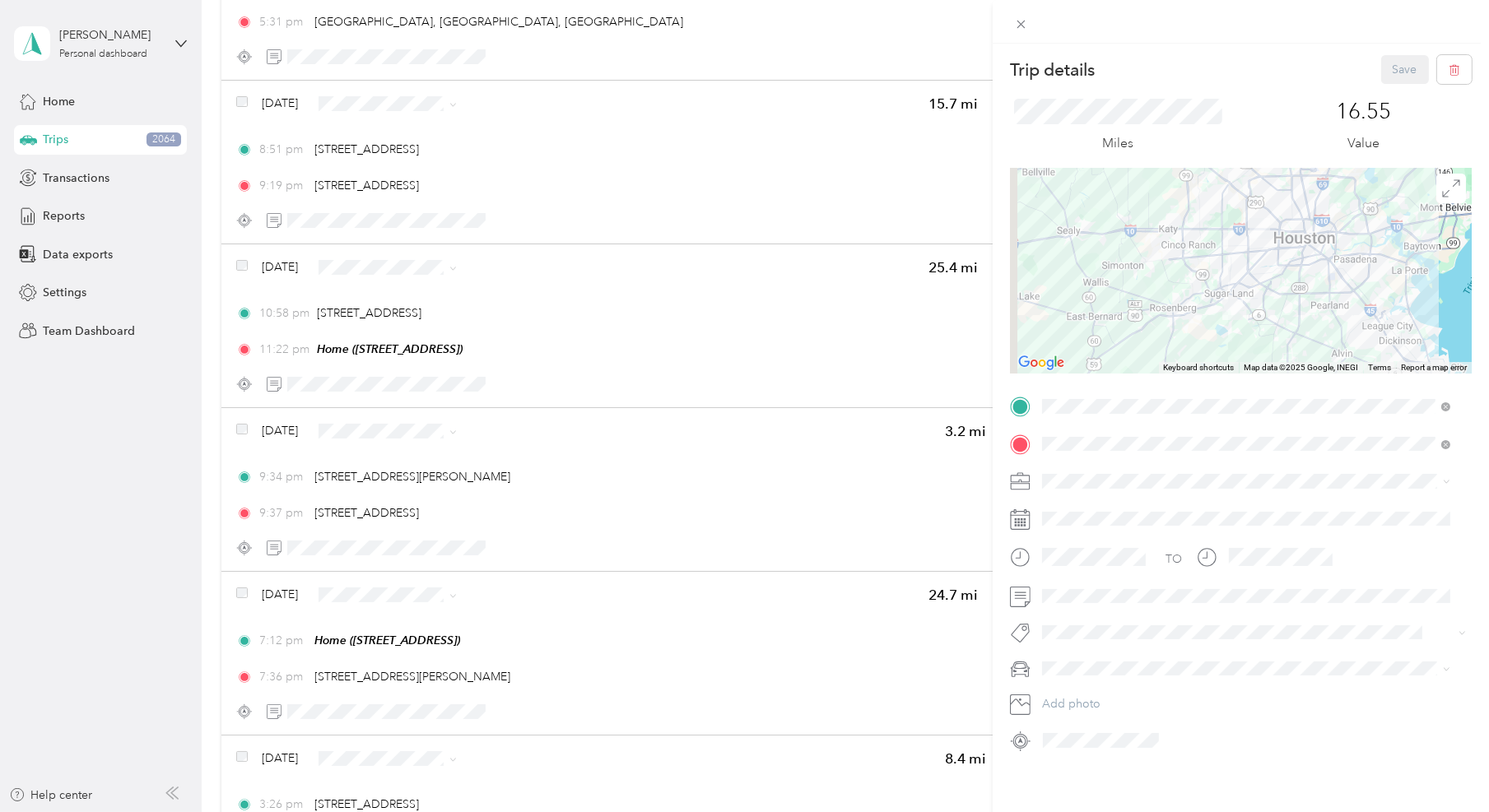
click at [737, 532] on div "Trip details Save This trip cannot be edited because it is either under review,…" at bounding box center [744, 406] width 1489 height 812
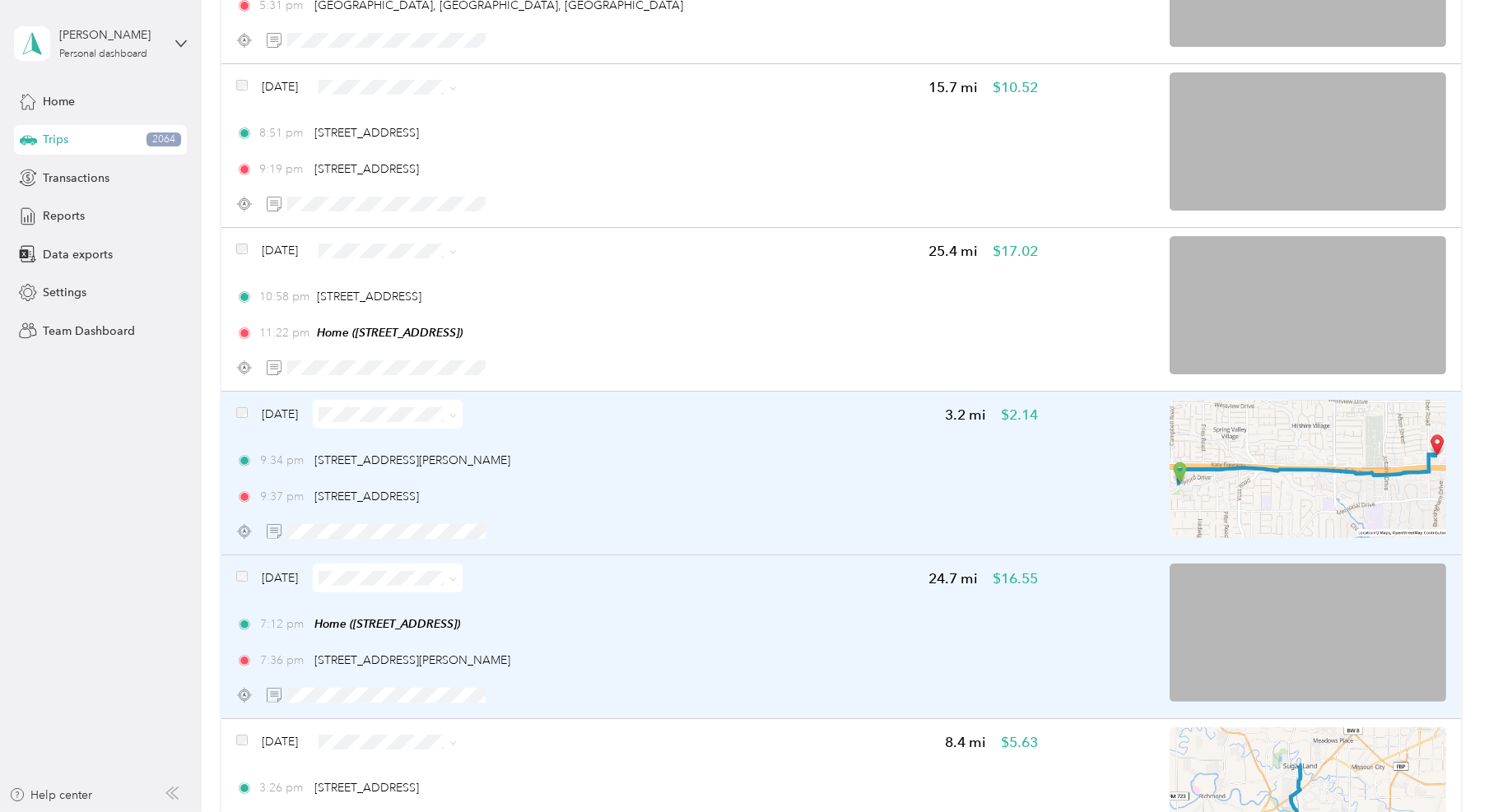
scroll to position [642, 0]
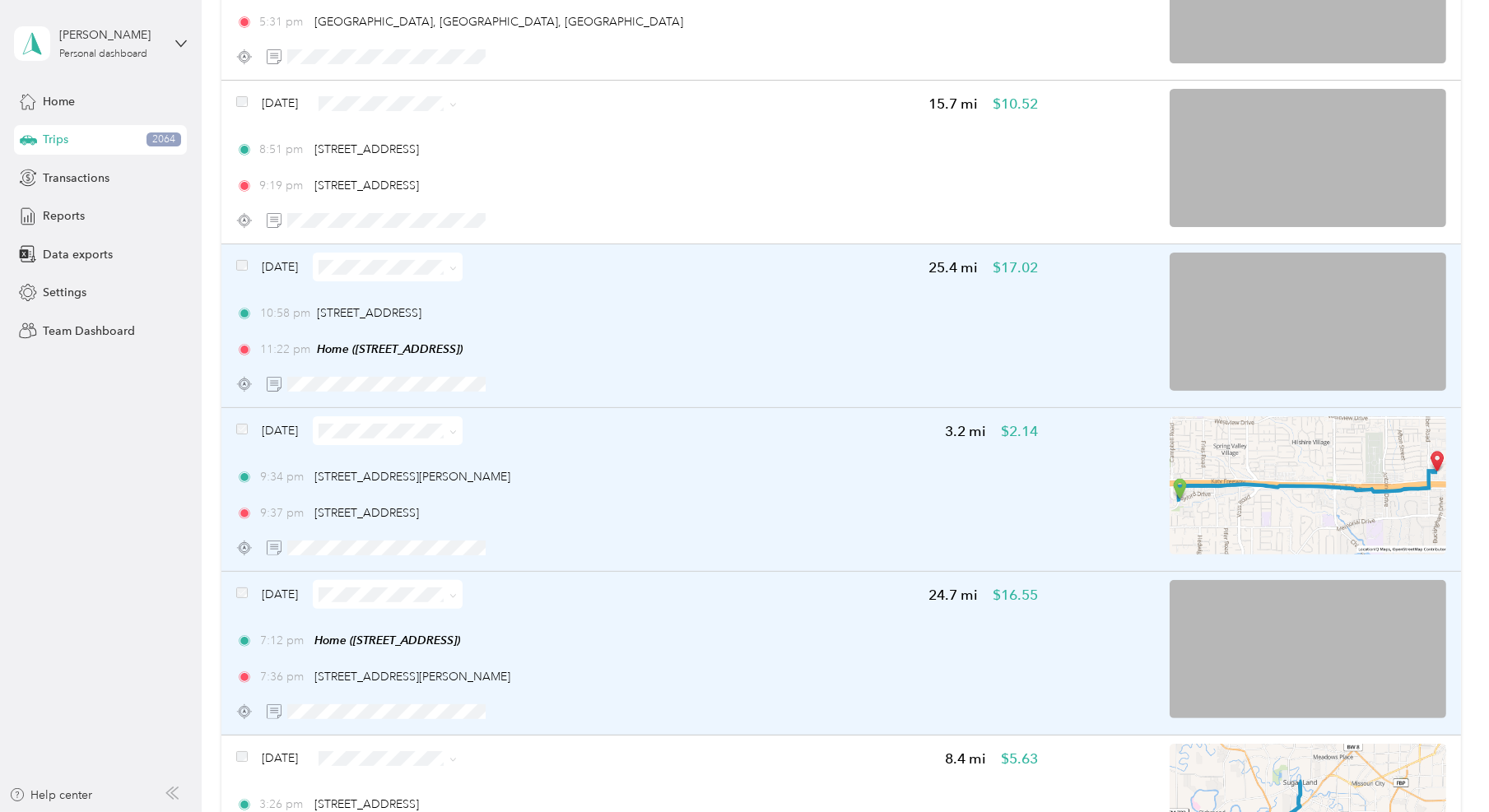
click at [621, 313] on div "10:58 pm [STREET_ADDRESS][PERSON_NAME]" at bounding box center [637, 313] width 802 height 18
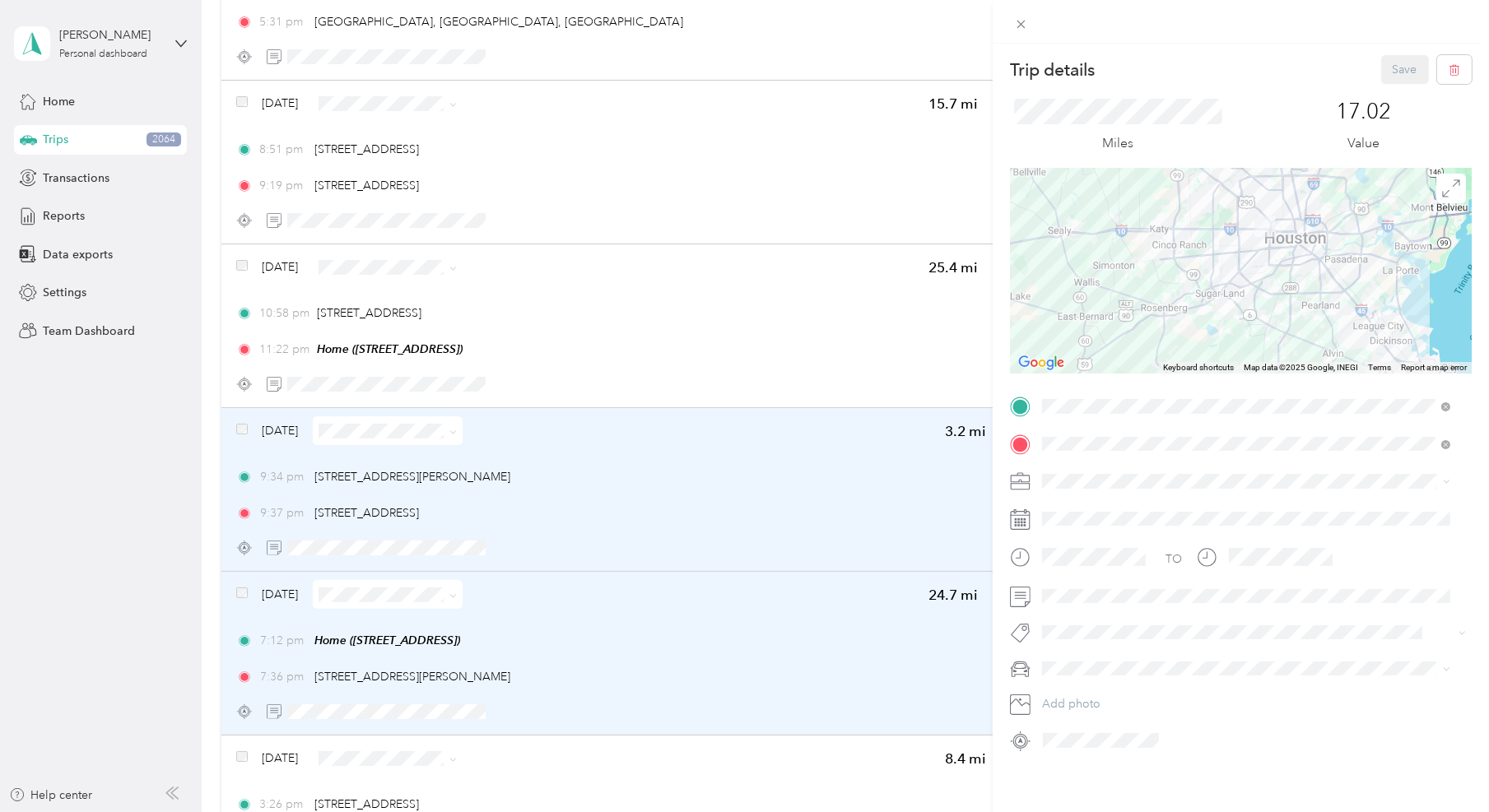
click at [621, 312] on div "Trip details Save This trip cannot be edited because it is either under review,…" at bounding box center [744, 406] width 1489 height 812
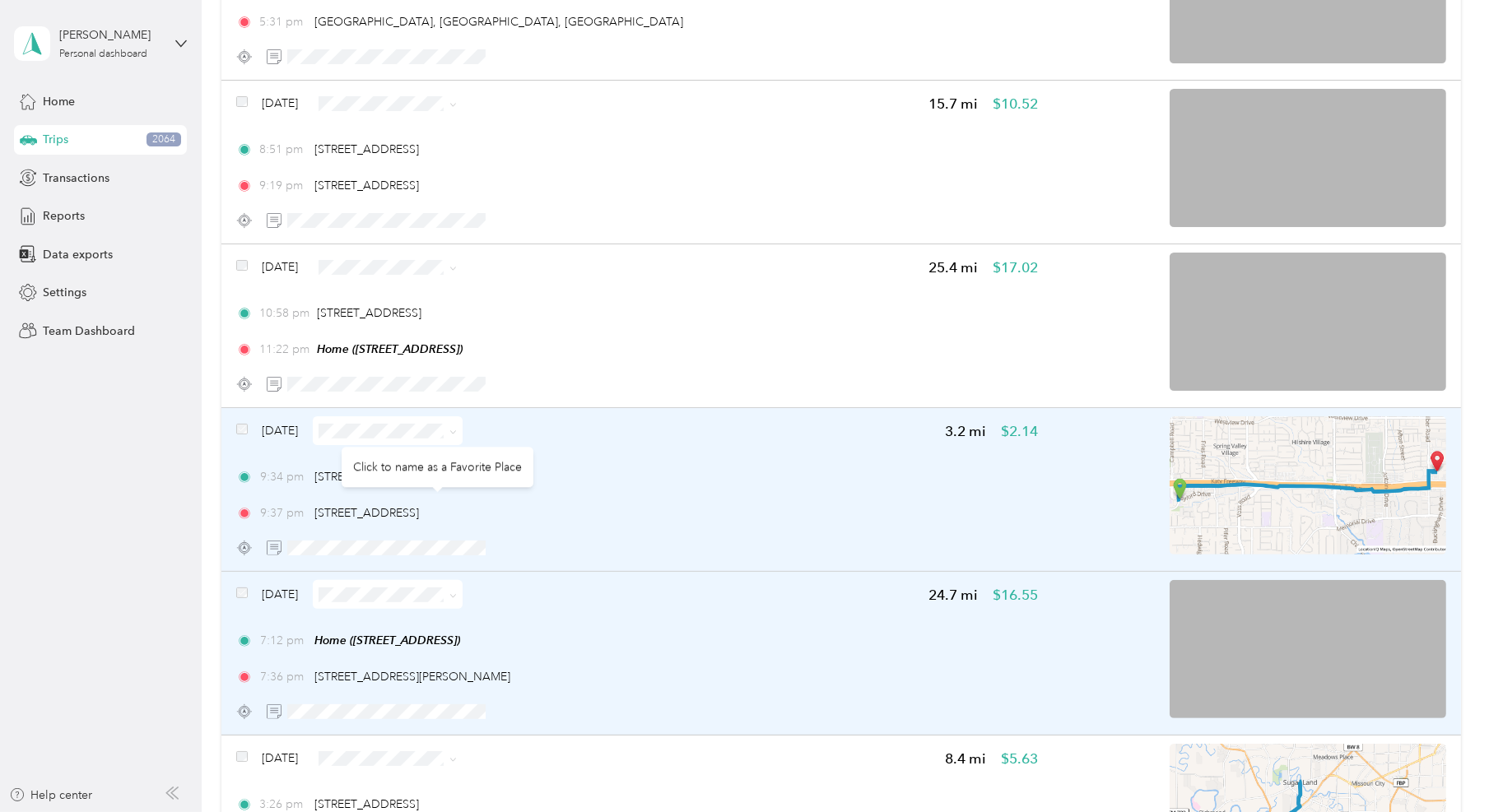
drag, startPoint x: 565, startPoint y: 511, endPoint x: 311, endPoint y: 515, distance: 254.0
click at [311, 515] on div "9:37 pm [STREET_ADDRESS]" at bounding box center [637, 513] width 802 height 18
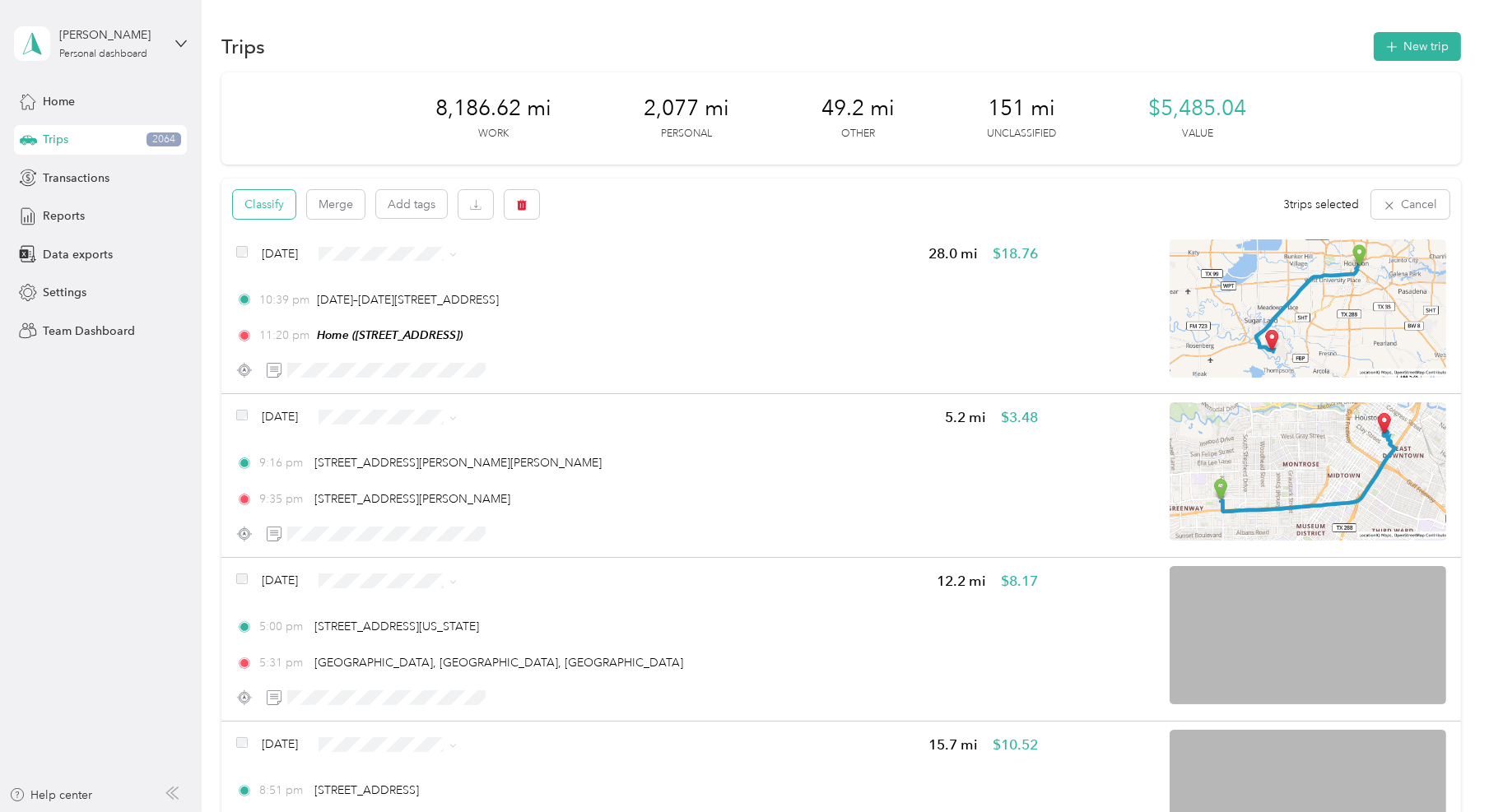
click at [273, 208] on button "Classify" at bounding box center [264, 204] width 63 height 28
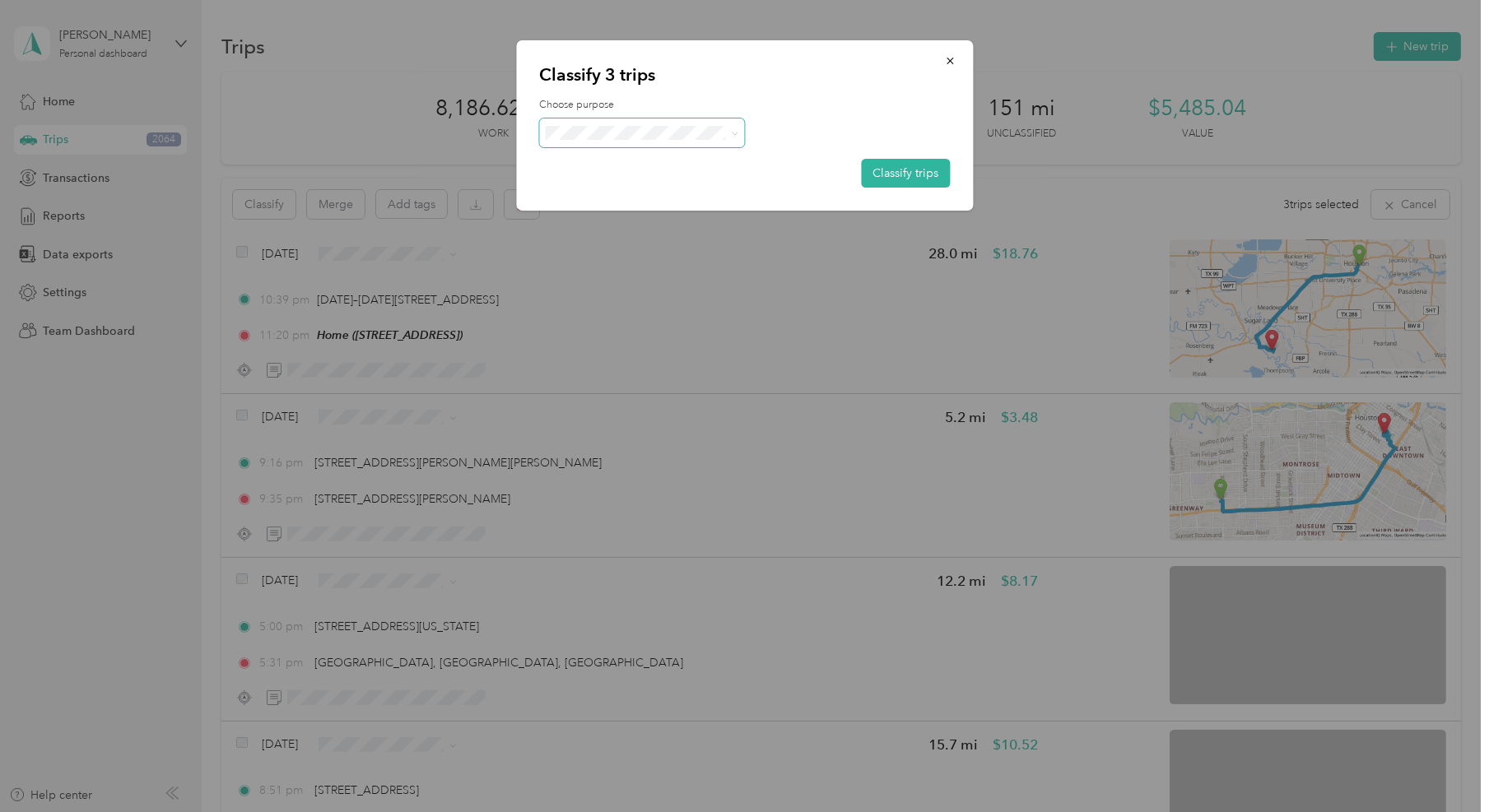
click at [712, 118] on div "Choose purpose Classify trips" at bounding box center [744, 143] width 410 height 90
click at [905, 167] on button "Classify trips" at bounding box center [905, 172] width 89 height 28
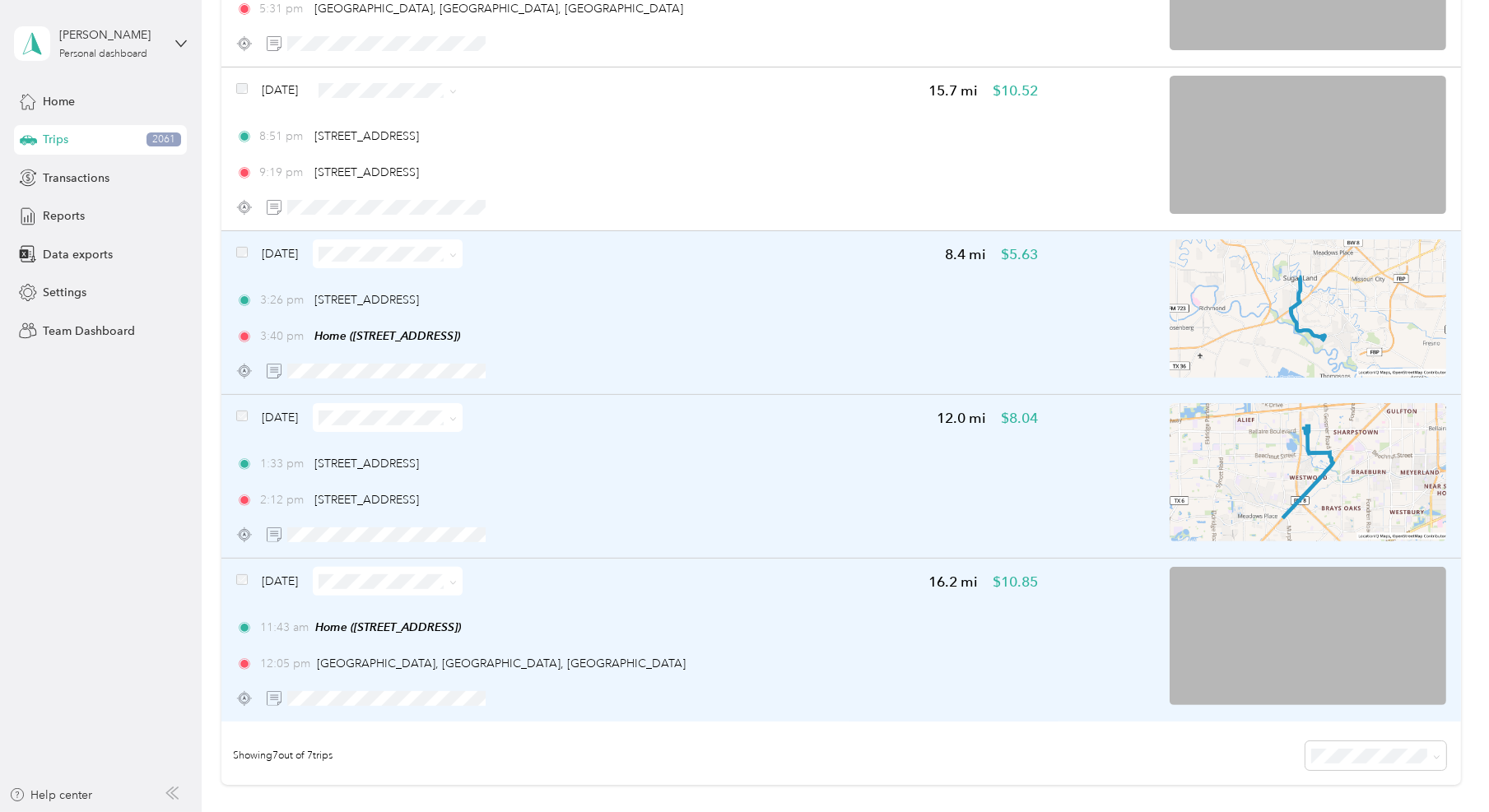
scroll to position [646, 0]
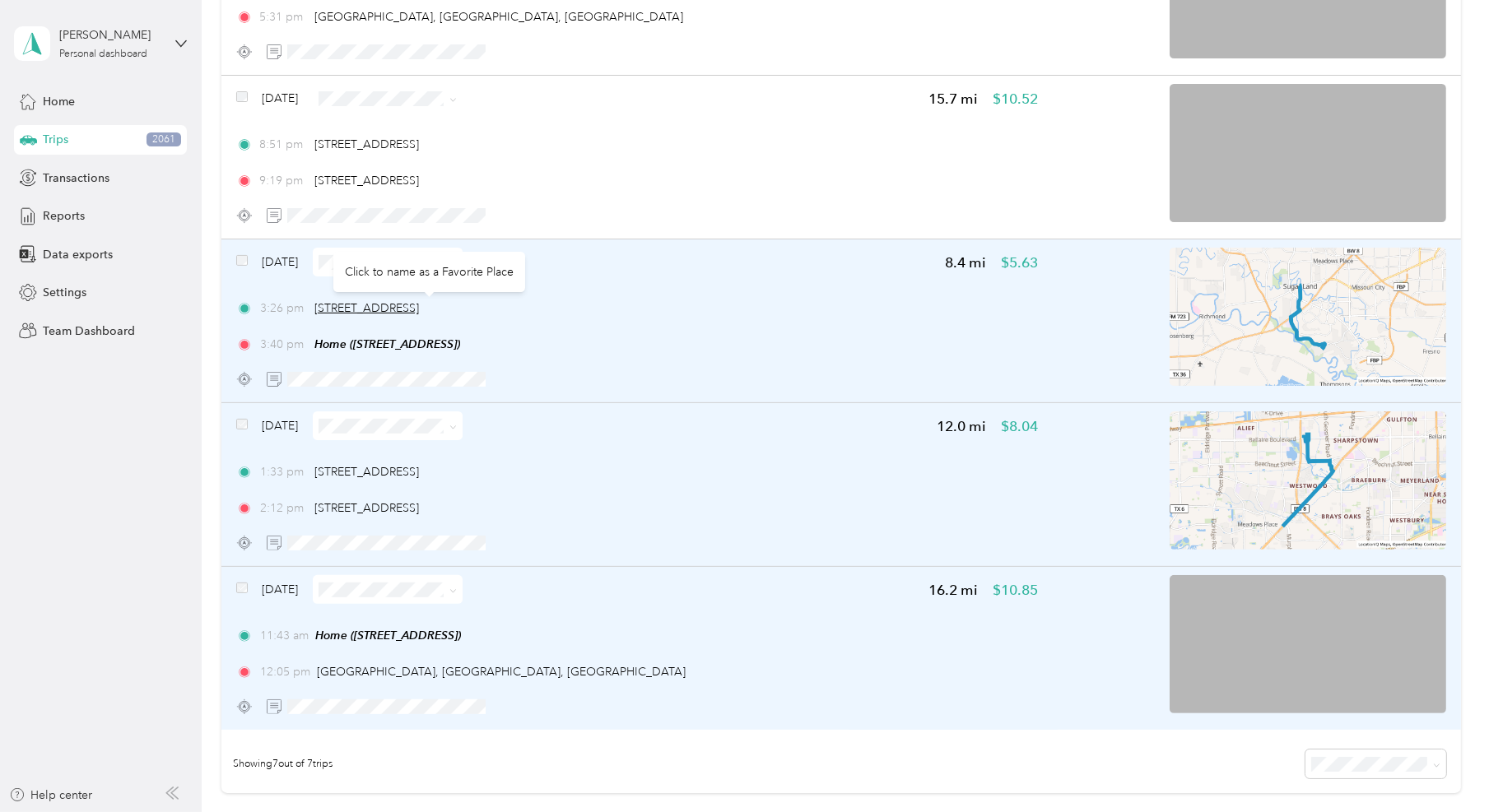
drag, startPoint x: 559, startPoint y: 307, endPoint x: 317, endPoint y: 310, distance: 242.0
click at [317, 310] on div "3:26 pm [STREET_ADDRESS]" at bounding box center [637, 309] width 802 height 18
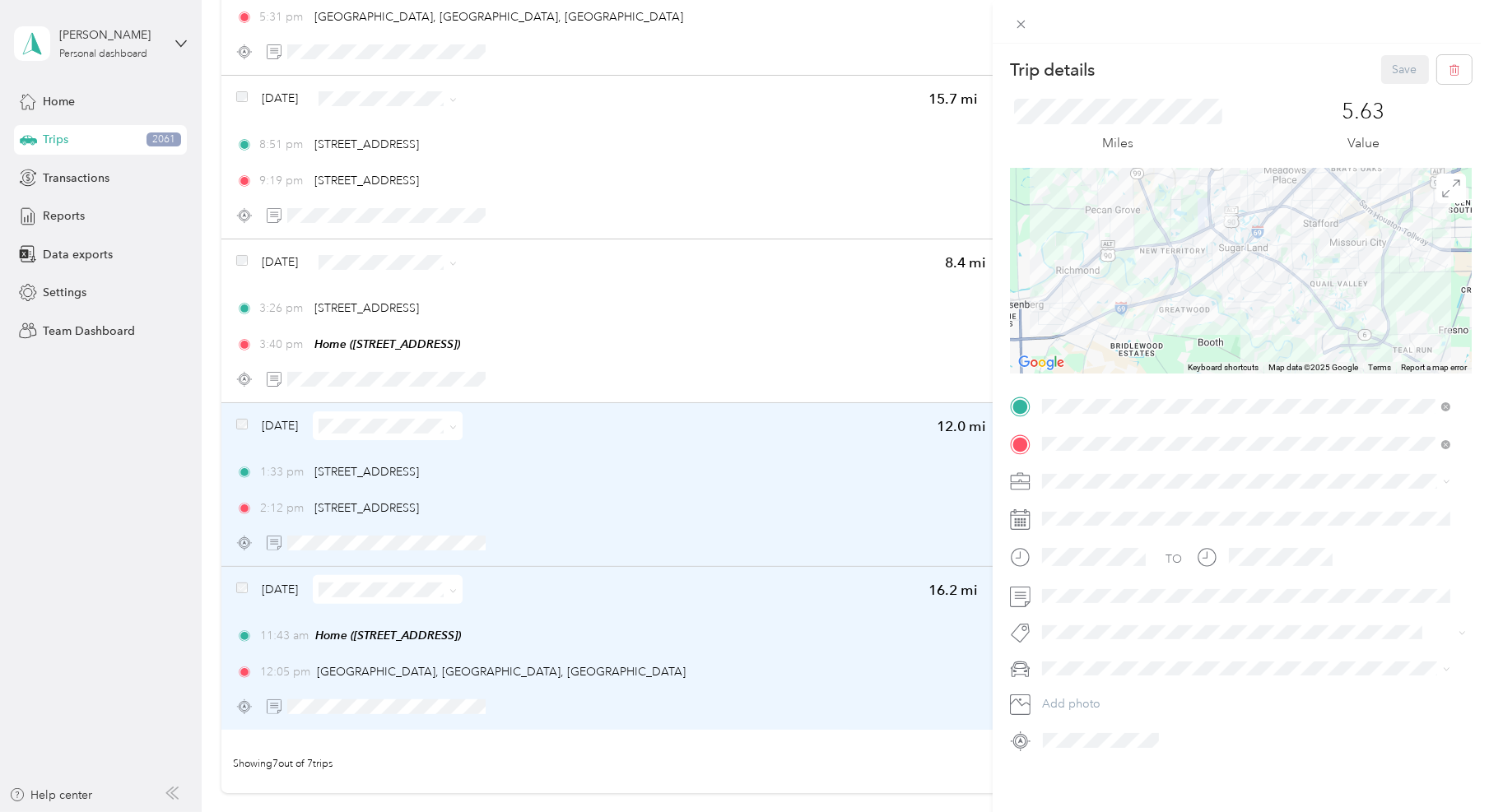
click at [210, 284] on div "Trip details Save This trip cannot be edited because it is either under review,…" at bounding box center [744, 406] width 1489 height 812
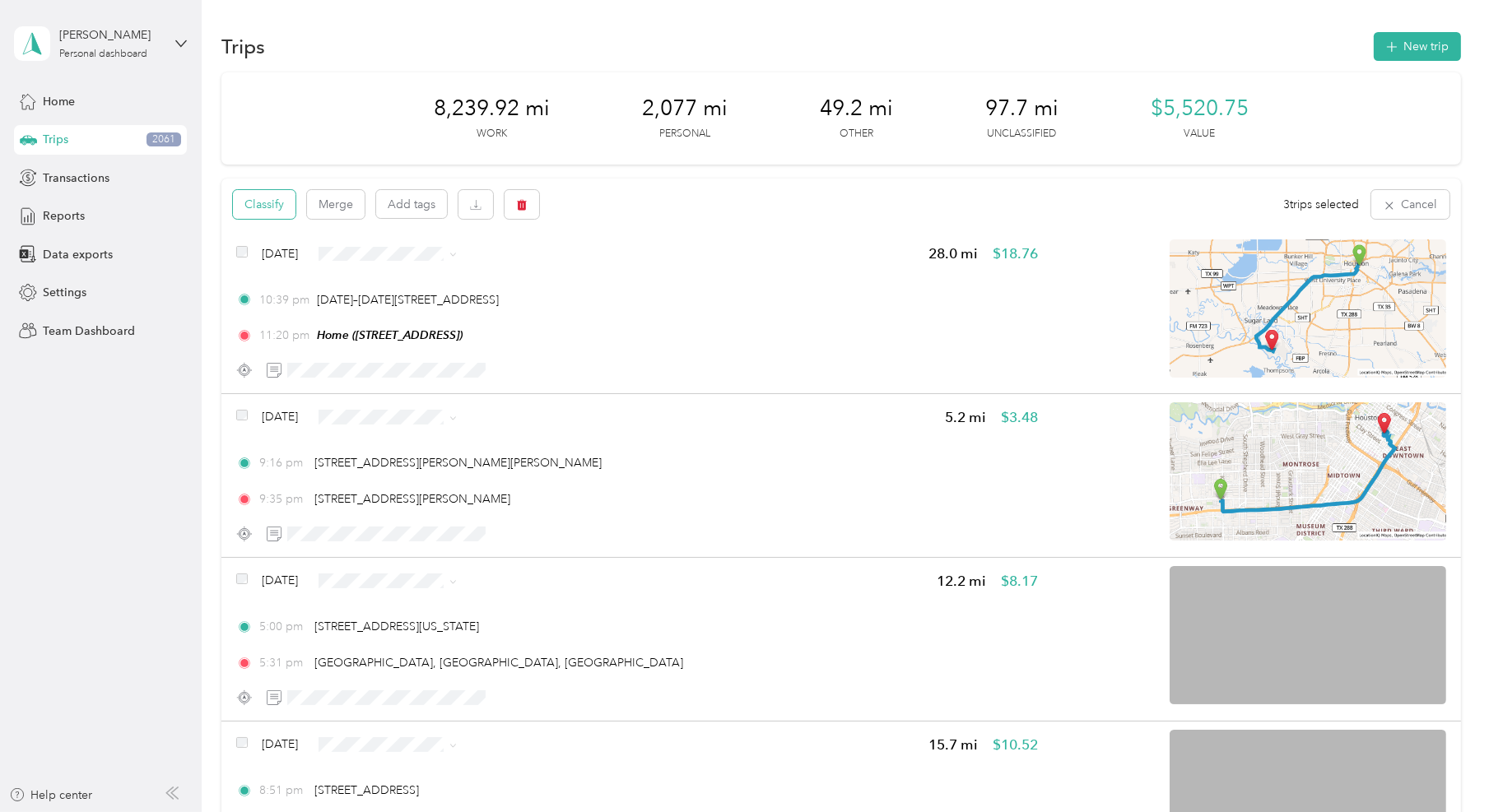
click at [264, 198] on button "Classify" at bounding box center [264, 204] width 63 height 28
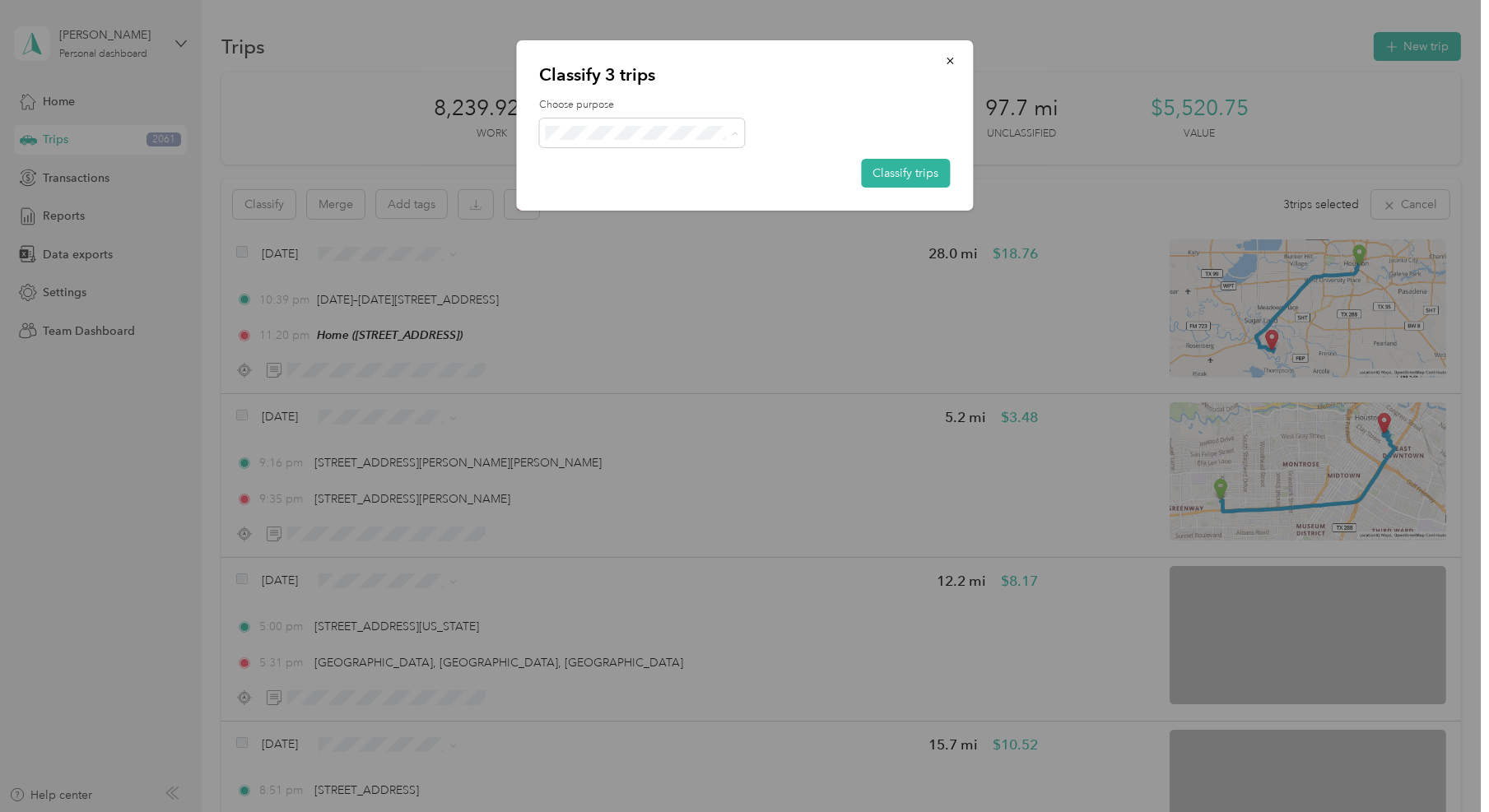
click at [626, 179] on li "Personal" at bounding box center [642, 191] width 206 height 28
click at [901, 174] on button "Classify trips" at bounding box center [905, 172] width 89 height 28
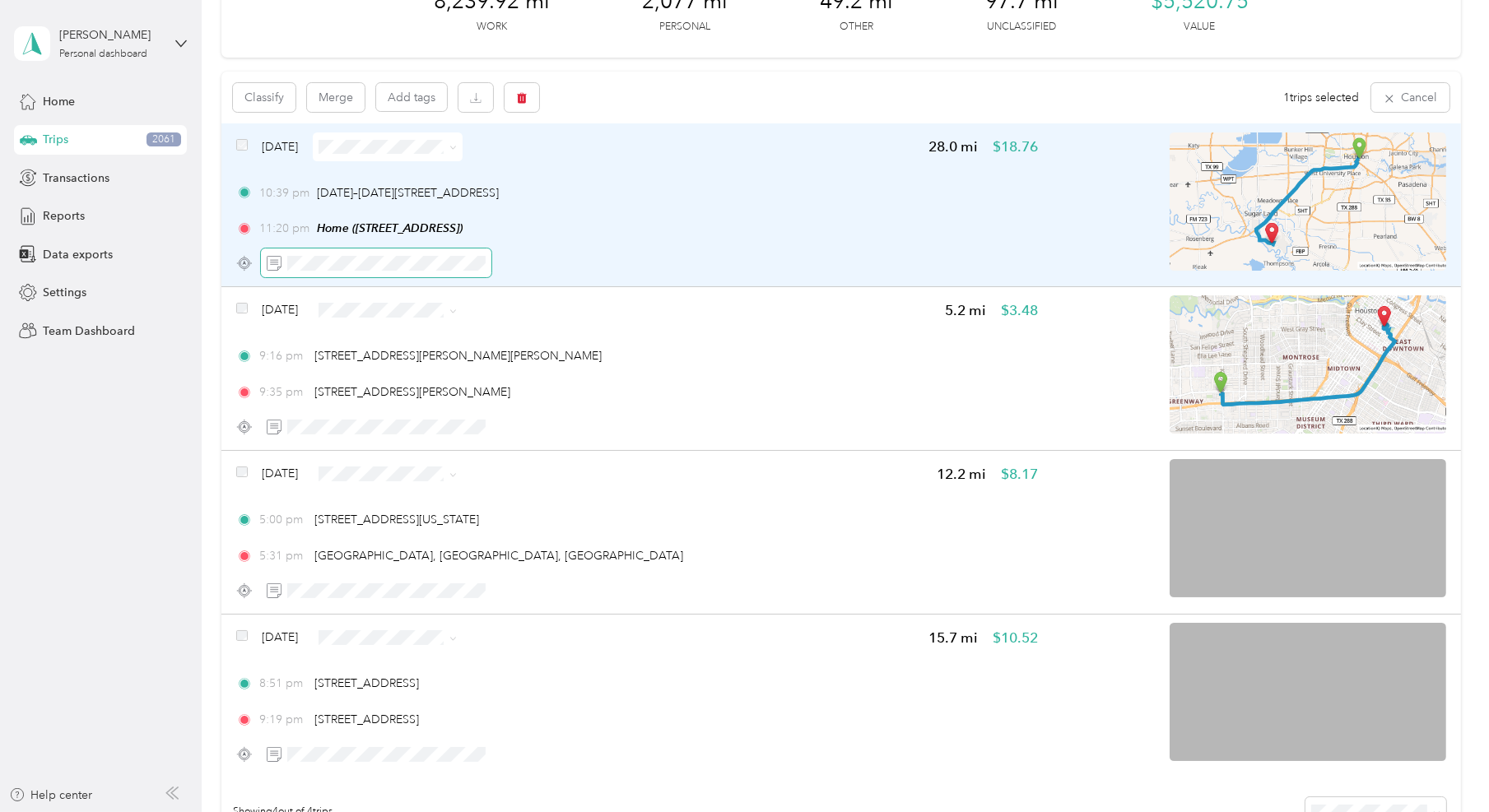
scroll to position [101, 0]
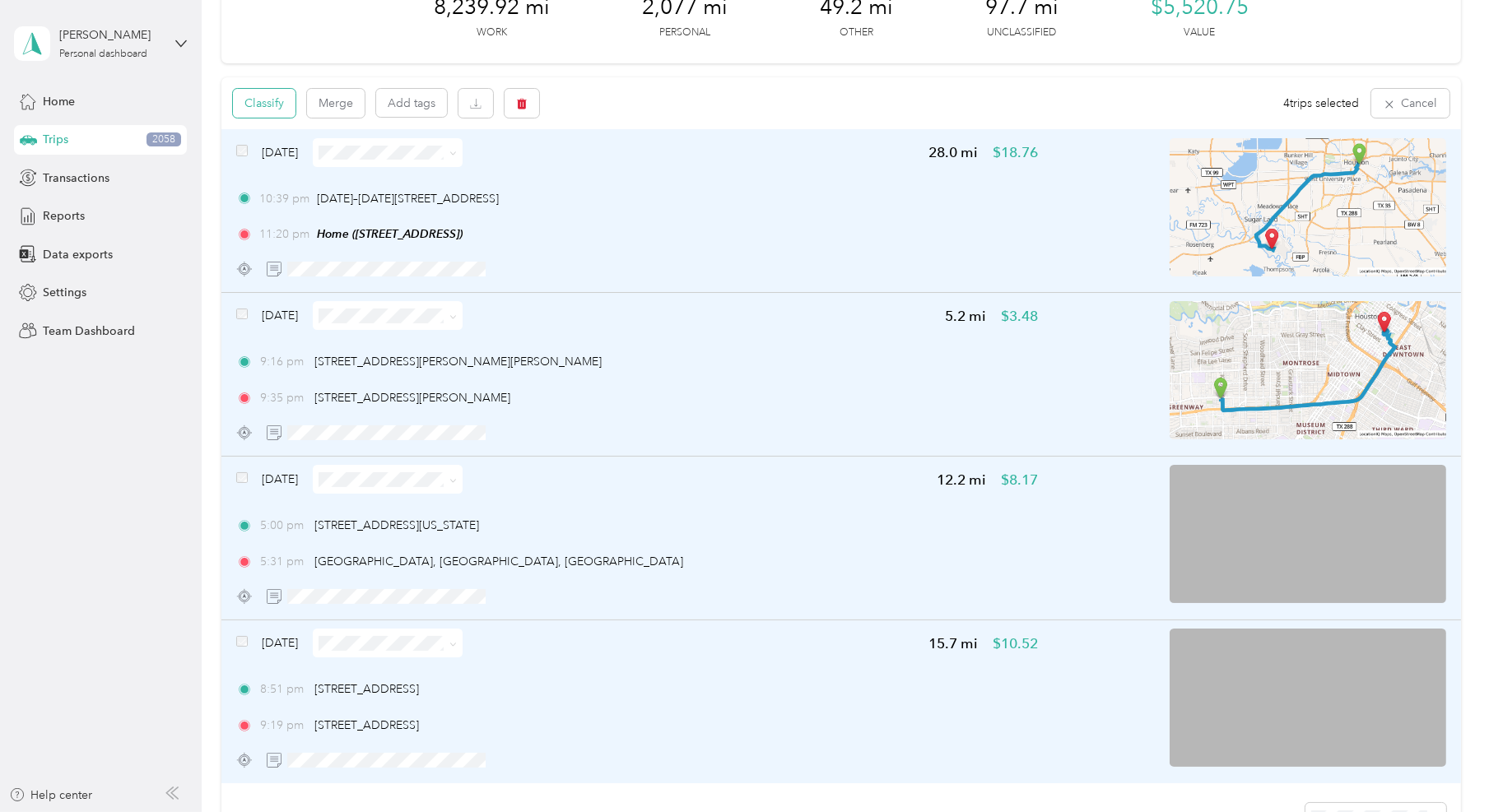
click at [288, 104] on button "Classify" at bounding box center [264, 103] width 63 height 28
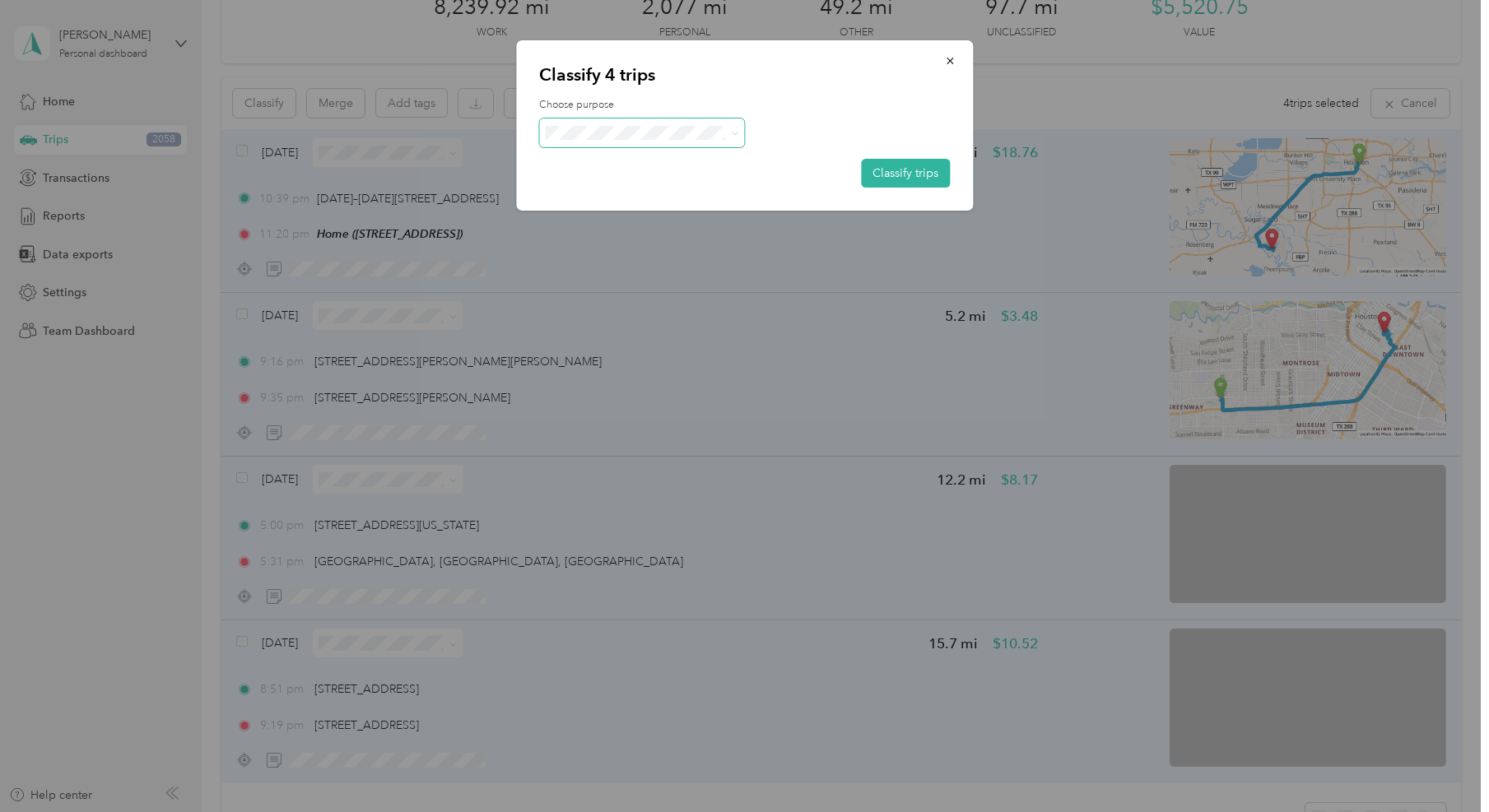
click at [705, 140] on span at bounding box center [642, 132] width 206 height 28
click at [822, 111] on label "Choose purpose" at bounding box center [744, 105] width 410 height 15
drag, startPoint x: 911, startPoint y: 178, endPoint x: 898, endPoint y: 178, distance: 13.0
click at [898, 178] on button "Classify trips" at bounding box center [905, 172] width 89 height 28
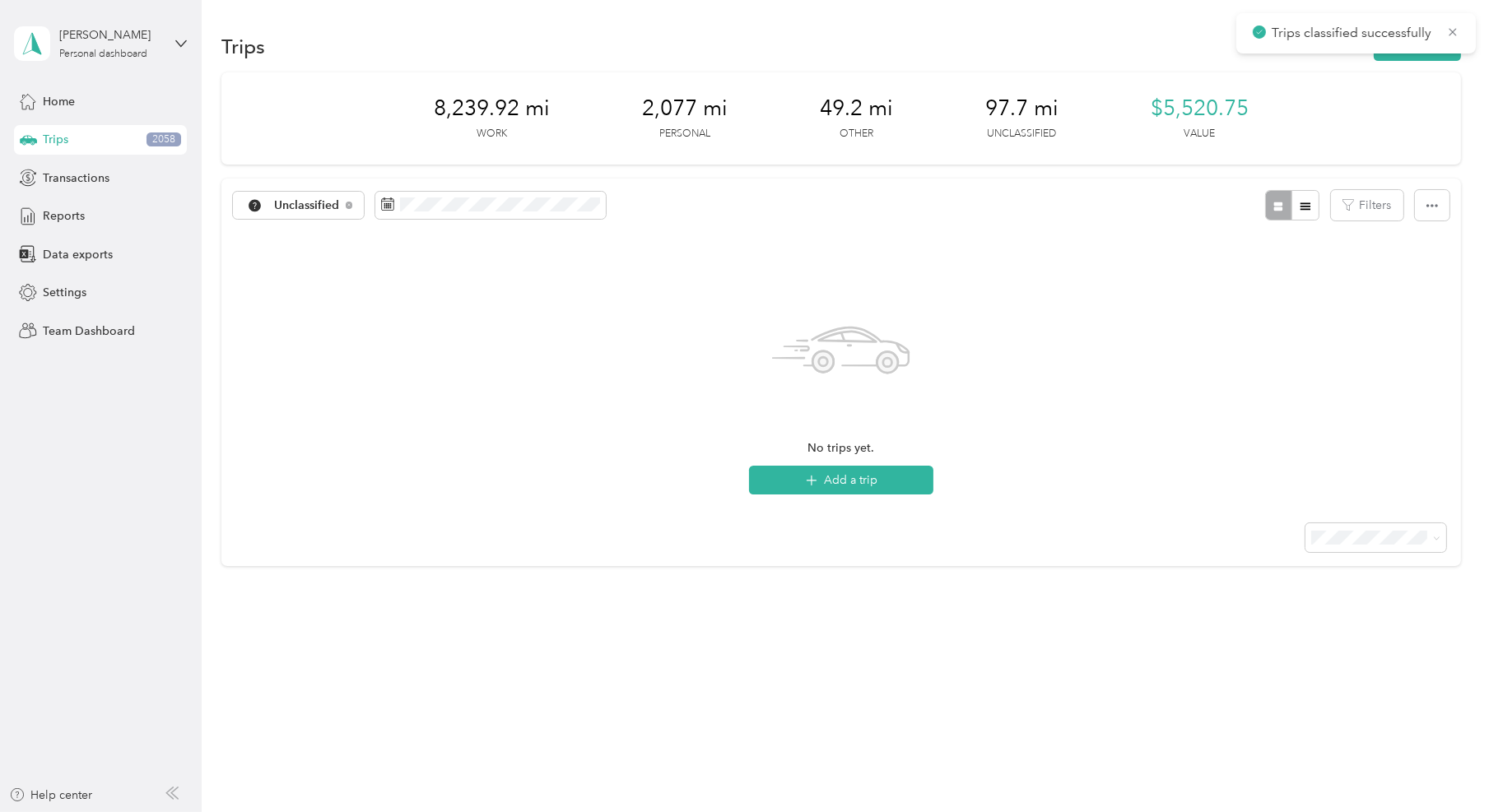
click at [859, 261] on div "No trips yet. Add a trip" at bounding box center [841, 367] width 1239 height 270
click at [1071, 240] on div "No trips yet. Add a trip" at bounding box center [841, 367] width 1239 height 270
click at [358, 208] on div "Unclassified" at bounding box center [299, 206] width 131 height 28
drag, startPoint x: 118, startPoint y: 210, endPoint x: 58, endPoint y: 214, distance: 60.1
click at [59, 214] on span "Reports" at bounding box center [64, 216] width 42 height 18
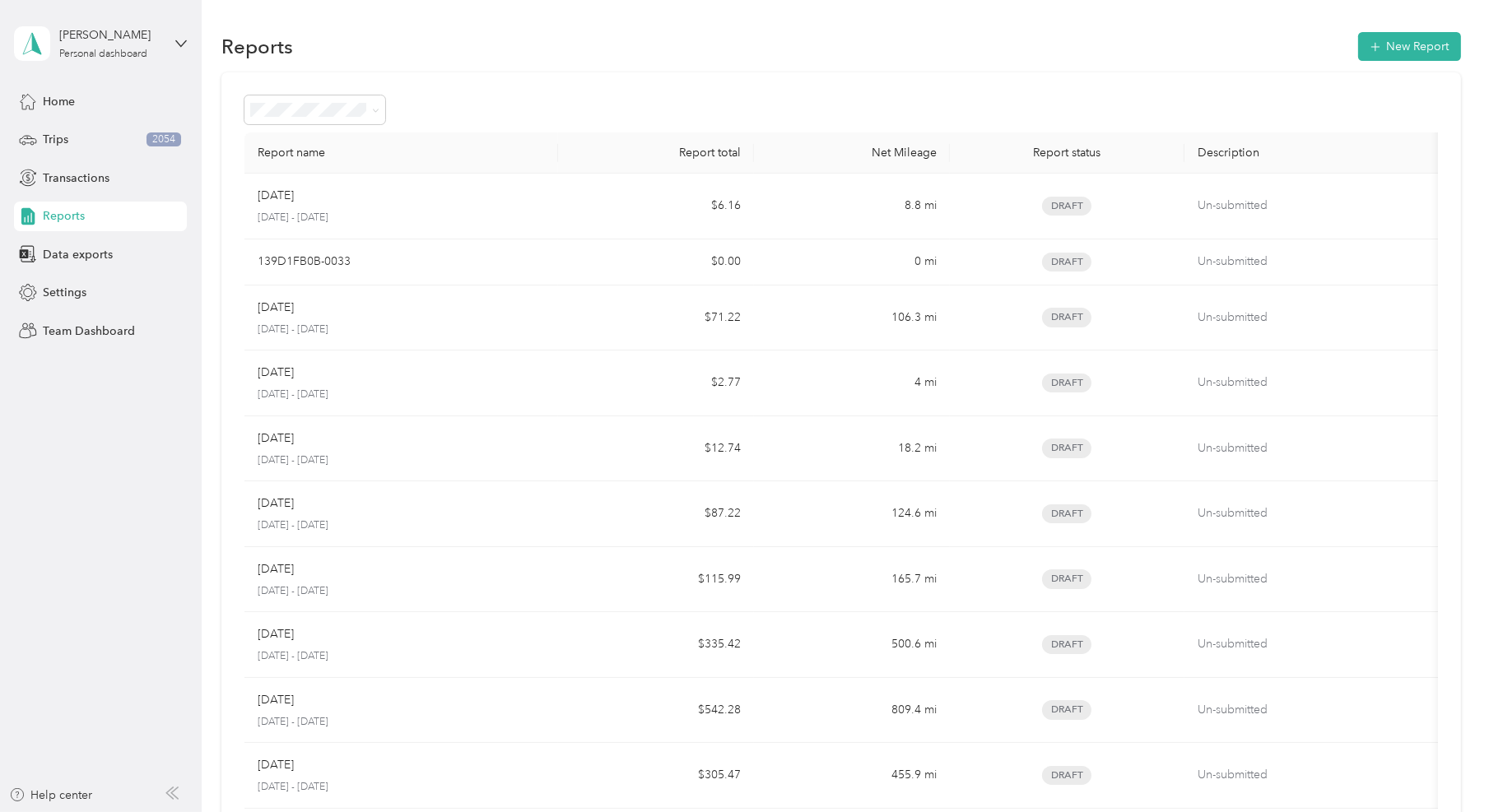
click at [1396, 68] on section "Reports New Report Report name Report total Net Mileage Report status Descripti…" at bounding box center [841, 453] width 1239 height 849
click at [1411, 42] on button "New Report" at bounding box center [1410, 46] width 103 height 28
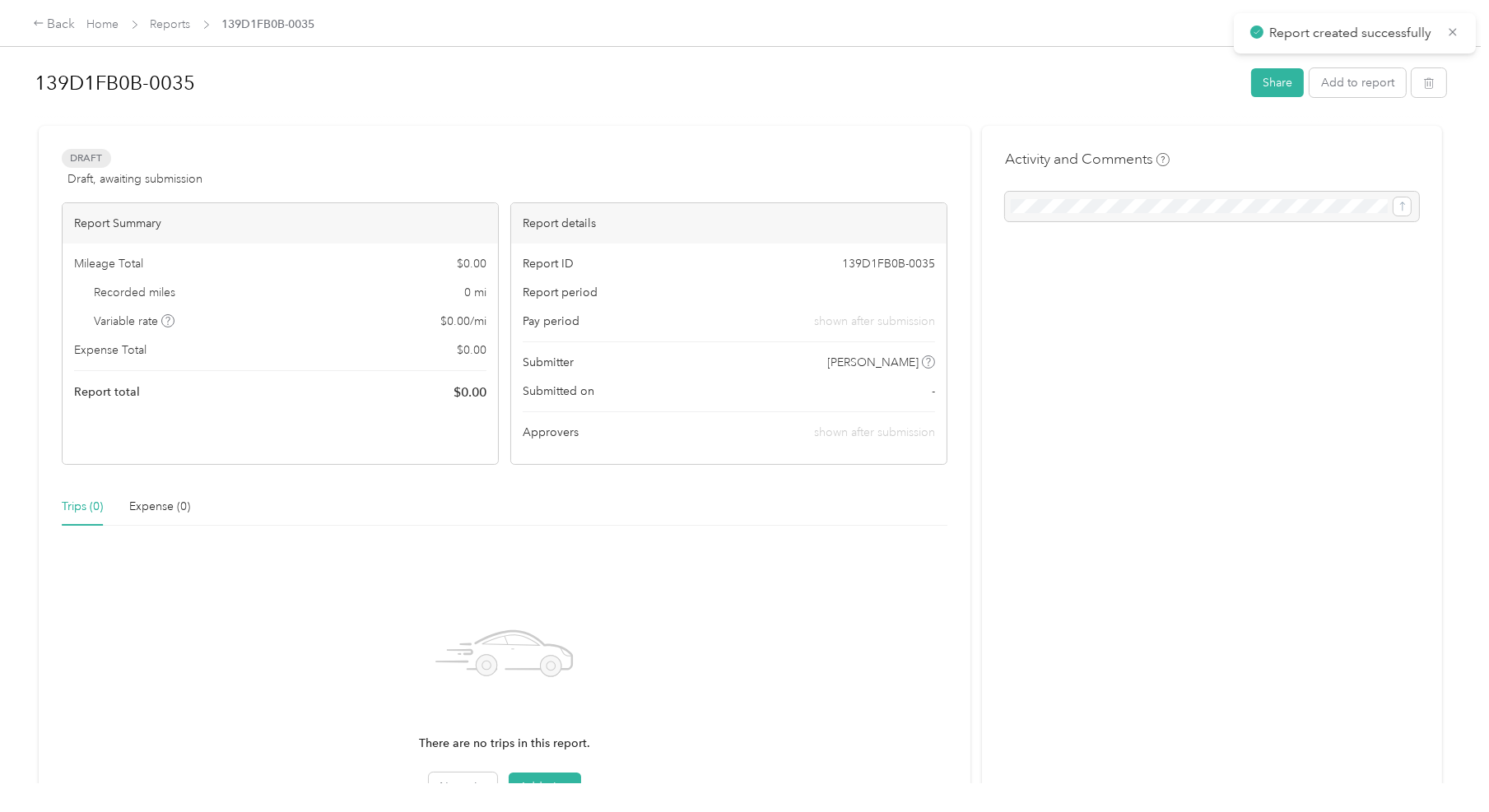
click at [700, 130] on div "Draft Draft, awaiting submission View activity & comments Report Summary Mileag…" at bounding box center [504, 500] width 932 height 746
click at [39, 23] on icon at bounding box center [39, 24] width 12 height 12
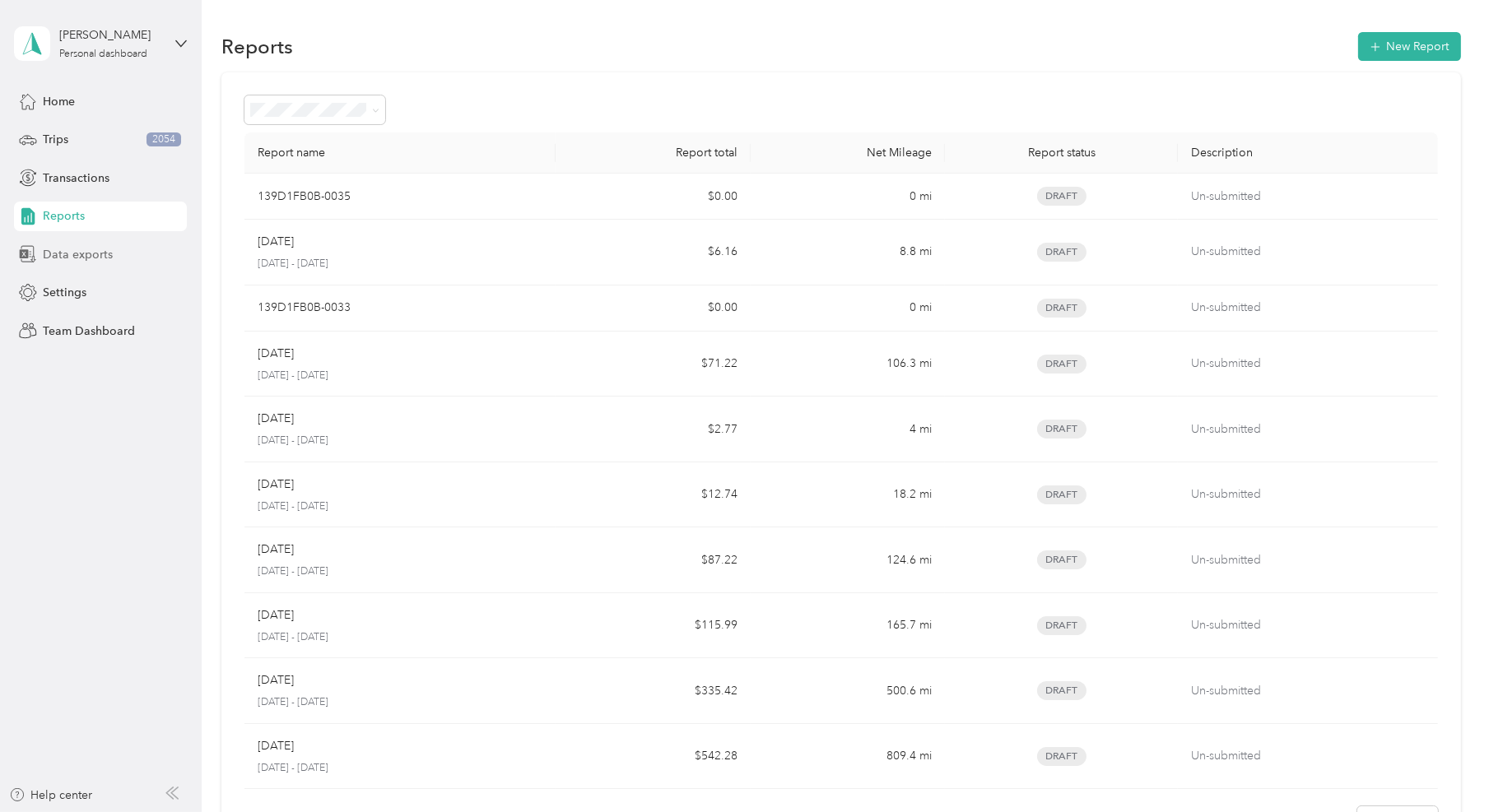
click at [109, 256] on span "Data exports" at bounding box center [77, 255] width 70 height 18
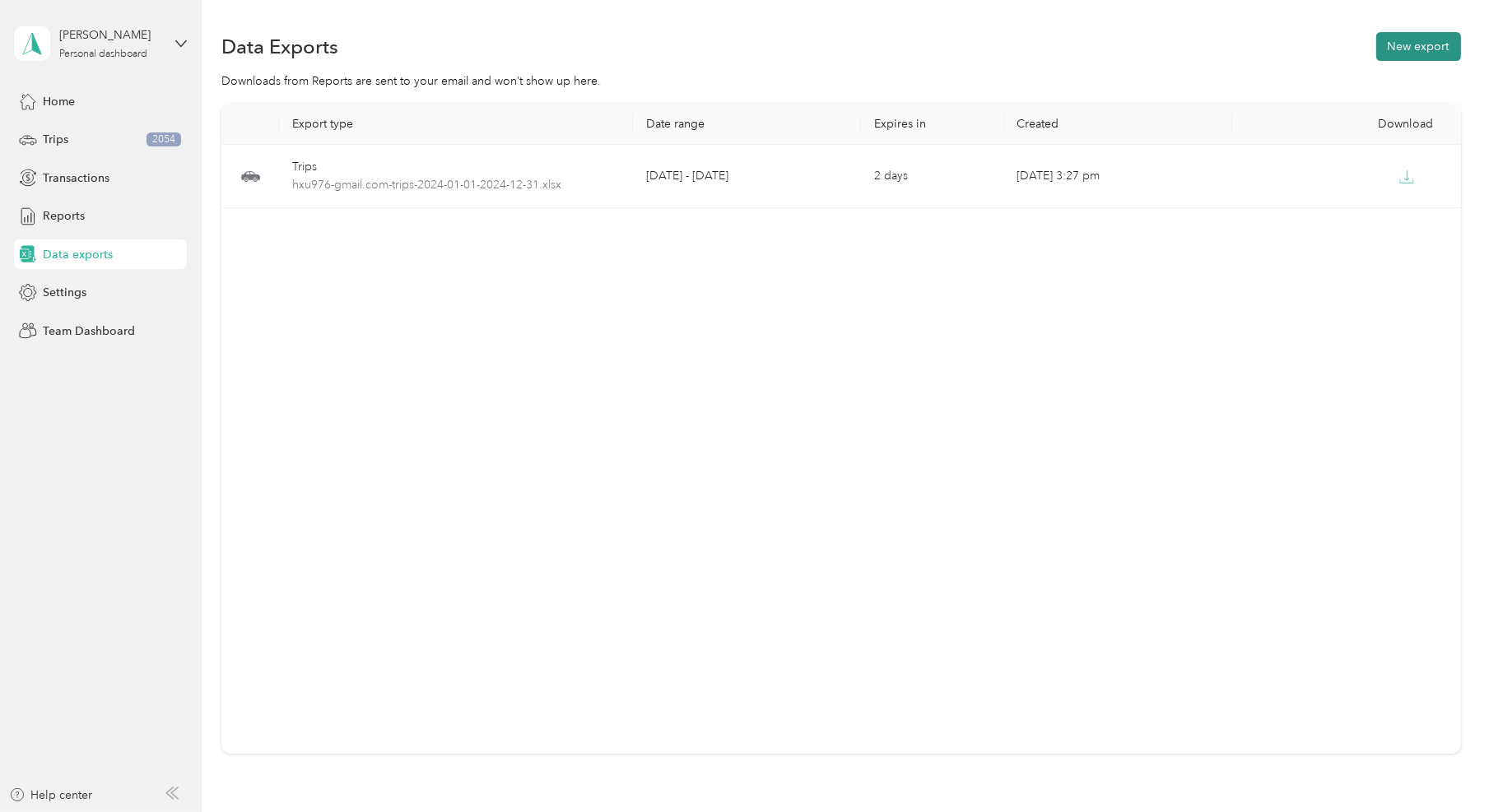
click at [1411, 49] on button "New export" at bounding box center [1418, 46] width 85 height 28
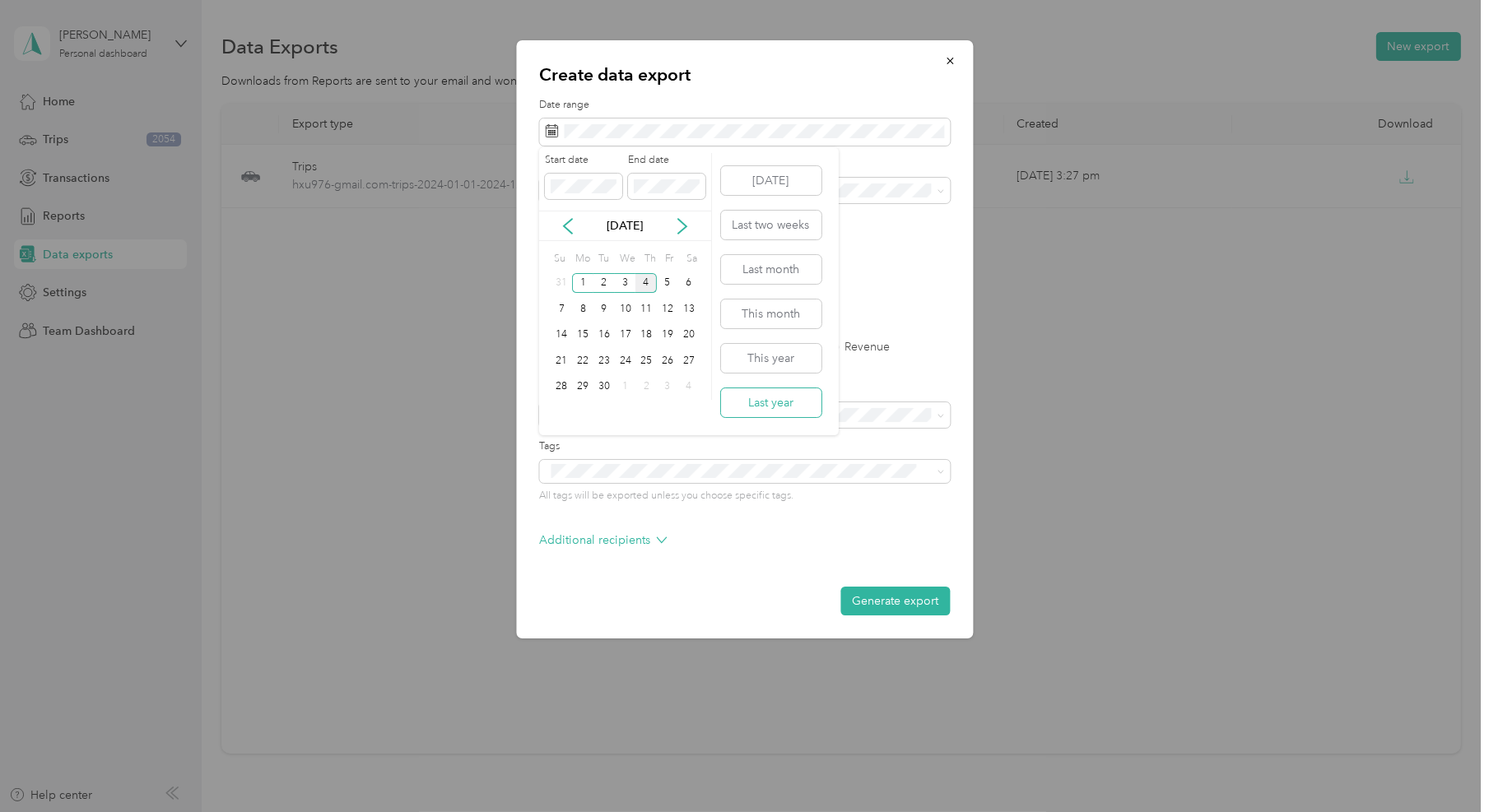
click at [796, 399] on button "Last year" at bounding box center [771, 403] width 101 height 28
click at [620, 343] on label "Trips" at bounding box center [607, 348] width 42 height 12
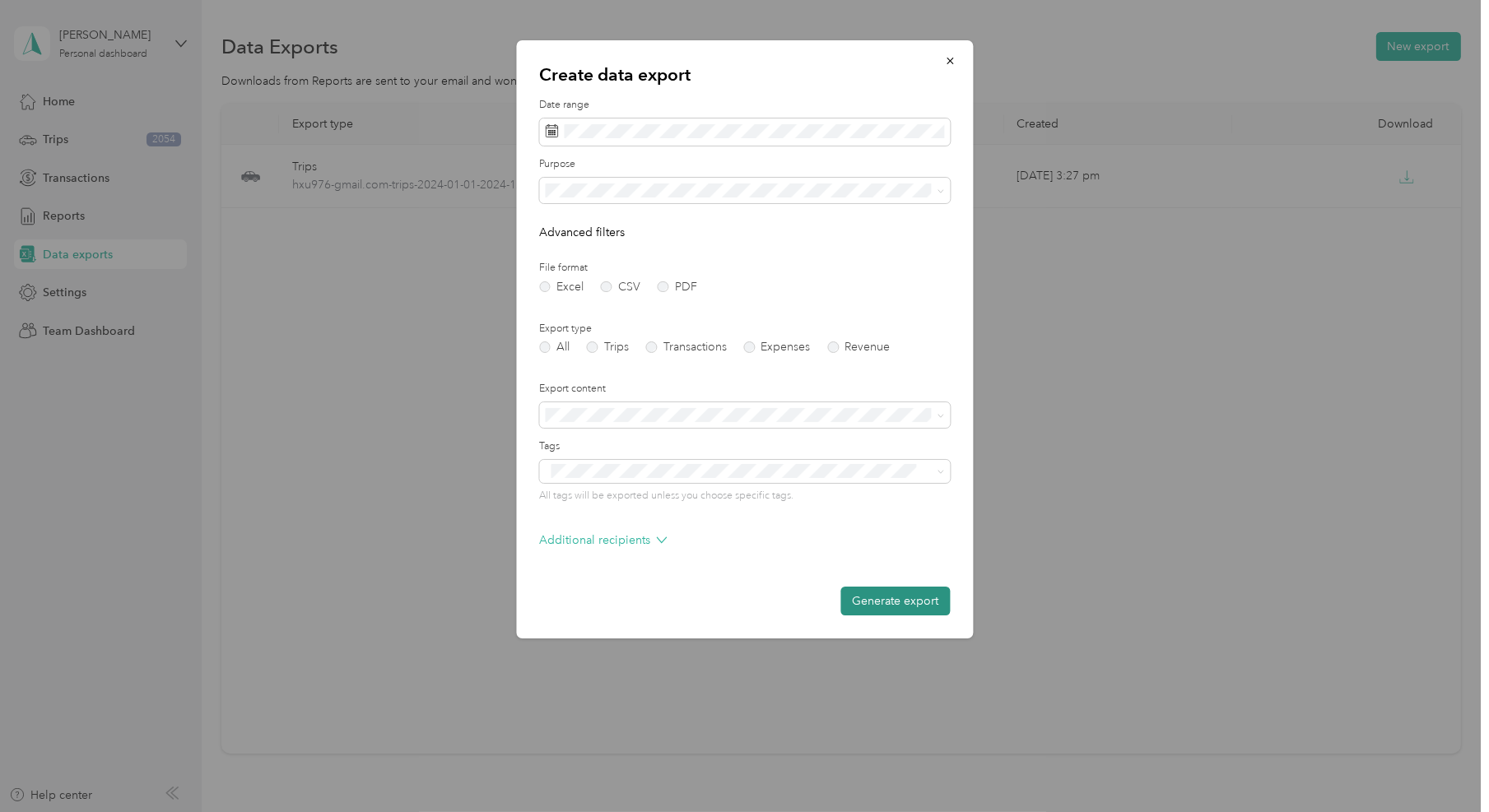
click at [885, 595] on button "Generate export" at bounding box center [895, 600] width 110 height 28
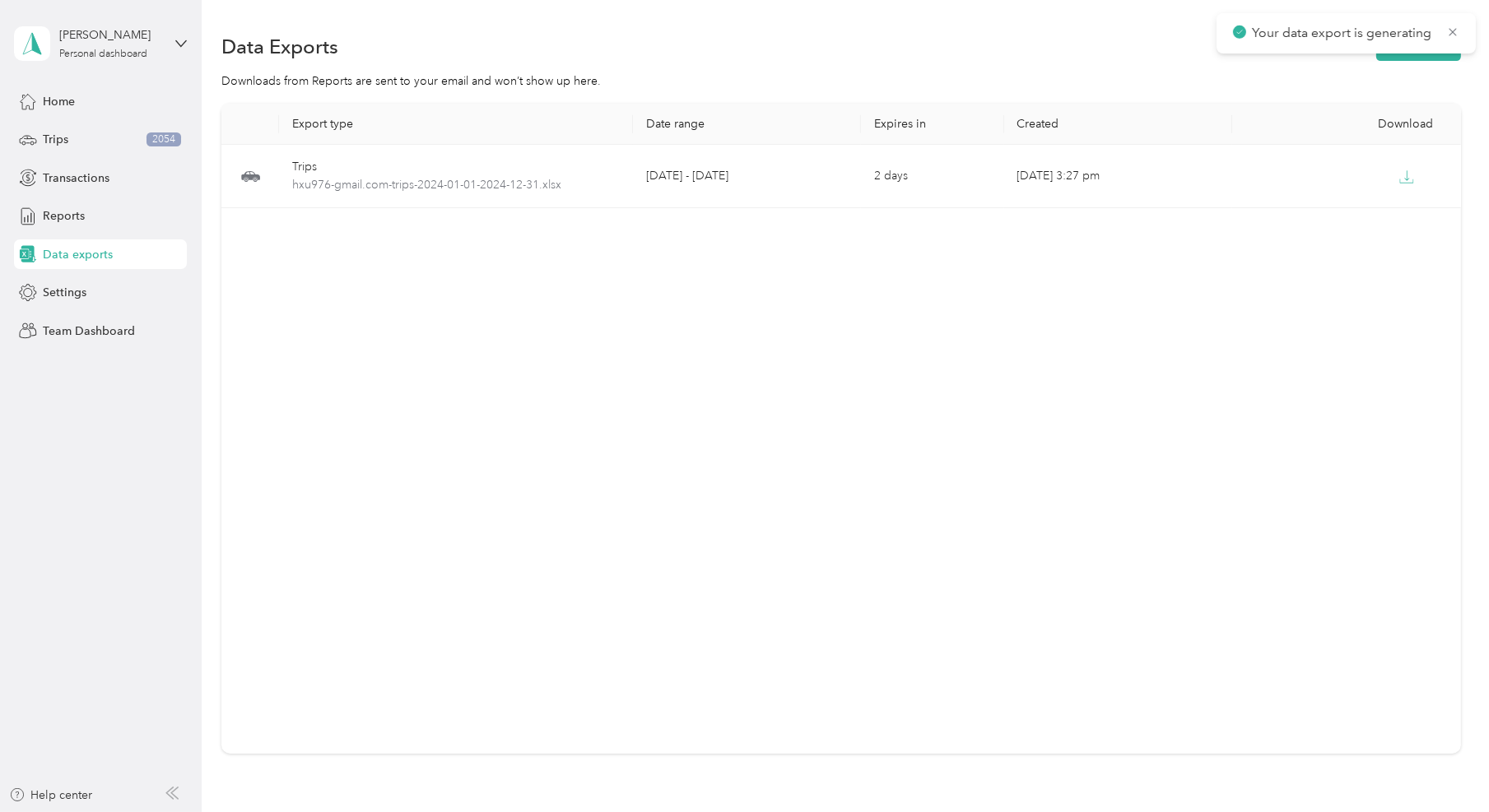
click at [953, 337] on div "Export type Date range Expires in Created Download Trips hxu976-gmail.com-trips…" at bounding box center [841, 429] width 1239 height 650
click at [74, 147] on div "Trips 2054" at bounding box center [100, 140] width 172 height 29
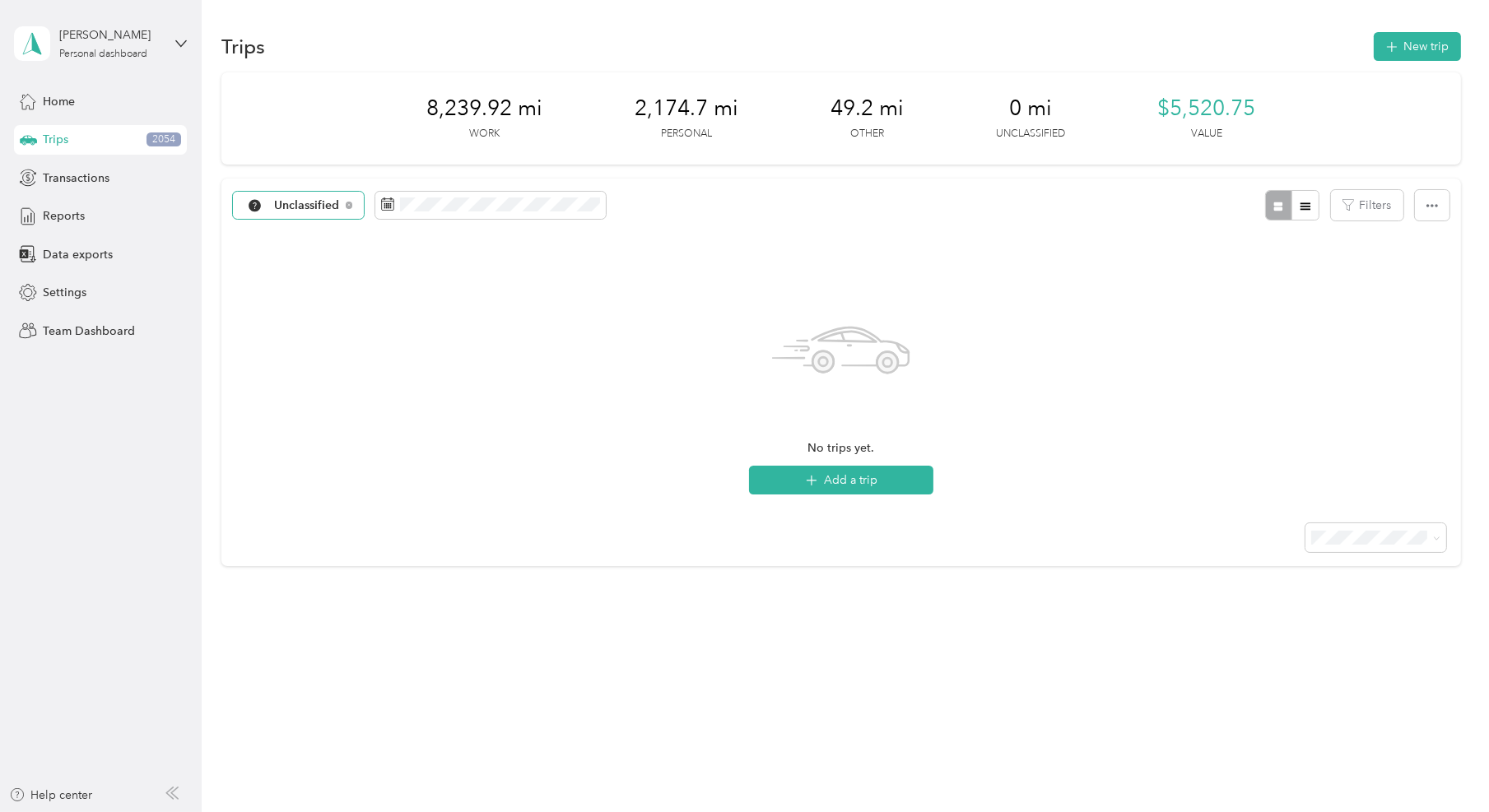
click at [338, 195] on div "Unclassified" at bounding box center [299, 206] width 131 height 28
click at [329, 224] on li "All purposes" at bounding box center [302, 234] width 137 height 28
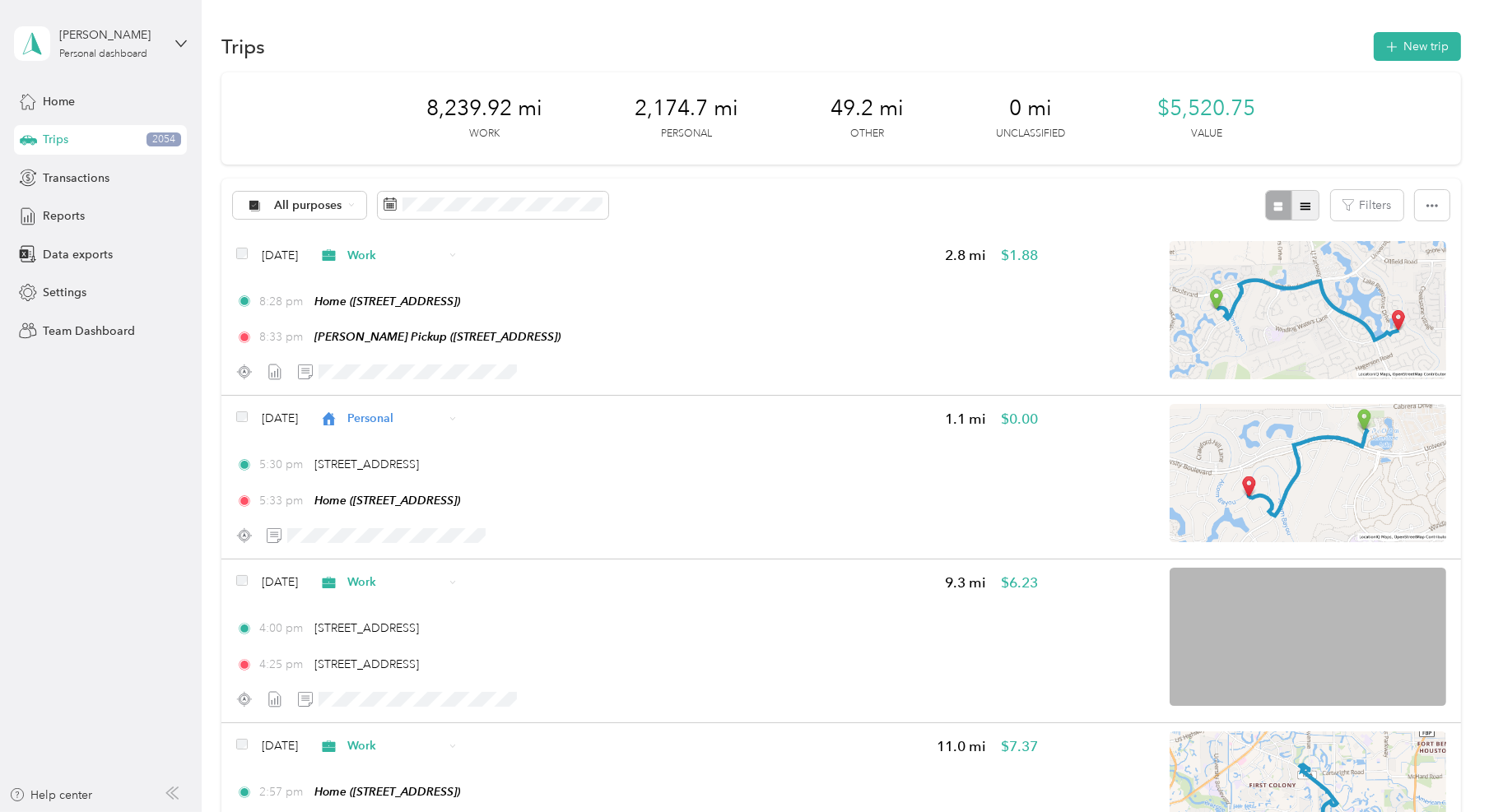
click at [1300, 201] on icon "button" at bounding box center [1306, 207] width 12 height 12
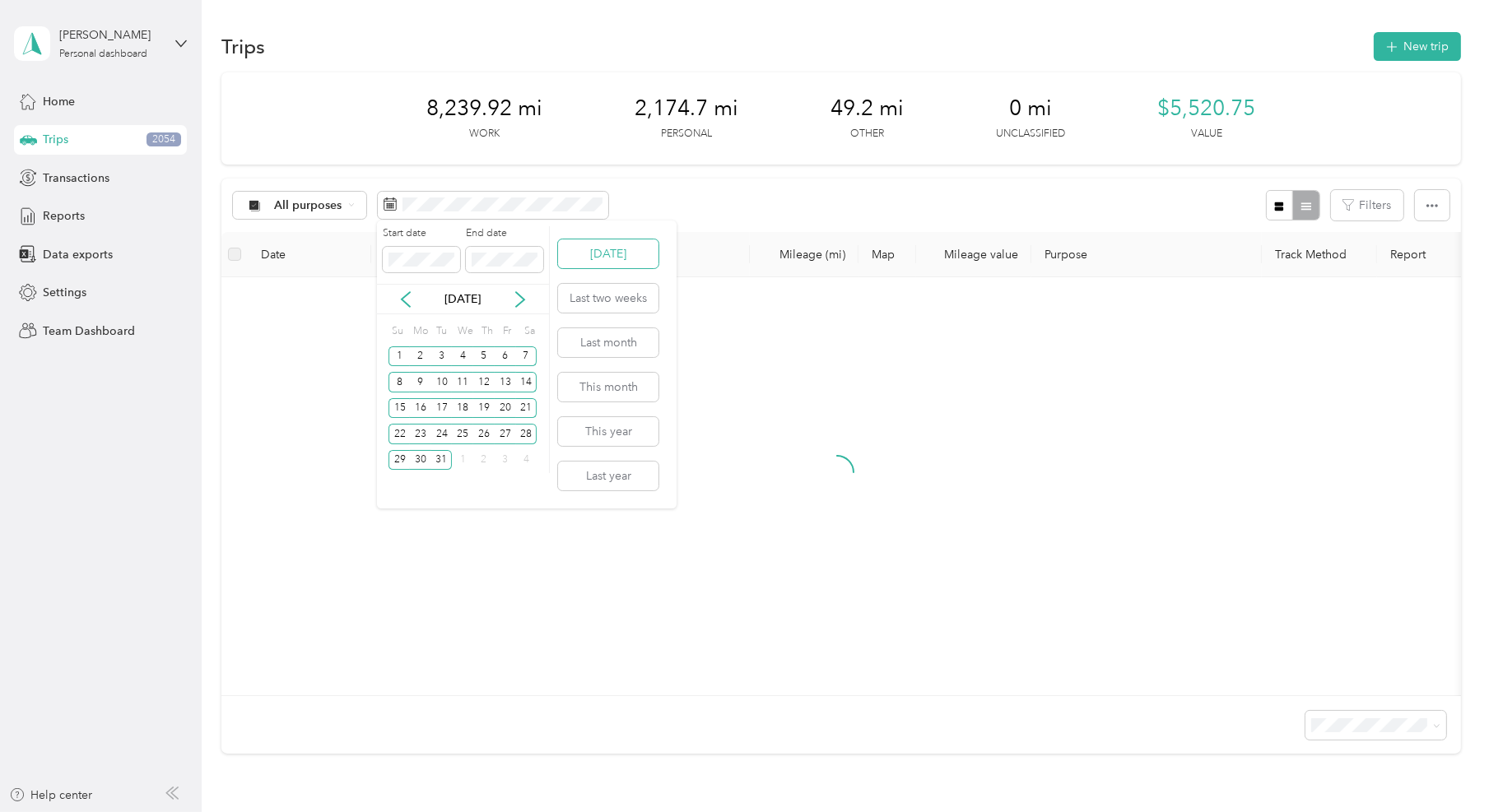
click at [617, 254] on button "[DATE]" at bounding box center [608, 254] width 101 height 28
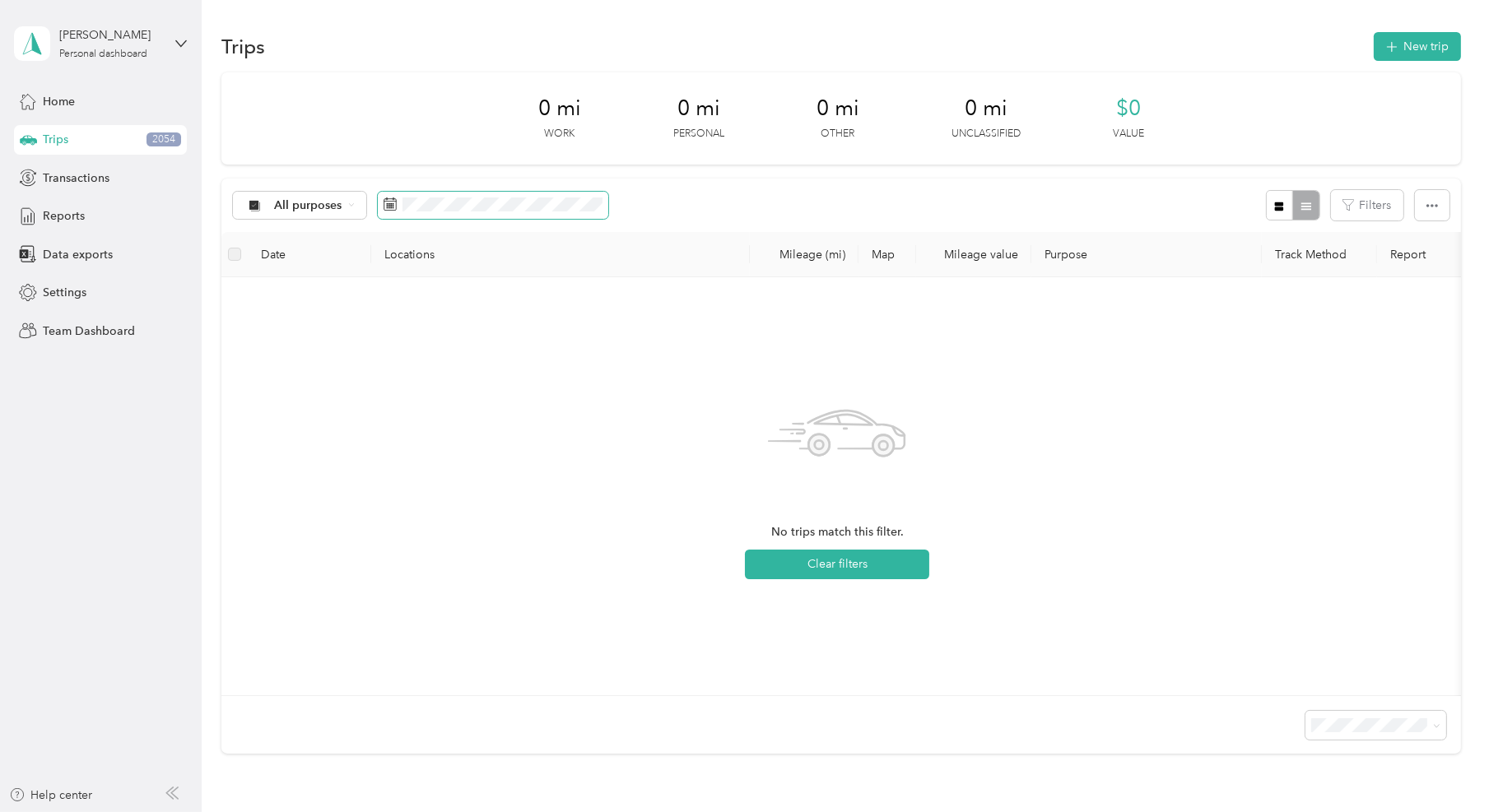
click at [534, 215] on span at bounding box center [493, 206] width 230 height 28
click at [533, 211] on span at bounding box center [493, 206] width 230 height 28
click at [628, 297] on button "Last two weeks" at bounding box center [608, 298] width 101 height 28
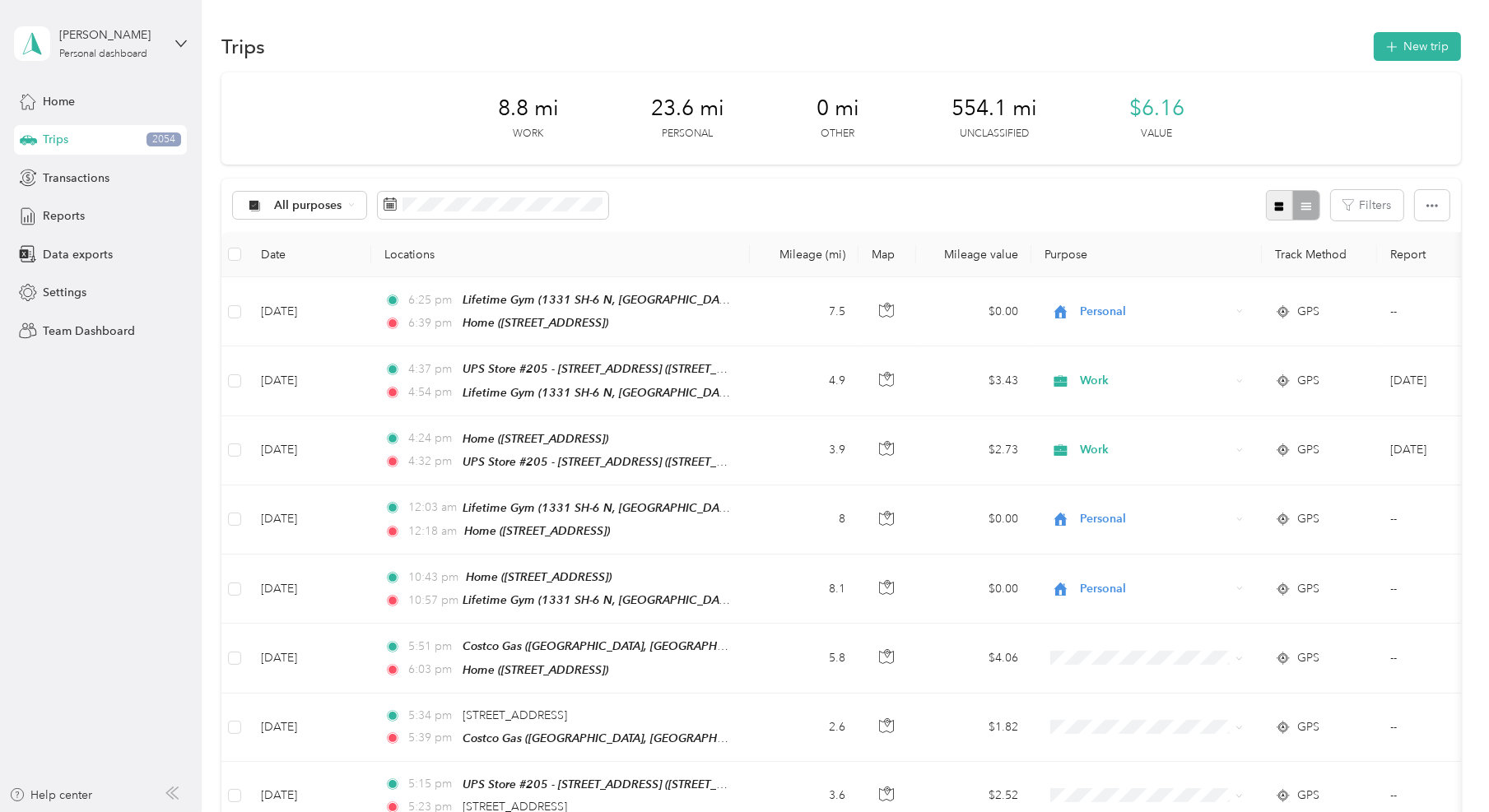
click at [1273, 201] on icon "button" at bounding box center [1279, 207] width 12 height 12
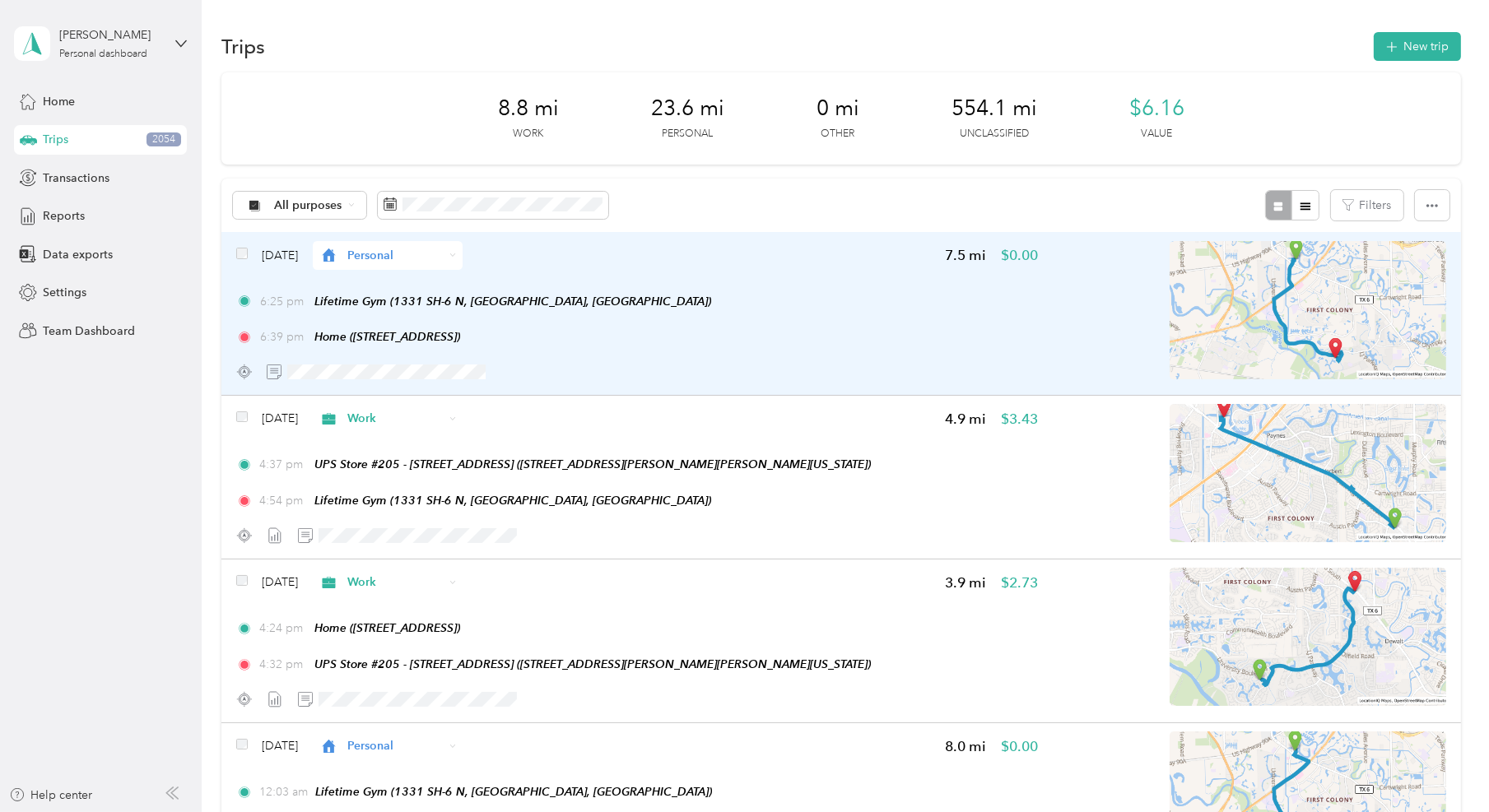
click at [941, 303] on div "6:25 pm Lifetime Gym (1331 SH-6 N, [GEOGRAPHIC_DATA], [GEOGRAPHIC_DATA])" at bounding box center [637, 302] width 802 height 18
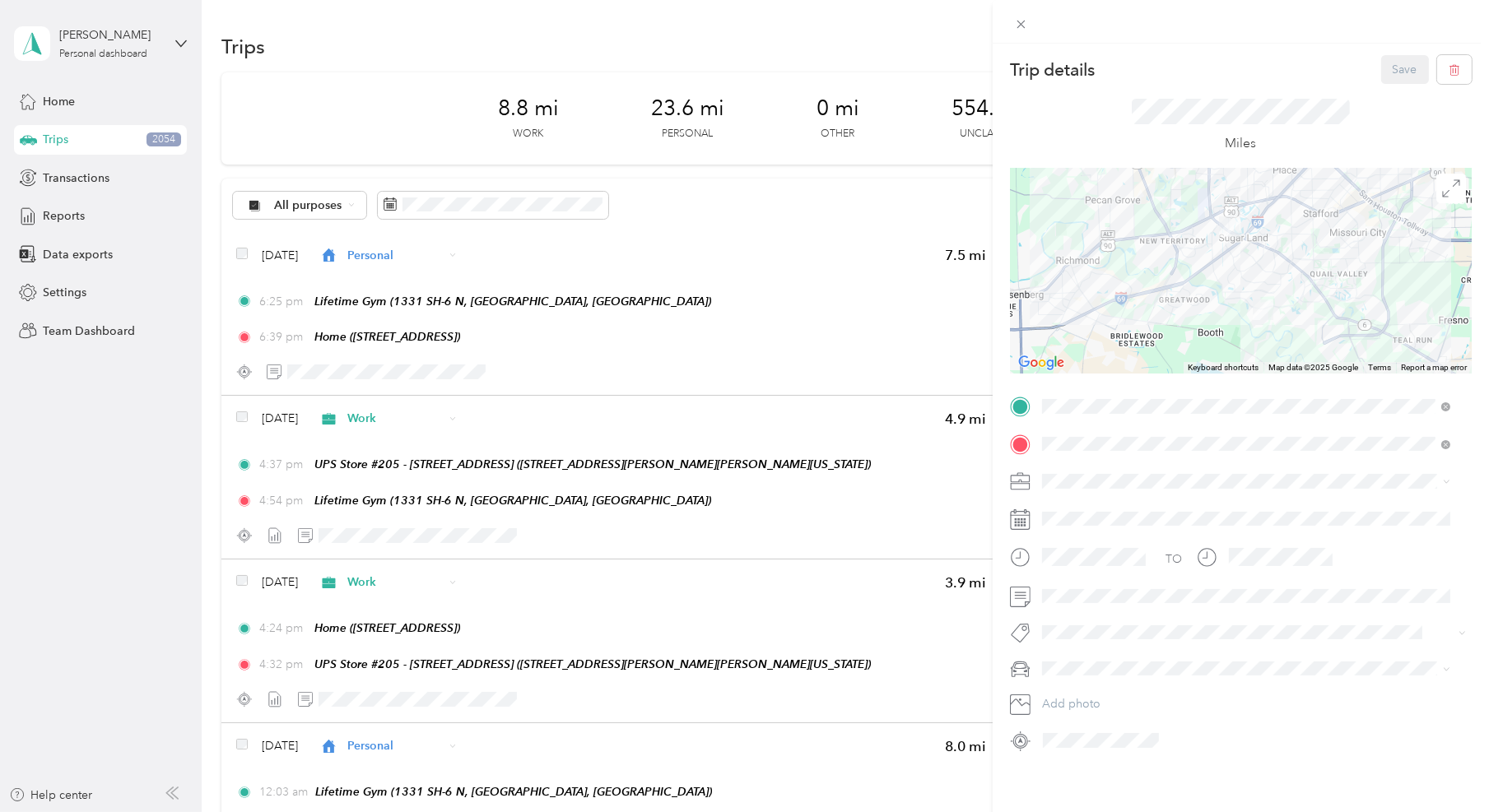
click at [1084, 676] on span at bounding box center [1254, 669] width 436 height 26
click at [1079, 723] on div "M3" at bounding box center [1246, 727] width 397 height 18
click at [1398, 80] on button "Save" at bounding box center [1405, 69] width 48 height 28
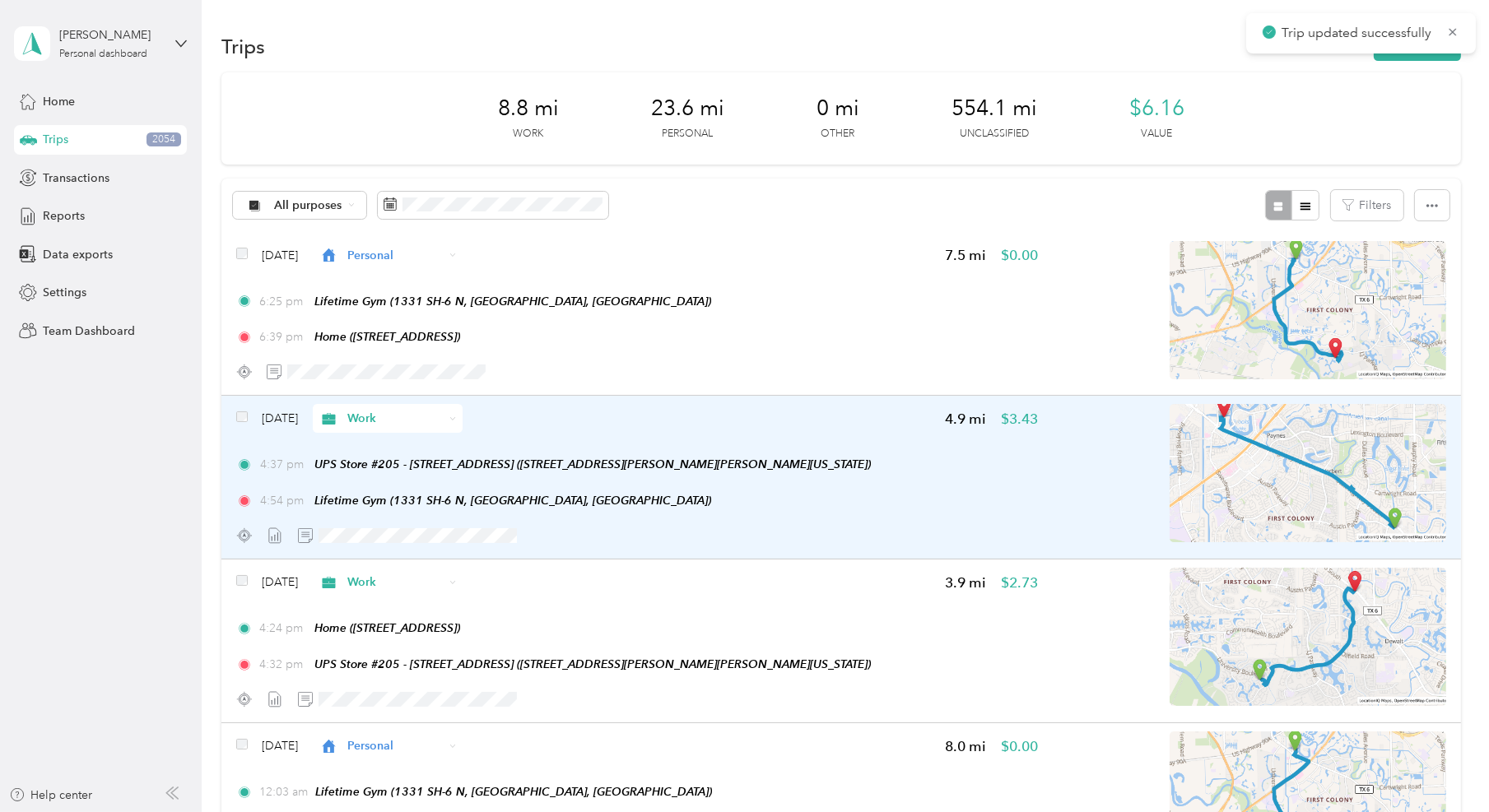
click at [854, 447] on div "[DATE] Work 4.9 mi $3.43 4:37 pm UPS Store #205 - [STREET_ADDRESS] ([STREET_ADD…" at bounding box center [637, 477] width 802 height 146
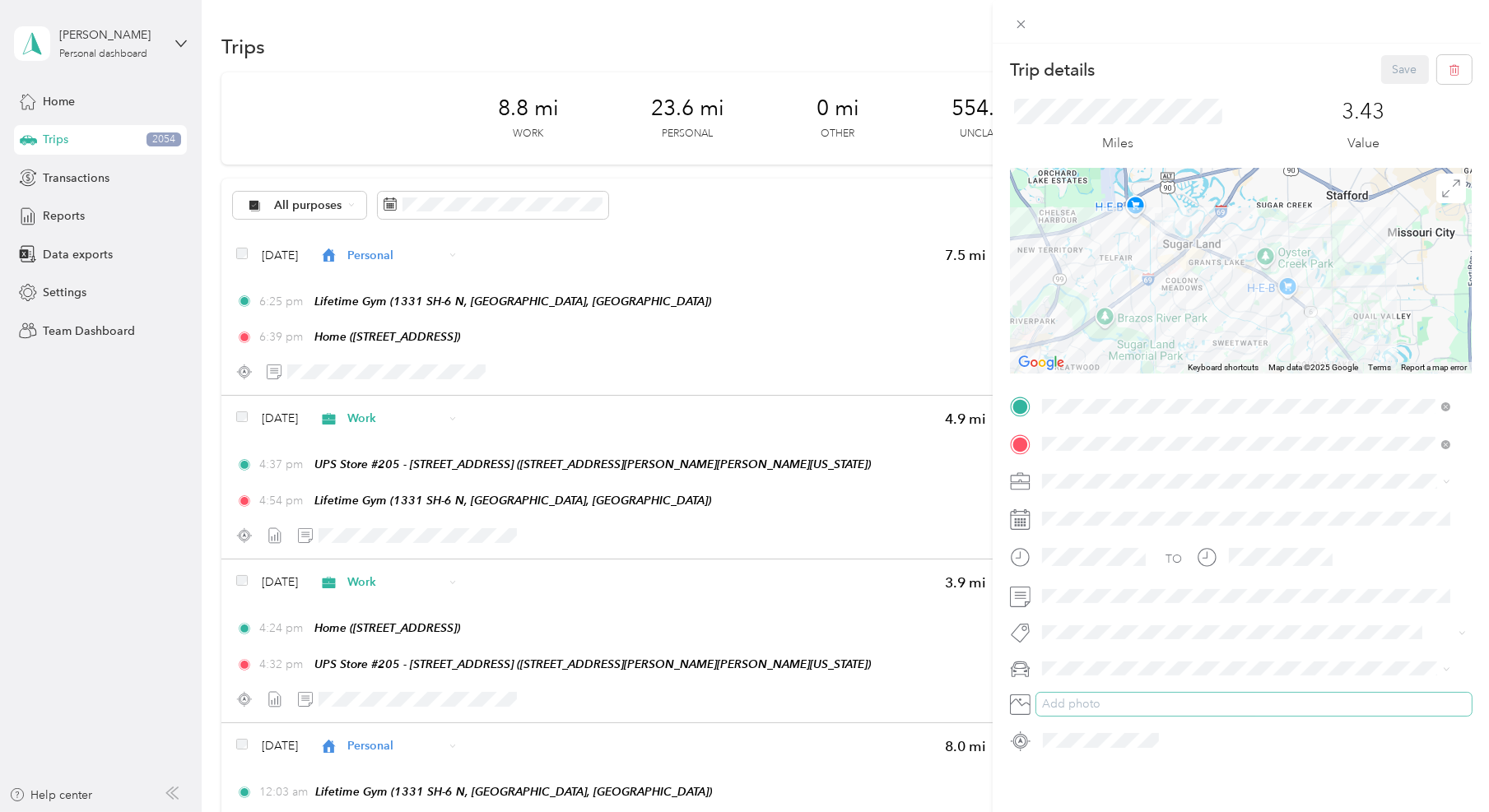
click at [1076, 701] on div "TO Add photo" at bounding box center [1240, 574] width 461 height 360
click at [1071, 684] on li "Lyriq" at bounding box center [1246, 697] width 420 height 28
click at [1075, 680] on span at bounding box center [1254, 669] width 436 height 26
click at [1078, 726] on div "M3" at bounding box center [1246, 722] width 397 height 18
click at [1396, 80] on button "Save" at bounding box center [1405, 69] width 48 height 28
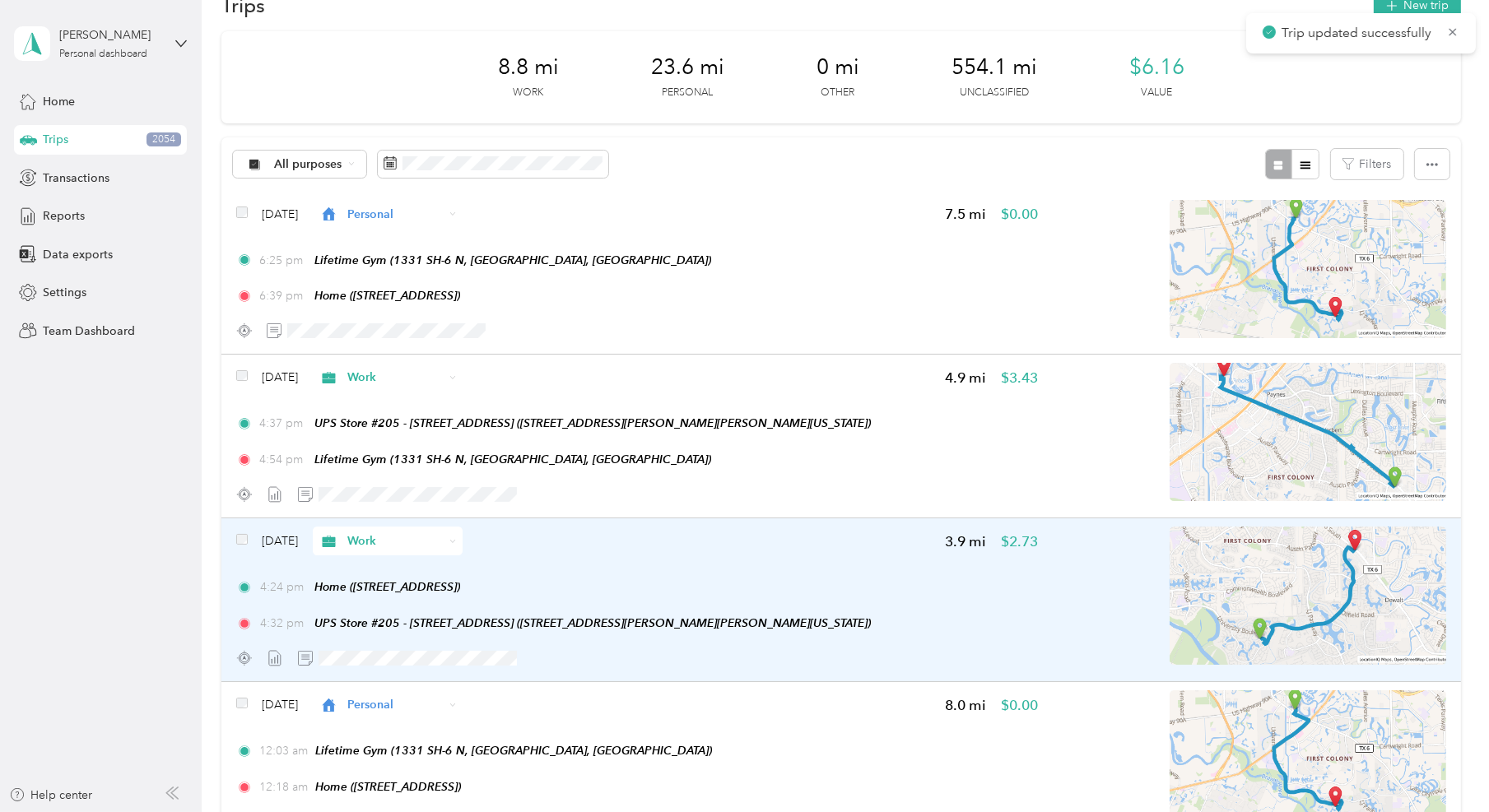
scroll to position [102, 0]
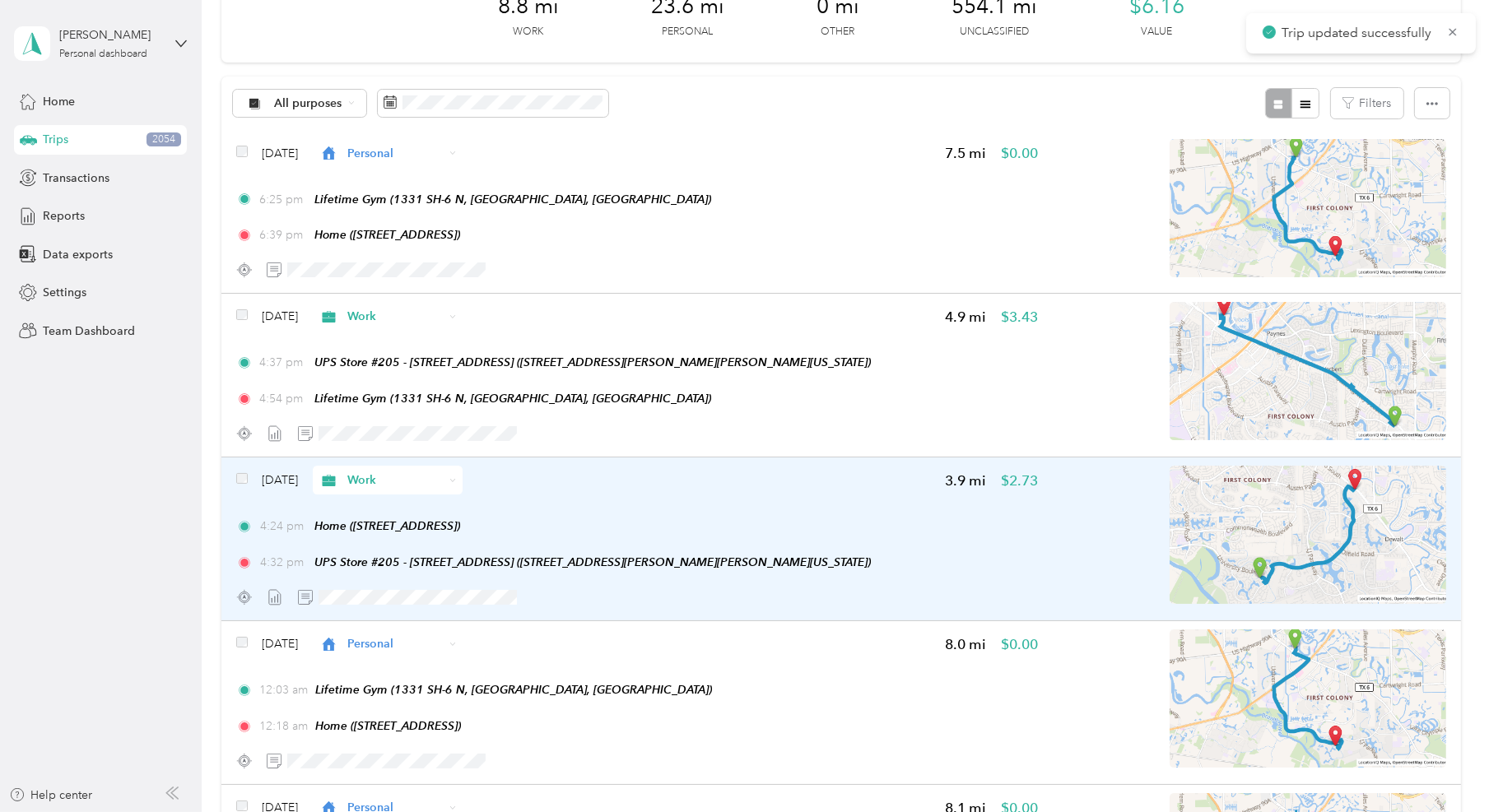
click at [893, 549] on div "4:24 pm Home ([STREET_ADDRESS]) 4:32 pm UPS Store #205 - [STREET_ADDRESS] ([STR…" at bounding box center [637, 545] width 802 height 54
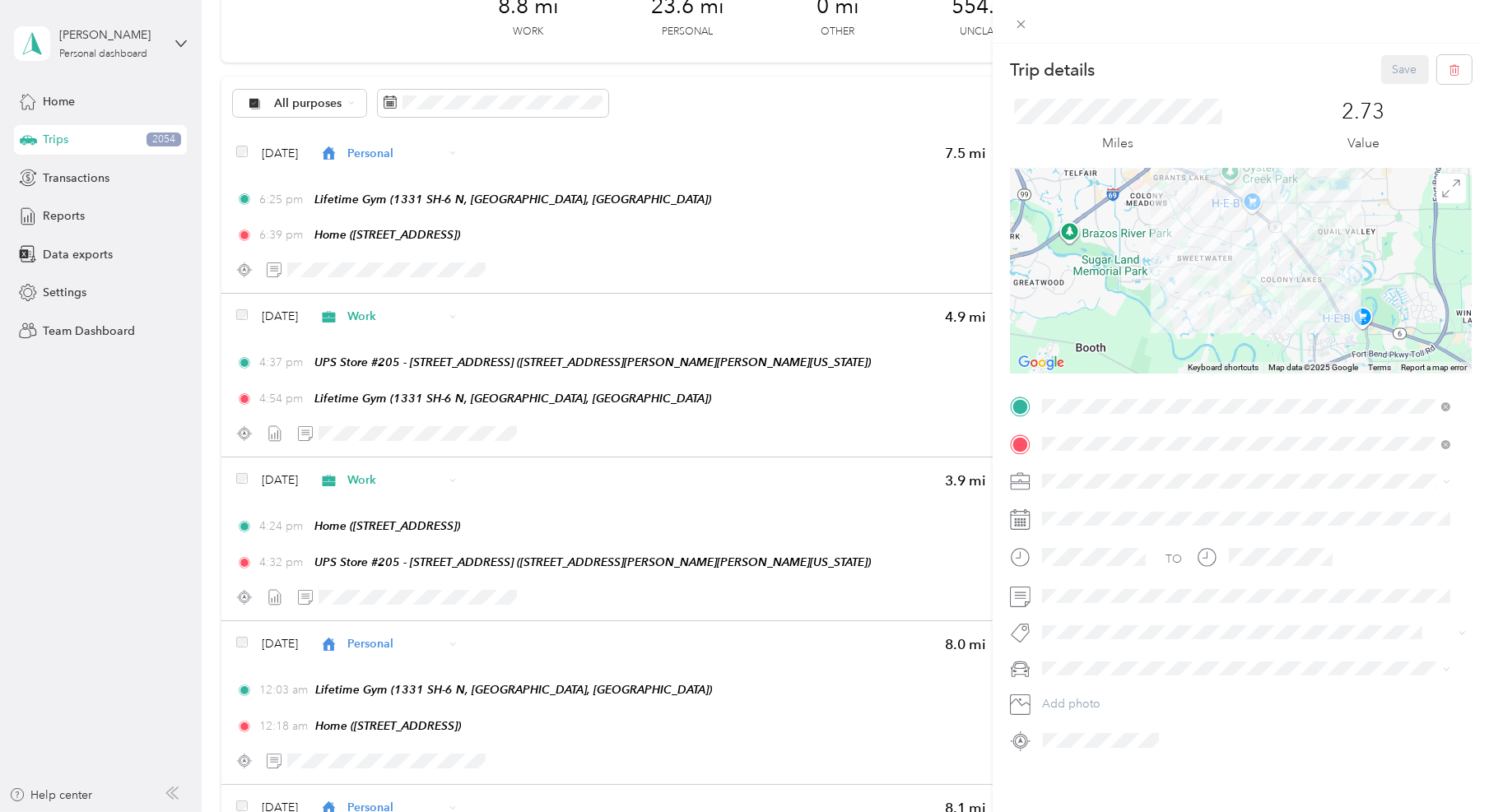
click at [1096, 725] on div "M3" at bounding box center [1246, 726] width 397 height 18
click at [1386, 77] on button "Save" at bounding box center [1405, 69] width 48 height 28
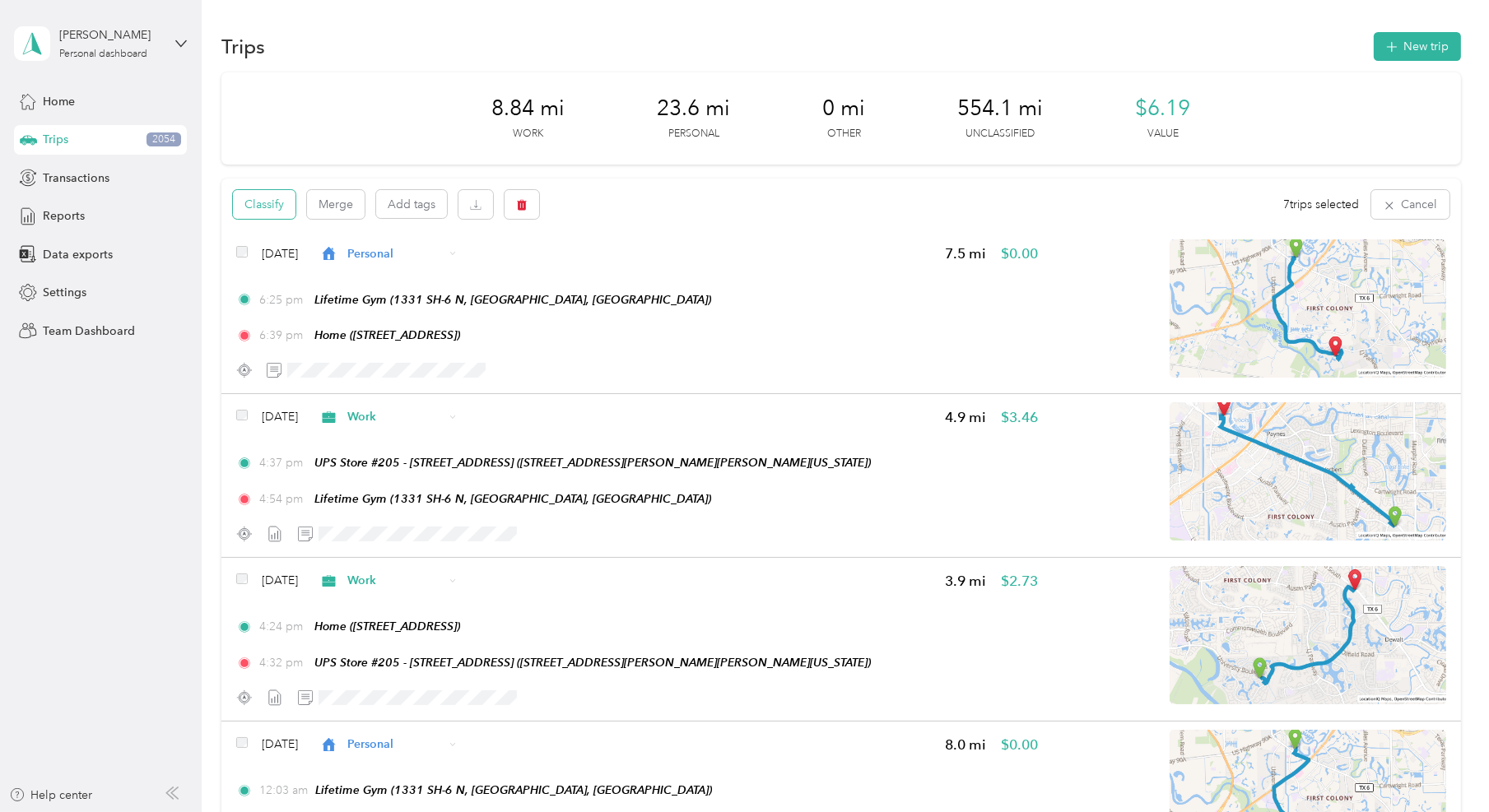
click at [288, 208] on button "Classify" at bounding box center [264, 204] width 63 height 28
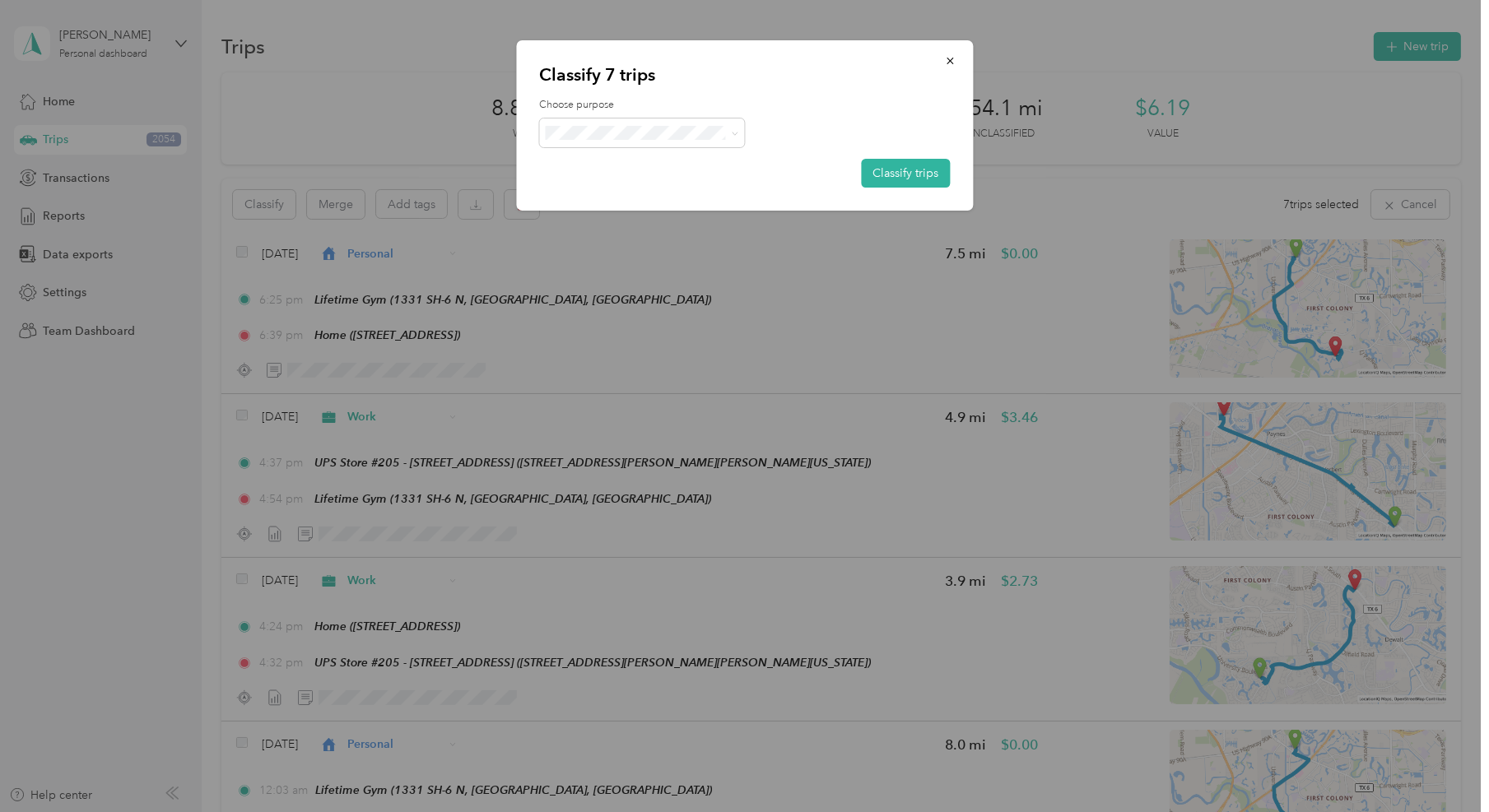
click at [675, 166] on li "Work" at bounding box center [642, 156] width 206 height 28
click at [917, 167] on button "Classify trips" at bounding box center [905, 172] width 89 height 28
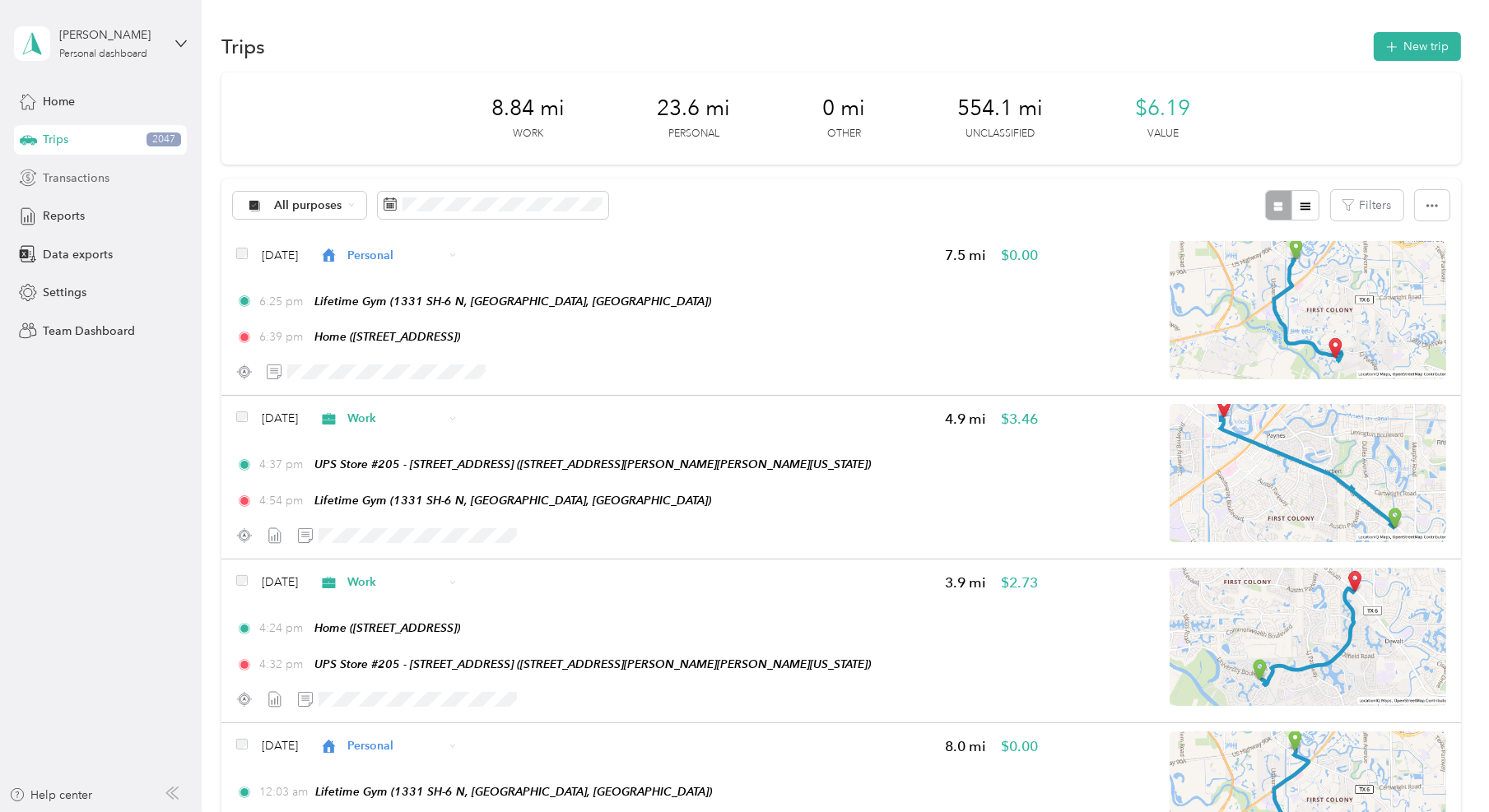
click at [136, 179] on div "Transactions" at bounding box center [100, 177] width 172 height 29
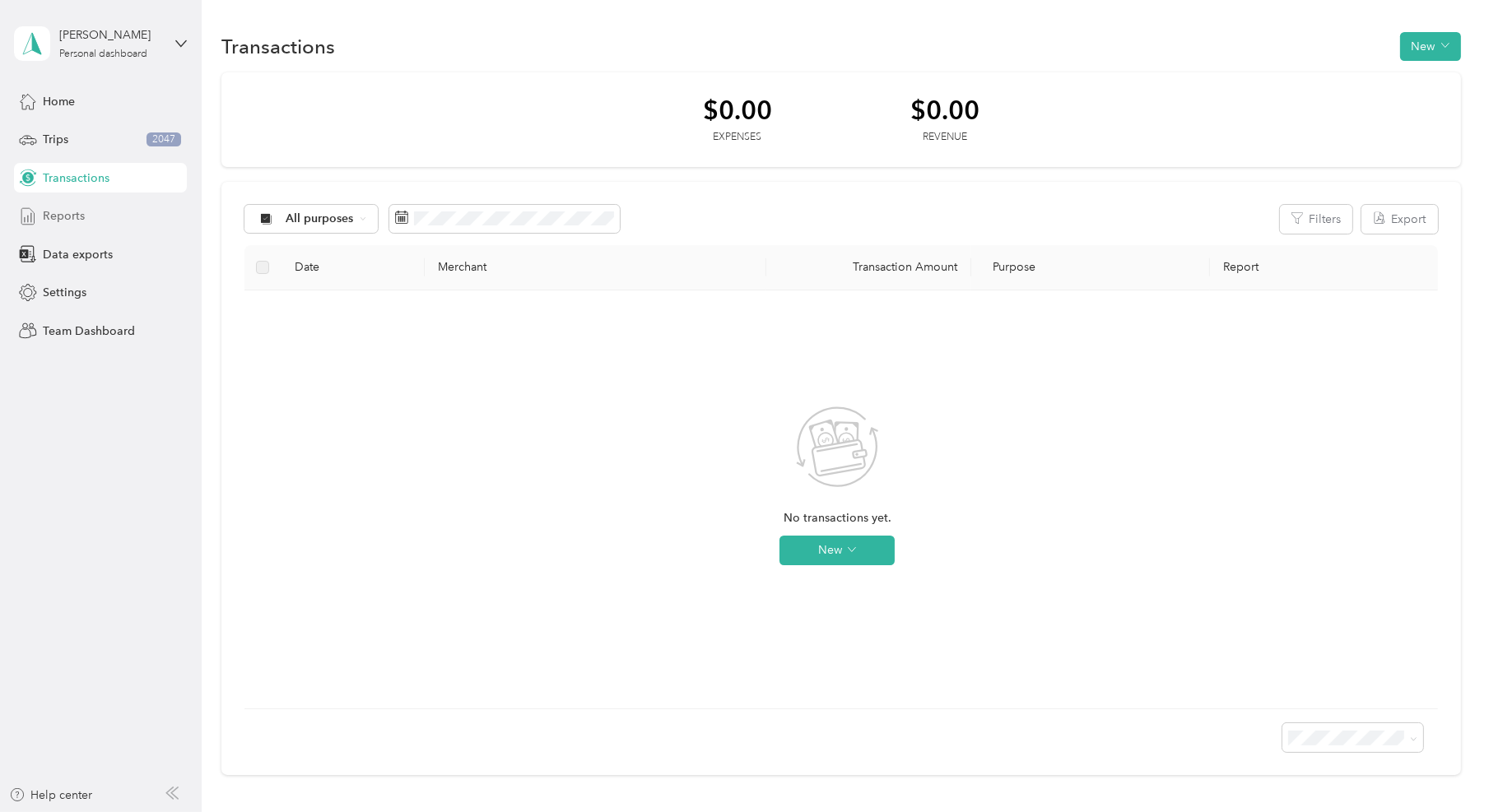
click at [113, 223] on div "Reports" at bounding box center [100, 216] width 172 height 29
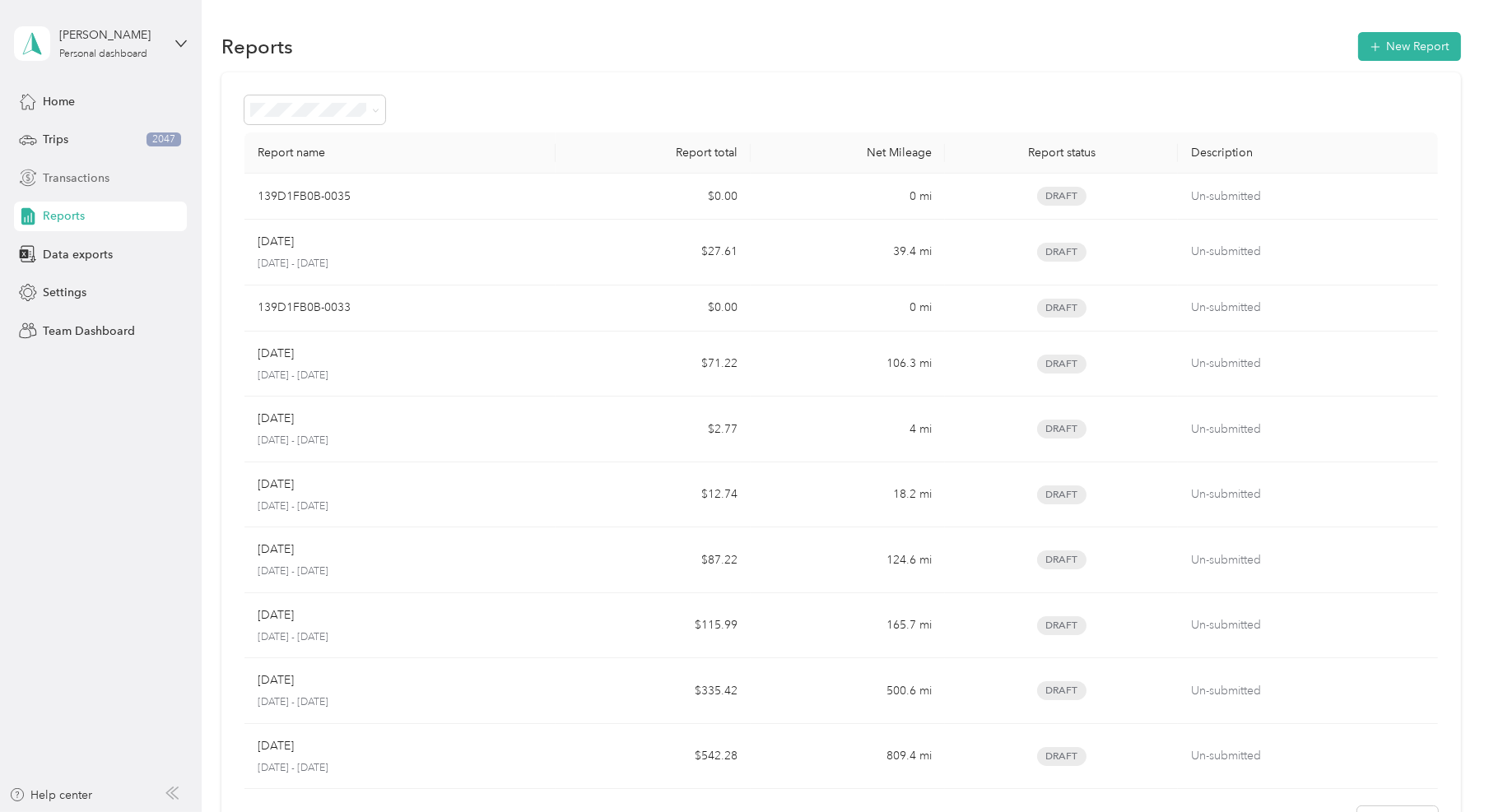
click at [53, 183] on span "Transactions" at bounding box center [76, 178] width 67 height 18
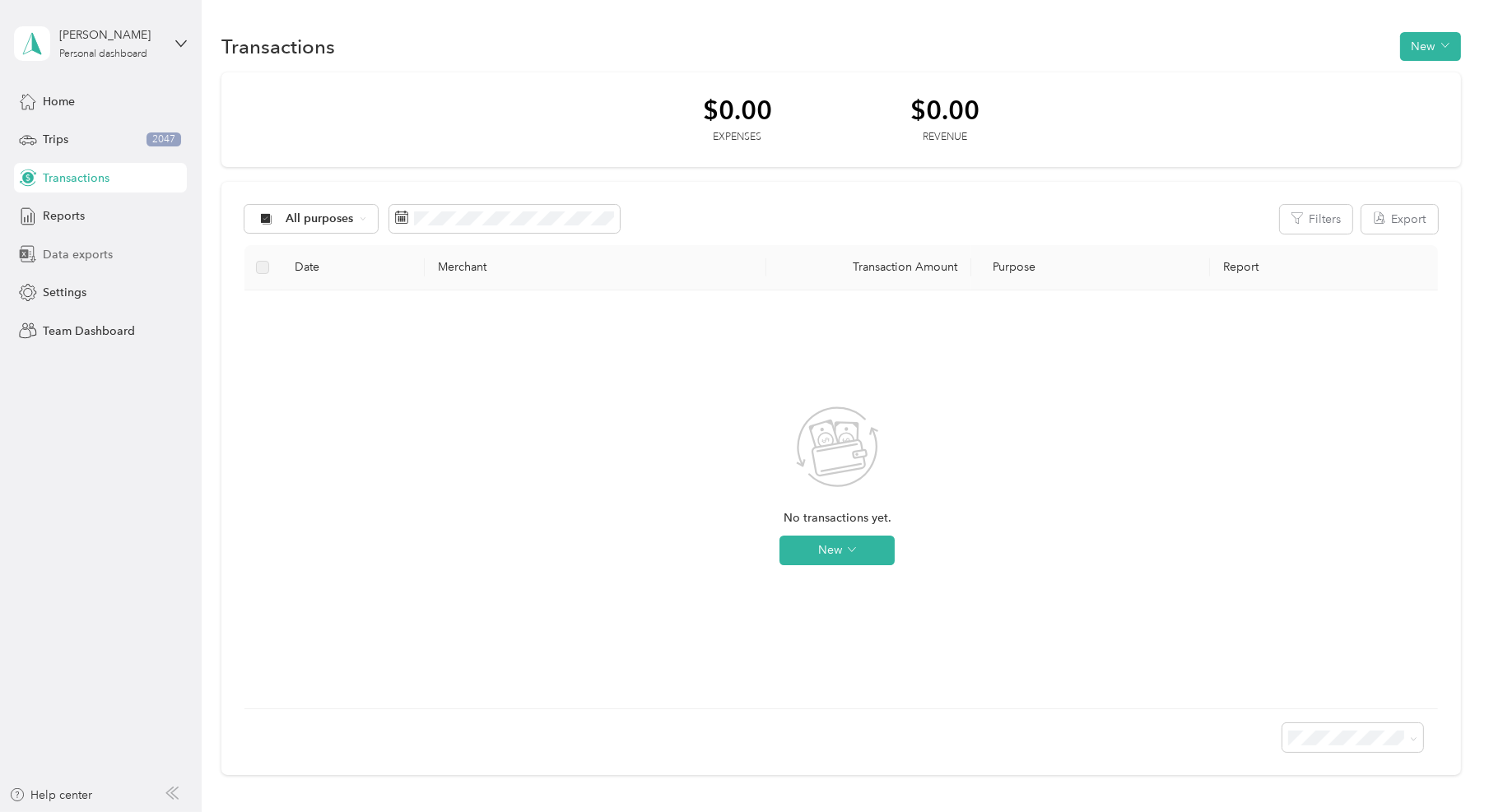
click at [111, 253] on span "Data exports" at bounding box center [77, 255] width 70 height 18
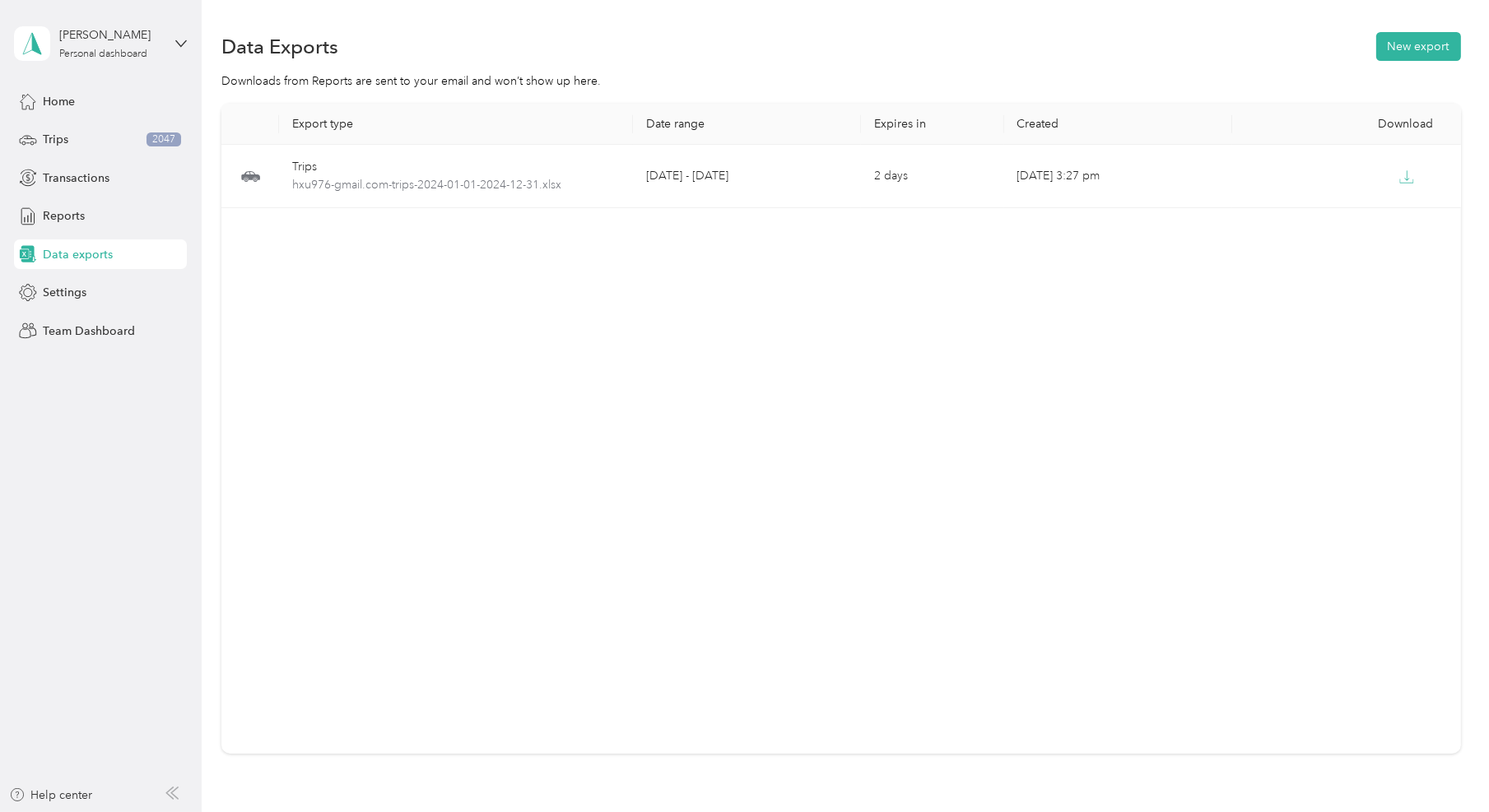
click at [1273, 285] on div "Export type Date range Expires in Created Download Trips hxu976-gmail.com-trips…" at bounding box center [841, 429] width 1239 height 650
